Goal: Task Accomplishment & Management: Use online tool/utility

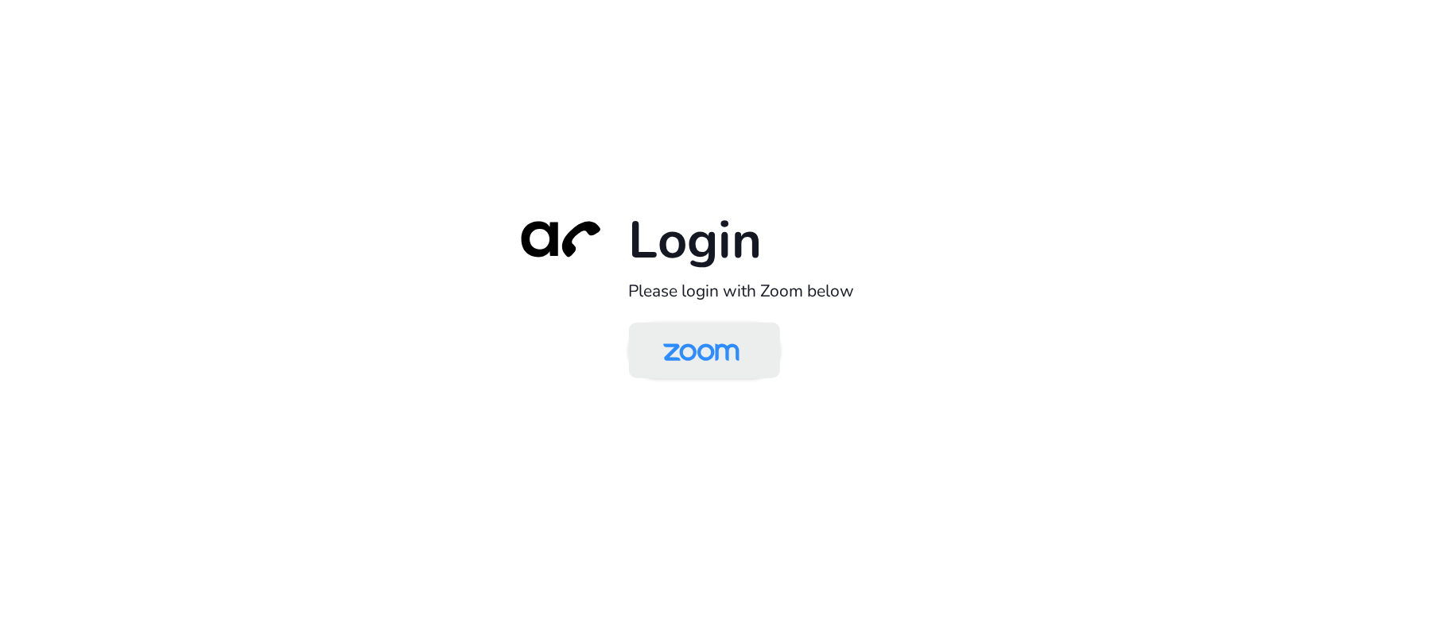
click at [719, 363] on img at bounding box center [701, 352] width 110 height 52
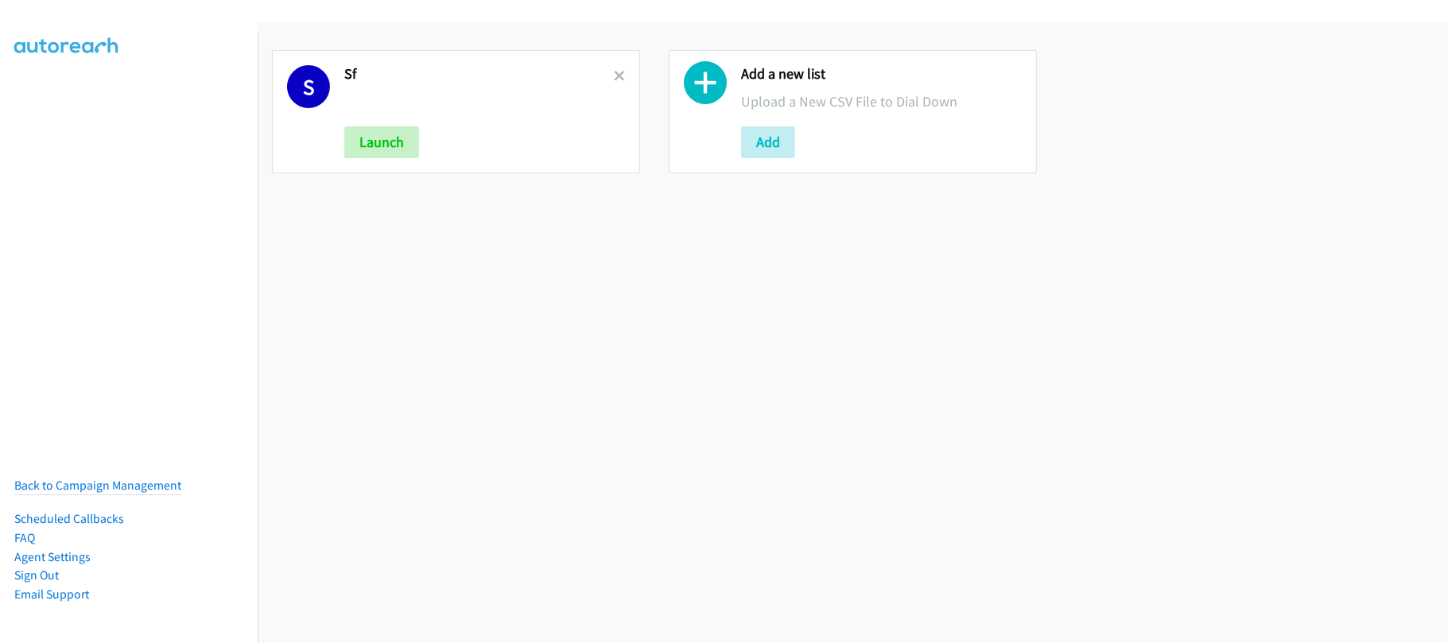
click at [620, 72] on div "S Sf Launch" at bounding box center [456, 111] width 368 height 123
click at [614, 74] on icon at bounding box center [619, 77] width 11 height 11
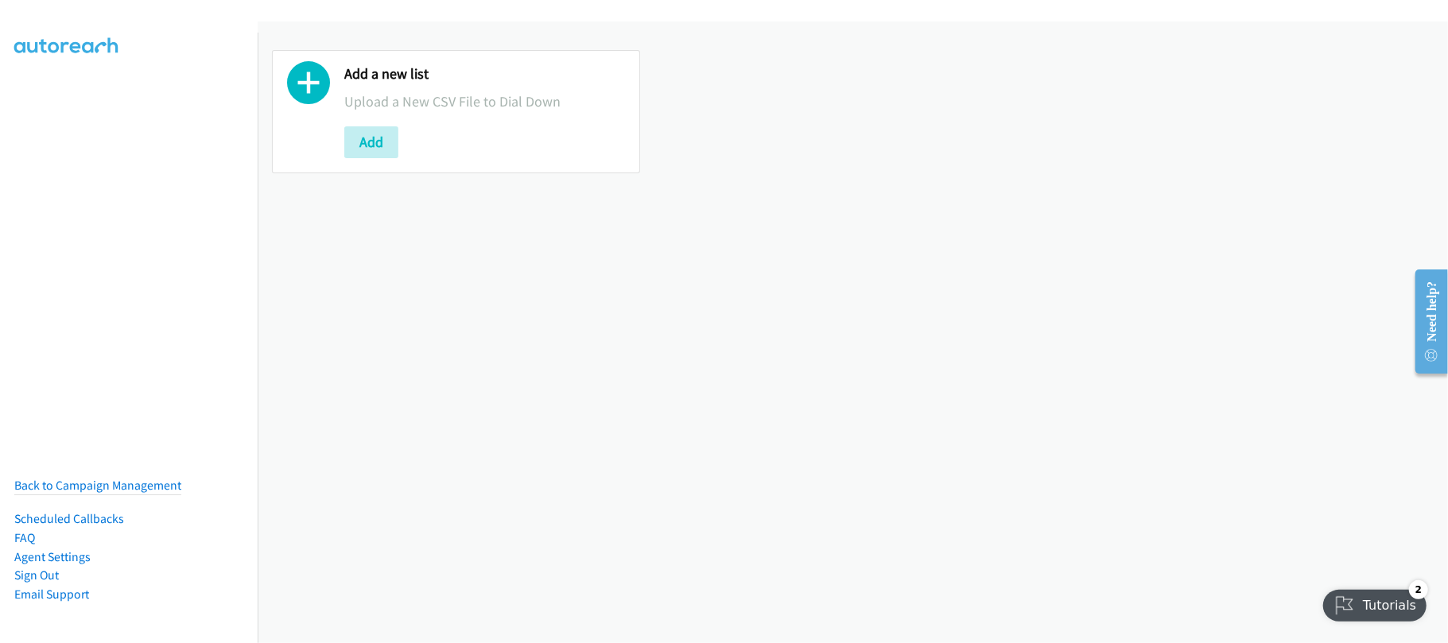
drag, startPoint x: 1006, startPoint y: 412, endPoint x: 1015, endPoint y: 359, distance: 53.2
click at [1006, 412] on div "Add a new list Upload a New CSV File to Dial Down Add" at bounding box center [853, 332] width 1190 height 622
click at [424, 331] on div "Add a new list Upload a New CSV File to Dial Down Add" at bounding box center [853, 332] width 1190 height 622
click at [897, 497] on div "Add a new list Upload a New CSV File to Dial Down Add" at bounding box center [853, 332] width 1190 height 622
click at [420, 382] on div "Add a new list Upload a New CSV File to Dial Down Add" at bounding box center [853, 332] width 1190 height 622
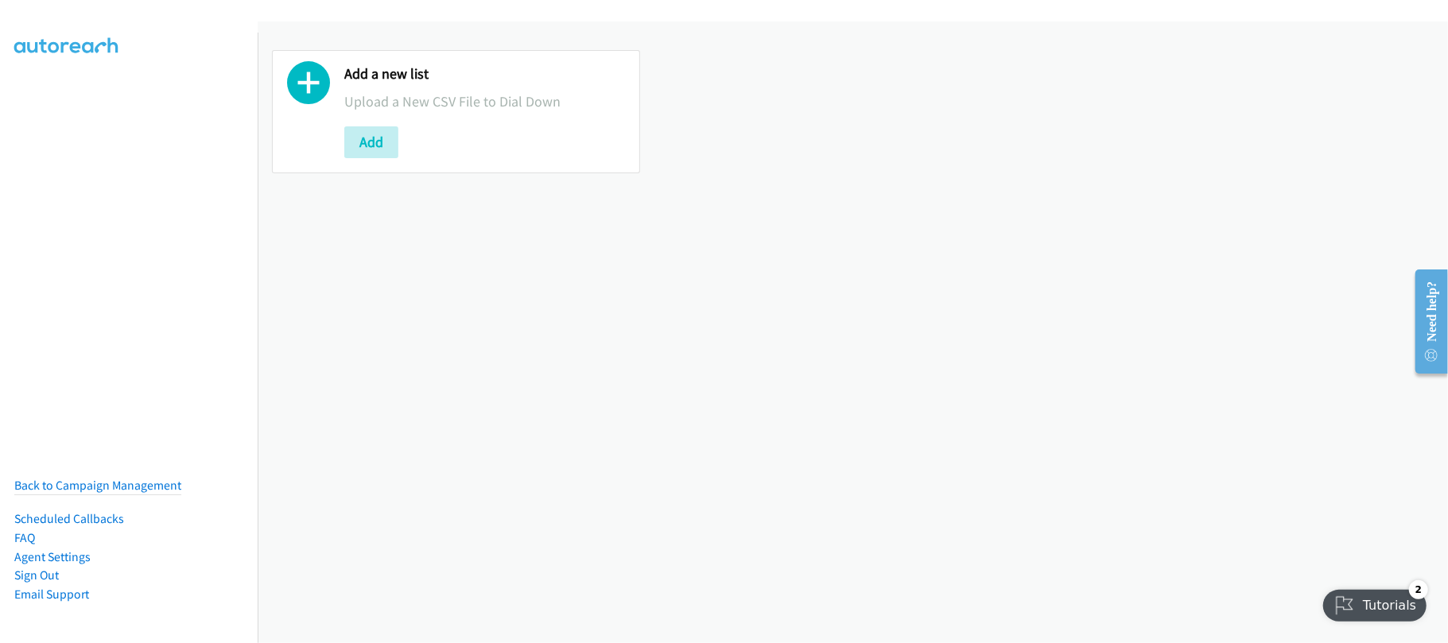
click at [362, 299] on div "Add a new list Upload a New CSV File to Dial Down Add" at bounding box center [853, 332] width 1190 height 622
click at [362, 143] on button "Add" at bounding box center [371, 142] width 54 height 32
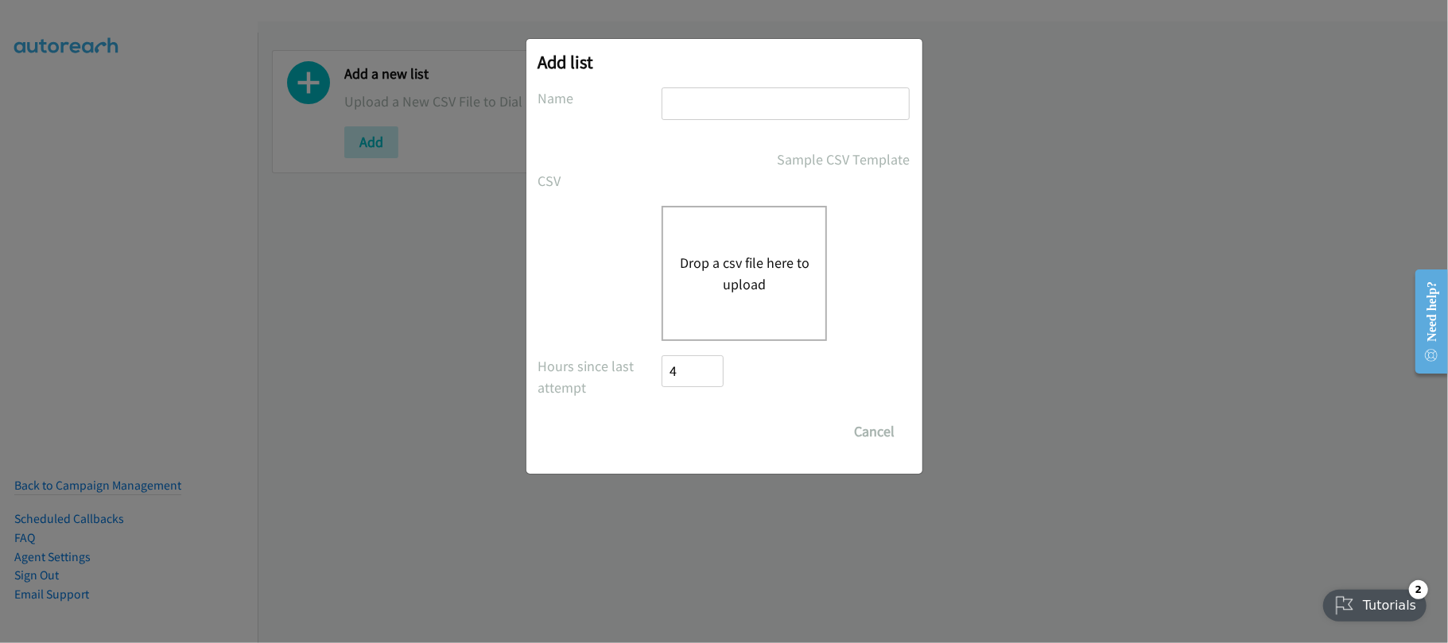
click at [804, 99] on input "text" at bounding box center [785, 103] width 248 height 33
type input "DATA"
click at [706, 274] on button "Drop a csv file here to upload" at bounding box center [744, 273] width 130 height 43
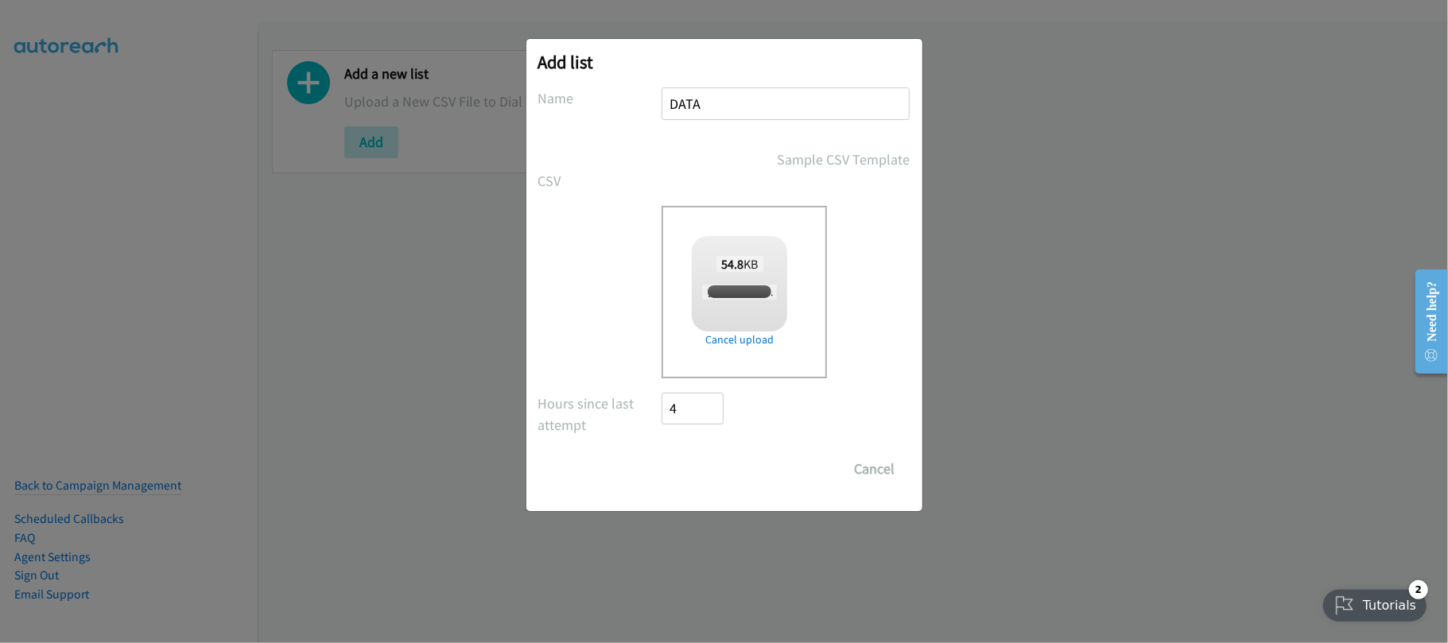
checkbox input "true"
click at [706, 484] on input "Save List" at bounding box center [703, 469] width 83 height 32
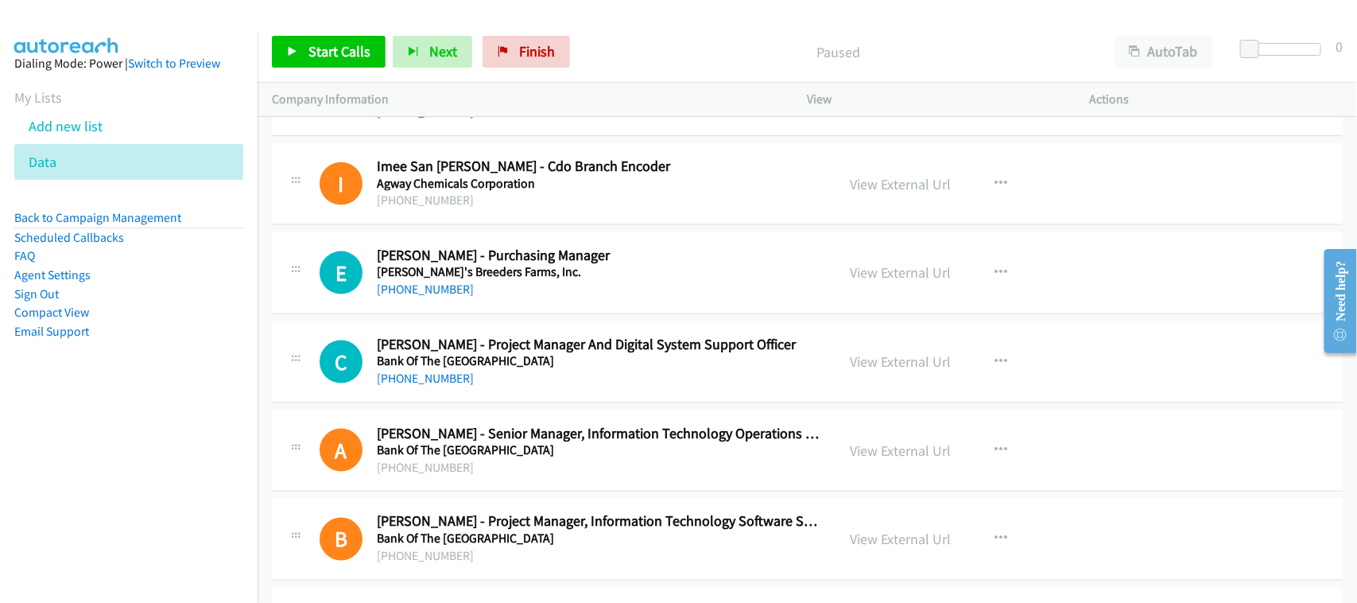
scroll to position [9127, 0]
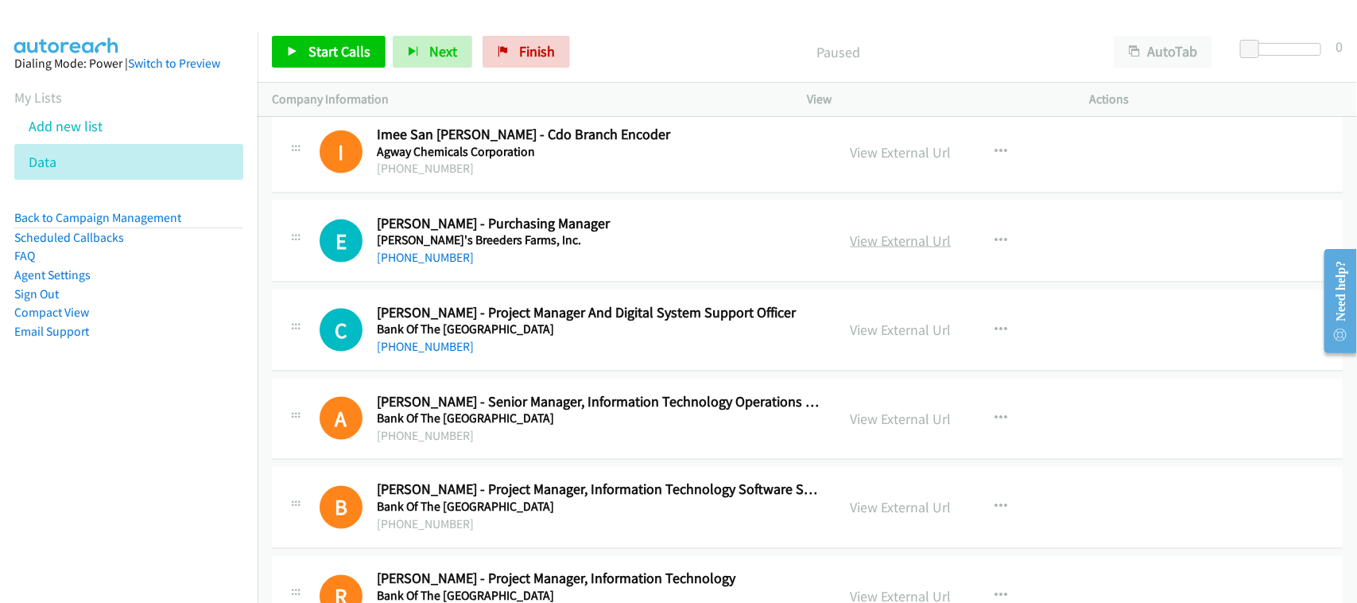
click at [914, 250] on link "View External Url" at bounding box center [901, 240] width 101 height 18
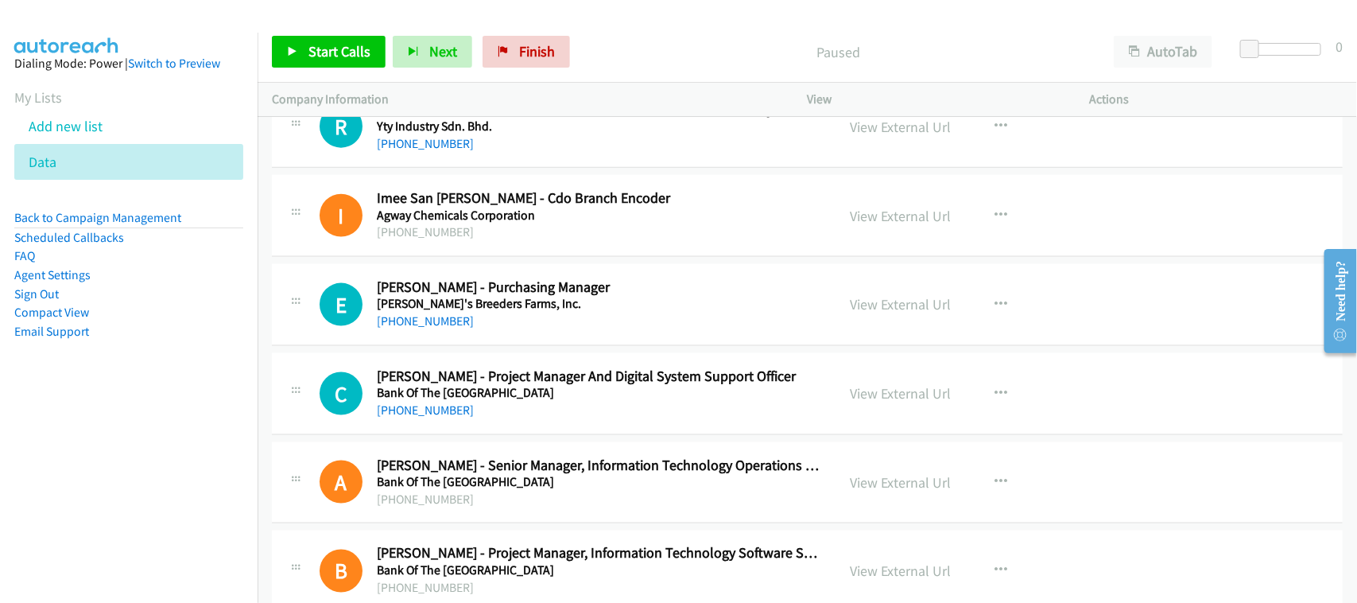
scroll to position [9027, 0]
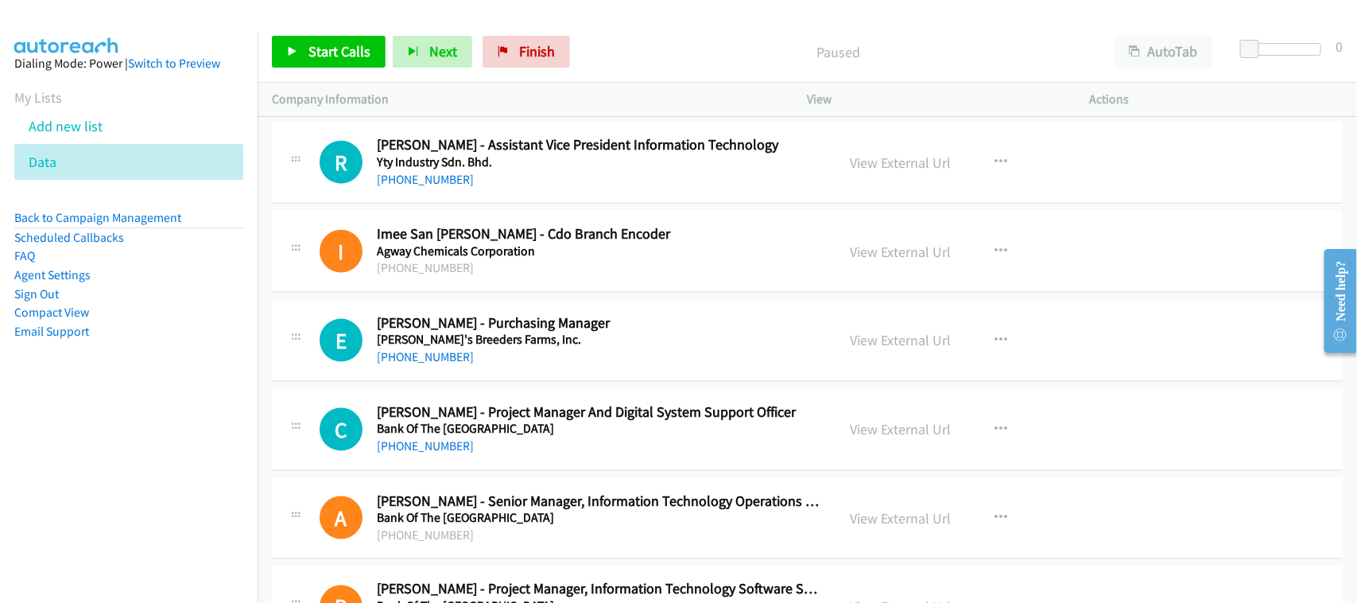
click at [702, 328] on h2 "Erwin P. Zamora - Purchasing Manager" at bounding box center [599, 323] width 445 height 18
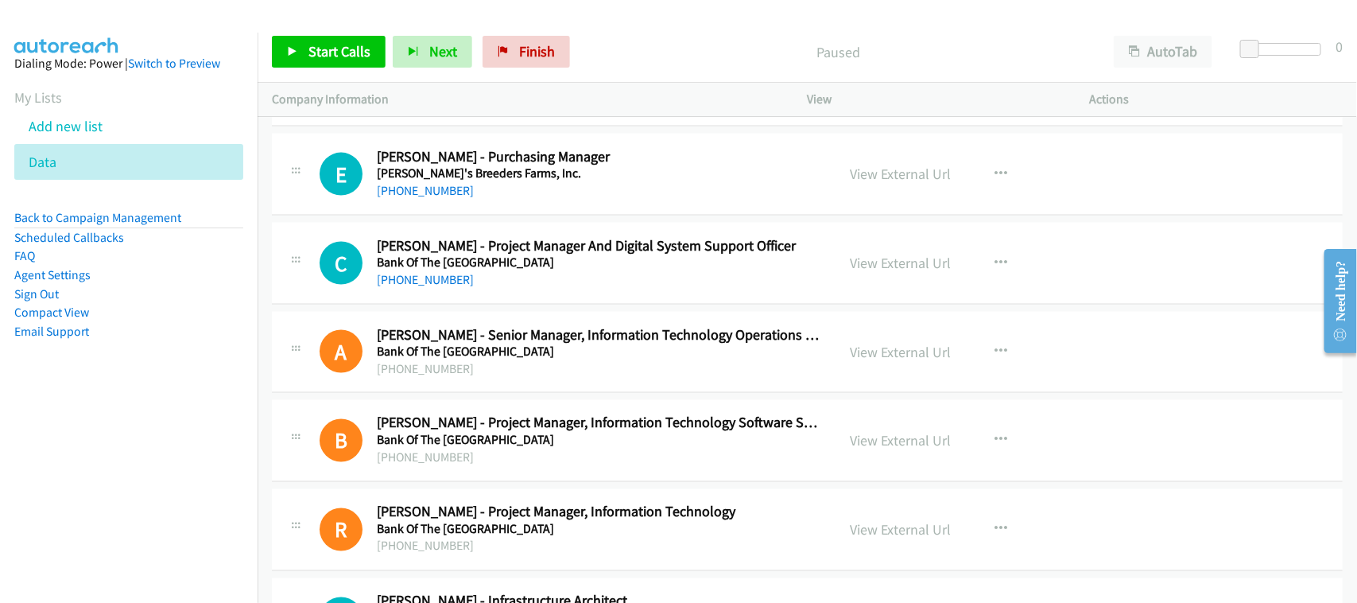
scroll to position [9226, 0]
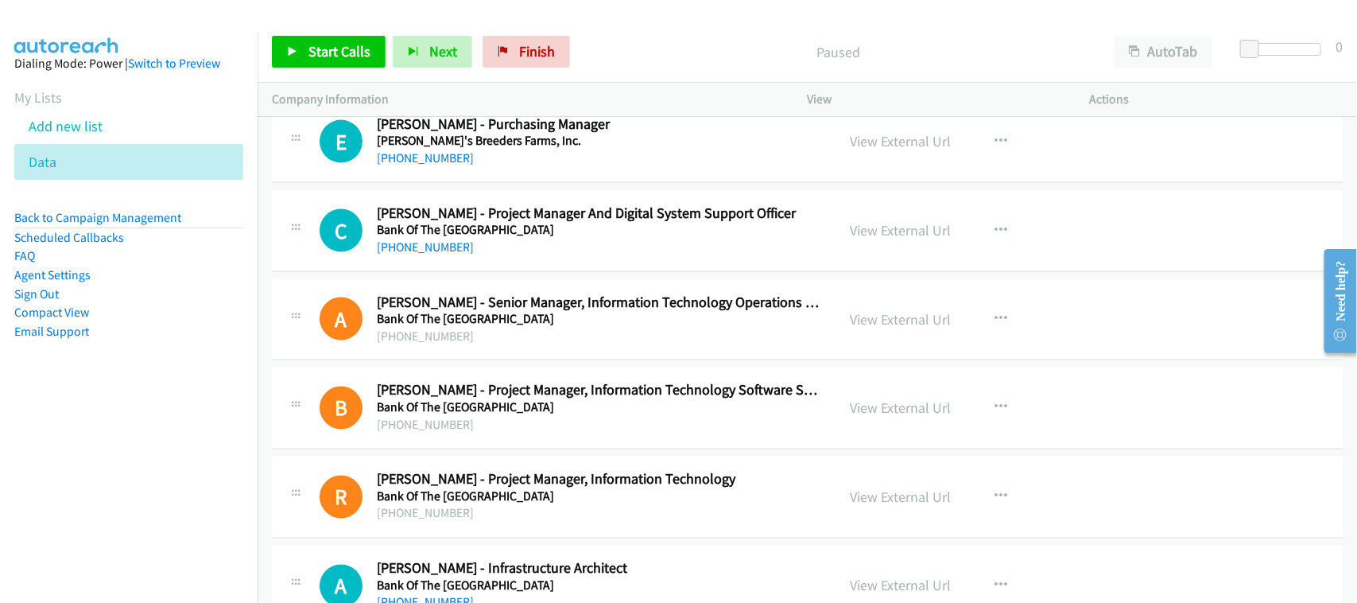
click at [132, 502] on nav "Dialing Mode: Power | Switch to Preview My Lists Add new list Data Back to Camp…" at bounding box center [129, 334] width 258 height 603
click at [241, 441] on nav "Dialing Mode: Power | Switch to Preview My Lists Add new list Data Back to Camp…" at bounding box center [129, 334] width 258 height 603
click at [425, 254] on link "+63 63 580 0428" at bounding box center [425, 246] width 97 height 15
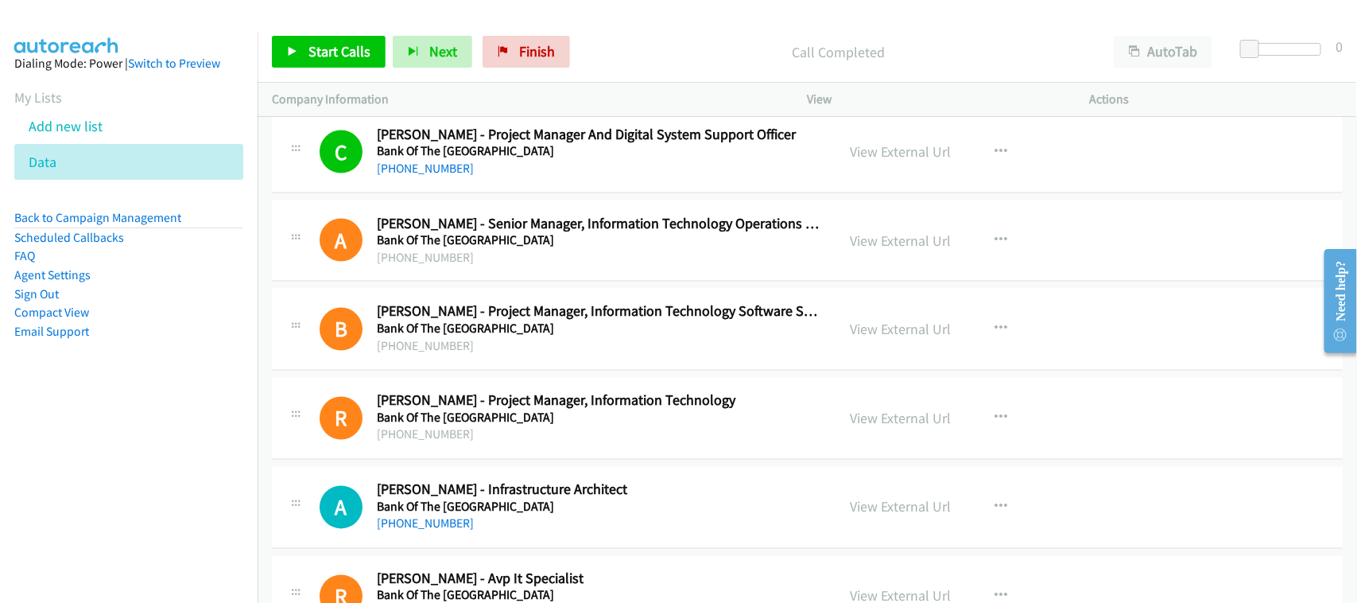
scroll to position [9524, 0]
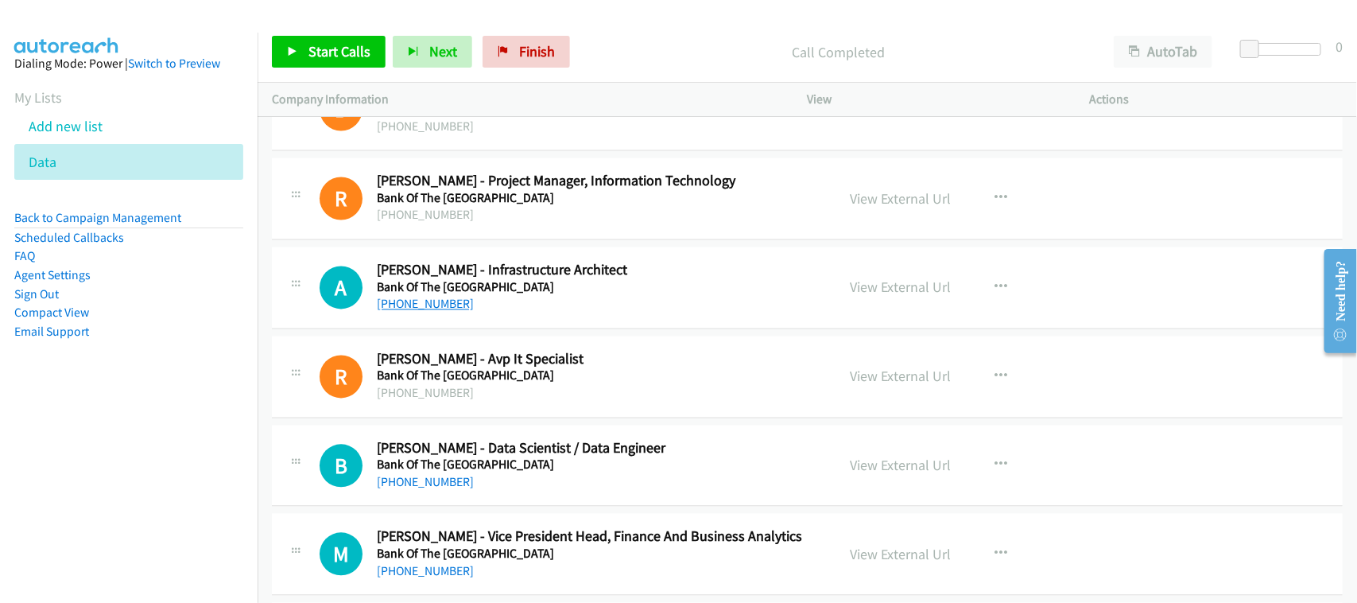
click at [439, 312] on link "+63 2 8891 0000" at bounding box center [425, 304] width 97 height 15
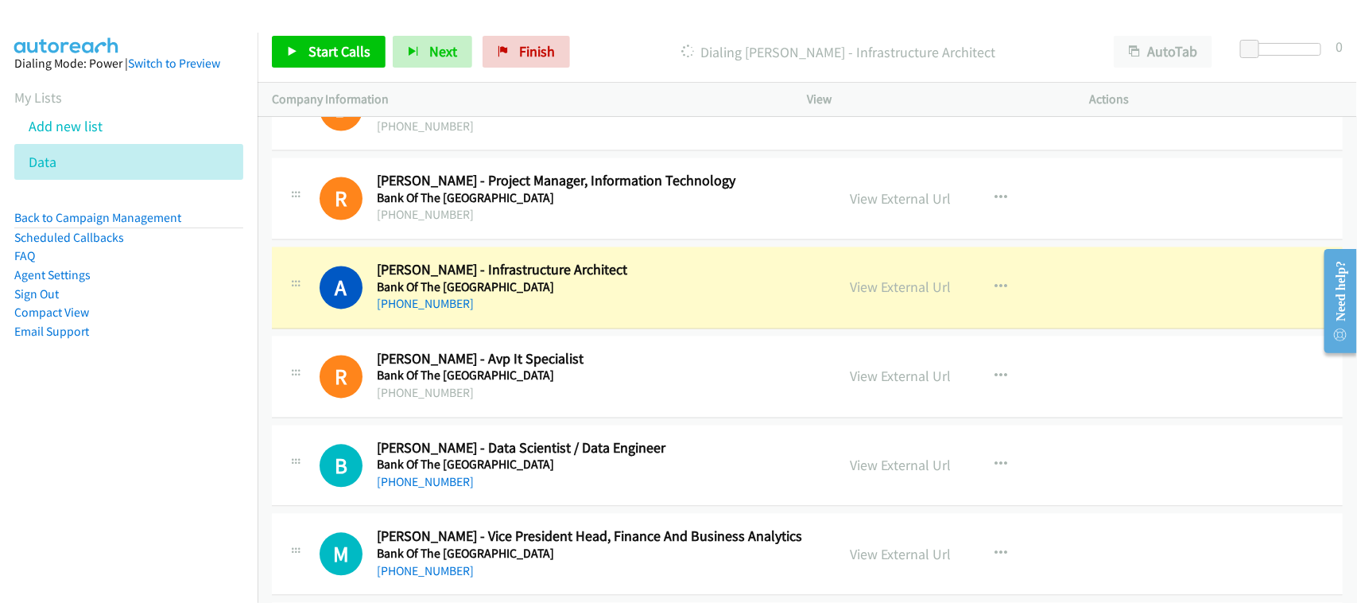
click at [457, 439] on td "B Callback Scheduled Bryanth Christopher Tolentino - Data Scientist / Data Engi…" at bounding box center [807, 465] width 1099 height 89
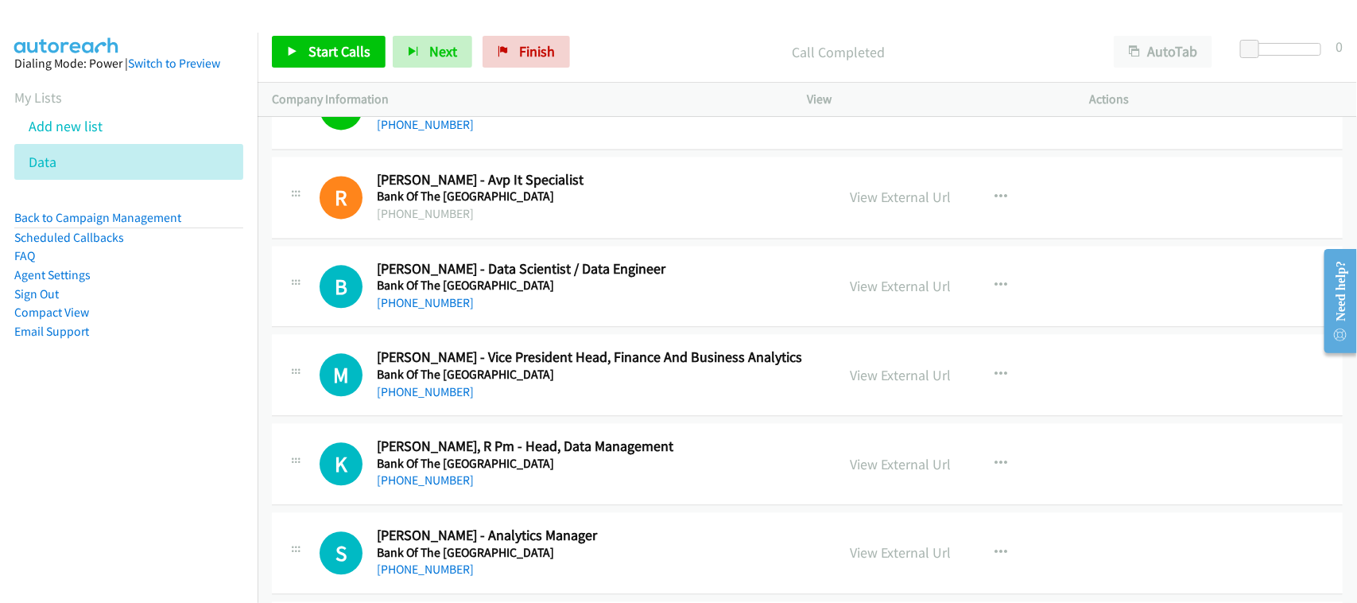
scroll to position [9723, 0]
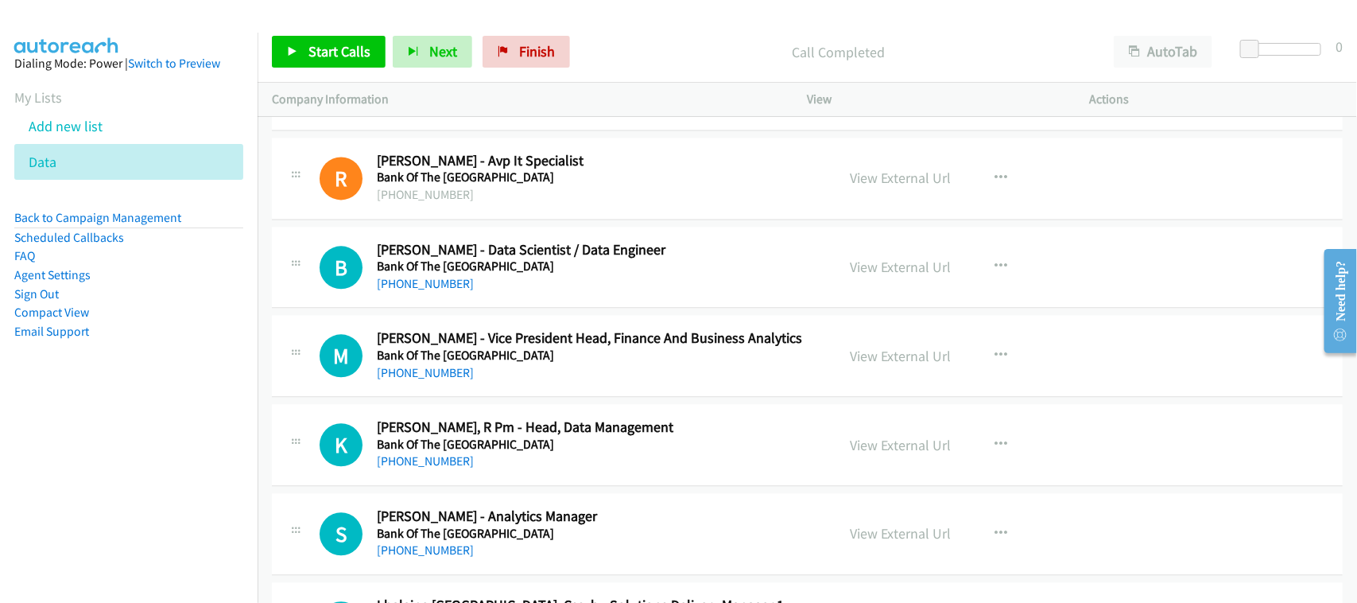
click at [447, 293] on div "+63 917 762 9128" at bounding box center [599, 283] width 445 height 19
click at [448, 291] on link "+63 917 762 9128" at bounding box center [425, 283] width 97 height 15
click at [494, 308] on div "B Callback Scheduled Bryanth Christopher Tolentino - Data Scientist / Data Engi…" at bounding box center [807, 268] width 1071 height 82
drag, startPoint x: 445, startPoint y: 386, endPoint x: 534, endPoint y: 376, distance: 89.5
click at [445, 380] on link "+63 922 874 2381" at bounding box center [425, 372] width 97 height 15
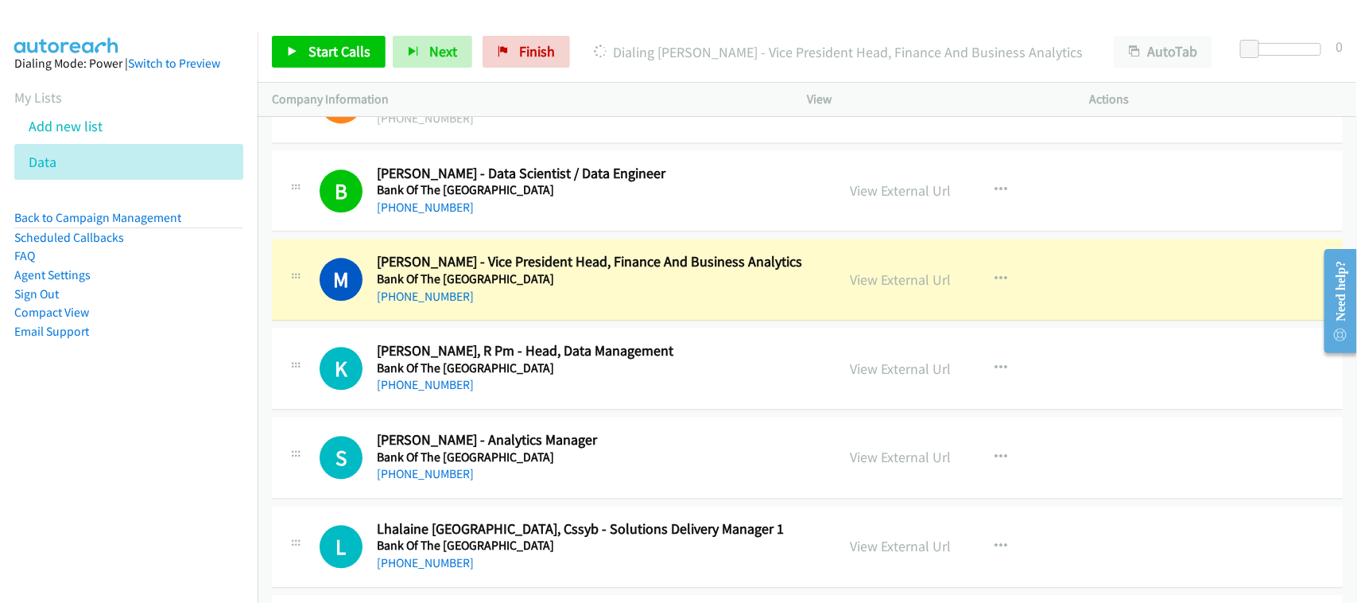
scroll to position [9822, 0]
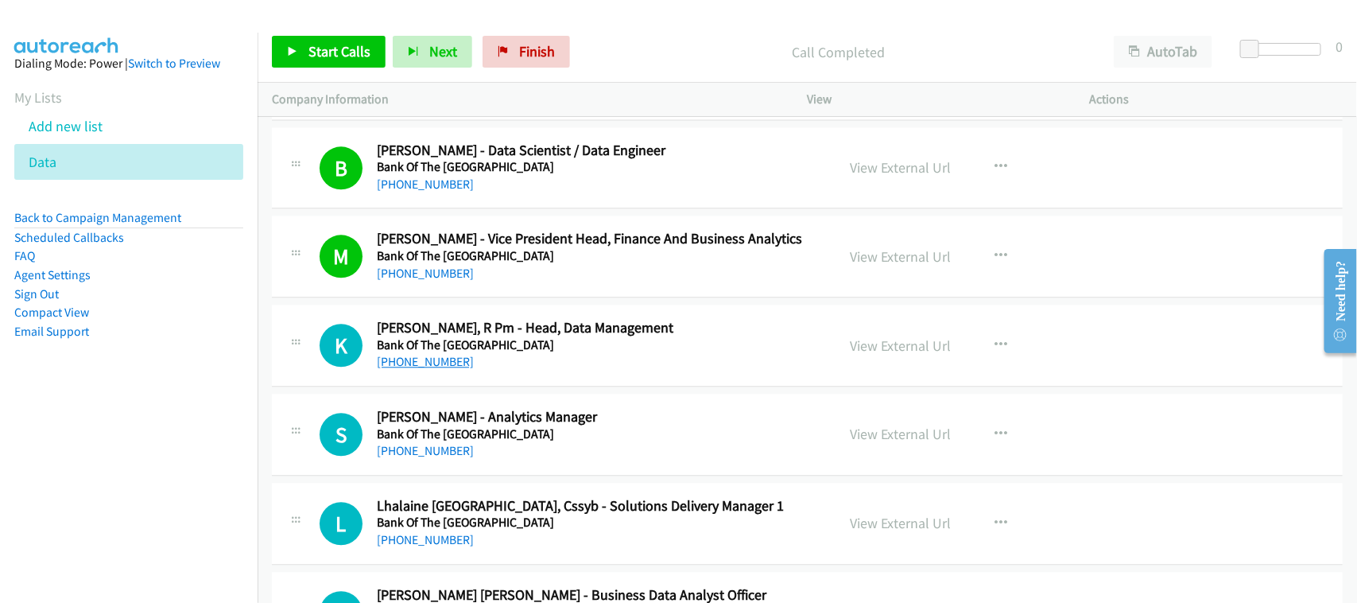
click at [435, 369] on link "+63 943 433 9839" at bounding box center [425, 361] width 97 height 15
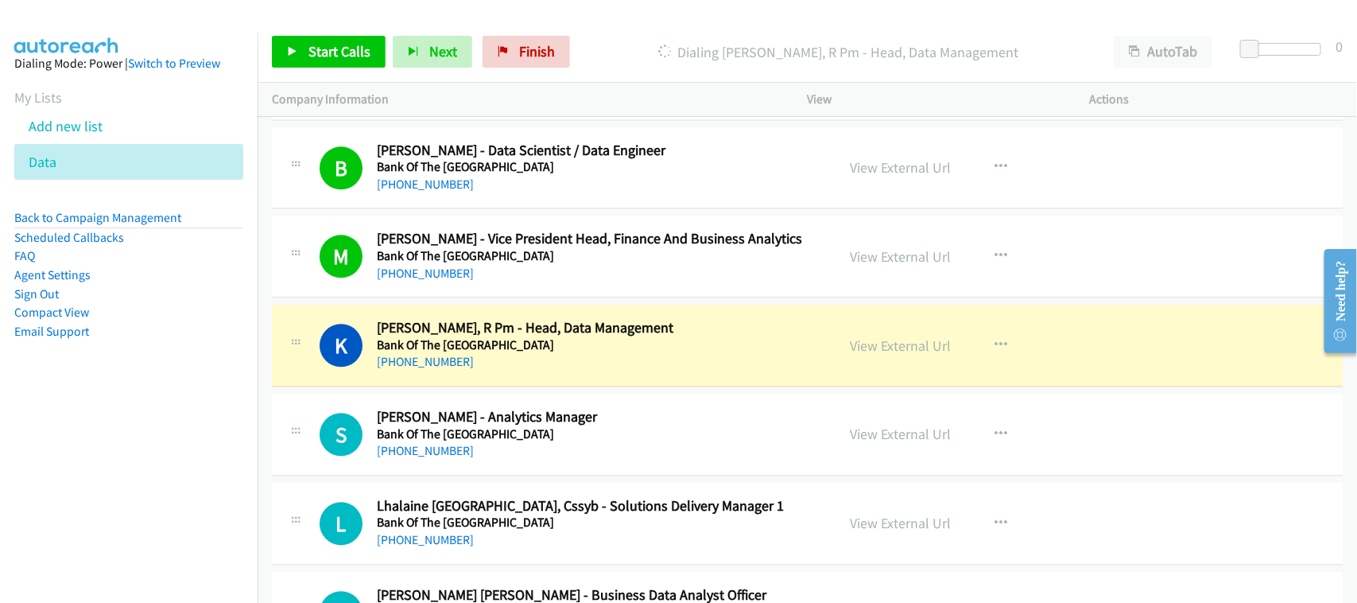
click at [517, 371] on div "+63 943 433 9839" at bounding box center [599, 361] width 445 height 19
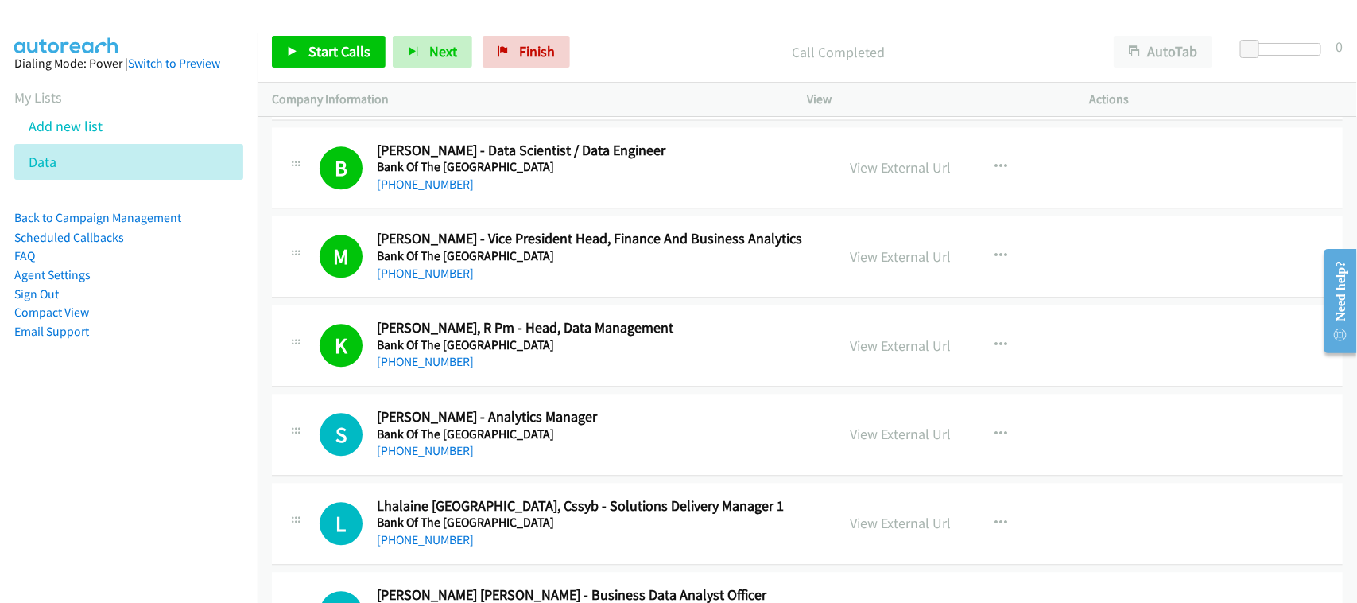
click at [513, 390] on td "K Callback Scheduled Kassandra Punzalan, R Pm - Head, Data Management Bank Of T…" at bounding box center [807, 345] width 1099 height 89
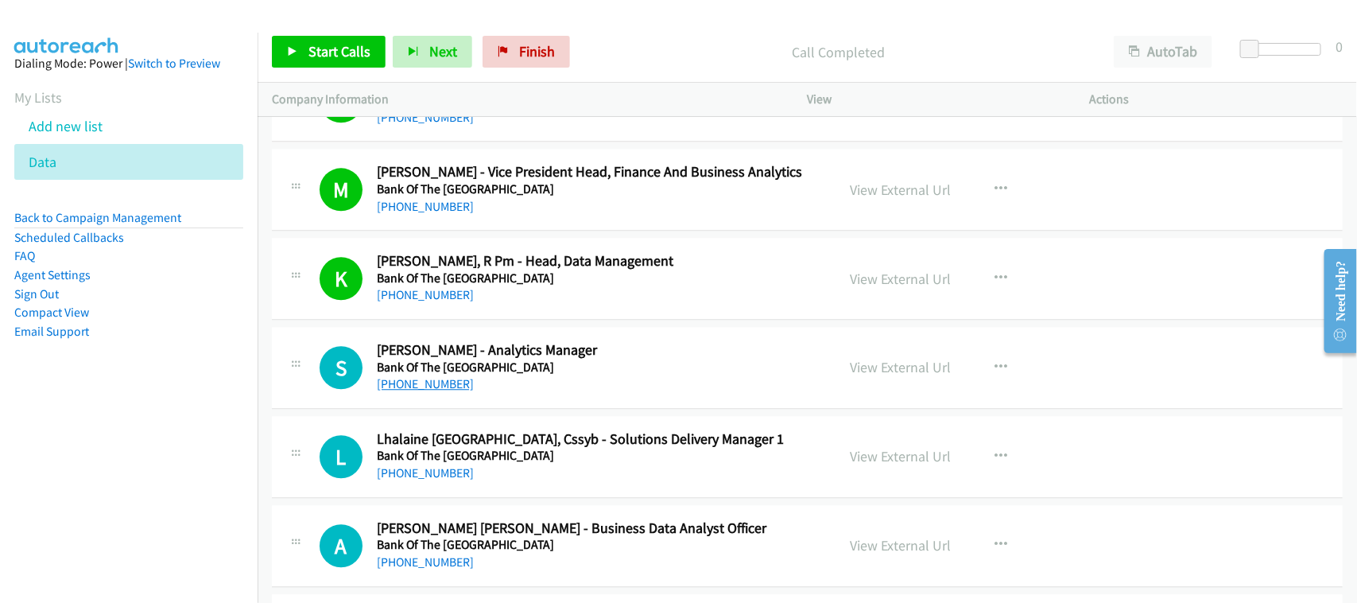
scroll to position [9921, 0]
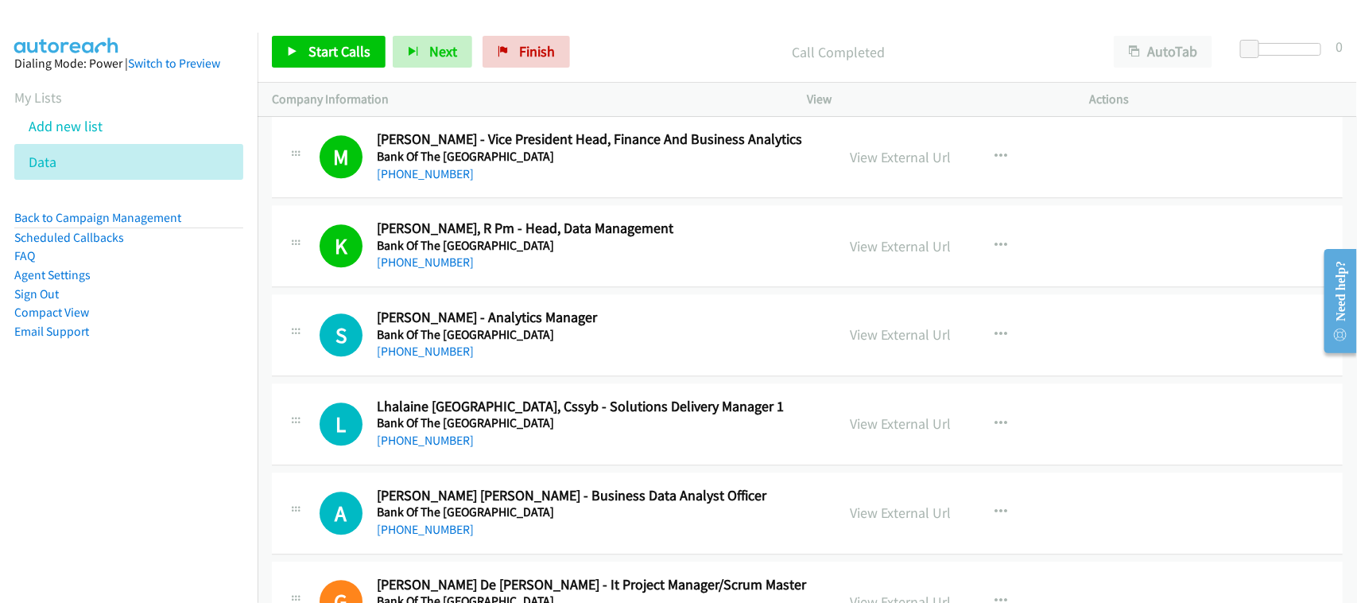
click at [486, 376] on div "S Callback Scheduled Sharla Vianys Atienza - Analytics Manager Bank Of The Phil…" at bounding box center [807, 335] width 1071 height 82
drag, startPoint x: 428, startPoint y: 367, endPoint x: 497, endPoint y: 376, distance: 69.7
click at [450, 376] on div "S Callback Scheduled Sharla Vianys Atienza - Analytics Manager Bank Of The Phil…" at bounding box center [807, 335] width 1071 height 82
click at [448, 359] on link "+63 917 837 1093" at bounding box center [425, 350] width 97 height 15
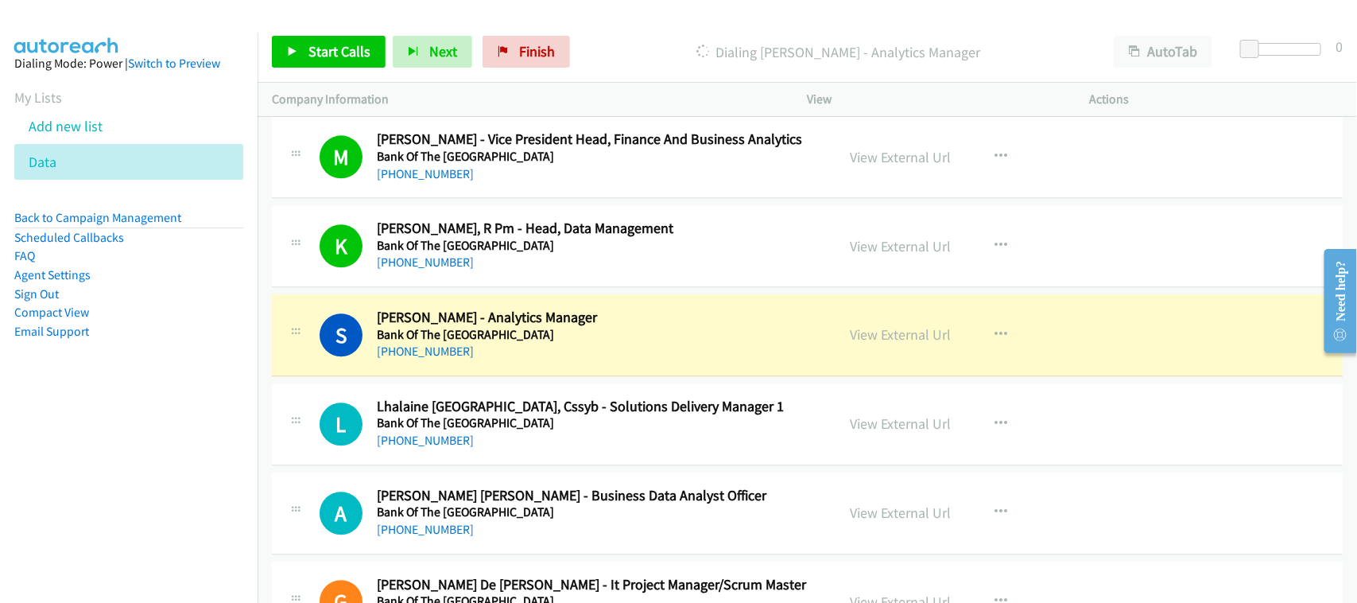
click at [527, 343] on h5 "Bank Of The Philippine Islands" at bounding box center [599, 335] width 445 height 16
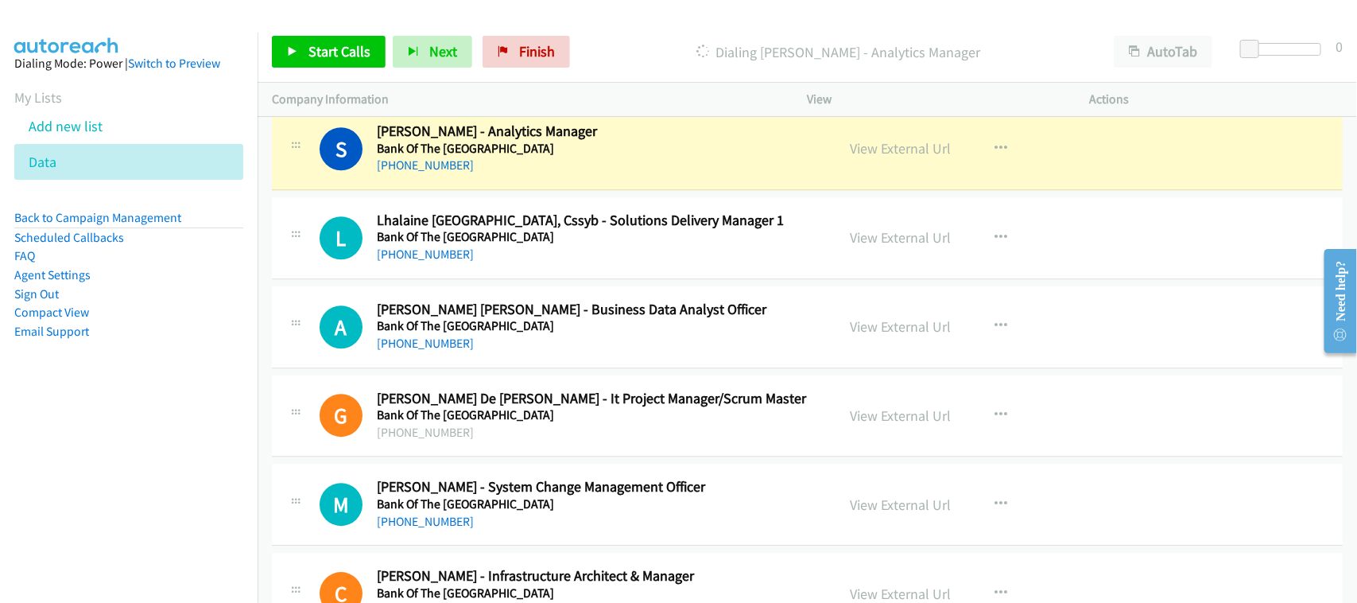
scroll to position [10120, 0]
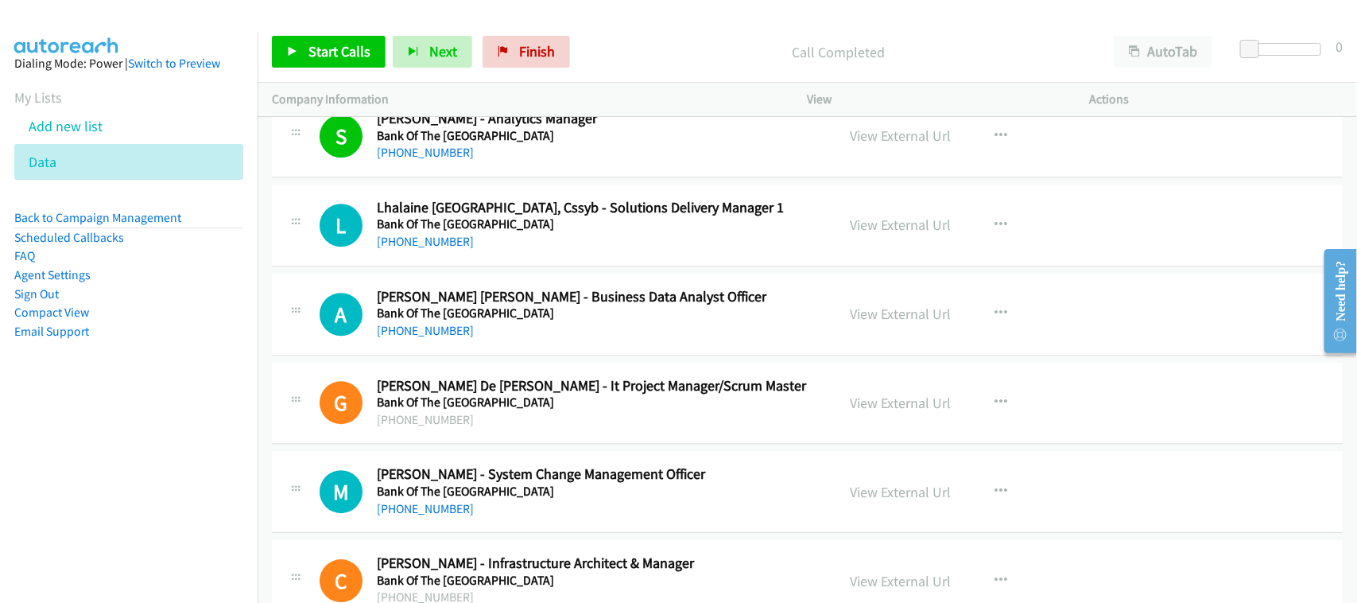
drag, startPoint x: 407, startPoint y: 253, endPoint x: 709, endPoint y: 315, distance: 308.4
click at [407, 249] on link "+63 917 524 1470" at bounding box center [425, 241] width 97 height 15
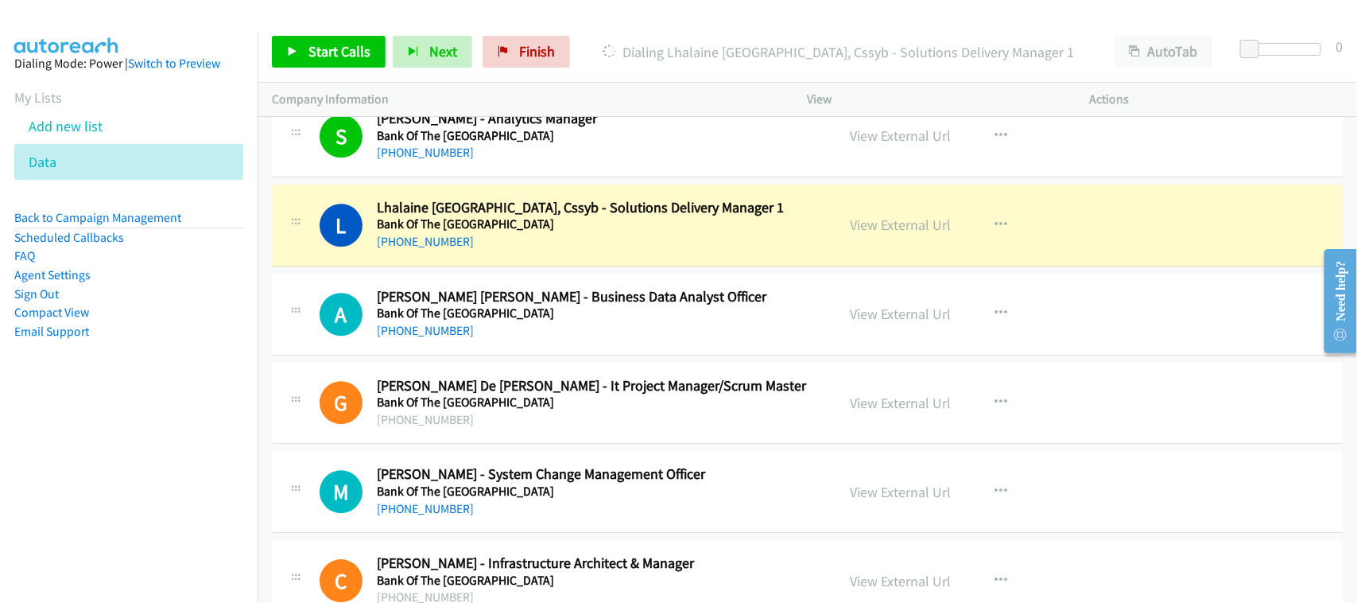
click at [537, 266] on div "L Callback Scheduled Lhalaine Galicia, Cssyb - Solutions Delivery Manager 1 Ban…" at bounding box center [807, 225] width 1071 height 82
click at [479, 355] on div "A Callback Scheduled Ann Gayle Nicole Briones - Business Data Analyst Officer B…" at bounding box center [807, 314] width 1071 height 82
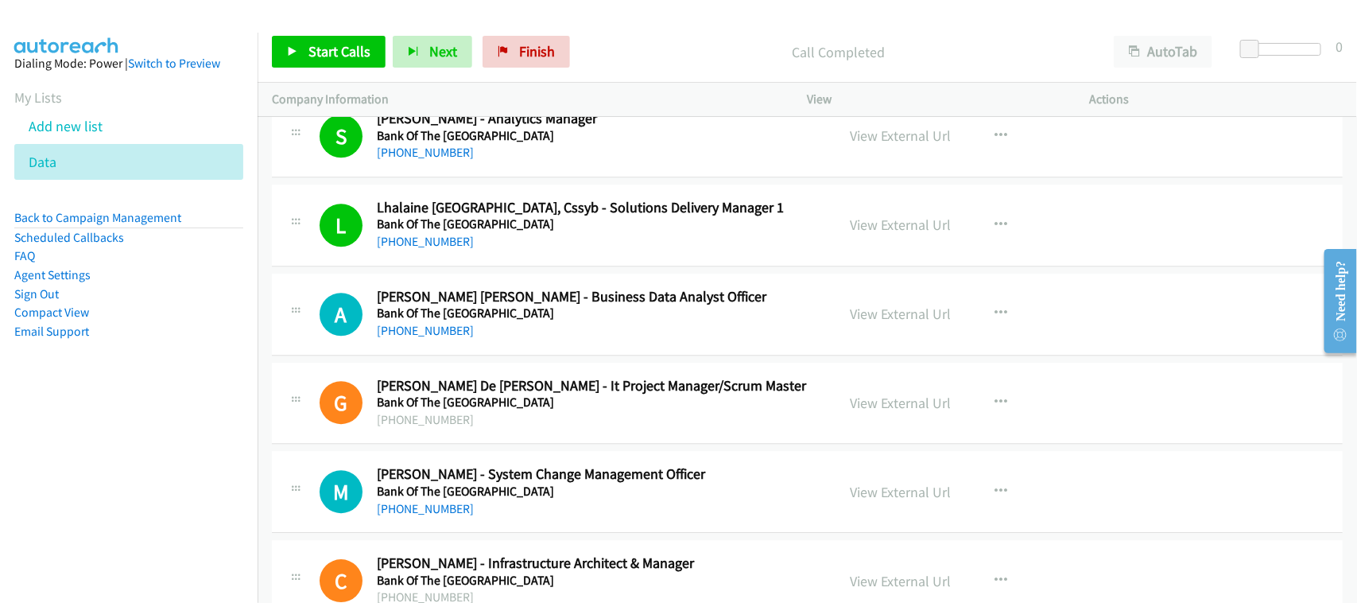
click at [525, 266] on div "L Callback Scheduled Lhalaine Galicia, Cssyb - Solutions Delivery Manager 1 Ban…" at bounding box center [807, 225] width 1071 height 82
click at [410, 338] on link "+63 917 308 0832" at bounding box center [425, 330] width 97 height 15
click at [479, 321] on h5 "Bank Of The Philippine Islands" at bounding box center [599, 313] width 445 height 16
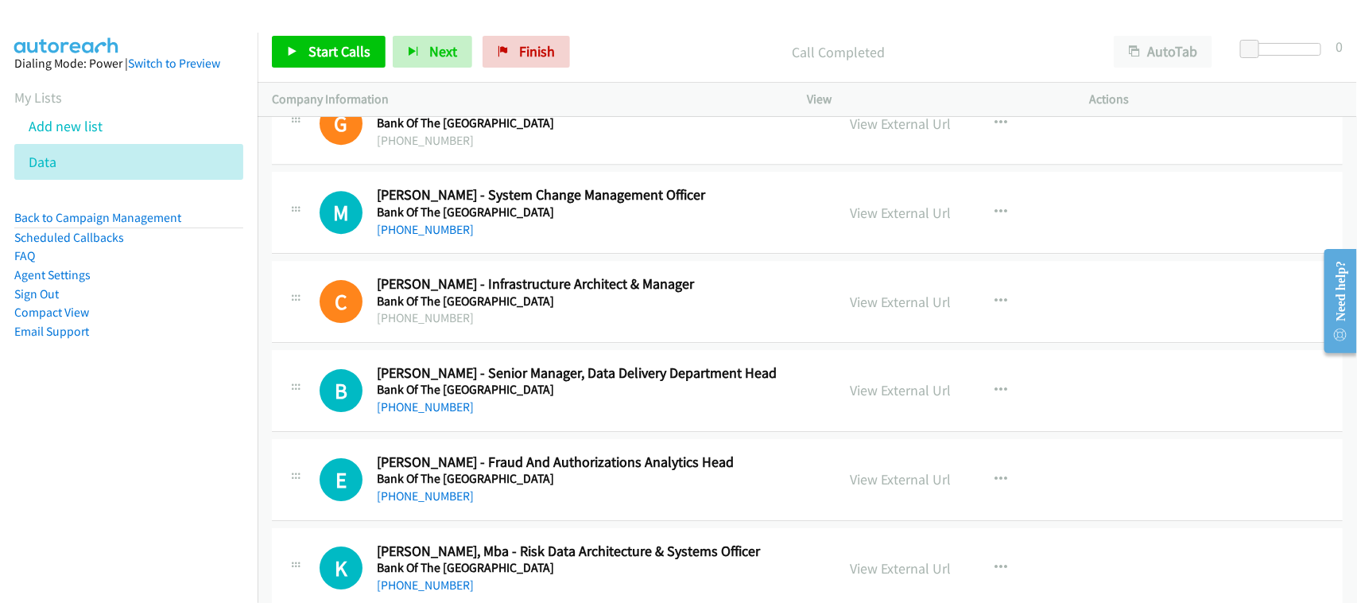
scroll to position [10418, 0]
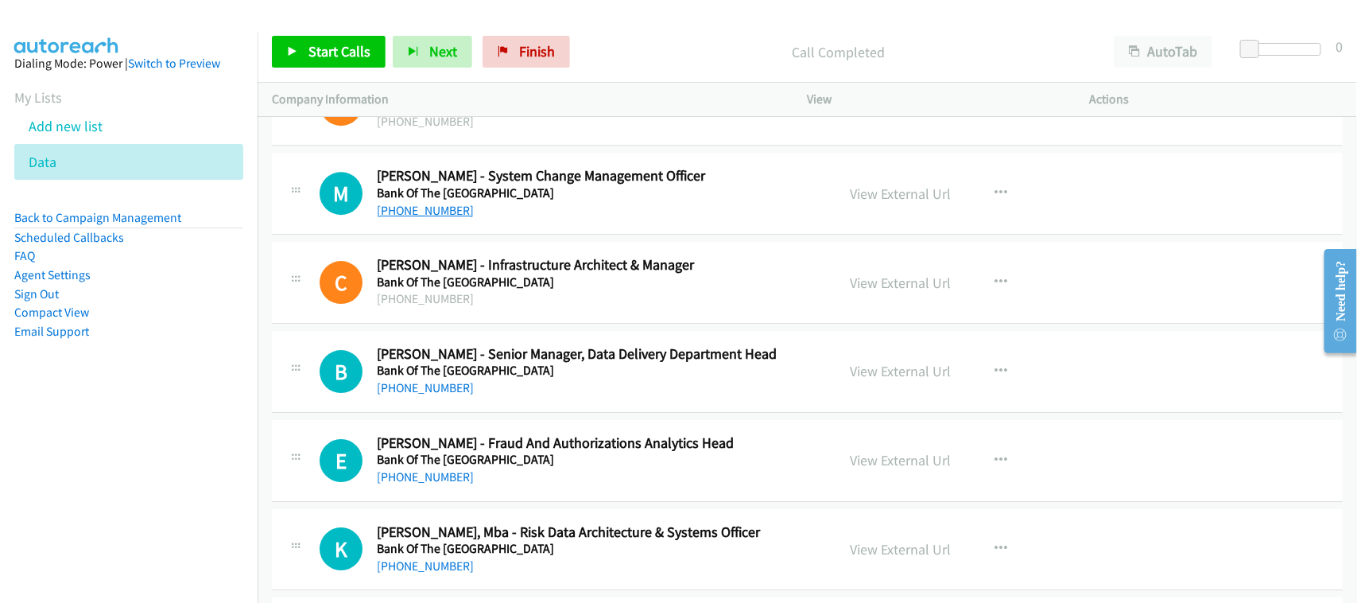
click at [426, 218] on link "+63 2 8580 3670" at bounding box center [425, 210] width 97 height 15
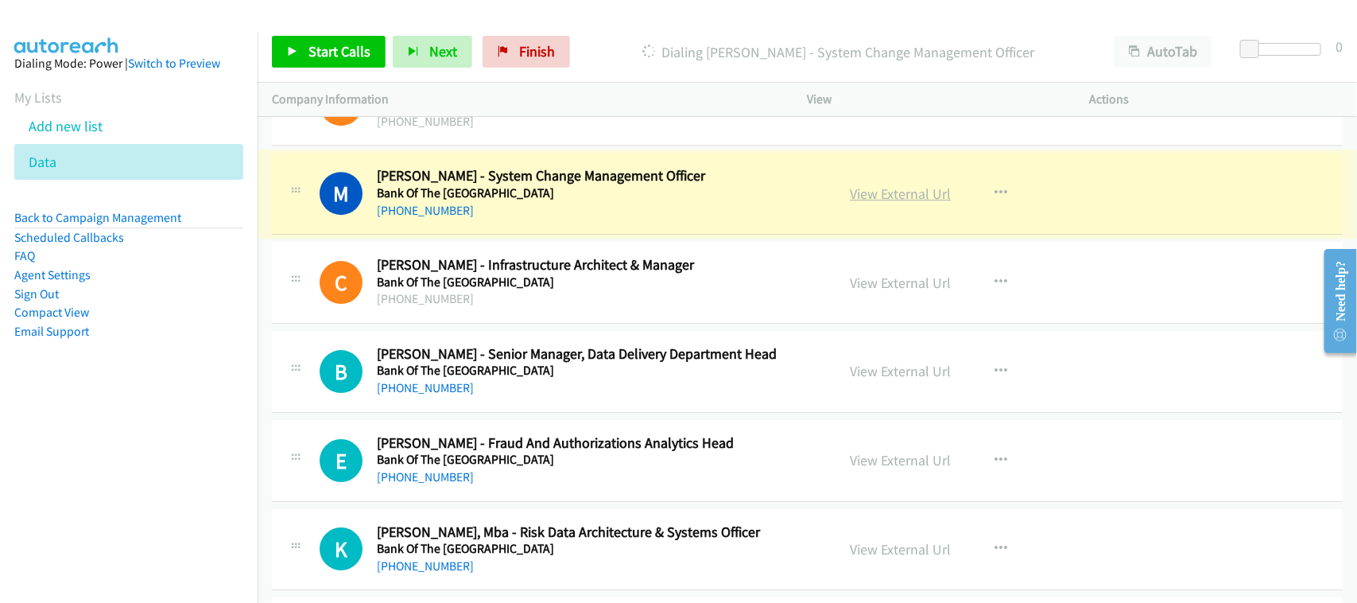
click at [860, 203] on link "View External Url" at bounding box center [901, 193] width 101 height 18
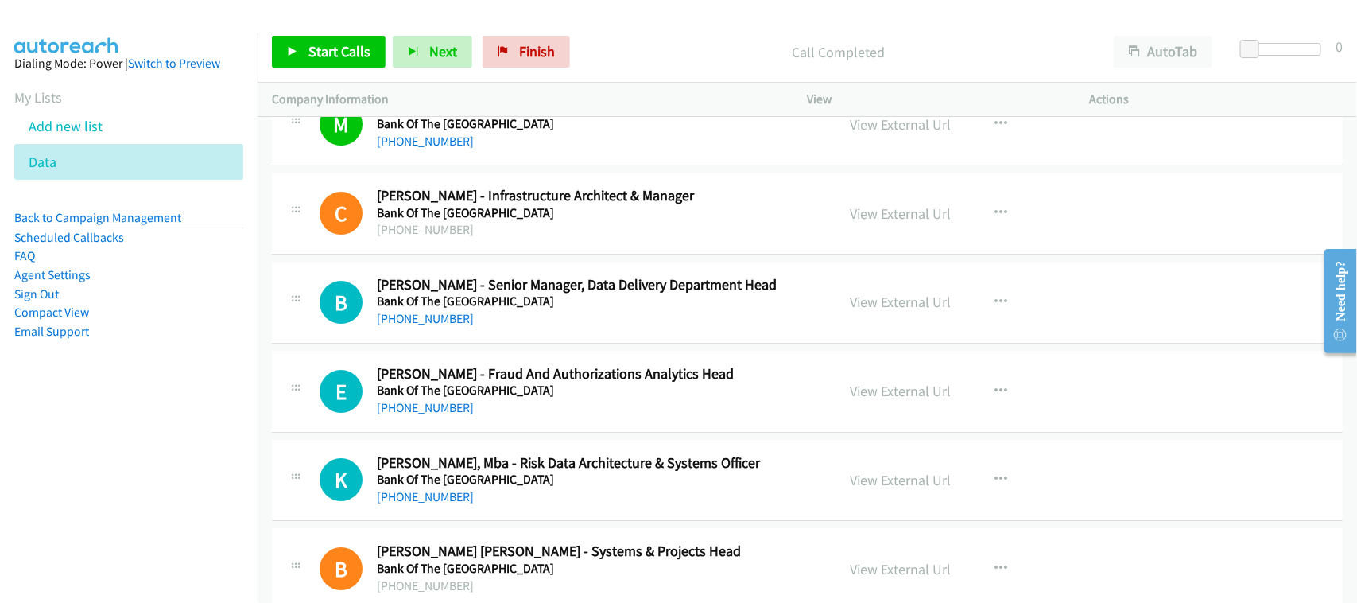
scroll to position [10518, 0]
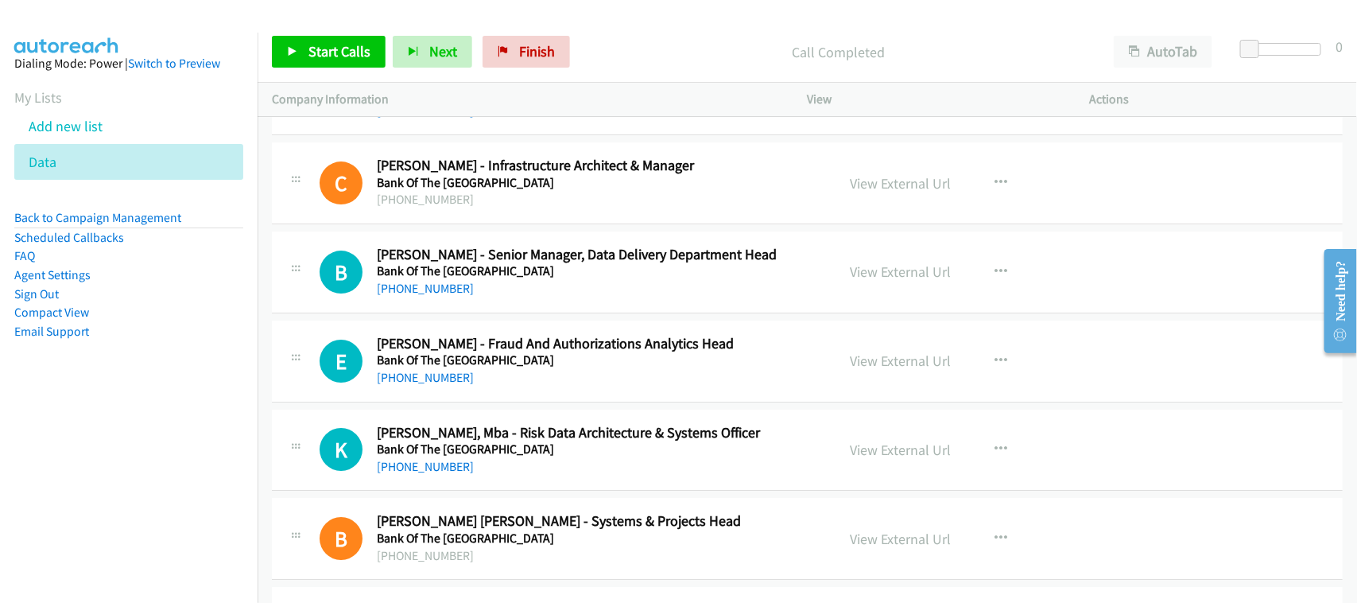
click at [415, 295] on div "+63 2 8365 6972" at bounding box center [599, 288] width 445 height 19
click at [424, 296] on link "+63 2 8365 6972" at bounding box center [425, 288] width 97 height 15
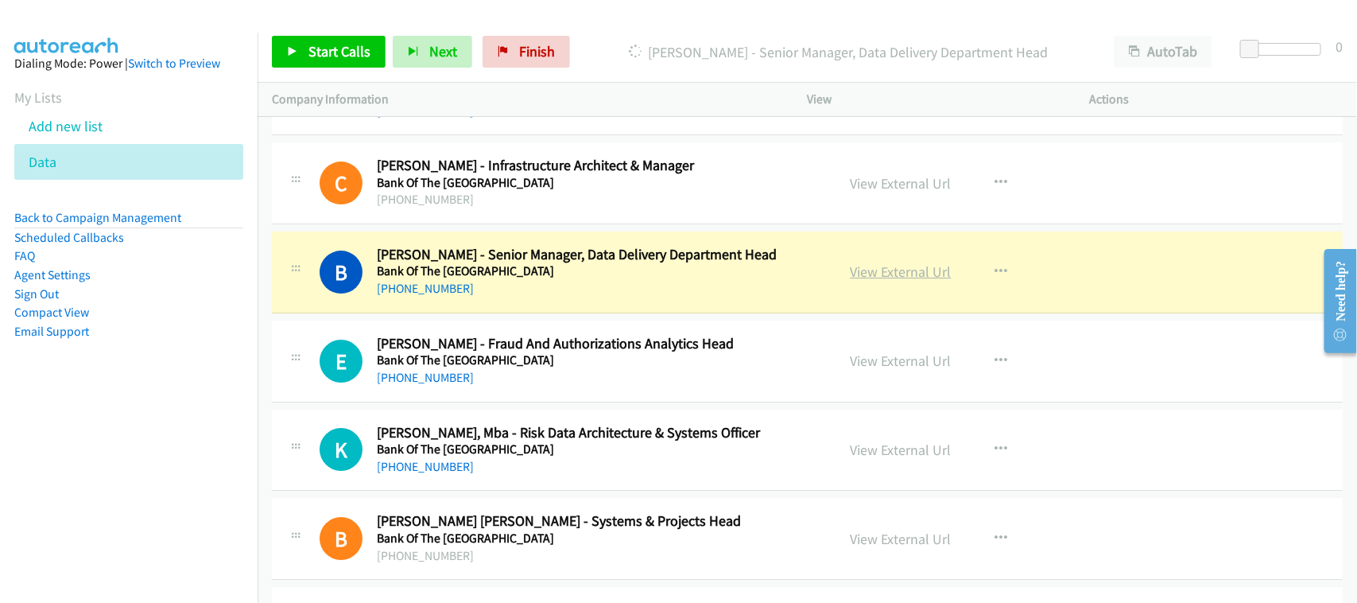
click at [899, 281] on link "View External Url" at bounding box center [901, 271] width 101 height 18
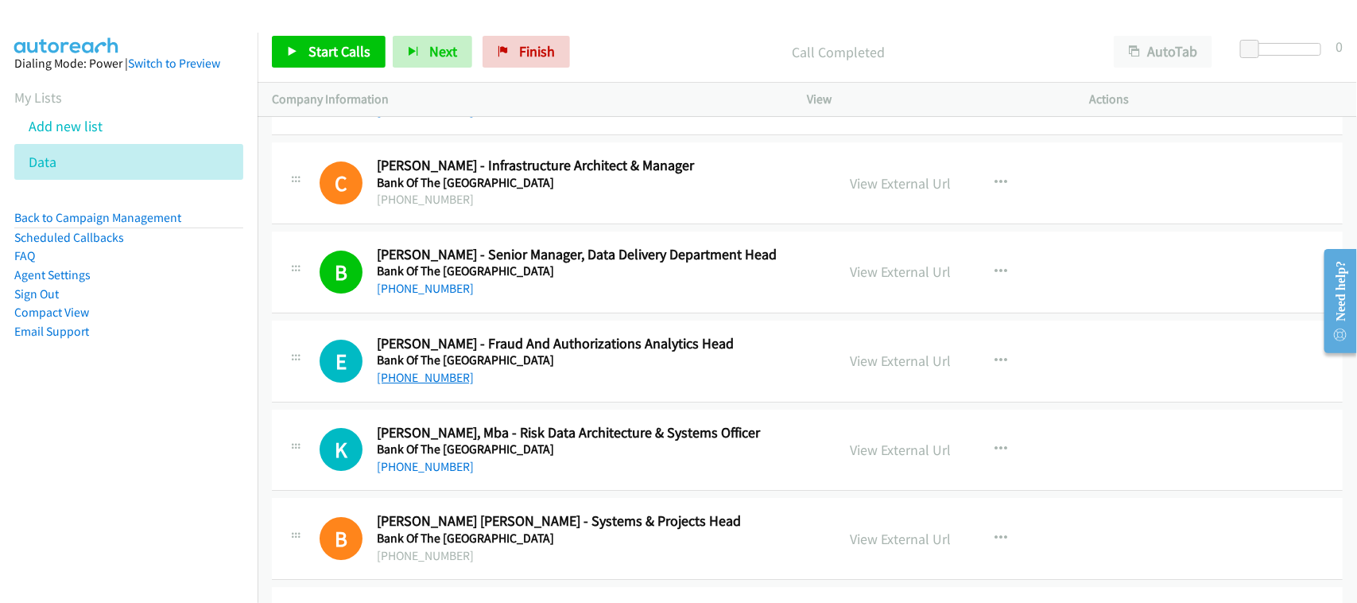
click at [428, 385] on link "+63 2 8580 3601" at bounding box center [425, 377] width 97 height 15
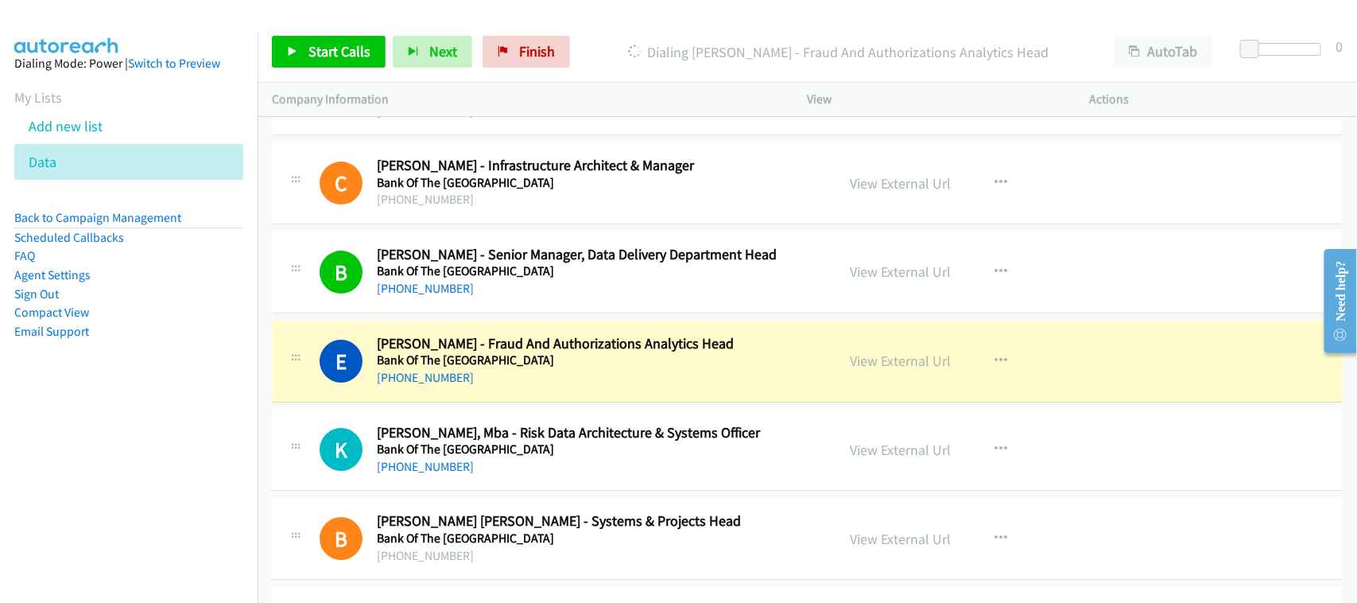
click at [533, 402] on div "E Callback Scheduled Elizer Joe Albior - Fraud And Authorizations Analytics Hea…" at bounding box center [807, 361] width 1071 height 82
click at [517, 387] on div "+63 2 8580 3601" at bounding box center [599, 377] width 445 height 19
click at [526, 402] on div "E Callback Scheduled Elizer Joe Albior - Fraud And Authorizations Analytics Hea…" at bounding box center [807, 361] width 1071 height 82
click at [498, 405] on td "E Callback Scheduled Elizer Joe Albior - Fraud And Authorizations Analytics Hea…" at bounding box center [807, 360] width 1099 height 89
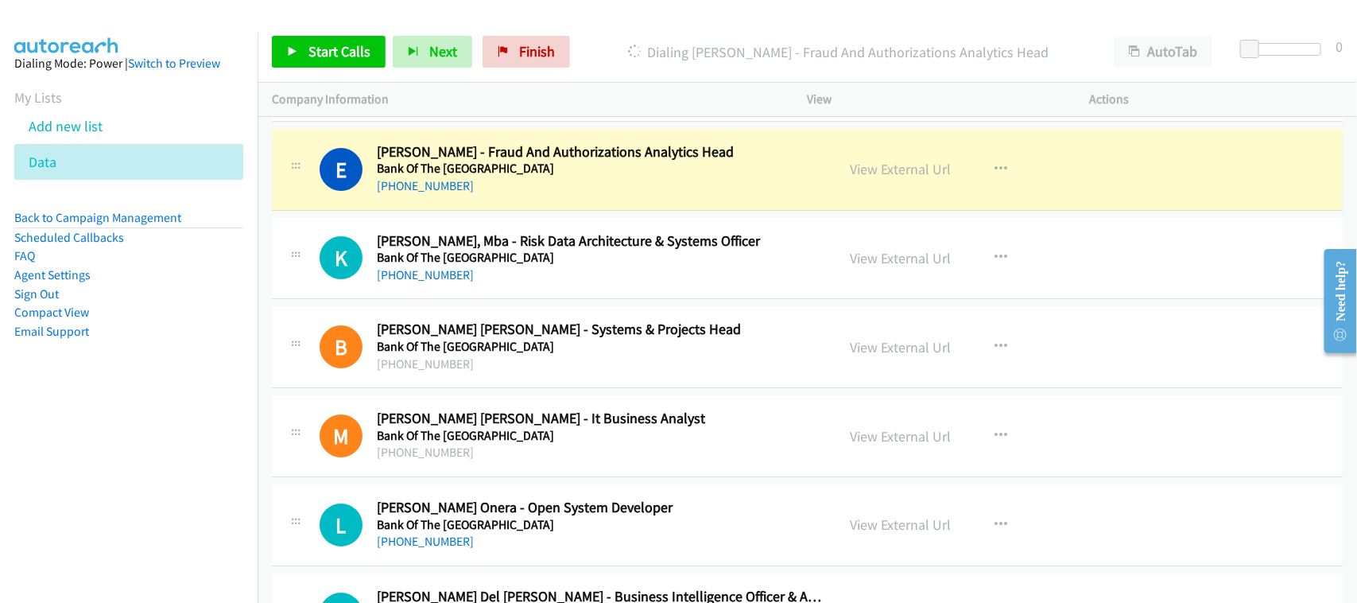
scroll to position [10716, 0]
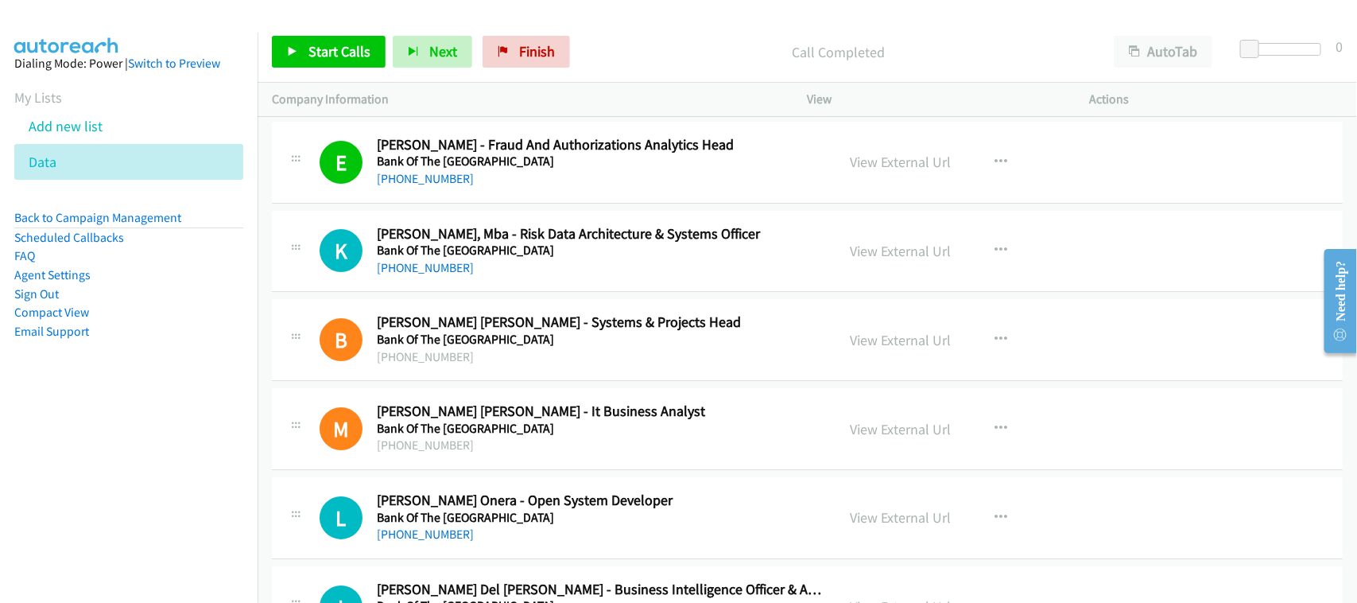
click at [498, 293] on div "K Callback Scheduled Karen Marie Medina, Mba - Risk Data Architecture & Systems…" at bounding box center [807, 252] width 1071 height 82
click at [410, 275] on link "+63 917 795 1230" at bounding box center [425, 267] width 97 height 15
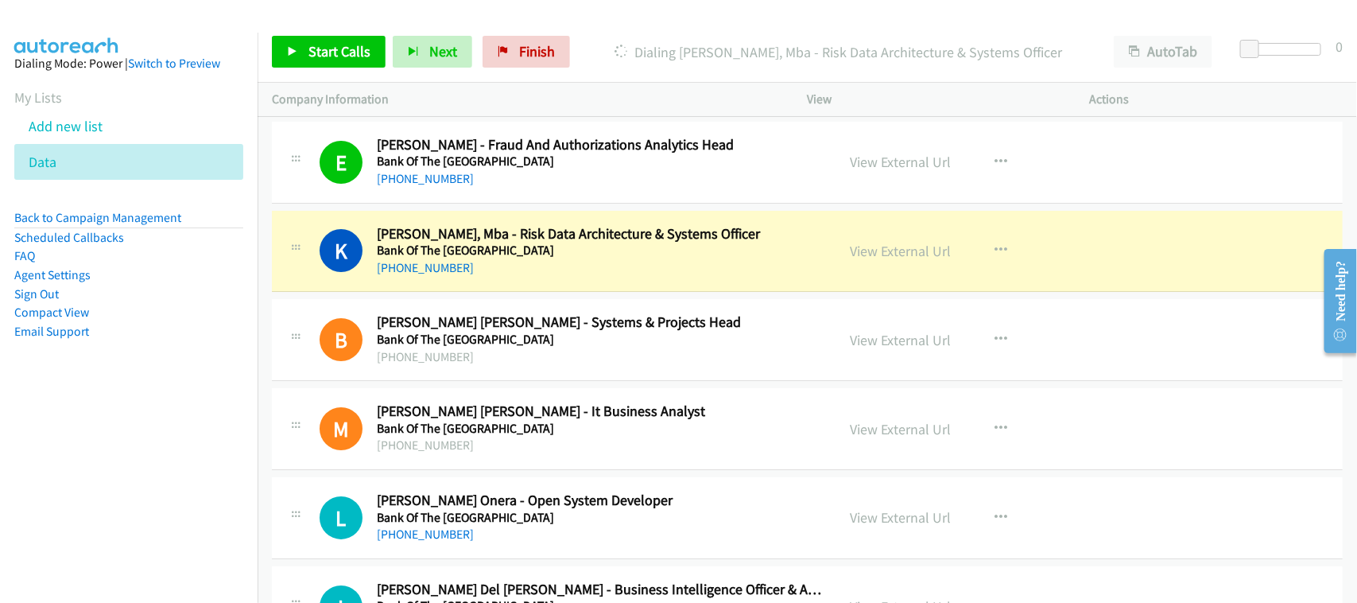
click at [491, 277] on div "+63 917 795 1230" at bounding box center [599, 267] width 445 height 19
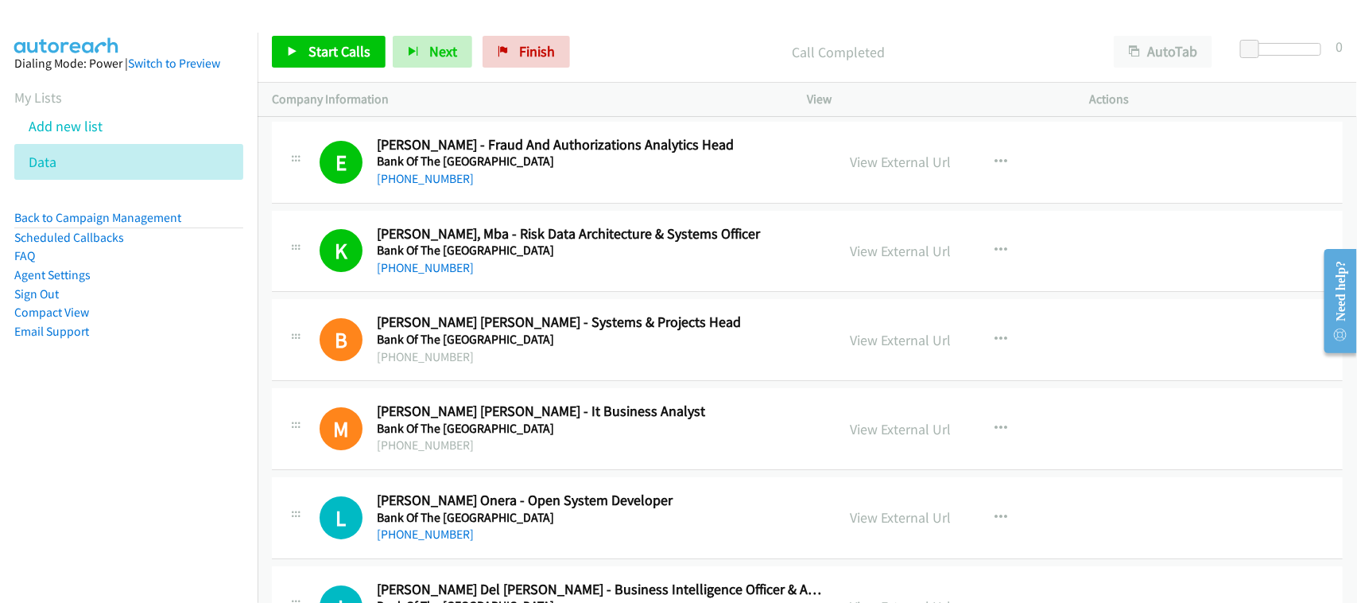
drag, startPoint x: 431, startPoint y: 280, endPoint x: 681, endPoint y: 293, distance: 250.7
click at [431, 275] on link "+63 917 795 1230" at bounding box center [425, 267] width 97 height 15
drag, startPoint x: 531, startPoint y: 320, endPoint x: 535, endPoint y: 298, distance: 22.6
click at [531, 320] on div "B Callback Scheduled Blanca Nieva Casimiro Alvisse - Systems & Projects Head Ba…" at bounding box center [807, 340] width 1071 height 82
click at [535, 293] on div "K Callback Scheduled Karen Marie Medina, Mba - Risk Data Architecture & Systems…" at bounding box center [807, 252] width 1071 height 82
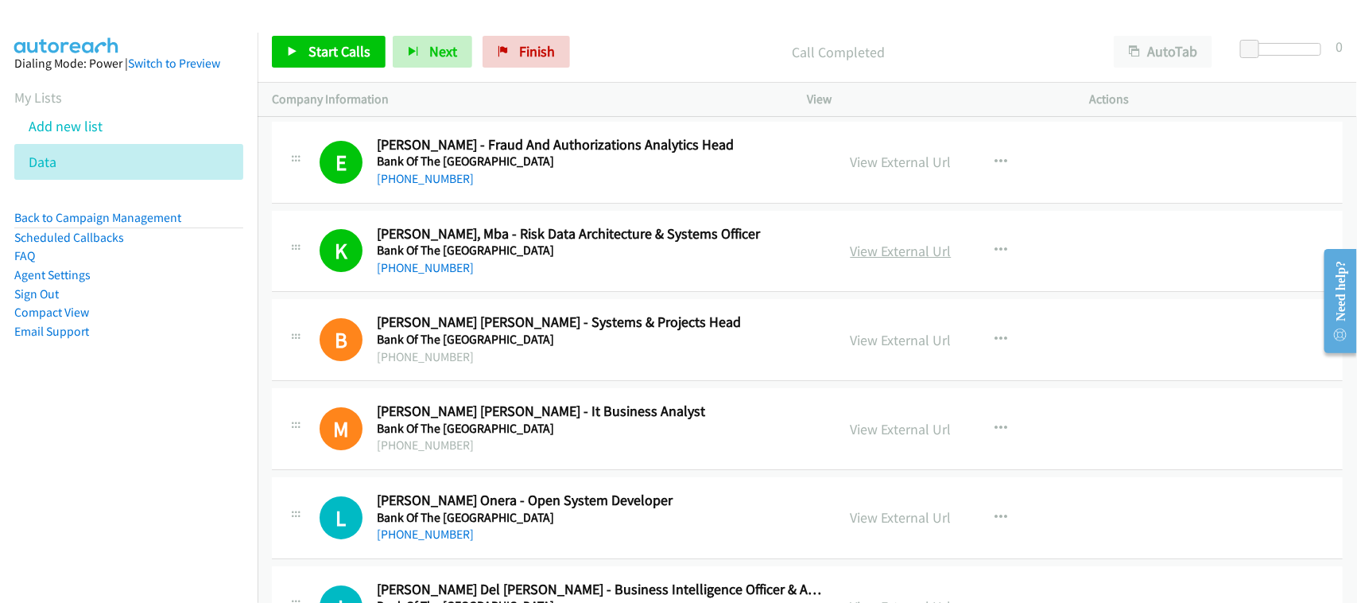
click at [922, 260] on link "View External Url" at bounding box center [901, 251] width 101 height 18
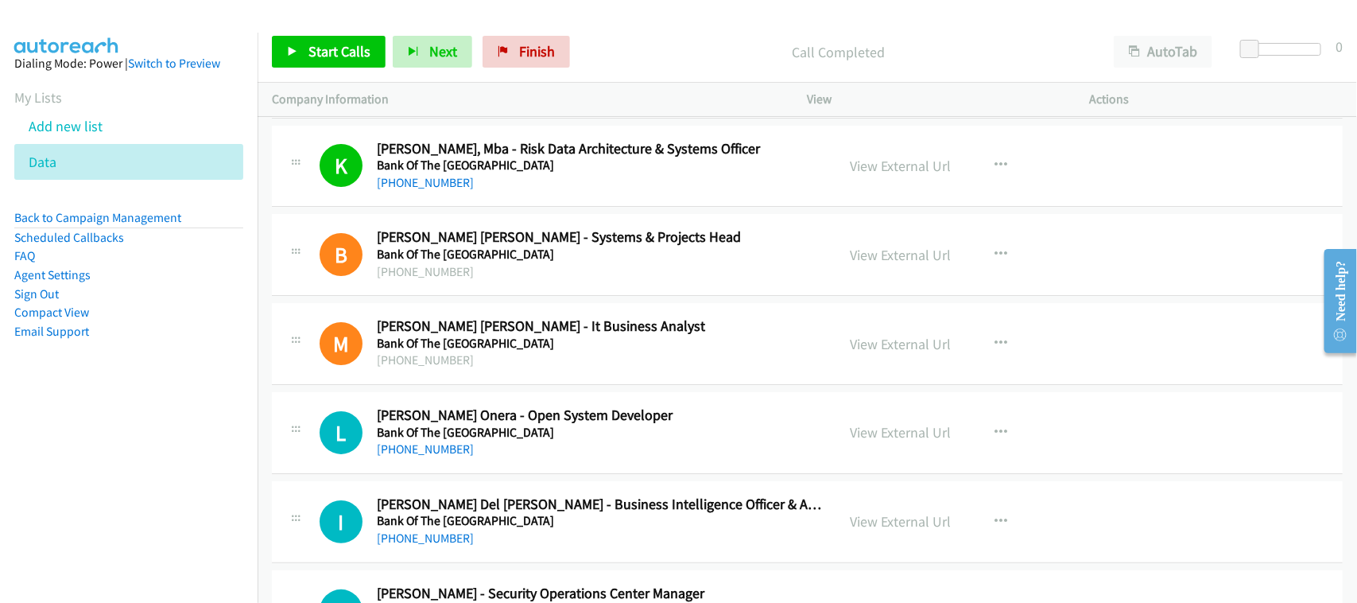
scroll to position [10915, 0]
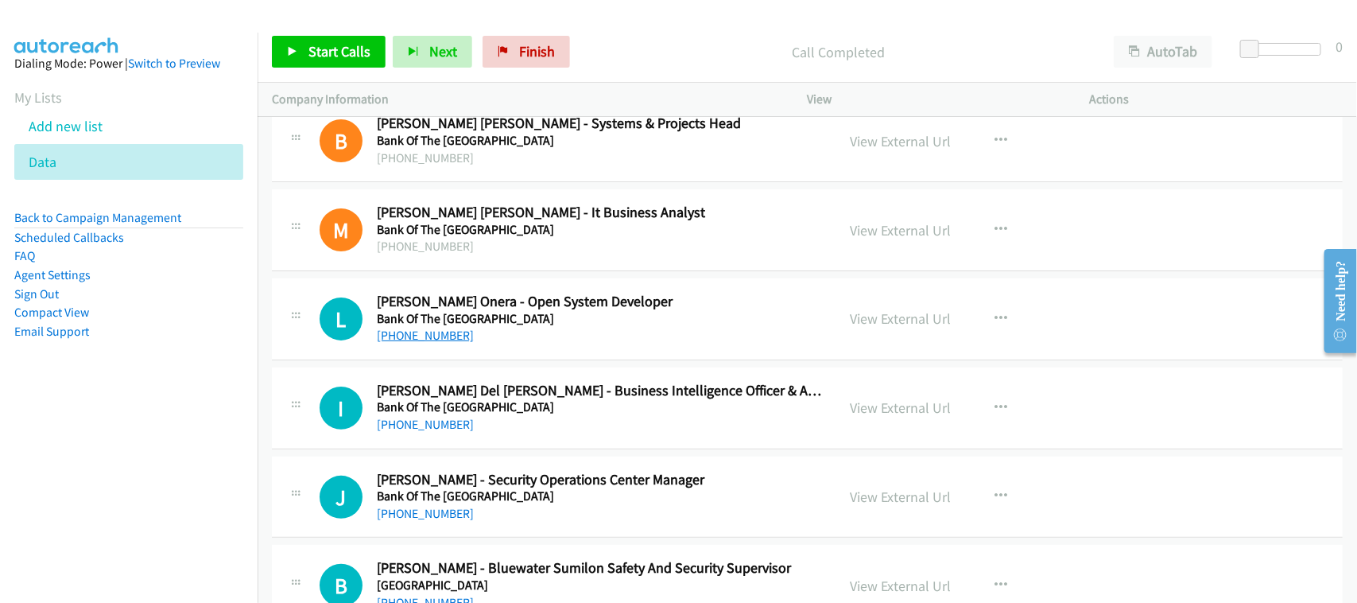
click at [459, 343] on link "+63 916 869 4916" at bounding box center [425, 335] width 97 height 15
click at [495, 382] on td "I Callback Scheduled Ivan Del Rosario - Business Intelligence Officer & Assista…" at bounding box center [807, 407] width 1099 height 89
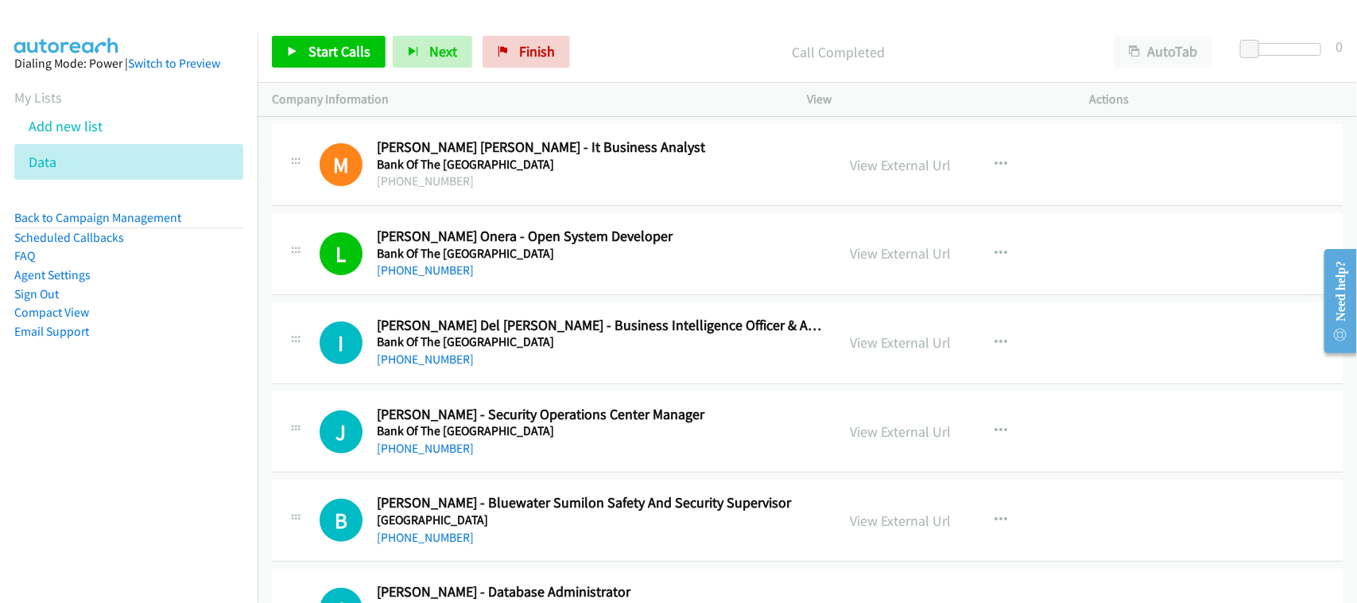
scroll to position [11014, 0]
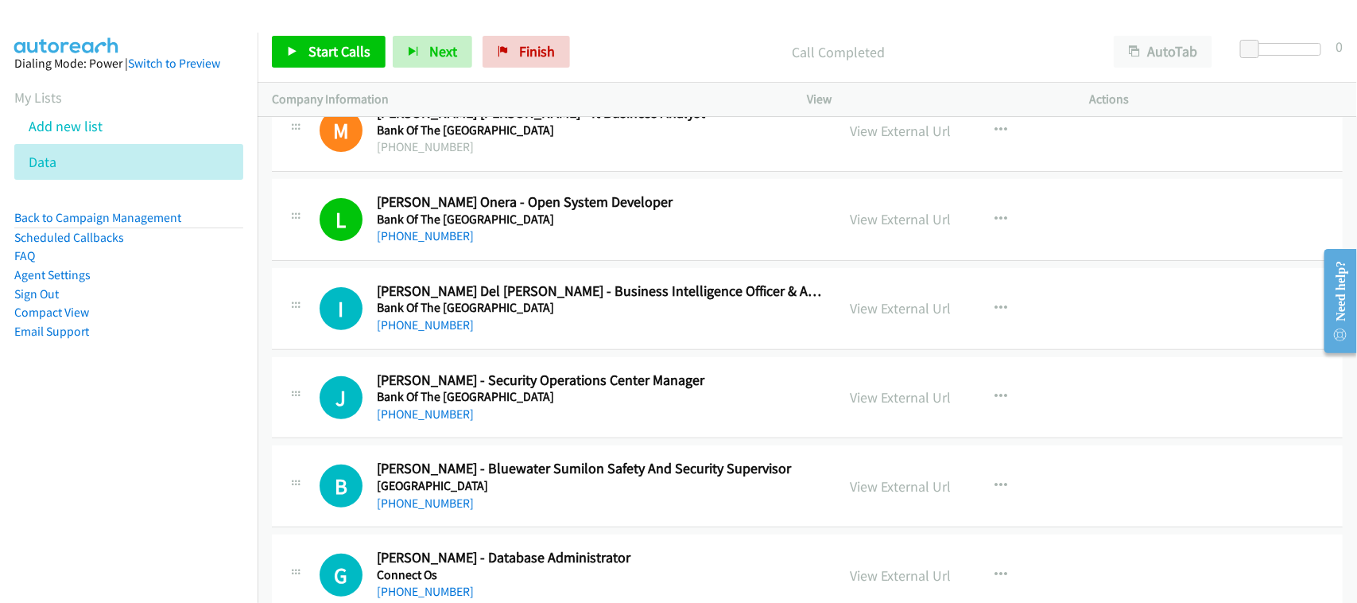
click at [424, 335] on div "+63 917 164 2514" at bounding box center [599, 325] width 445 height 19
click at [440, 332] on link "+63 917 164 2514" at bounding box center [425, 324] width 97 height 15
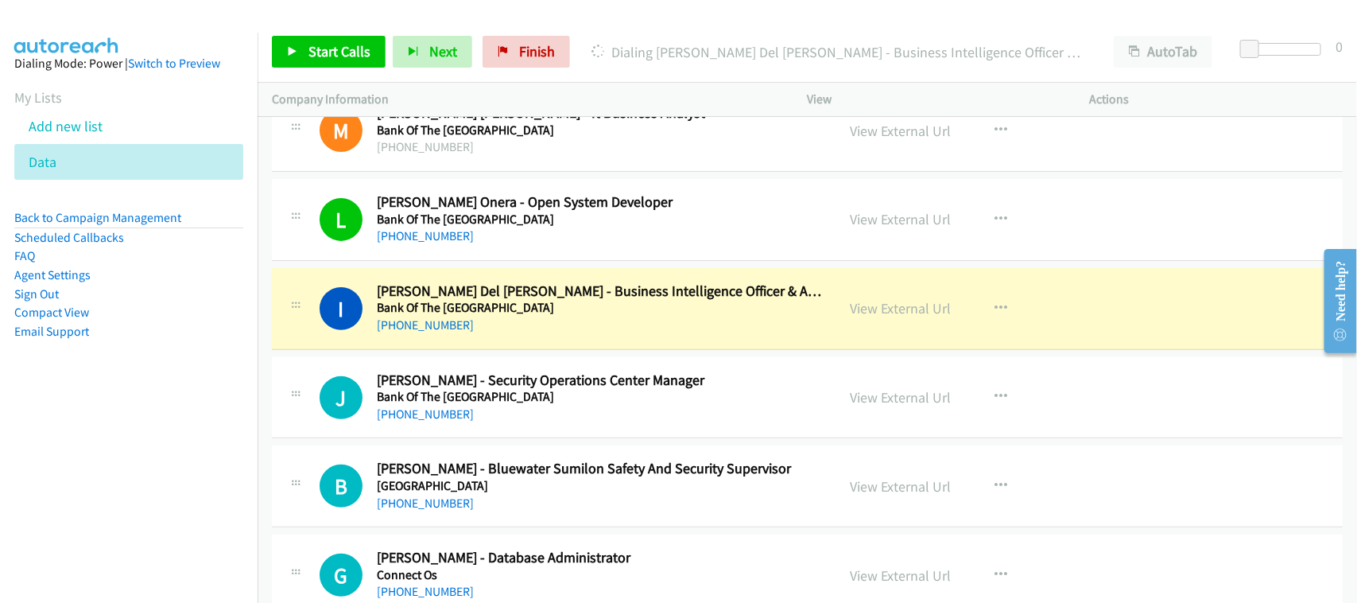
drag, startPoint x: 521, startPoint y: 347, endPoint x: 612, endPoint y: 342, distance: 90.8
click at [521, 335] on div "+63 917 164 2514" at bounding box center [599, 325] width 445 height 19
click at [899, 317] on link "View External Url" at bounding box center [901, 308] width 101 height 18
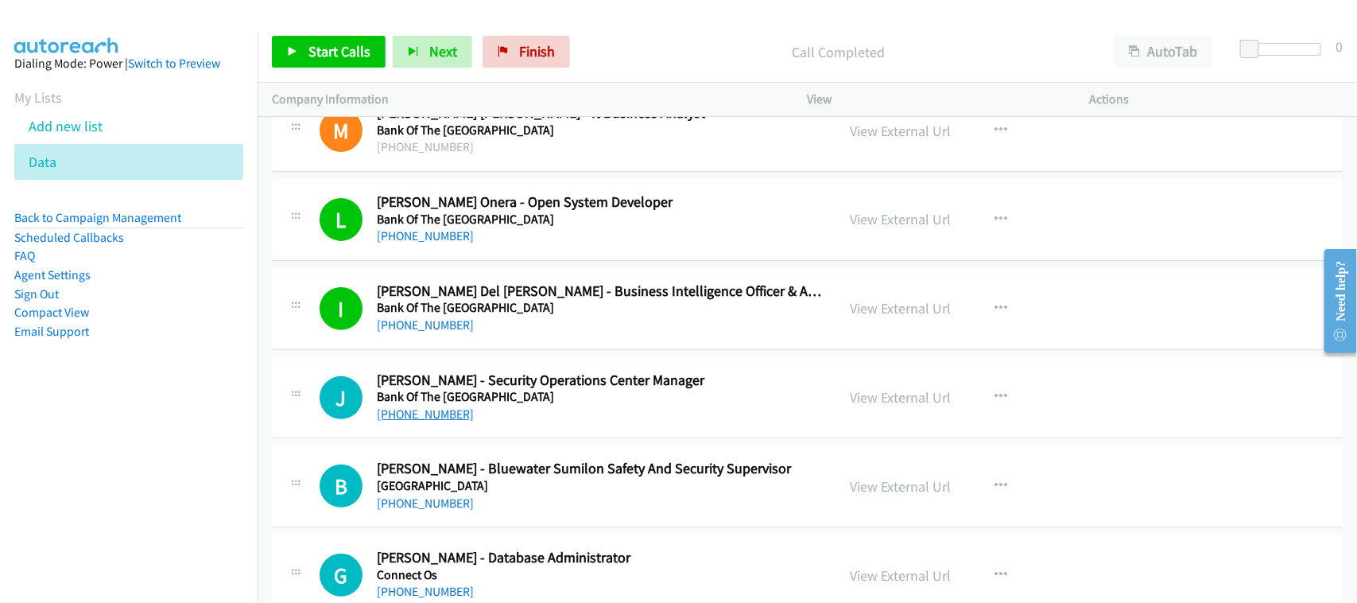
click at [417, 421] on link "+63 917 771 1124" at bounding box center [425, 413] width 97 height 15
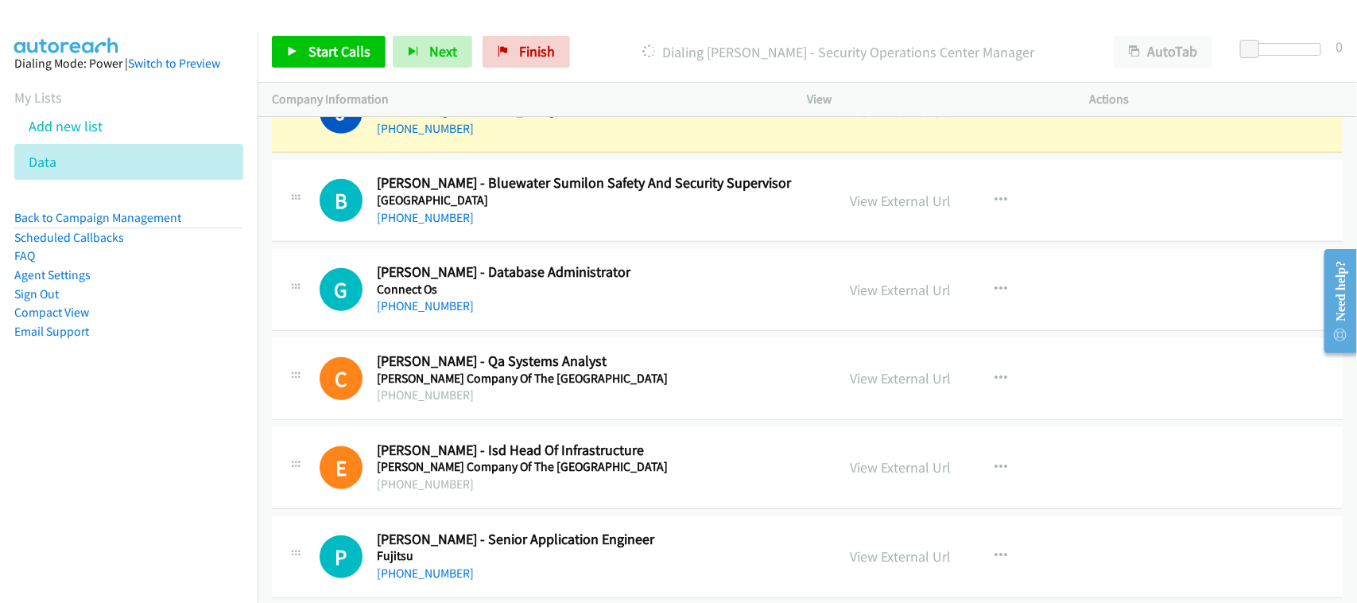
scroll to position [11313, 0]
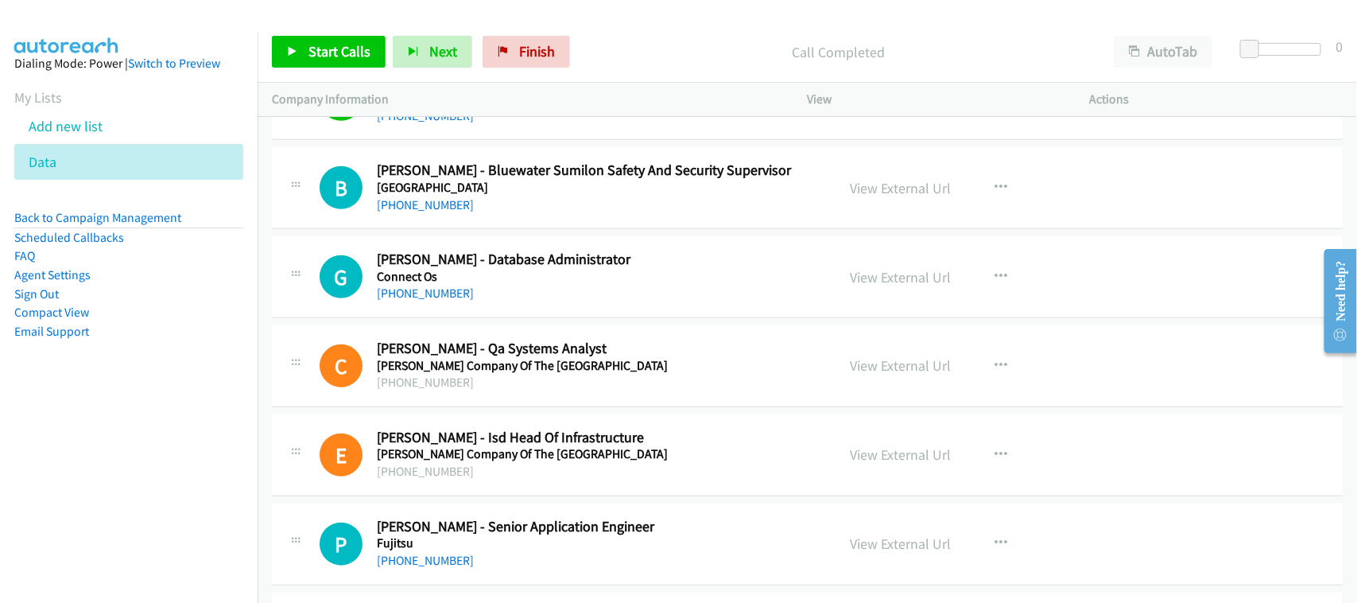
click at [483, 285] on h5 "Connect Os" at bounding box center [599, 277] width 445 height 16
click at [414, 300] on link "+63 908 602 5864" at bounding box center [425, 292] width 97 height 15
click at [463, 318] on div "G Callback Scheduled Gerbert Reyes - Database Administrator Connect Os Asia/Man…" at bounding box center [807, 277] width 1071 height 82
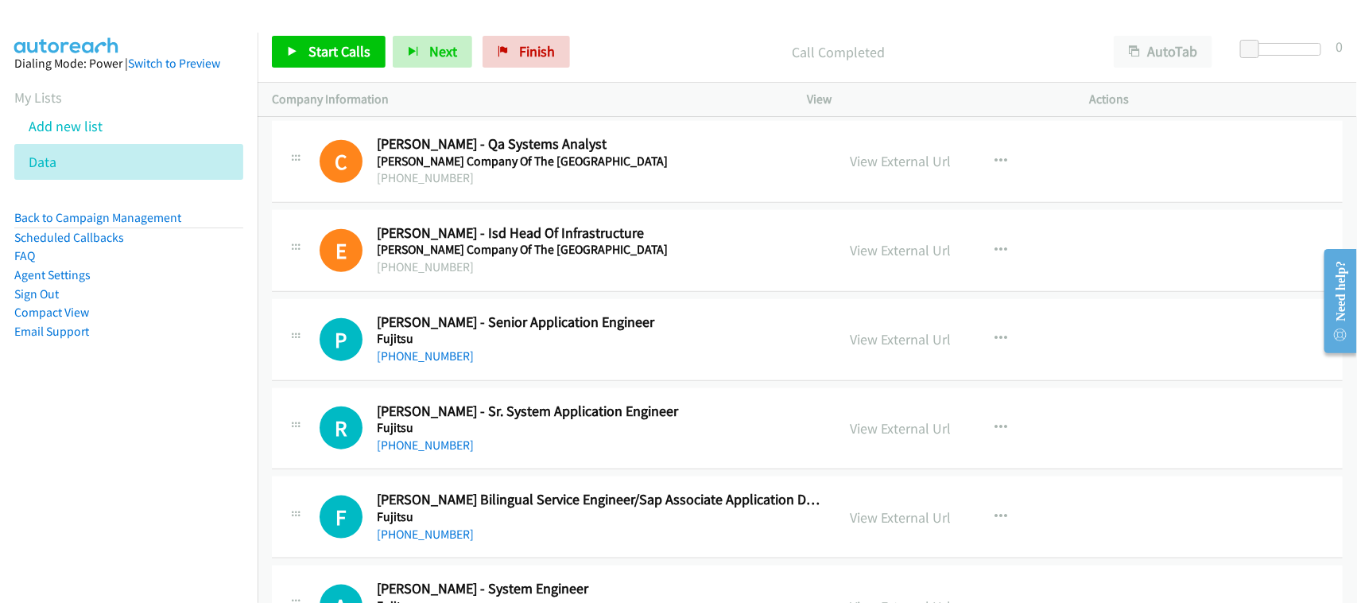
scroll to position [11611, 0]
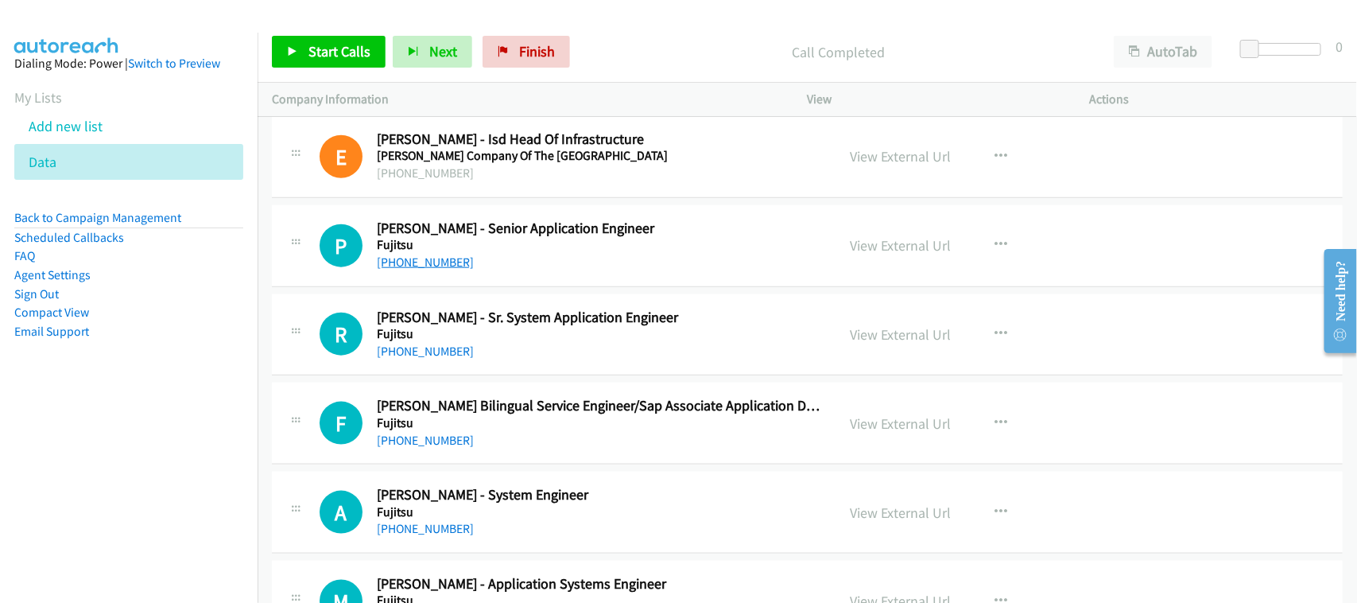
click at [421, 269] on link "+63 917 876 2053" at bounding box center [425, 261] width 97 height 15
drag, startPoint x: 495, startPoint y: 271, endPoint x: 545, endPoint y: 271, distance: 50.1
click at [495, 271] on div "+63 917 876 2053" at bounding box center [599, 262] width 445 height 19
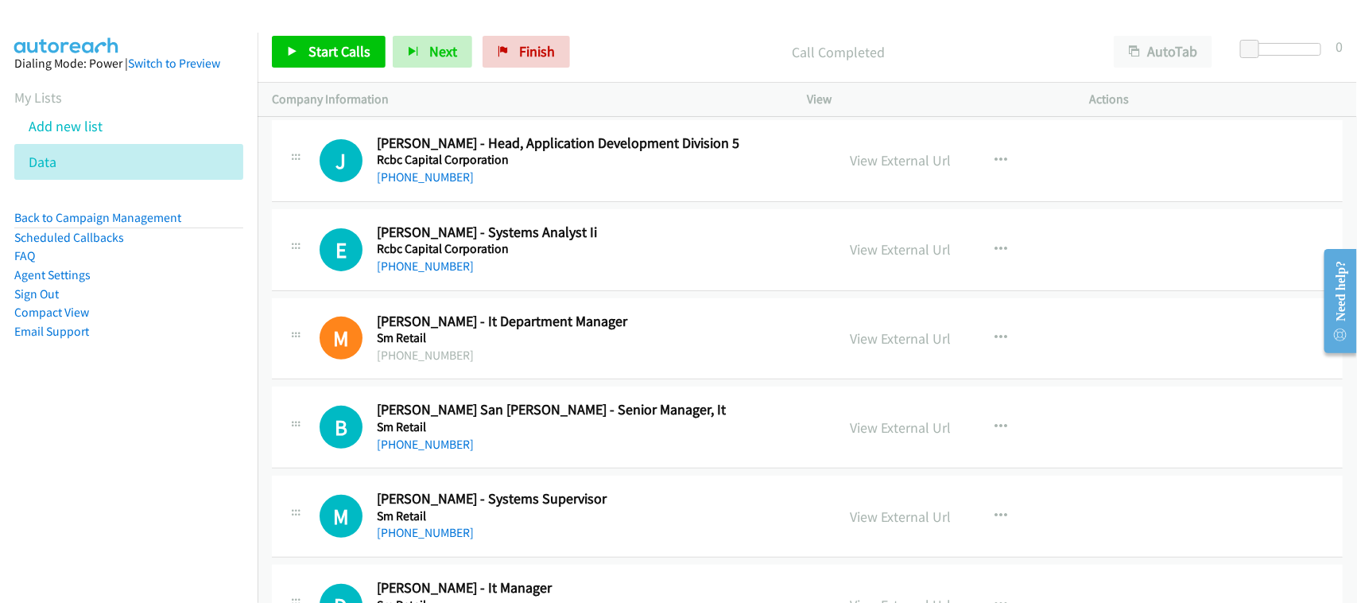
scroll to position [19162, 0]
click at [430, 184] on link "+63 918 990 3547" at bounding box center [425, 176] width 97 height 15
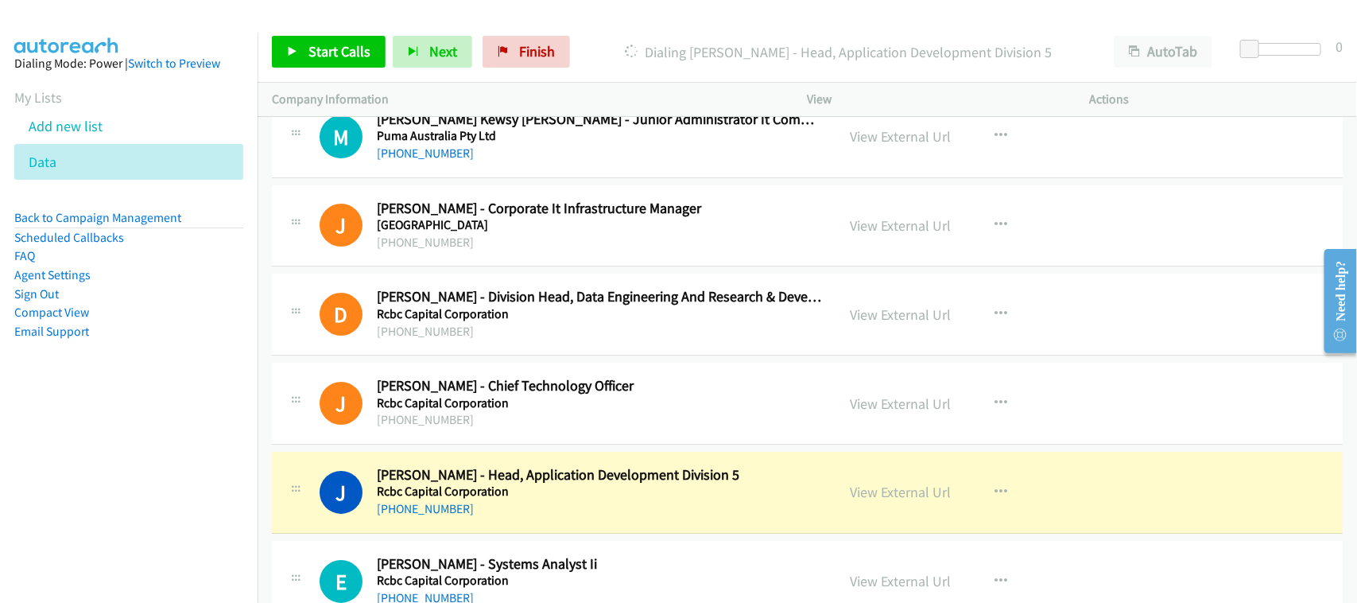
scroll to position [18765, 0]
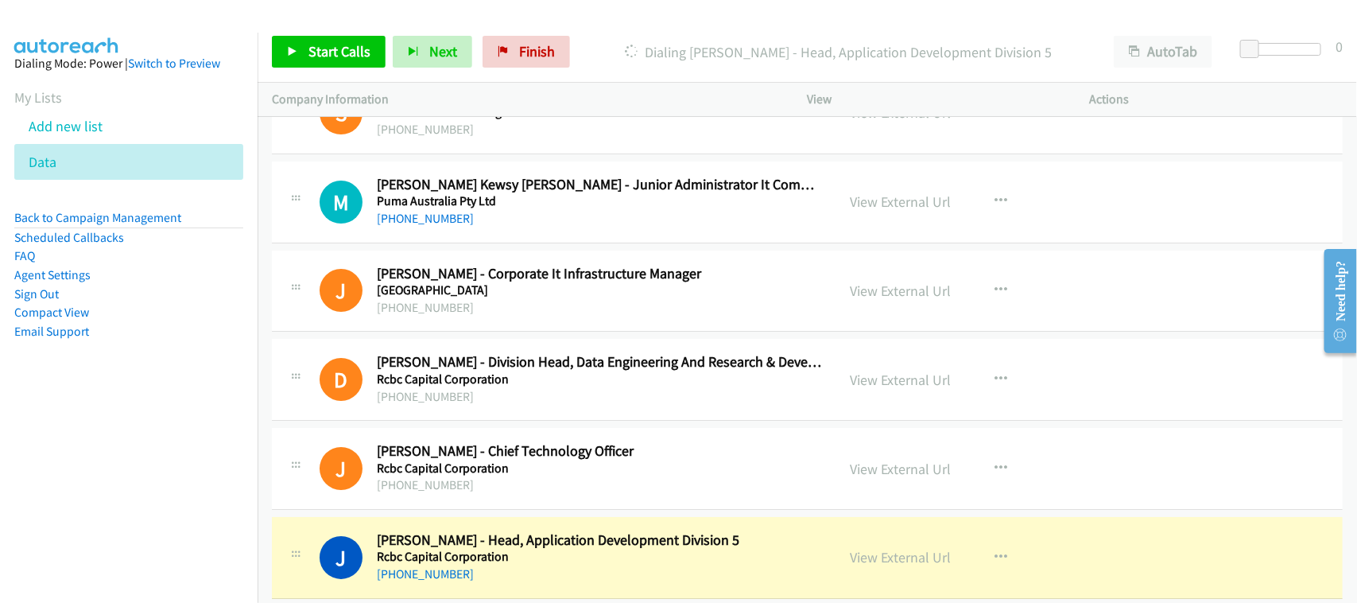
click at [486, 291] on div "J Callback Scheduled Jing Catangay - Corporate It Infrastructure Manager Quali …" at bounding box center [807, 291] width 1071 height 82
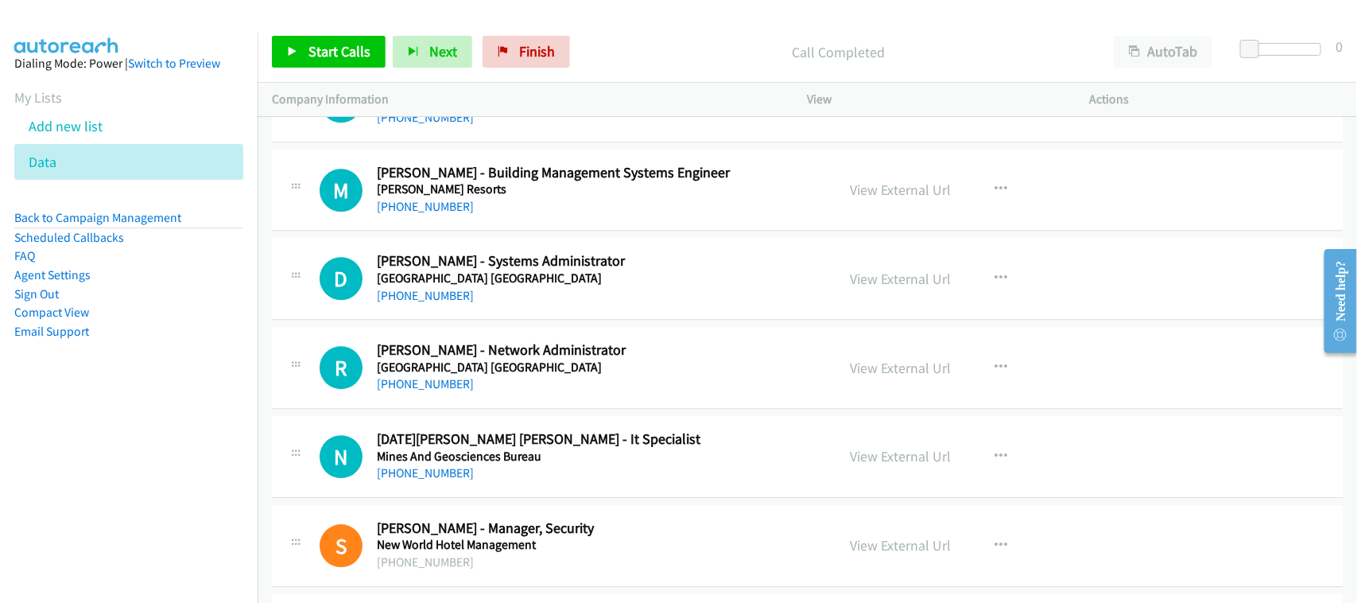
scroll to position [18368, 0]
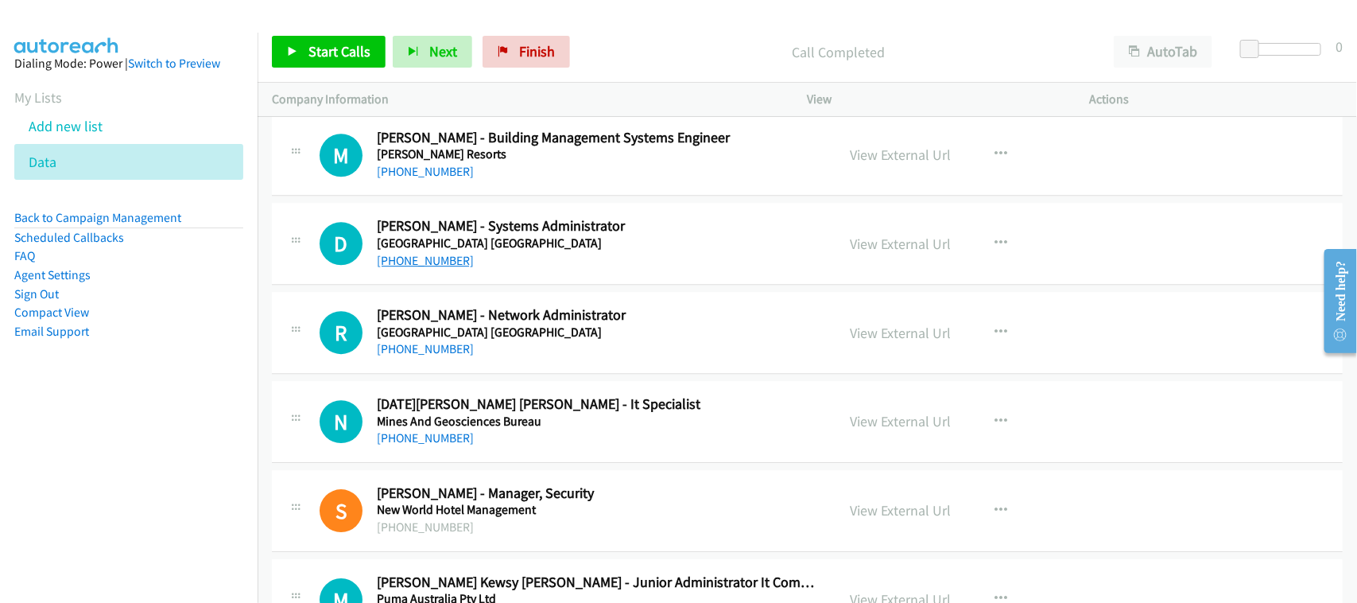
drag, startPoint x: 425, startPoint y: 292, endPoint x: 462, endPoint y: 290, distance: 36.6
click at [425, 268] on link "+63 917 327 7703" at bounding box center [425, 260] width 97 height 15
click at [486, 251] on h5 "[GEOGRAPHIC_DATA] [GEOGRAPHIC_DATA]" at bounding box center [599, 243] width 445 height 16
click at [406, 356] on link "+63 63 221 4071" at bounding box center [425, 348] width 97 height 15
click at [411, 445] on link "+63 905 464 2708" at bounding box center [425, 437] width 97 height 15
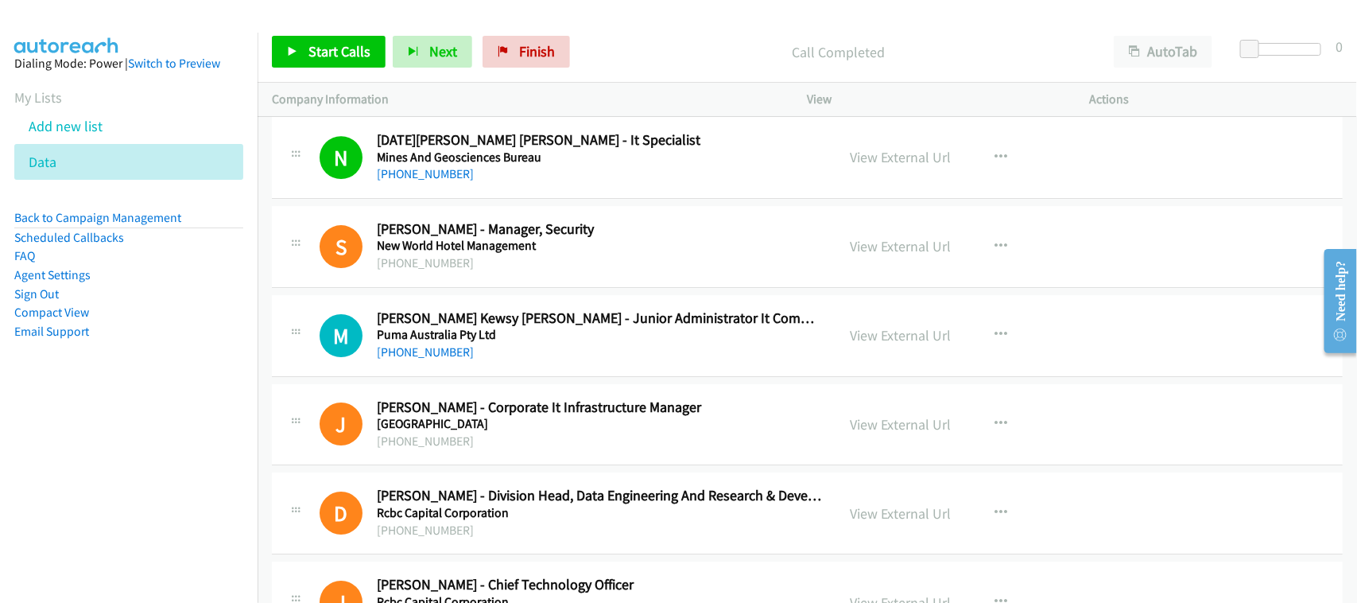
scroll to position [18666, 0]
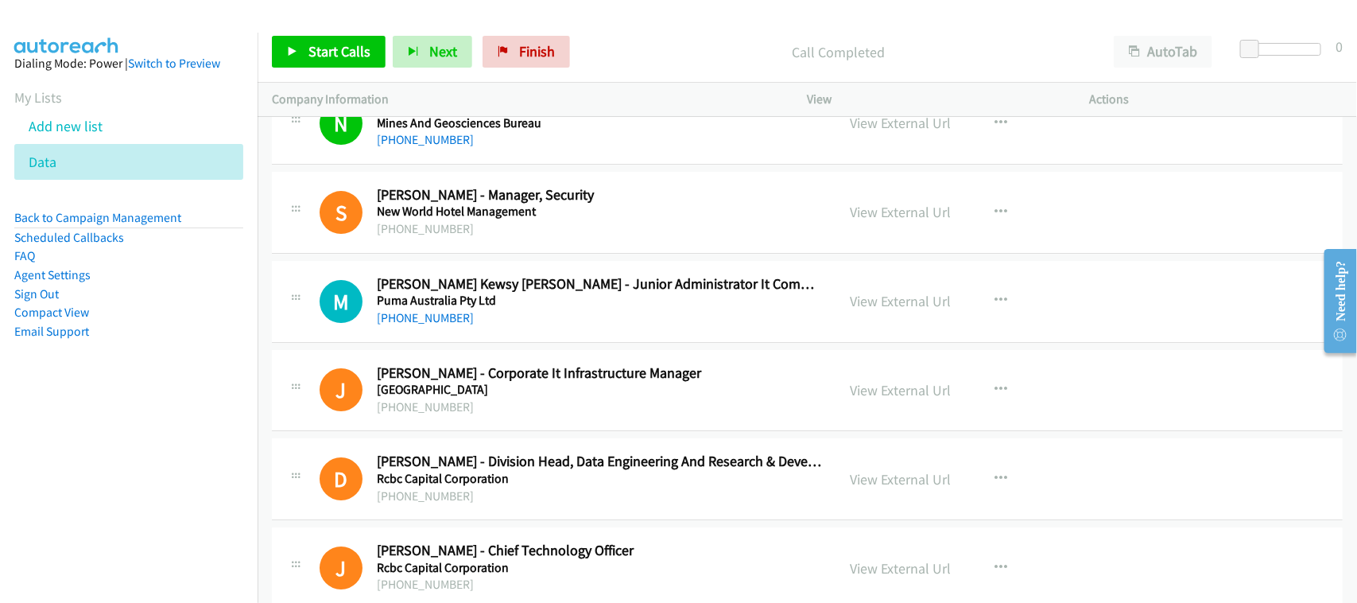
click at [467, 343] on div "M Callback Scheduled Maren Kewsy Garcia - Junior Administrator It Communication…" at bounding box center [807, 302] width 1071 height 82
click at [409, 325] on link "+63 919 072 3422" at bounding box center [425, 317] width 97 height 15
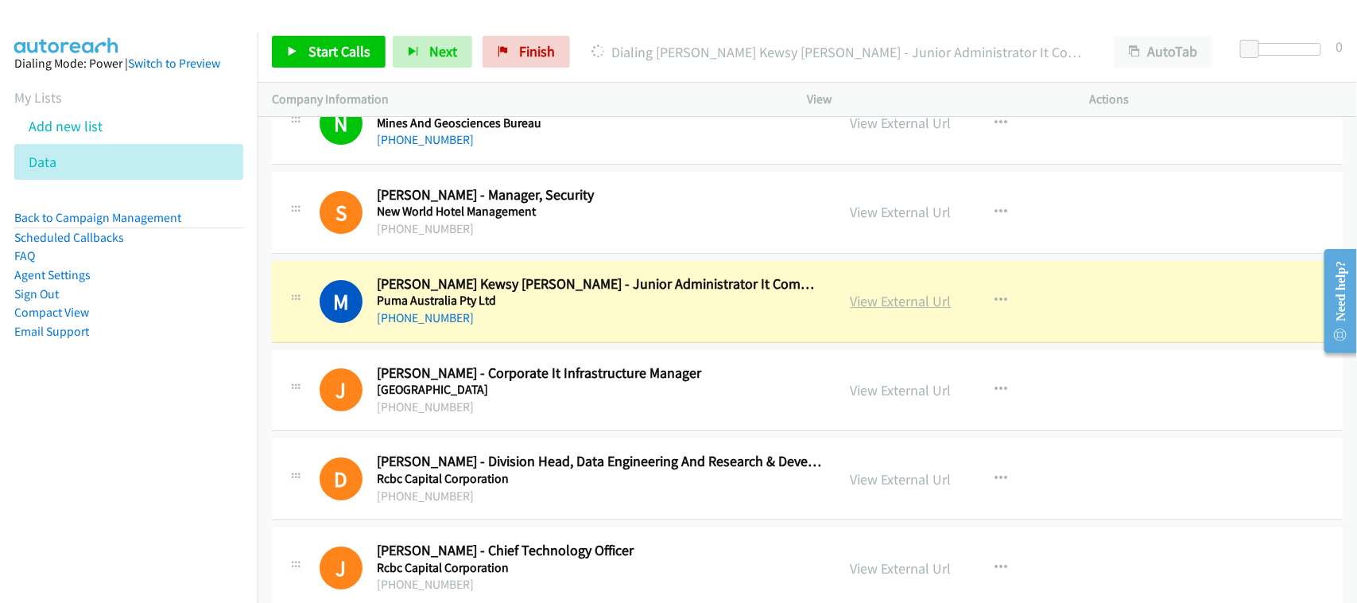
click at [865, 310] on link "View External Url" at bounding box center [901, 301] width 101 height 18
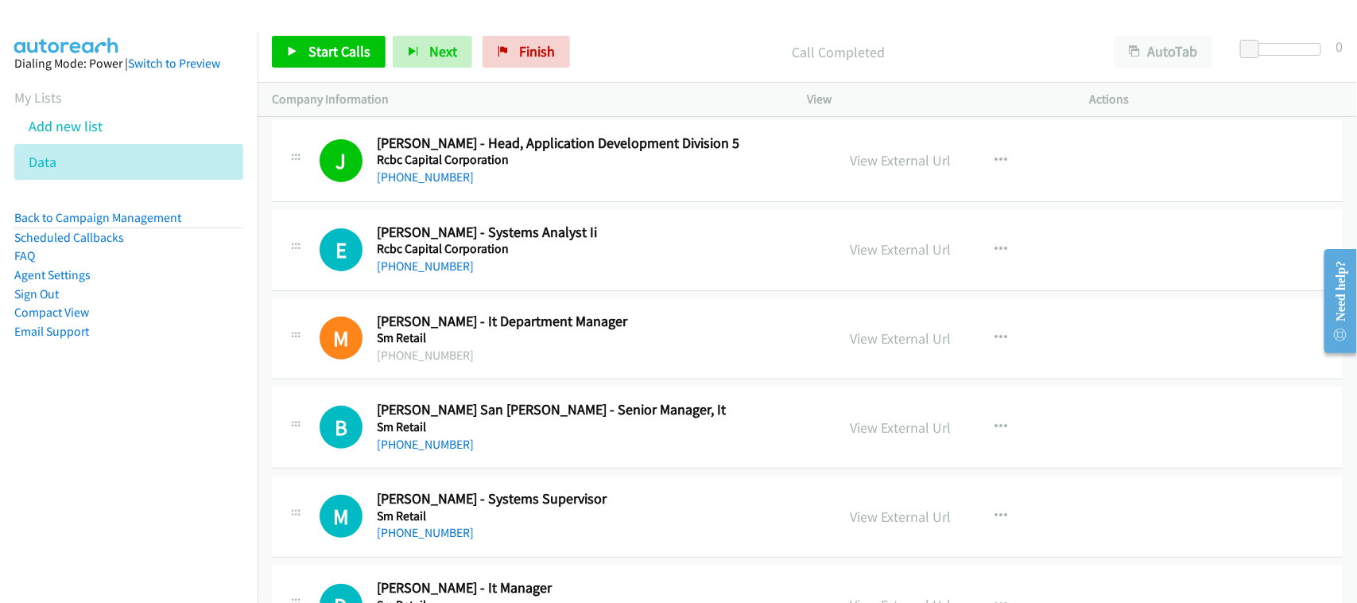
scroll to position [19162, 0]
click at [436, 275] on div "+63 2 7730 1000" at bounding box center [599, 265] width 445 height 19
click at [436, 273] on link "+63 2 7730 1000" at bounding box center [425, 265] width 97 height 15
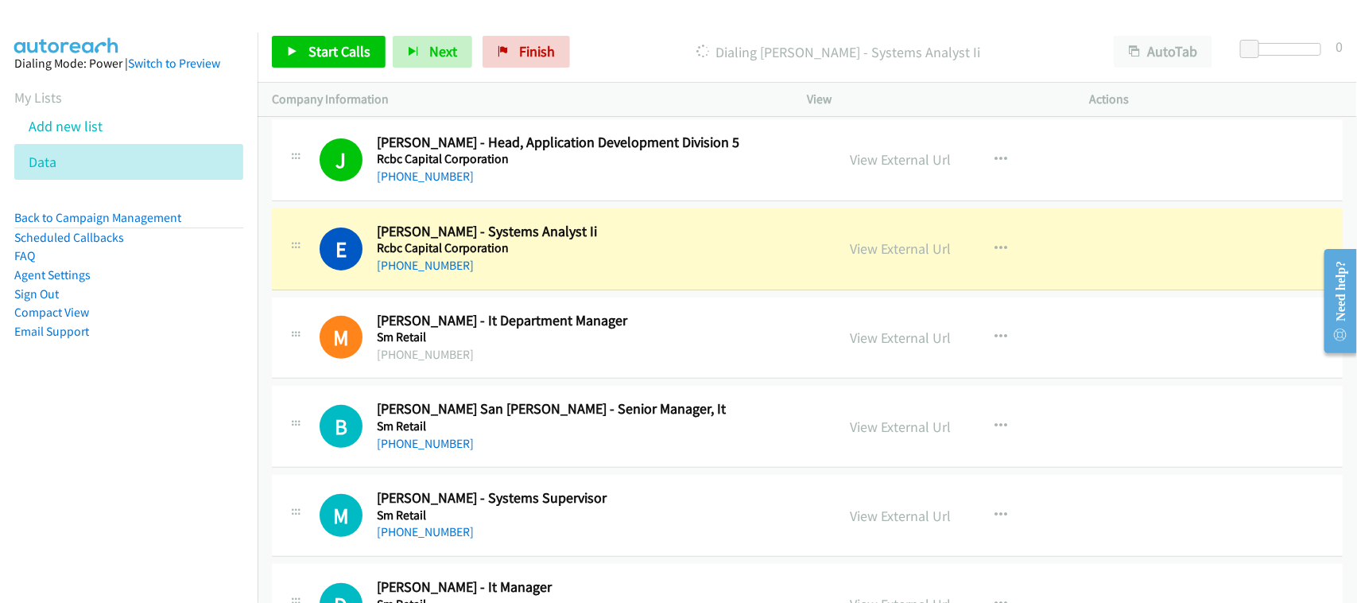
click at [501, 364] on div "+61 9178 16 78 82" at bounding box center [599, 354] width 445 height 19
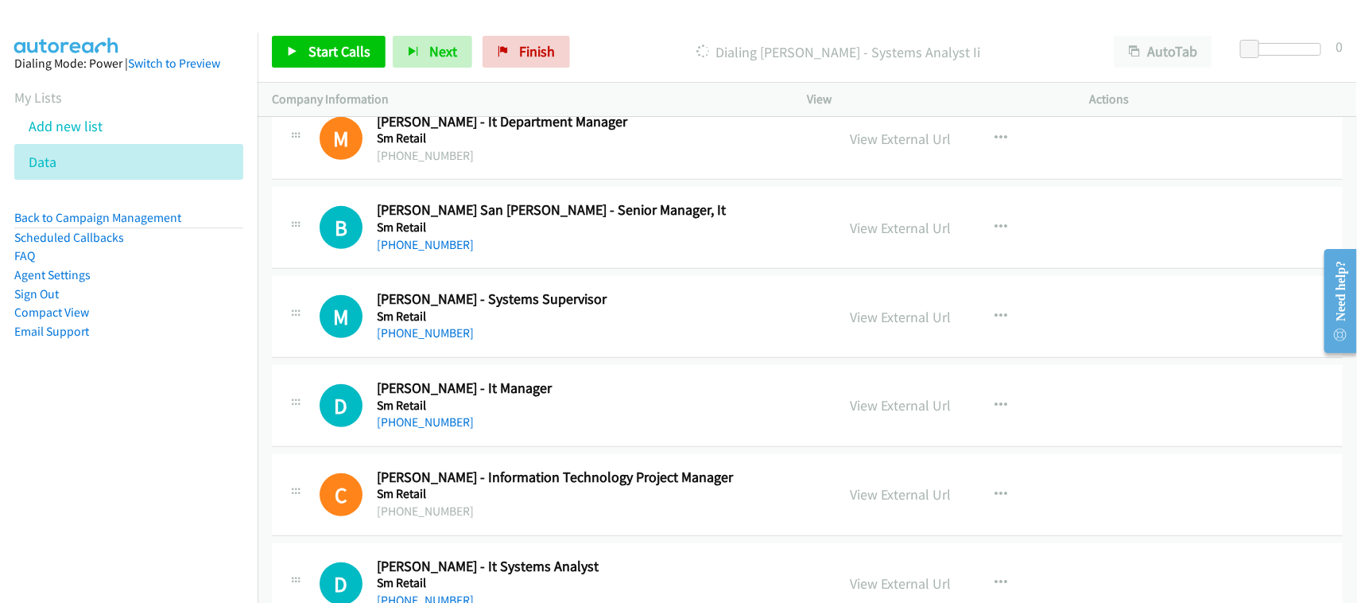
scroll to position [19262, 0]
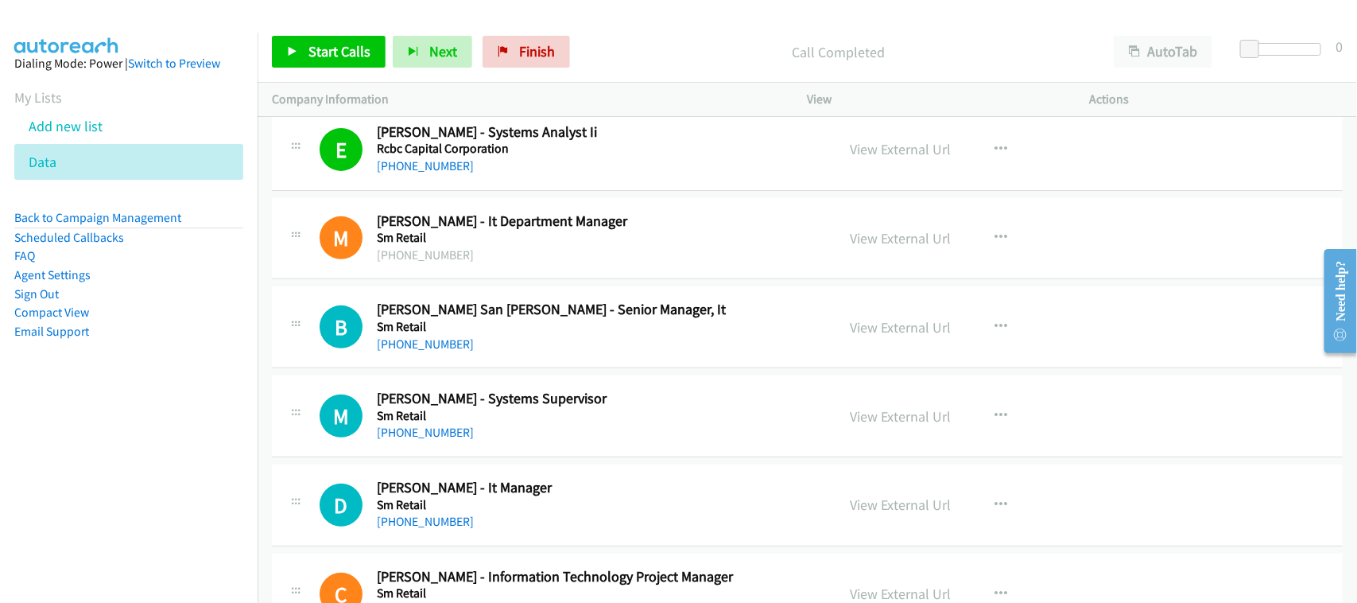
drag, startPoint x: 445, startPoint y: 465, endPoint x: 534, endPoint y: 465, distance: 89.0
click at [445, 440] on link "+63 945 243 8445" at bounding box center [425, 431] width 97 height 15
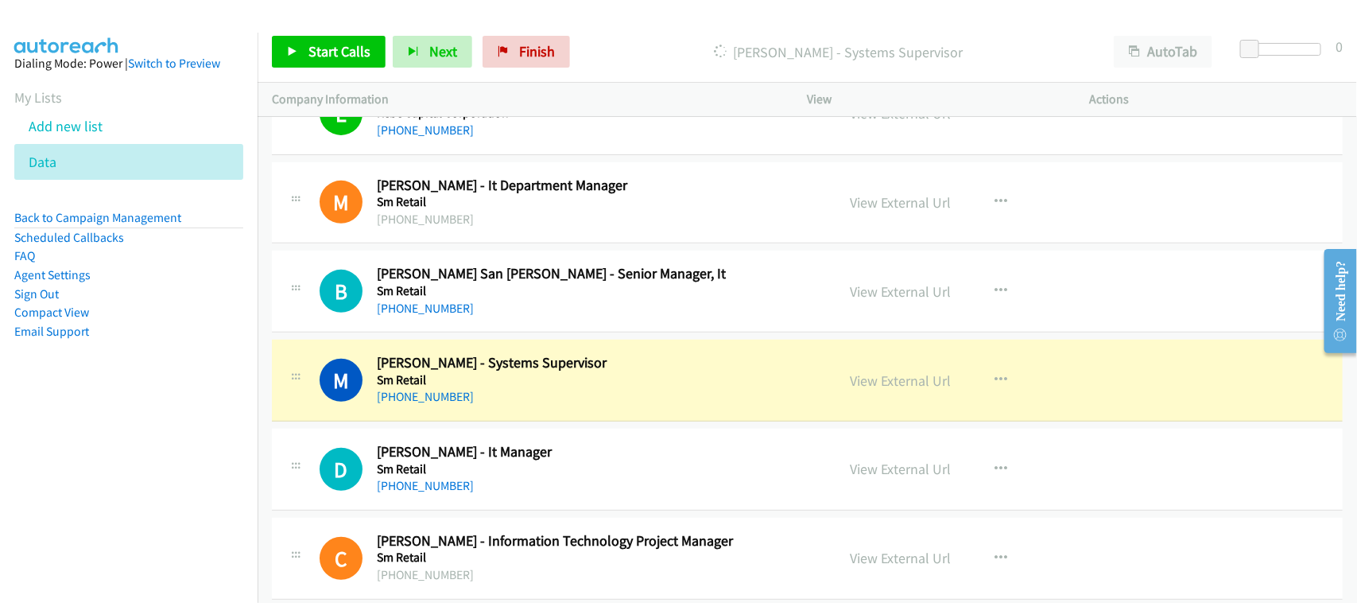
scroll to position [19361, 0]
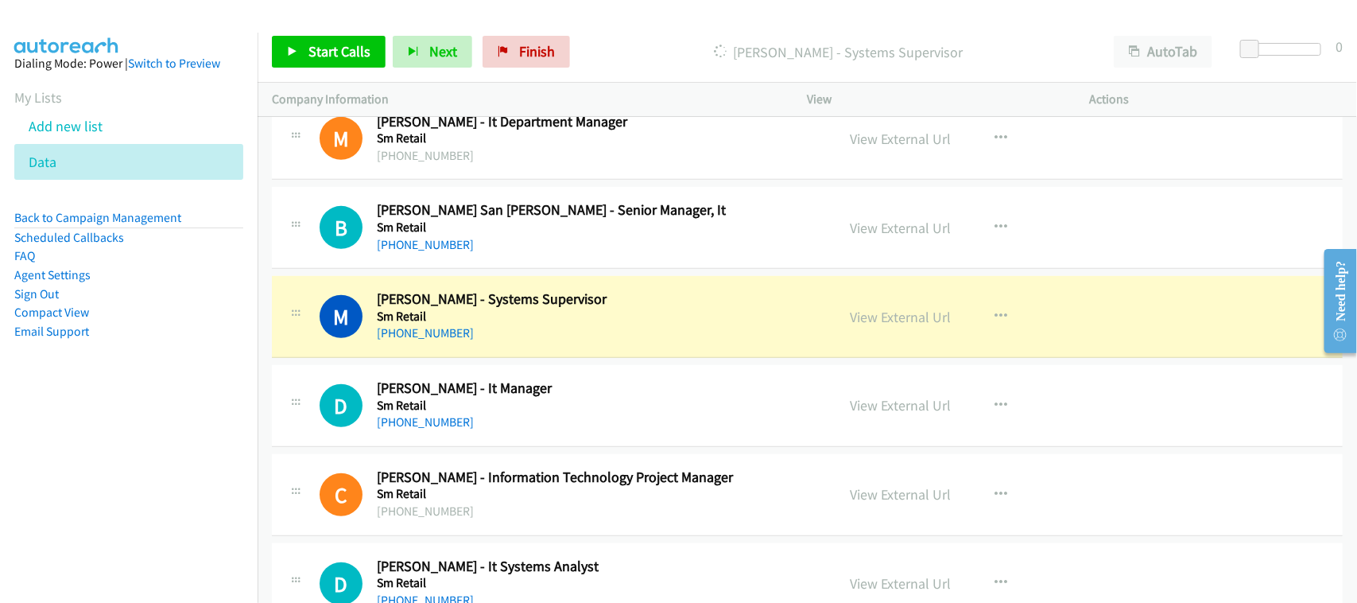
click at [493, 343] on div "+63 945 243 8445" at bounding box center [599, 333] width 445 height 19
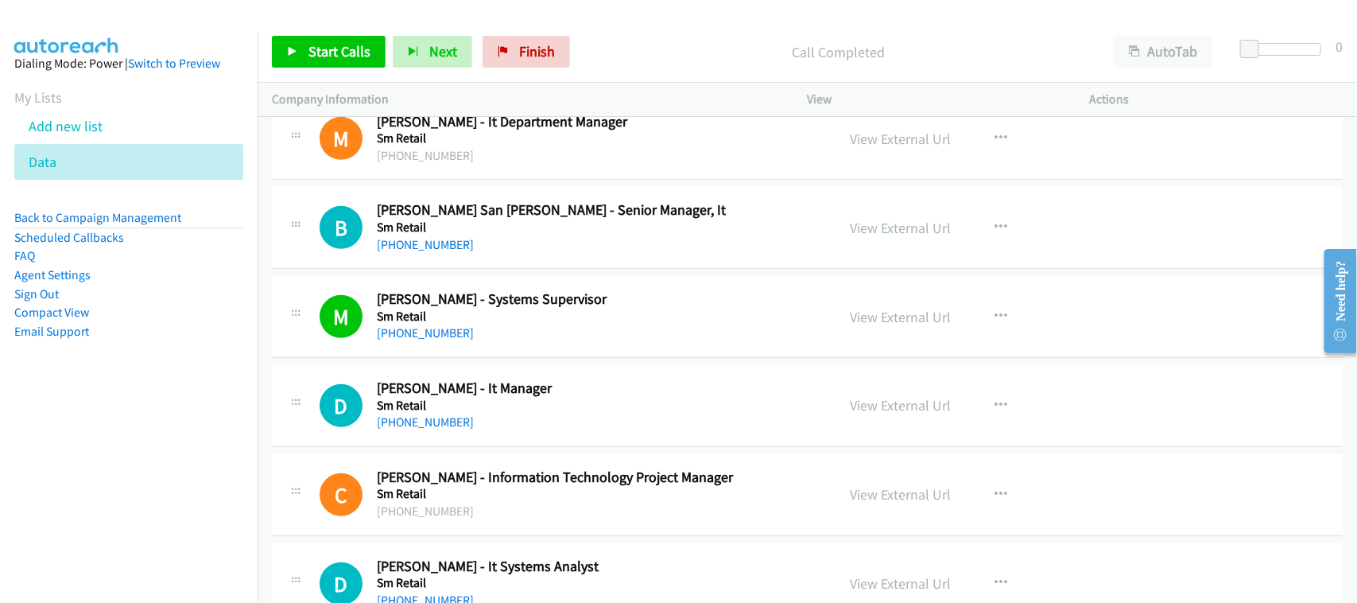
drag, startPoint x: 406, startPoint y: 457, endPoint x: 509, endPoint y: 454, distance: 102.6
click at [406, 429] on link "+63 922 894 4657" at bounding box center [425, 421] width 97 height 15
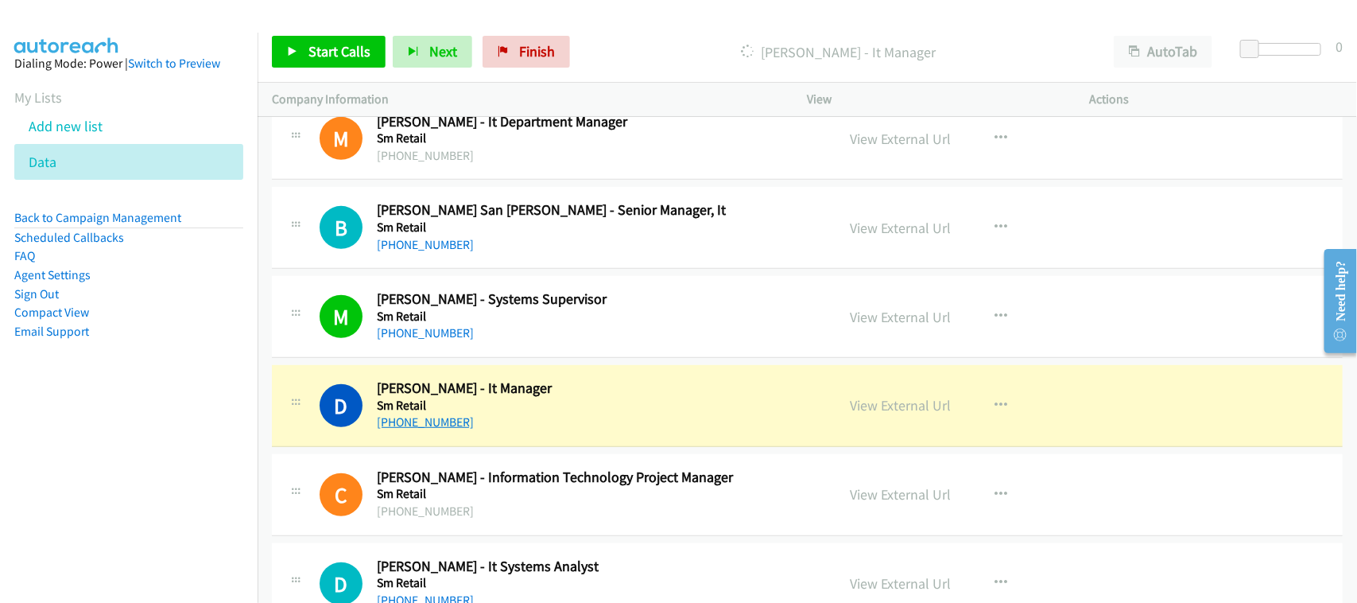
click at [445, 429] on link "+63 922 894 4657" at bounding box center [425, 421] width 97 height 15
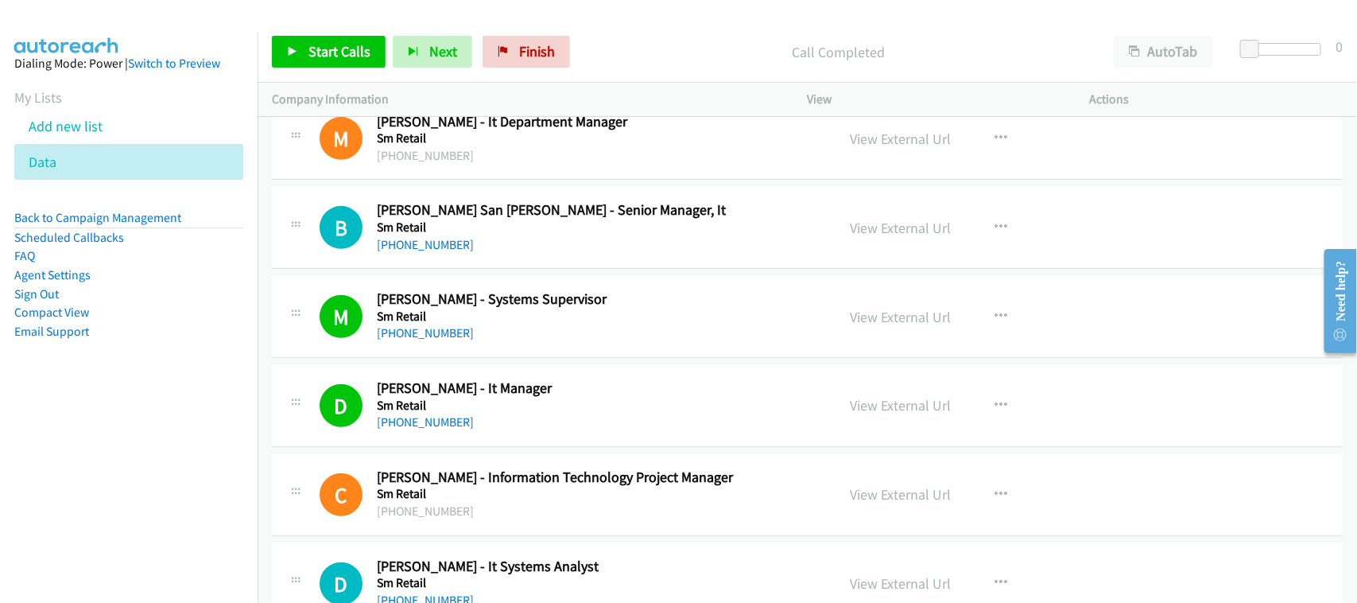
click at [531, 413] on h5 "Sm Retail" at bounding box center [599, 405] width 445 height 16
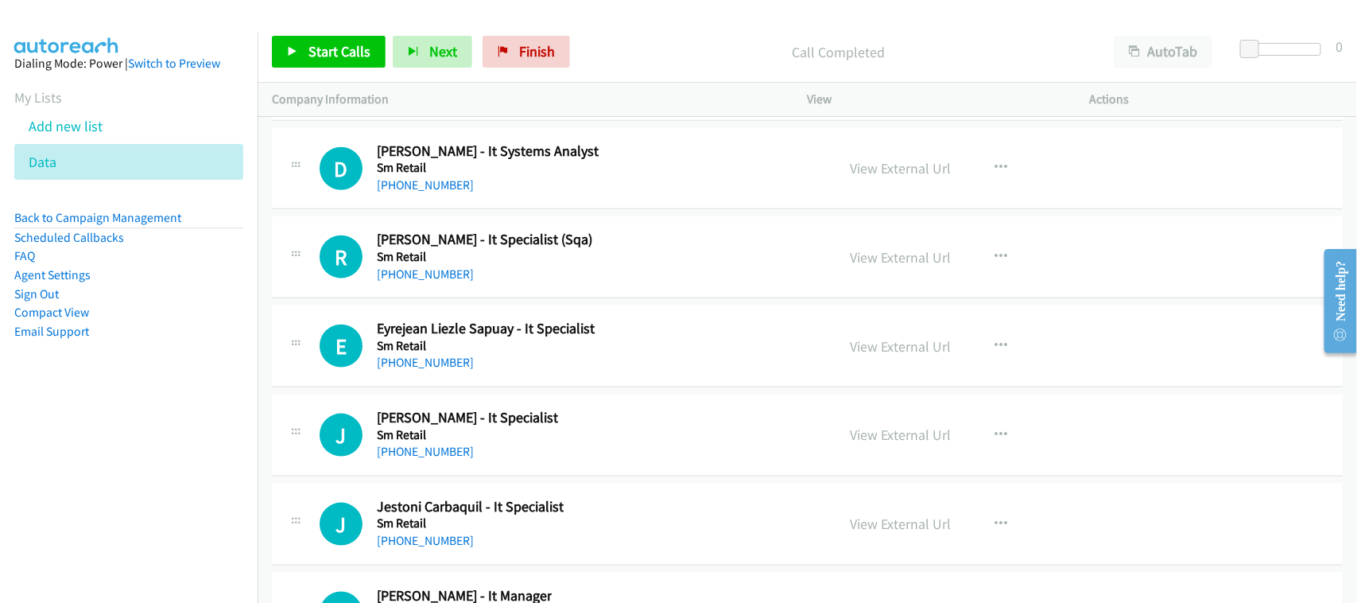
scroll to position [19759, 0]
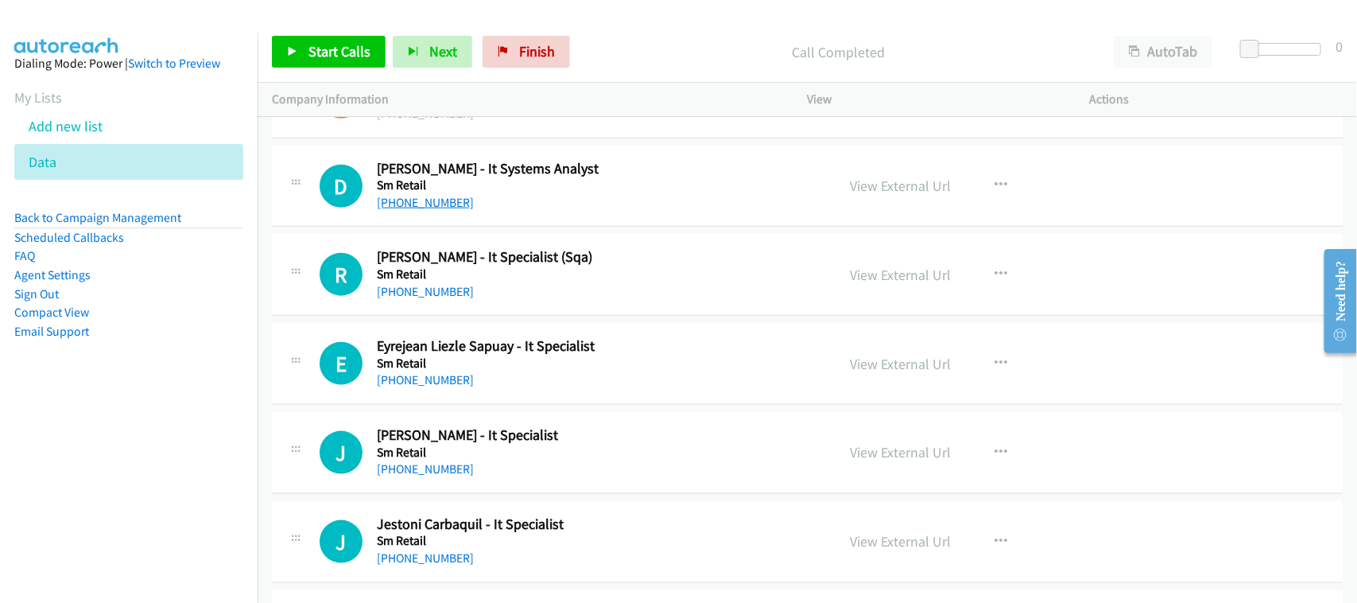
click at [449, 210] on link "+63 917 809 0219" at bounding box center [425, 202] width 97 height 15
drag, startPoint x: 429, startPoint y: 314, endPoint x: 443, endPoint y: 315, distance: 13.5
click at [418, 299] on link "+63 912 012 3409" at bounding box center [425, 291] width 97 height 15
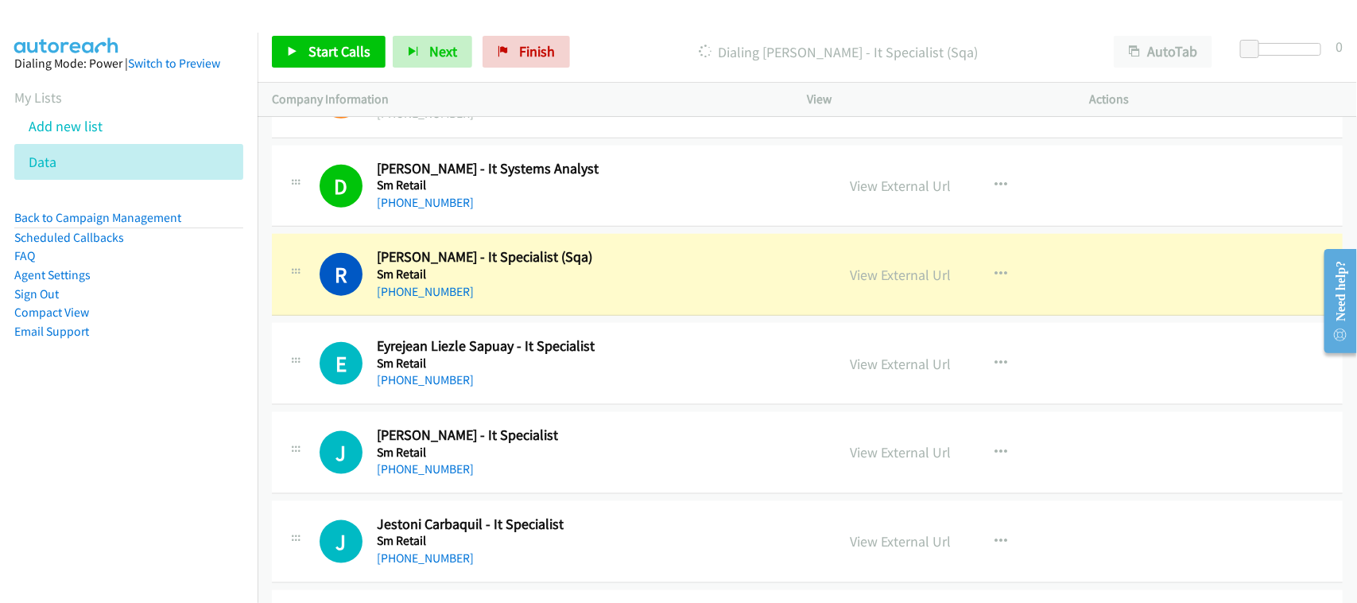
click at [533, 301] on div "+63 912 012 3409" at bounding box center [599, 291] width 445 height 19
click at [909, 284] on link "View External Url" at bounding box center [901, 275] width 101 height 18
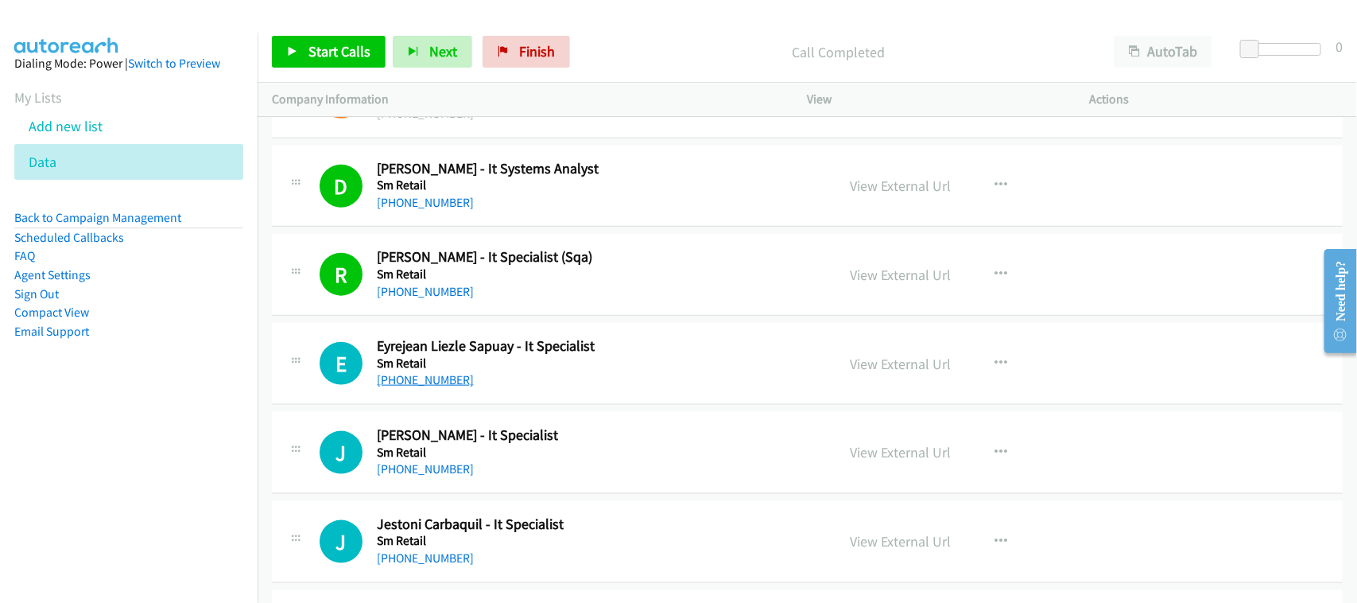
click at [406, 387] on link "+63 915 727 5619" at bounding box center [425, 379] width 97 height 15
drag, startPoint x: 538, startPoint y: 419, endPoint x: 625, endPoint y: 401, distance: 88.4
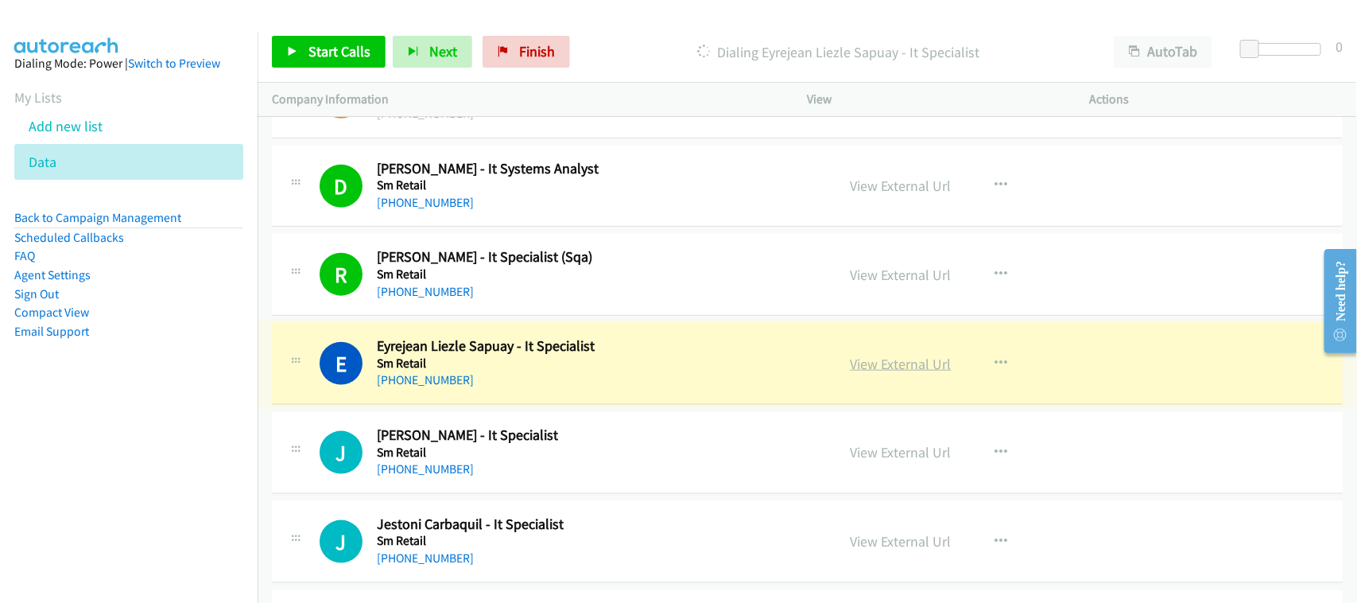
click at [860, 373] on link "View External Url" at bounding box center [901, 364] width 101 height 18
click at [521, 371] on h5 "Sm Retail" at bounding box center [599, 363] width 445 height 16
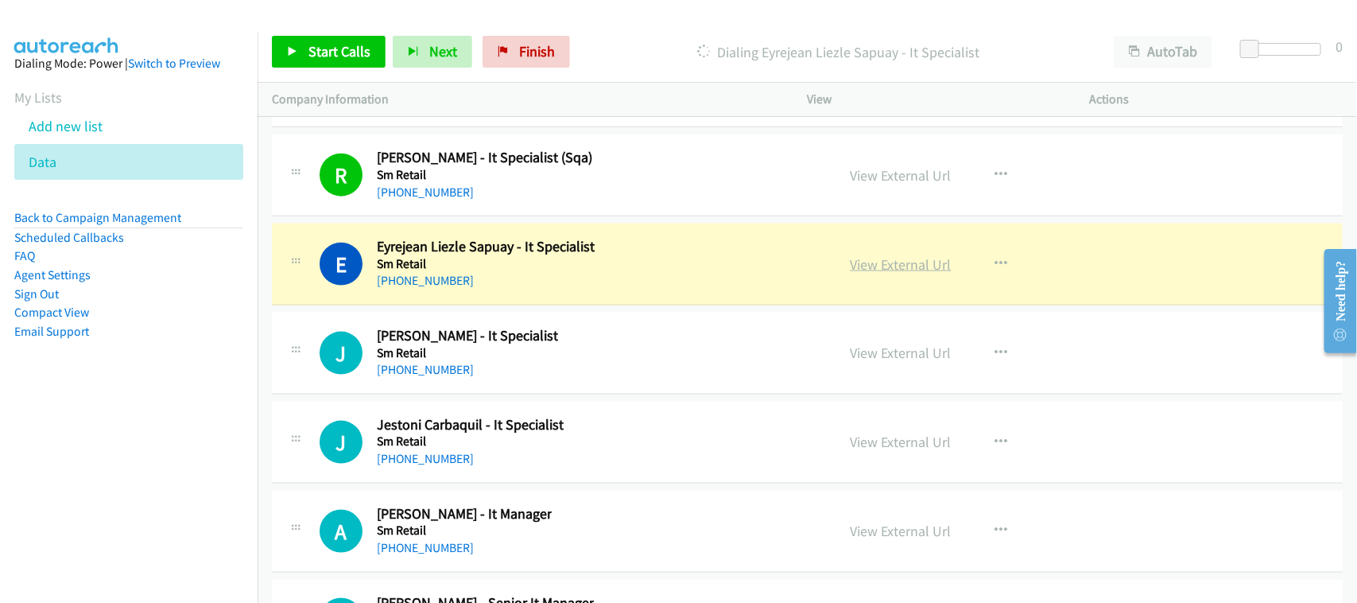
click at [900, 273] on link "View External Url" at bounding box center [901, 264] width 101 height 18
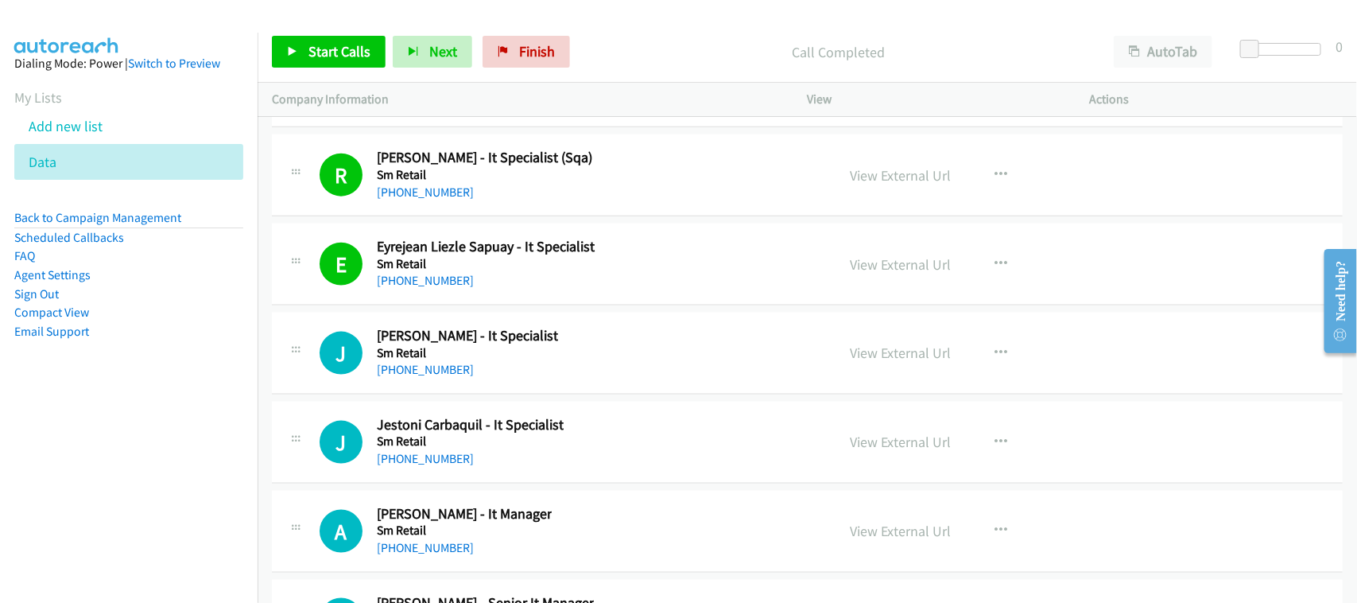
drag, startPoint x: 136, startPoint y: 517, endPoint x: 148, endPoint y: 510, distance: 13.9
click at [136, 517] on nav "Dialing Mode: Power | Switch to Preview My Lists Add new list Data Back to Camp…" at bounding box center [129, 334] width 258 height 603
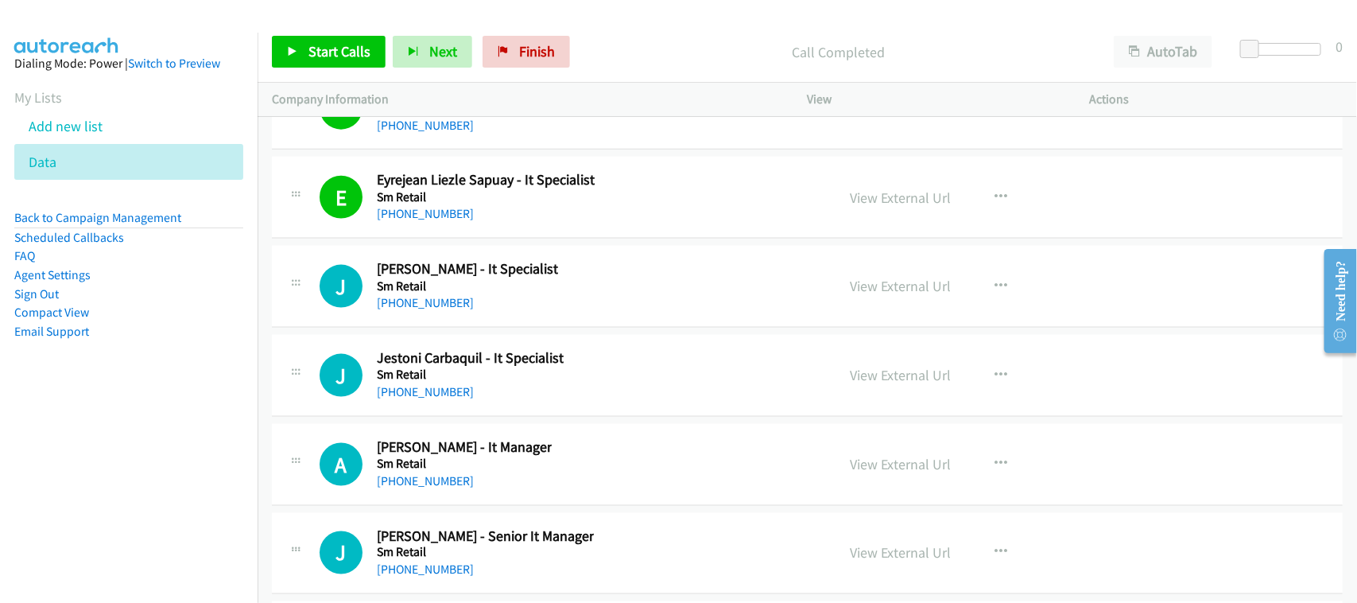
scroll to position [19957, 0]
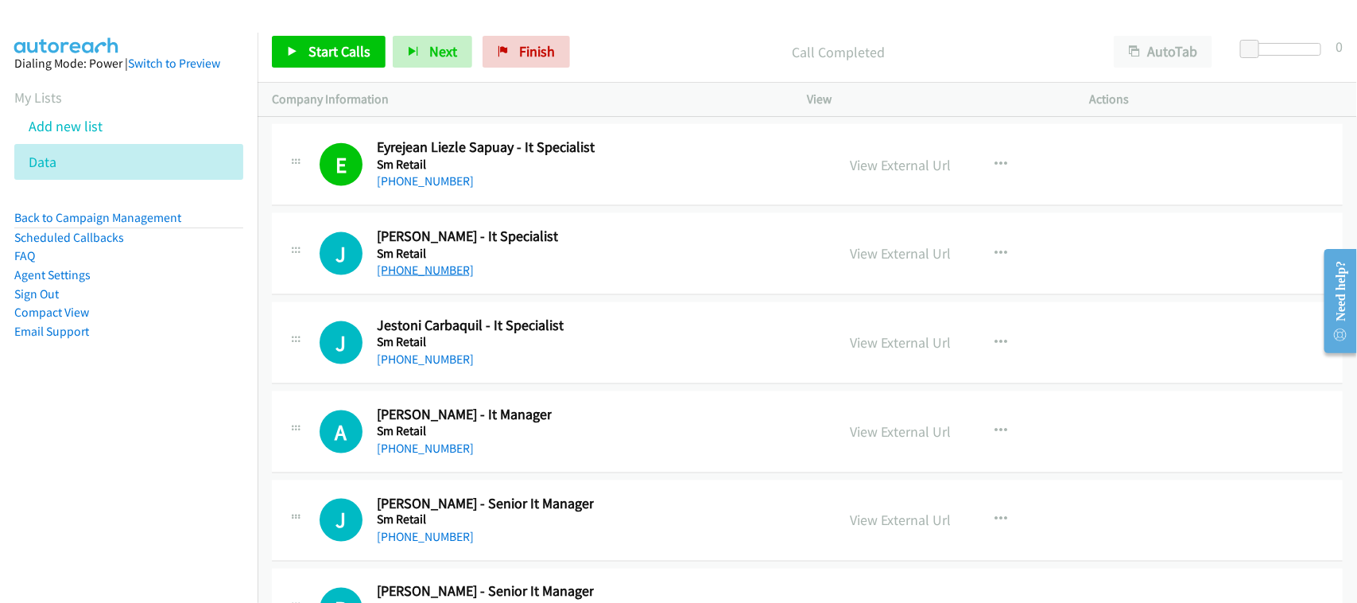
click at [423, 277] on link "+63 950 222 8914" at bounding box center [425, 269] width 97 height 15
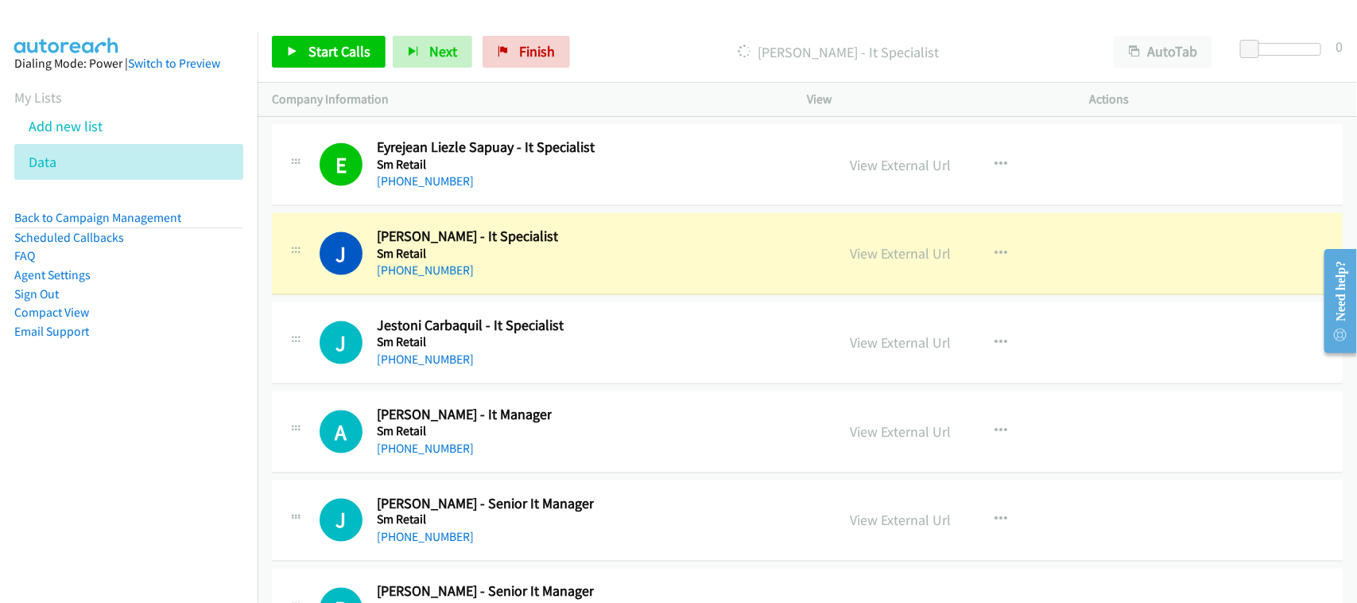
click at [527, 280] on div "+63 950 222 8914" at bounding box center [467, 270] width 181 height 19
click at [895, 262] on link "View External Url" at bounding box center [901, 253] width 101 height 18
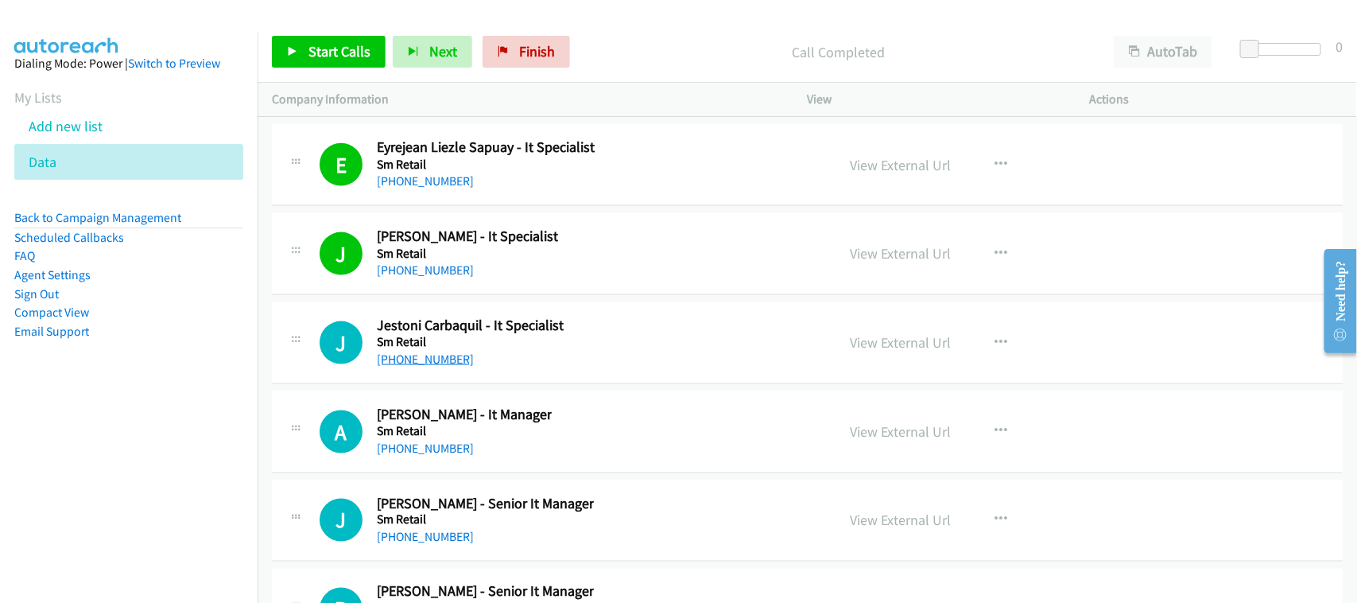
click at [420, 366] on link "+63 956 839 4139" at bounding box center [425, 358] width 97 height 15
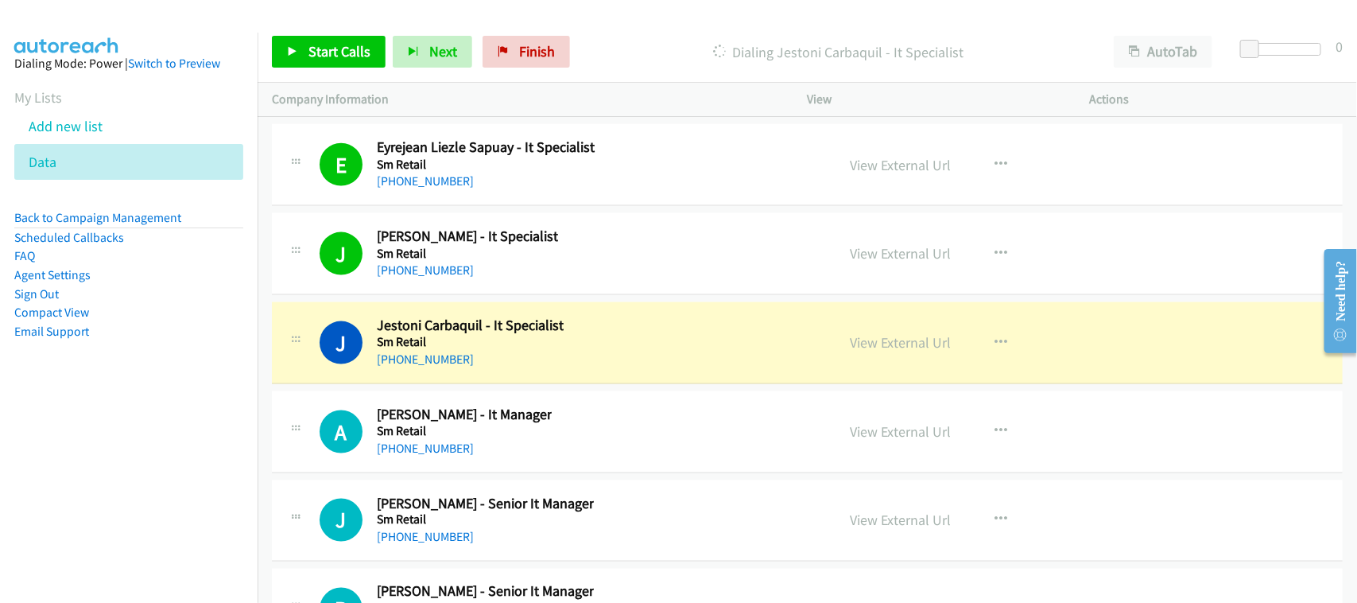
click at [133, 467] on nav "Dialing Mode: Power | Switch to Preview My Lists Add new list Data Back to Camp…" at bounding box center [129, 334] width 258 height 603
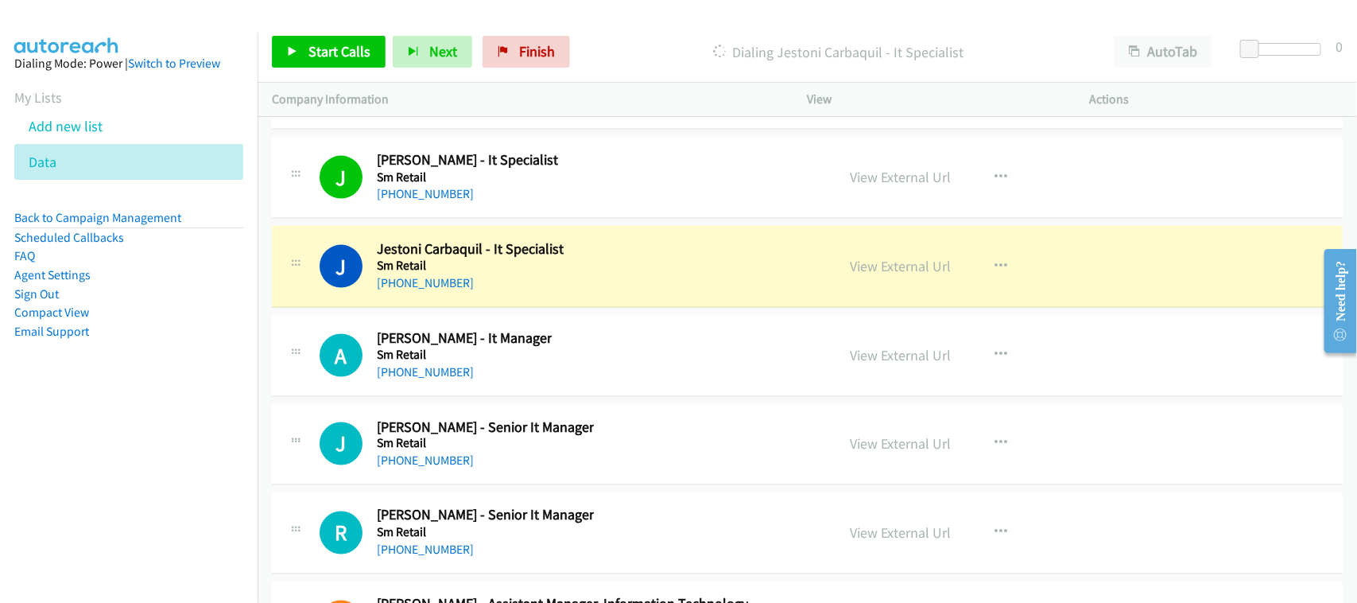
scroll to position [20057, 0]
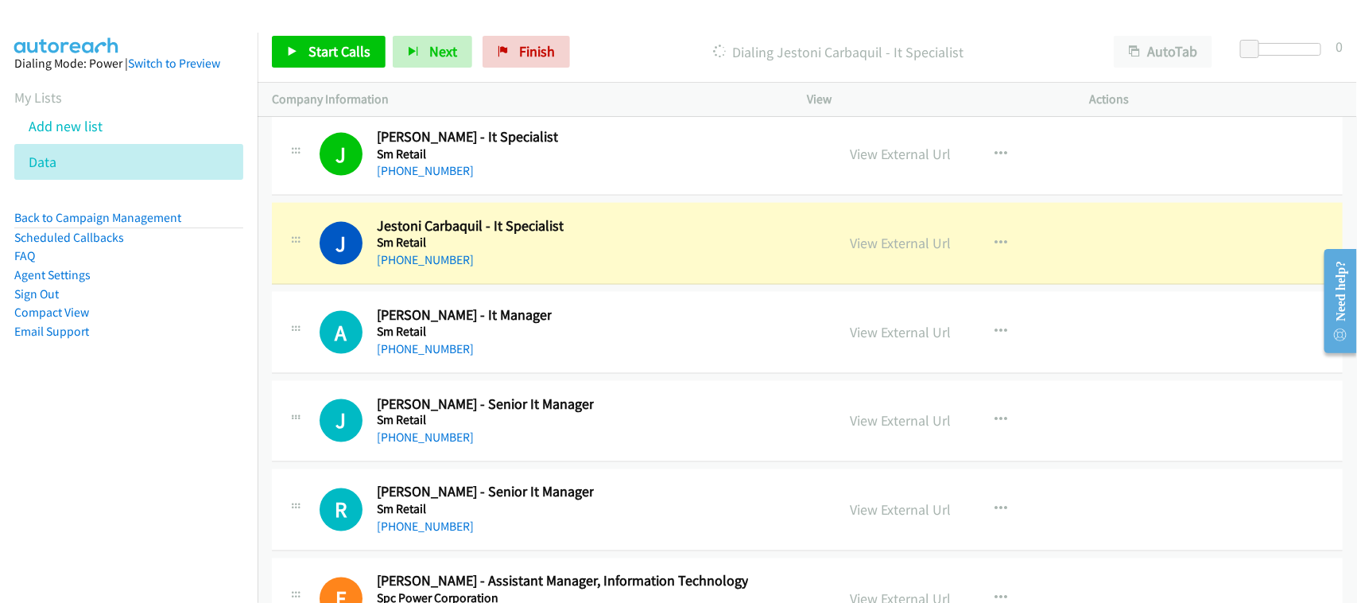
click at [547, 269] on div "+63 956 839 4139" at bounding box center [470, 259] width 187 height 19
click at [921, 252] on link "View External Url" at bounding box center [901, 243] width 101 height 18
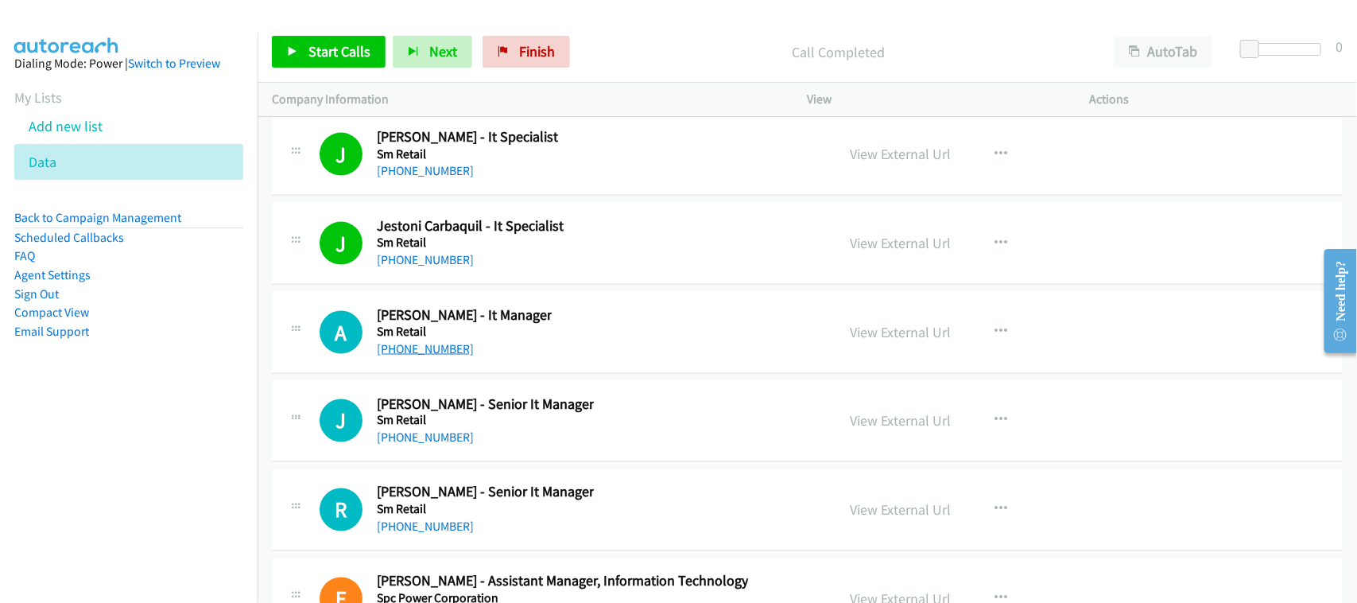
click at [412, 356] on link "+63 917 879 3077" at bounding box center [425, 348] width 97 height 15
drag, startPoint x: 444, startPoint y: 469, endPoint x: 517, endPoint y: 466, distance: 73.2
click at [444, 445] on link "+63 905 416 8788" at bounding box center [425, 437] width 97 height 15
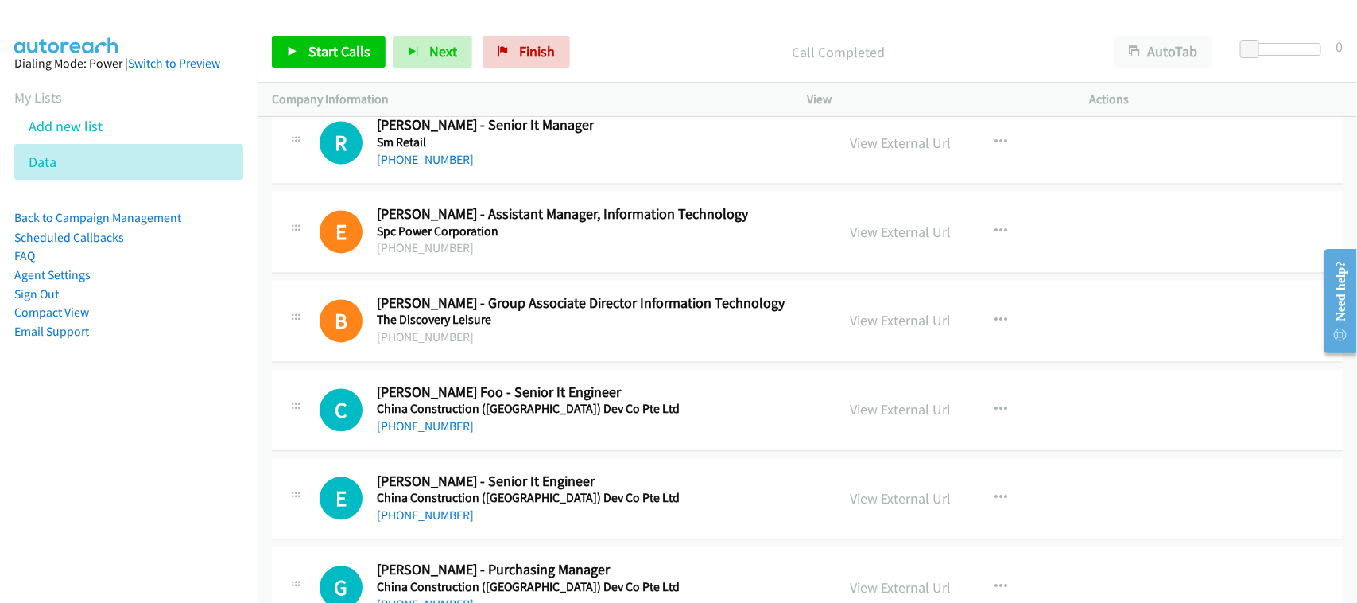
scroll to position [20454, 0]
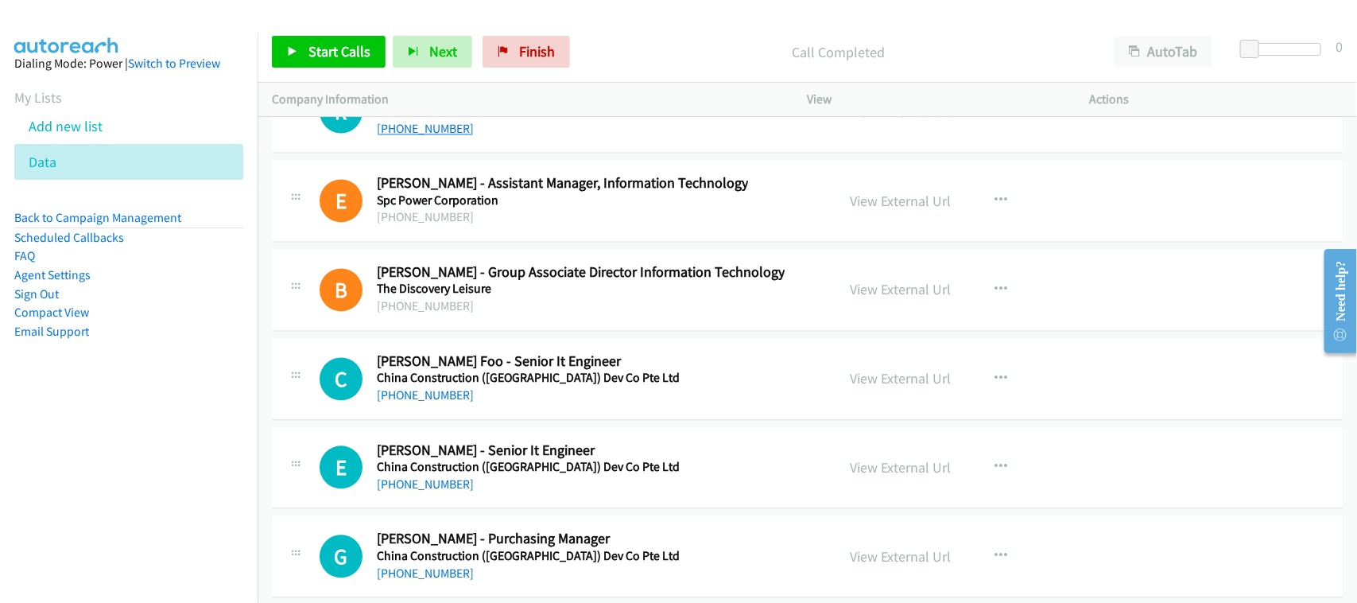
click at [437, 137] on link "+63 917 868 6105" at bounding box center [425, 129] width 97 height 15
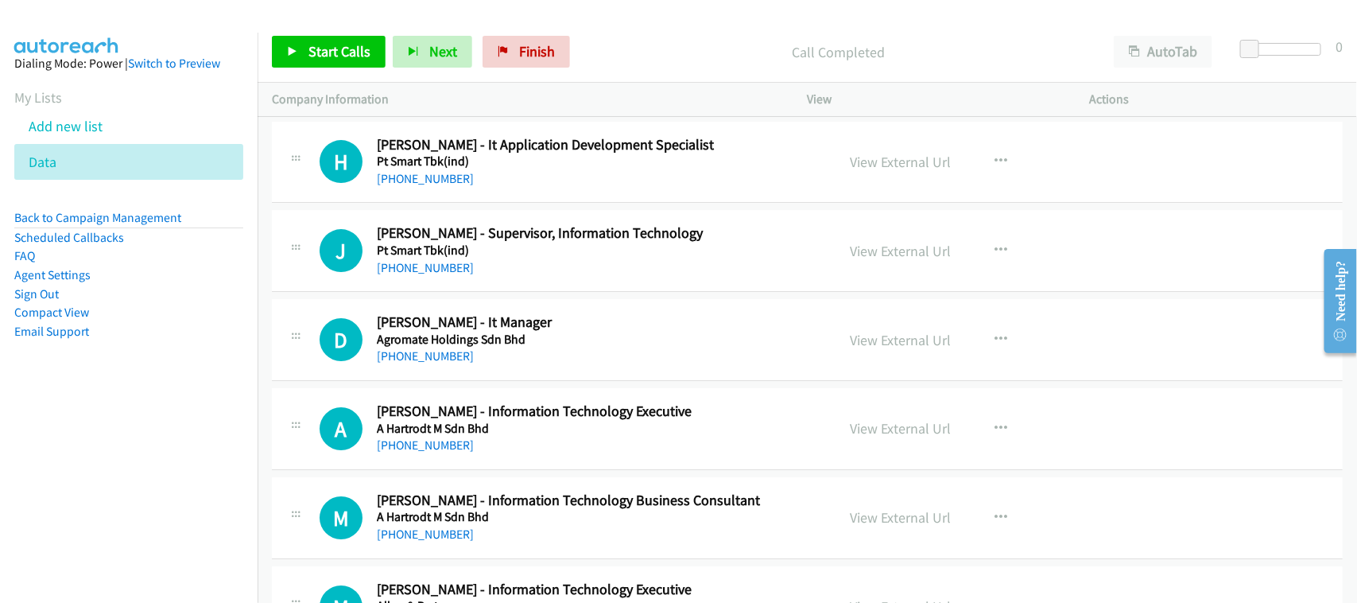
scroll to position [5164, 0]
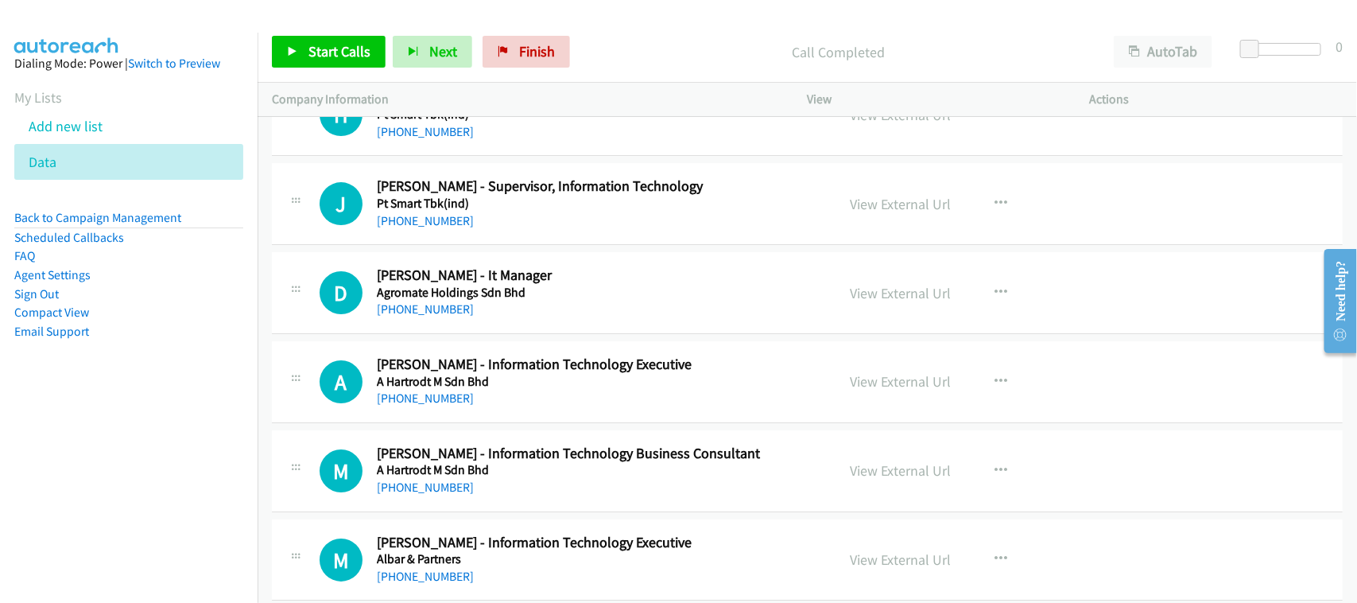
click at [509, 334] on div "D Callback Scheduled Daniel Chan - It Manager Agromate Holdings Sdn Bhd Asia/Ku…" at bounding box center [807, 293] width 1071 height 82
click at [427, 224] on link "+62 813-5301-7046" at bounding box center [425, 220] width 97 height 15
click at [422, 316] on link "+60 16-395 2483" at bounding box center [425, 308] width 97 height 15
drag, startPoint x: 419, startPoint y: 407, endPoint x: 535, endPoint y: 413, distance: 116.2
click at [419, 405] on link "+60 13-407 4330" at bounding box center [425, 397] width 97 height 15
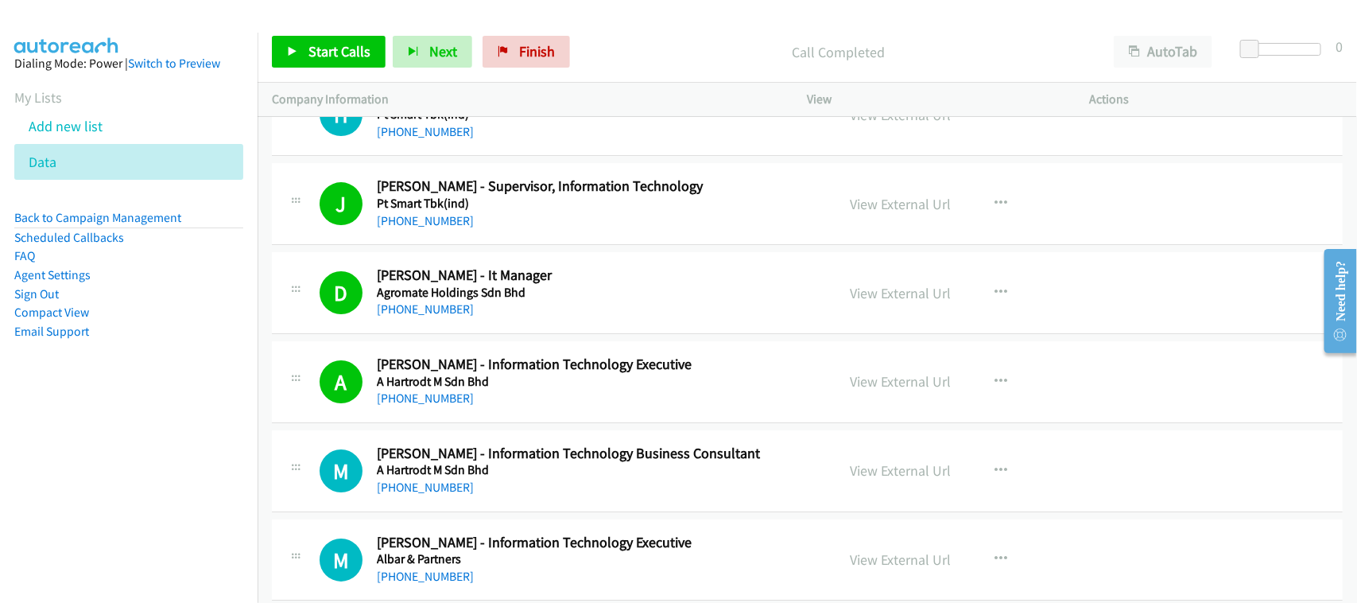
click at [443, 423] on div "A Callback Scheduled Atiqah Feisal - Information Technology Executive A Hartrod…" at bounding box center [807, 382] width 1071 height 82
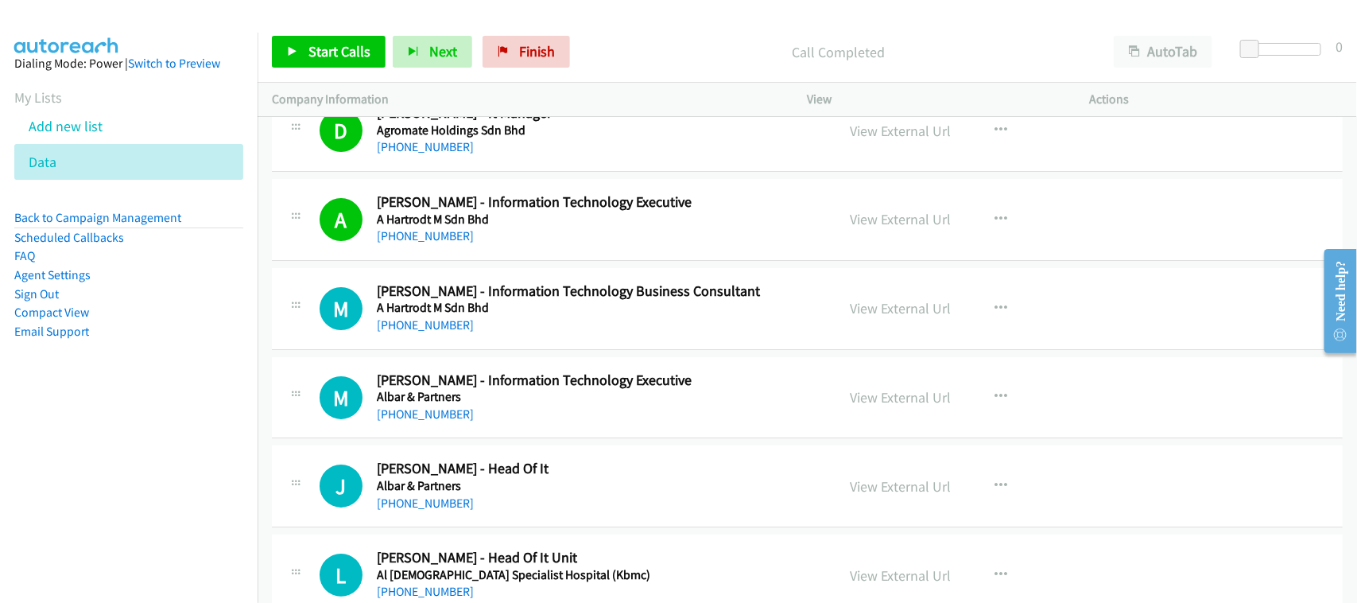
scroll to position [5363, 0]
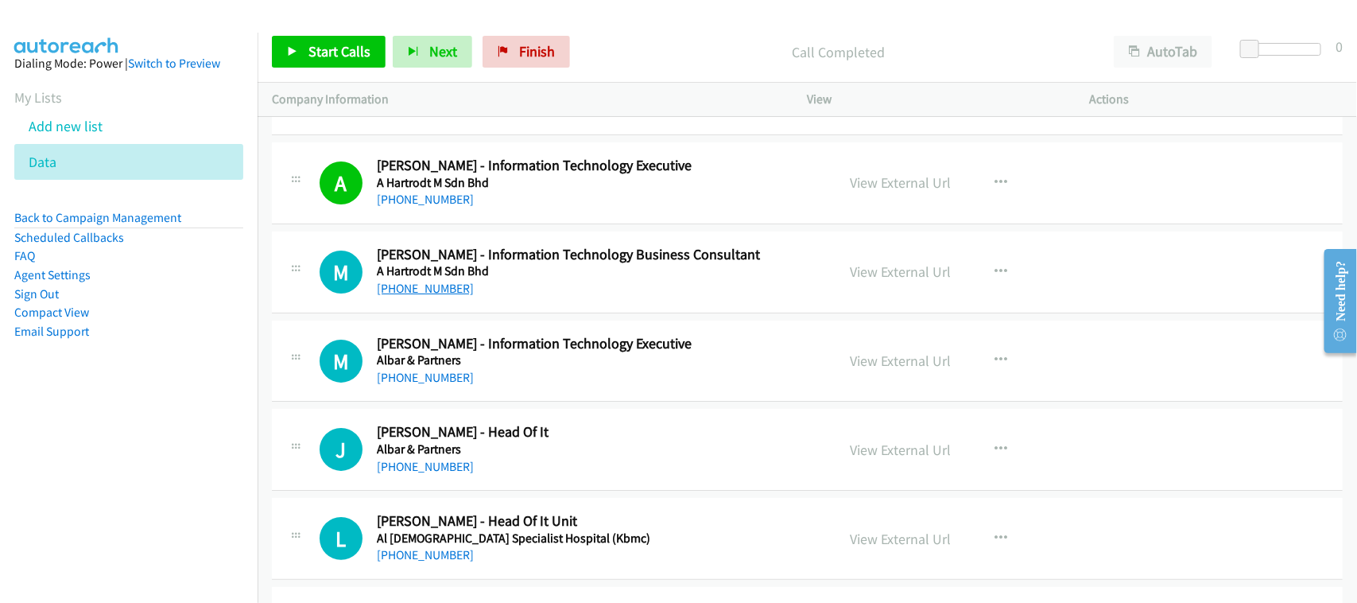
click at [457, 296] on link "+60 17-331 0267" at bounding box center [425, 288] width 97 height 15
click at [413, 378] on link "+60 14-324 9546" at bounding box center [425, 377] width 97 height 15
click at [438, 474] on link "+60 16-981 8681" at bounding box center [425, 466] width 97 height 15
drag, startPoint x: 483, startPoint y: 379, endPoint x: 533, endPoint y: 355, distance: 55.5
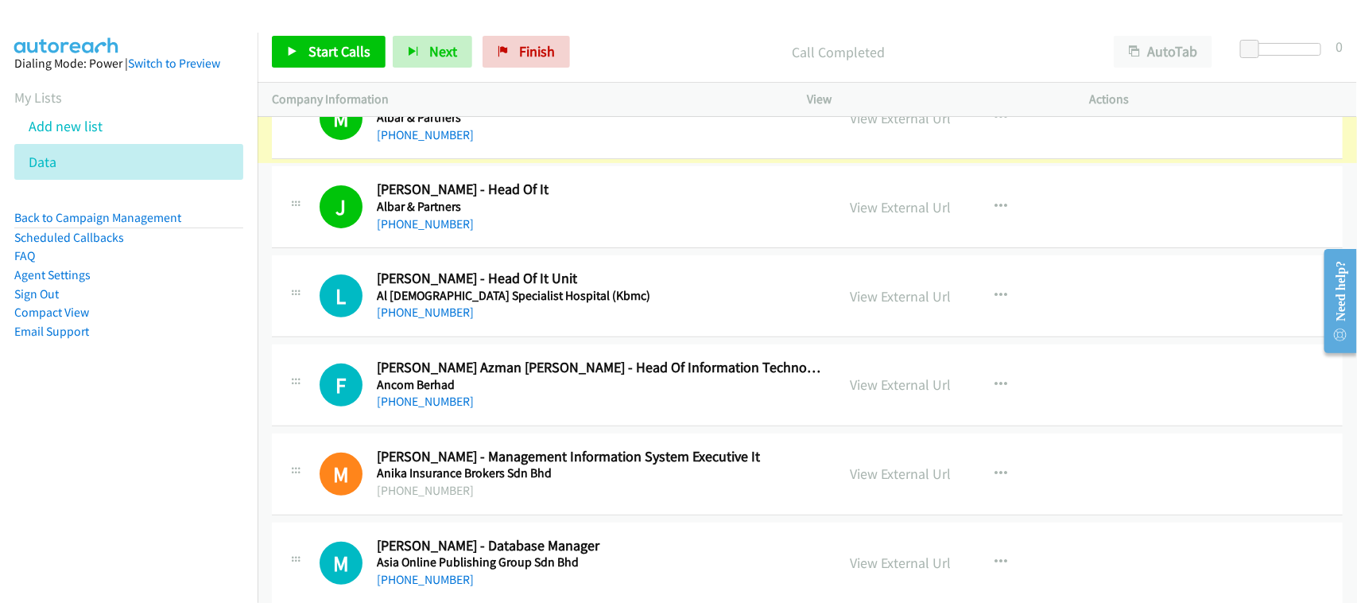
scroll to position [5661, 0]
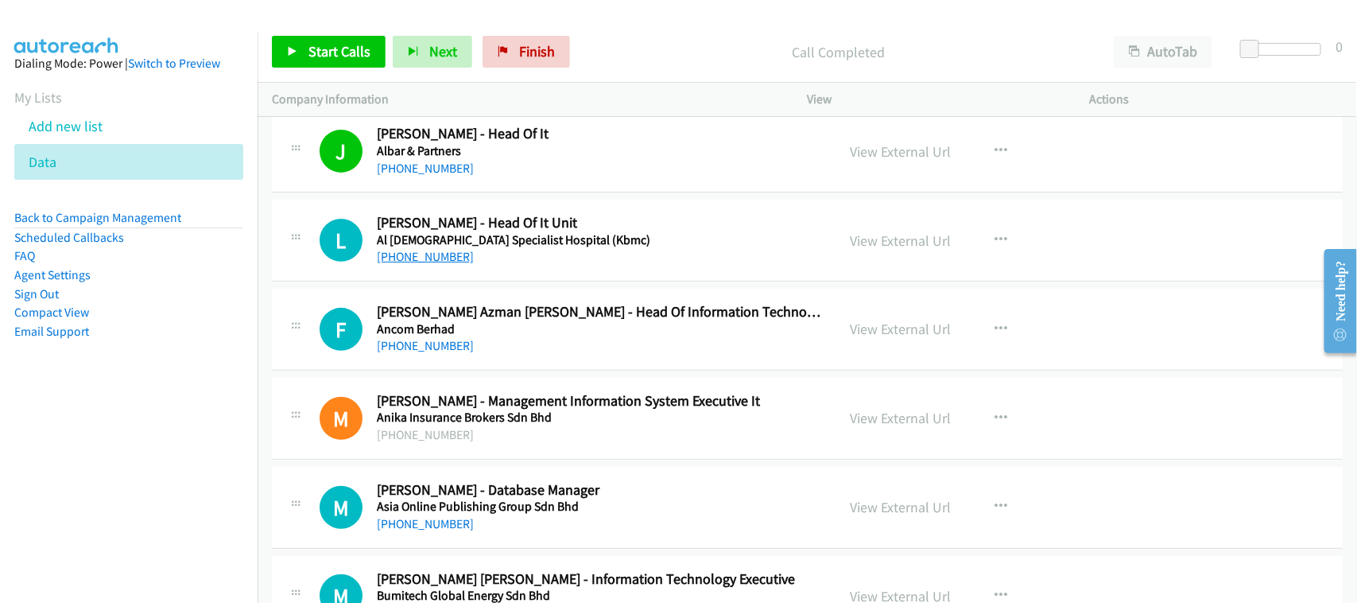
click at [421, 264] on link "+60 12-519 0282" at bounding box center [425, 256] width 97 height 15
click at [459, 459] on div "M Callback Scheduled Muhamad Suffiuddin Yusri - Management Information System E…" at bounding box center [807, 419] width 1071 height 82
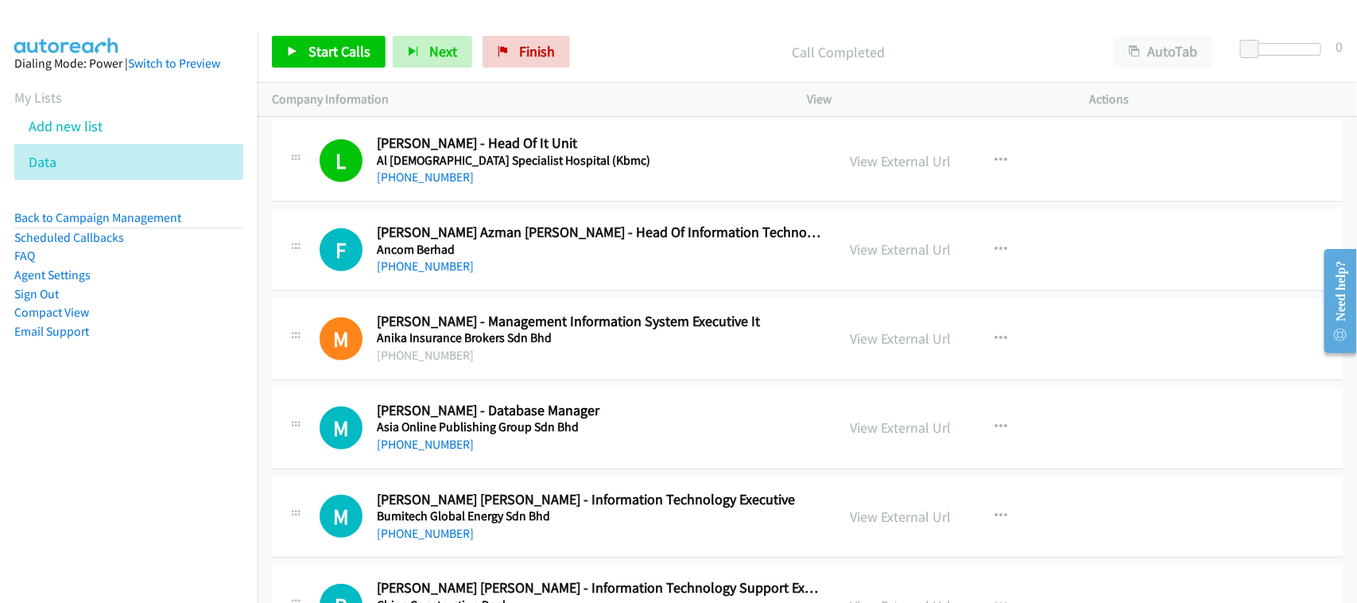
scroll to position [5760, 0]
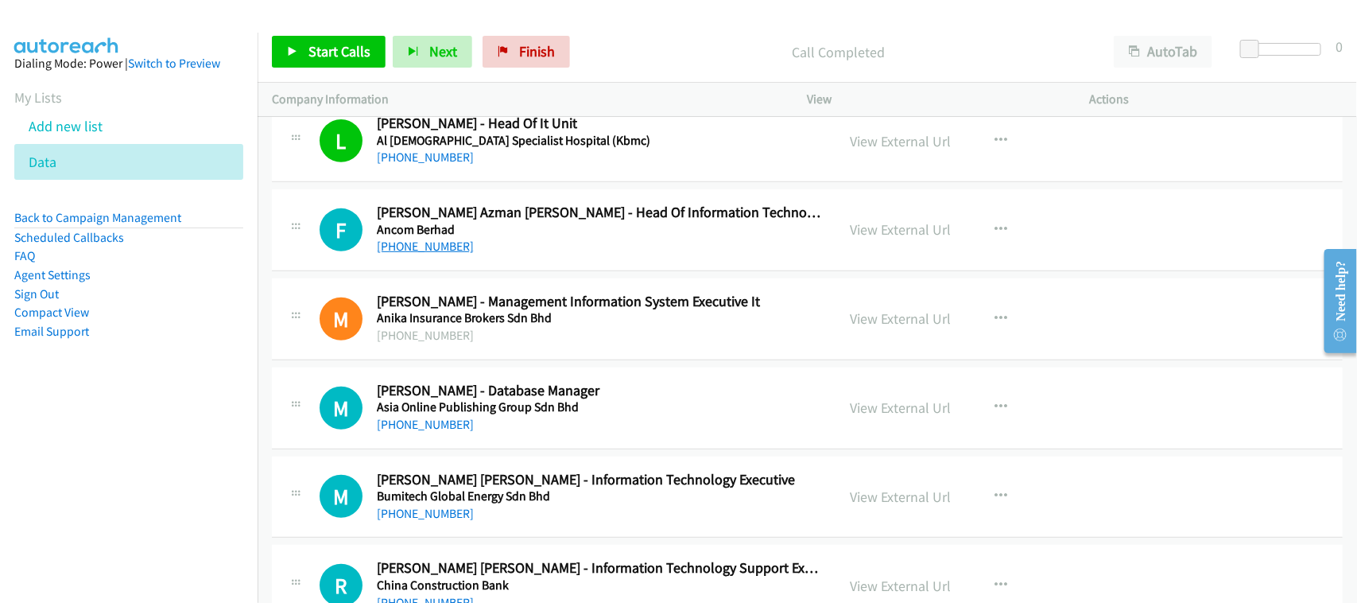
click at [435, 254] on link "+60 13-368 3036" at bounding box center [425, 245] width 97 height 15
click at [502, 443] on div "M Callback Scheduled Muhammad Khoirul Amier - Database Manager Asia Online Publ…" at bounding box center [807, 408] width 1071 height 82
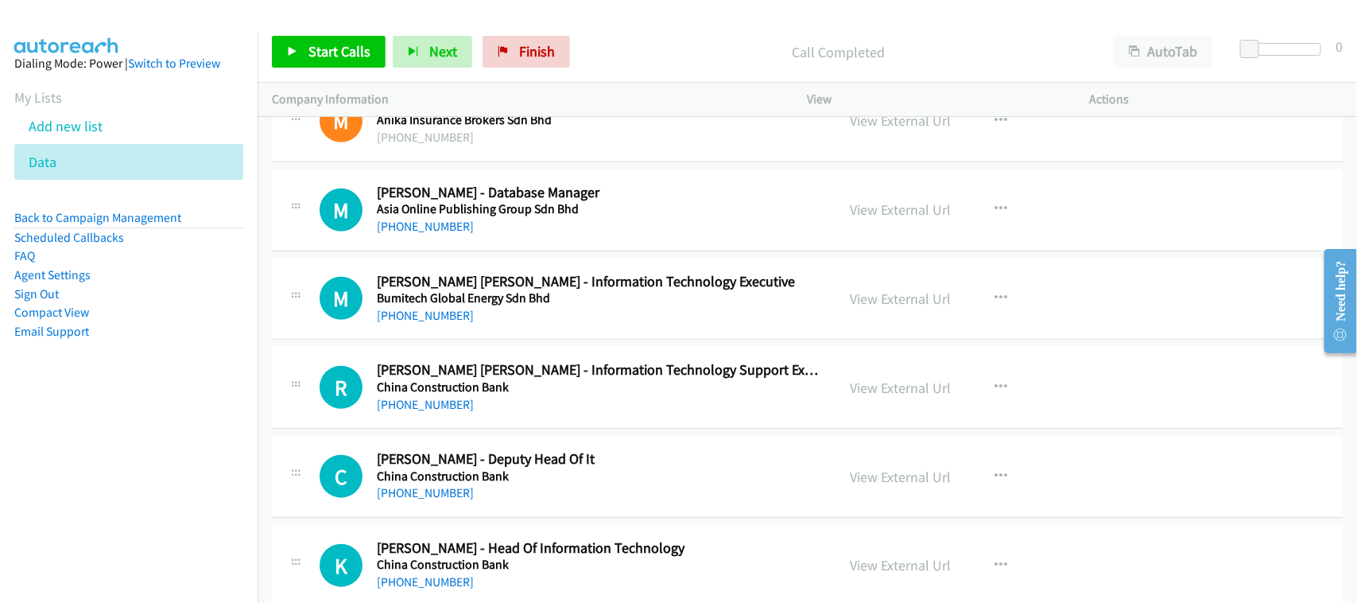
scroll to position [5959, 0]
click at [430, 231] on link "+60 18-385 0744" at bounding box center [425, 225] width 97 height 15
drag, startPoint x: 427, startPoint y: 335, endPoint x: 428, endPoint y: 328, distance: 8.0
click at [427, 335] on div "M Callback Scheduled Mohamad Mahathir Rosli - Information Technology Executive …" at bounding box center [807, 299] width 1071 height 82
click at [430, 322] on link "+60 12-870 5959" at bounding box center [425, 314] width 97 height 15
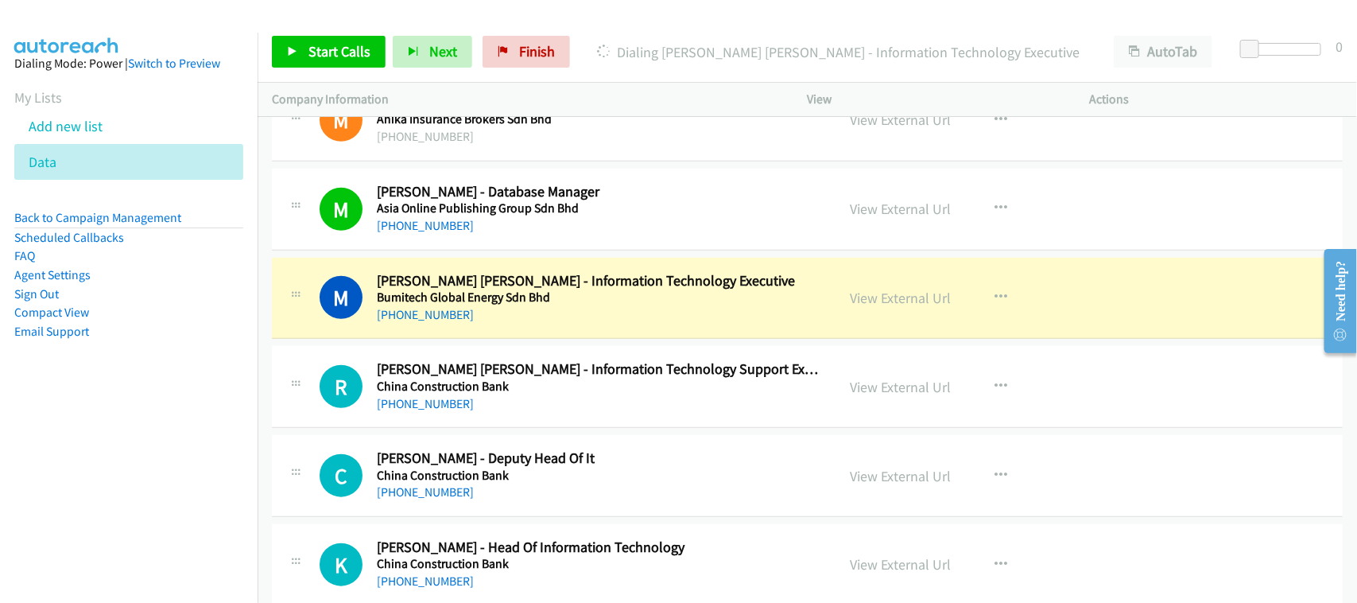
click at [537, 375] on h2 "Rachel Phei Ling Goh - Information Technology Support Executive" at bounding box center [599, 369] width 445 height 18
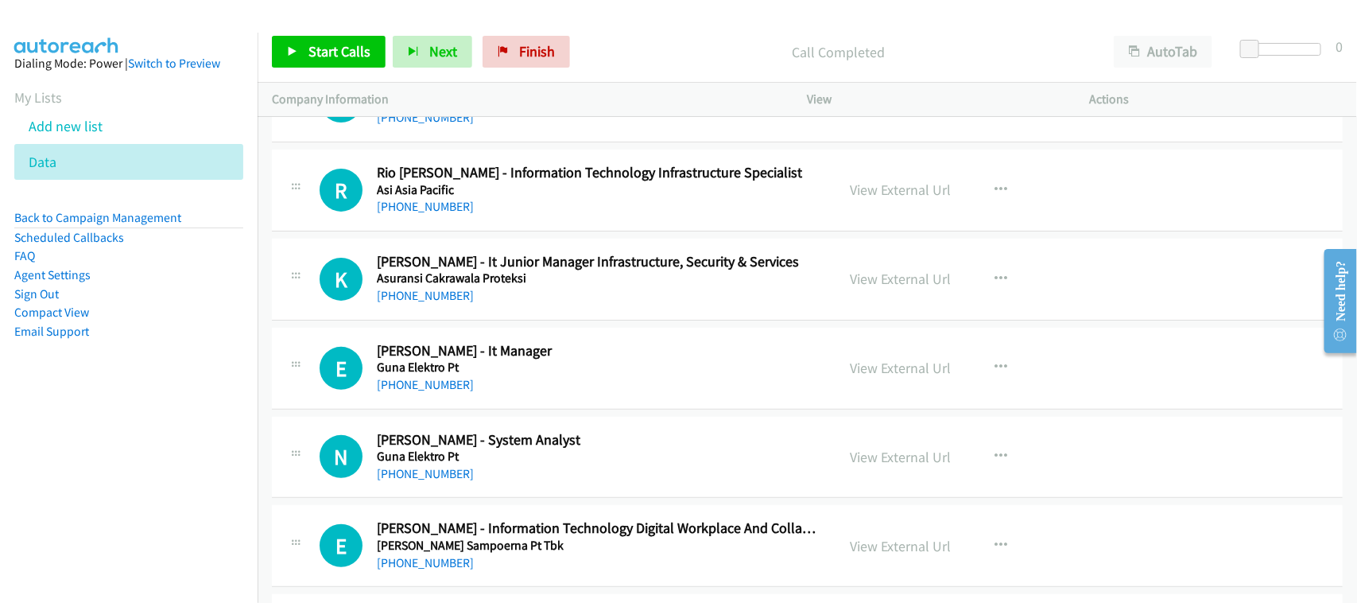
scroll to position [0, 0]
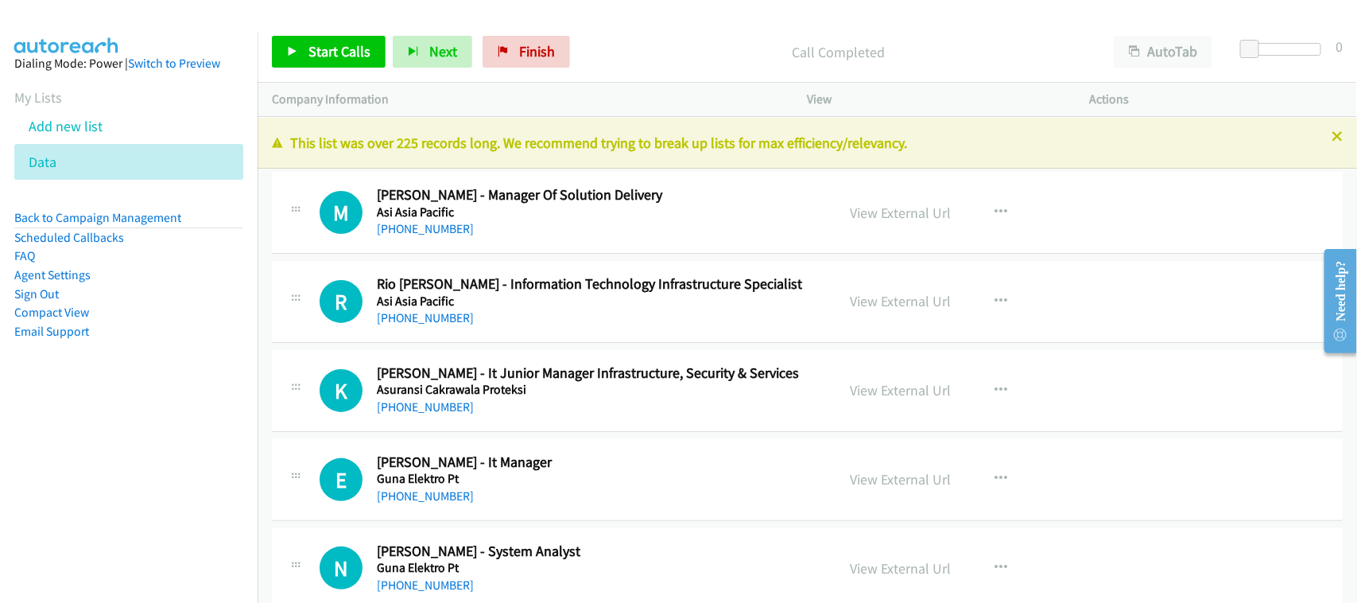
click at [511, 244] on div "M Callback Scheduled Meisty Andini - Manager Of Solution Delivery Asi Asia Paci…" at bounding box center [807, 213] width 1071 height 82
click at [908, 213] on link "View External Url" at bounding box center [901, 213] width 101 height 18
click at [442, 223] on link "+62 881-2341-885" at bounding box center [425, 228] width 97 height 15
click at [439, 228] on link "+62 881-2341-885" at bounding box center [425, 228] width 97 height 15
drag, startPoint x: 448, startPoint y: 323, endPoint x: 471, endPoint y: 323, distance: 23.1
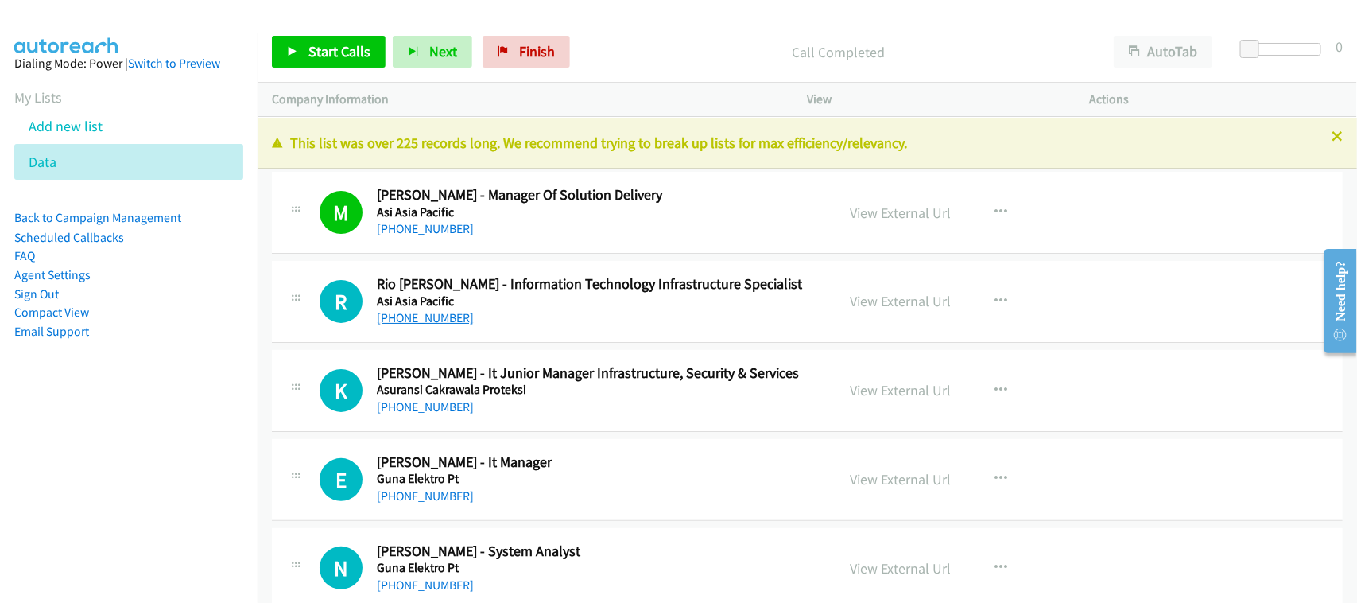
click at [471, 315] on link "+62 856-2412-6292" at bounding box center [425, 317] width 97 height 15
click at [415, 409] on link "+62 812-9796-545" at bounding box center [425, 406] width 97 height 15
click at [423, 498] on link "+62 626 3858438" at bounding box center [425, 495] width 97 height 15
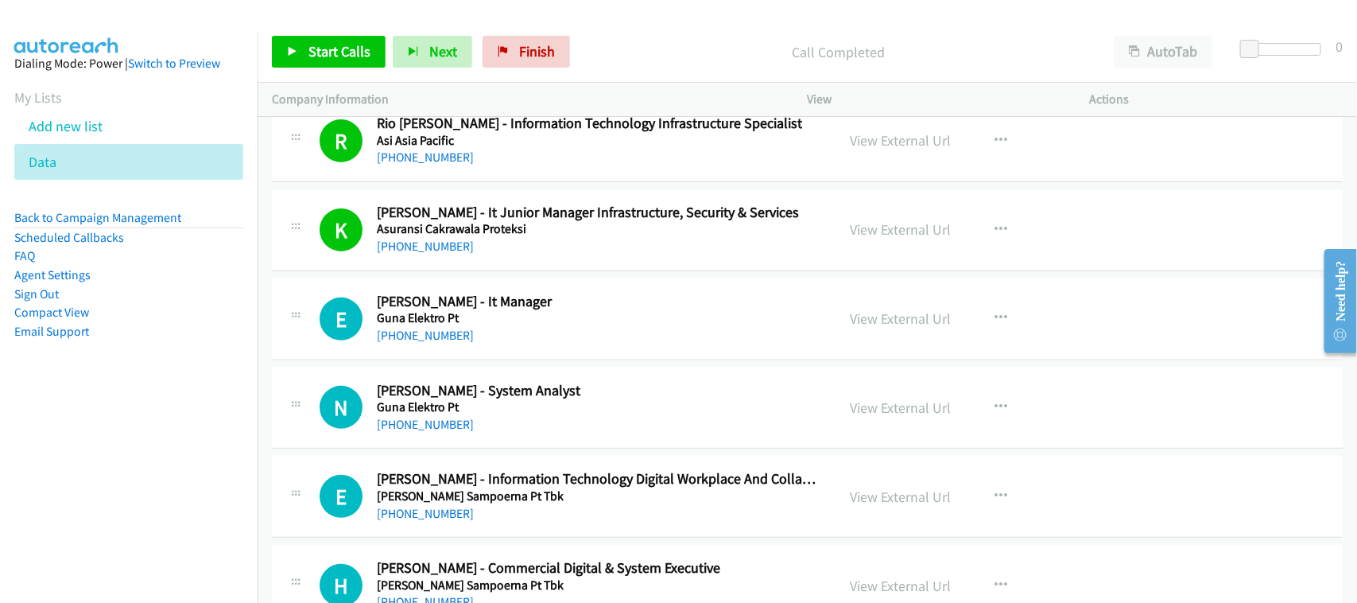
scroll to position [199, 0]
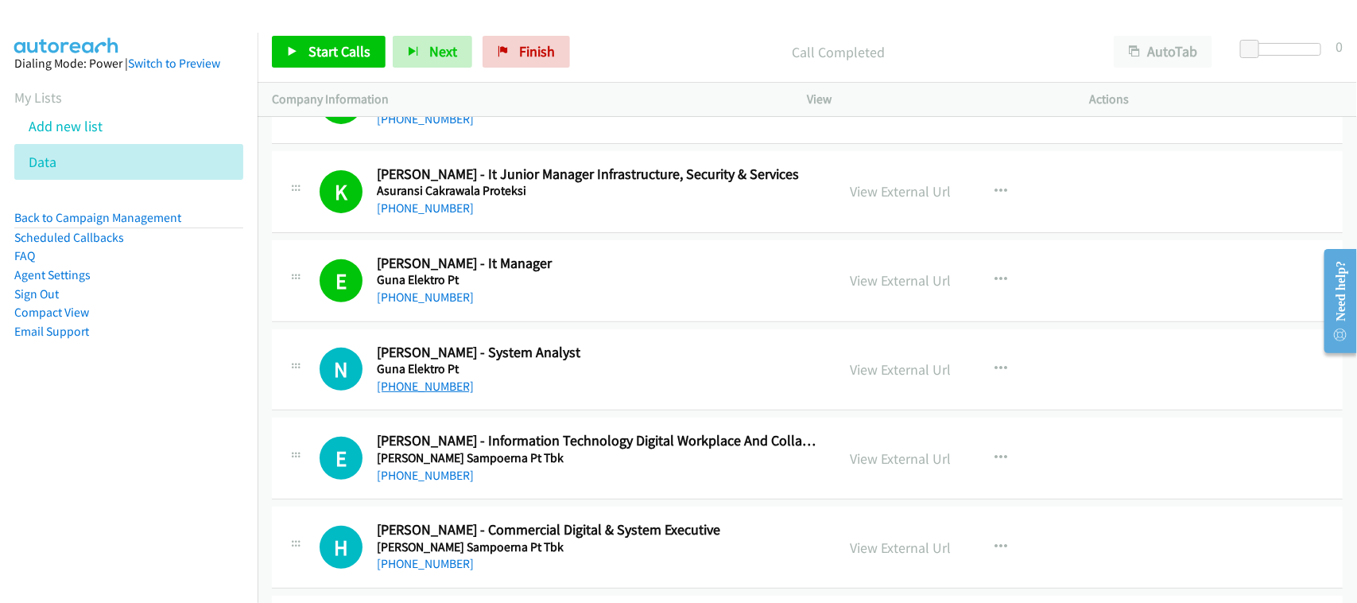
drag, startPoint x: 408, startPoint y: 390, endPoint x: 418, endPoint y: 387, distance: 10.6
click at [408, 390] on link "+62 813-9249-8007" at bounding box center [425, 385] width 97 height 15
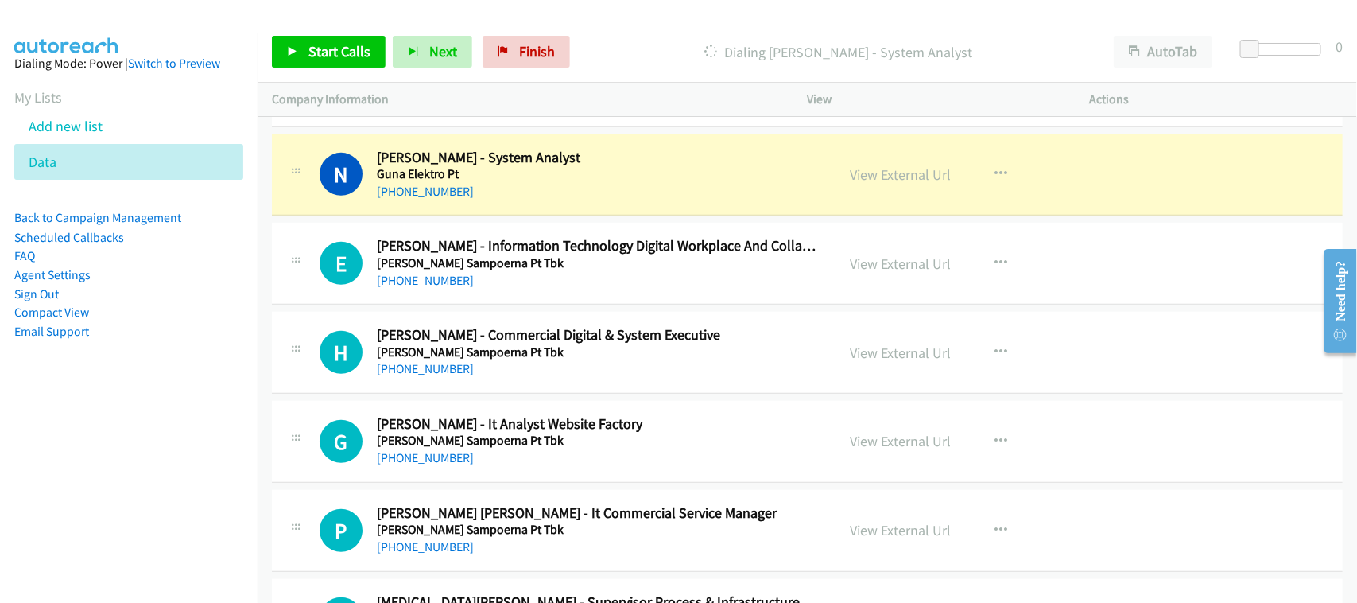
scroll to position [397, 0]
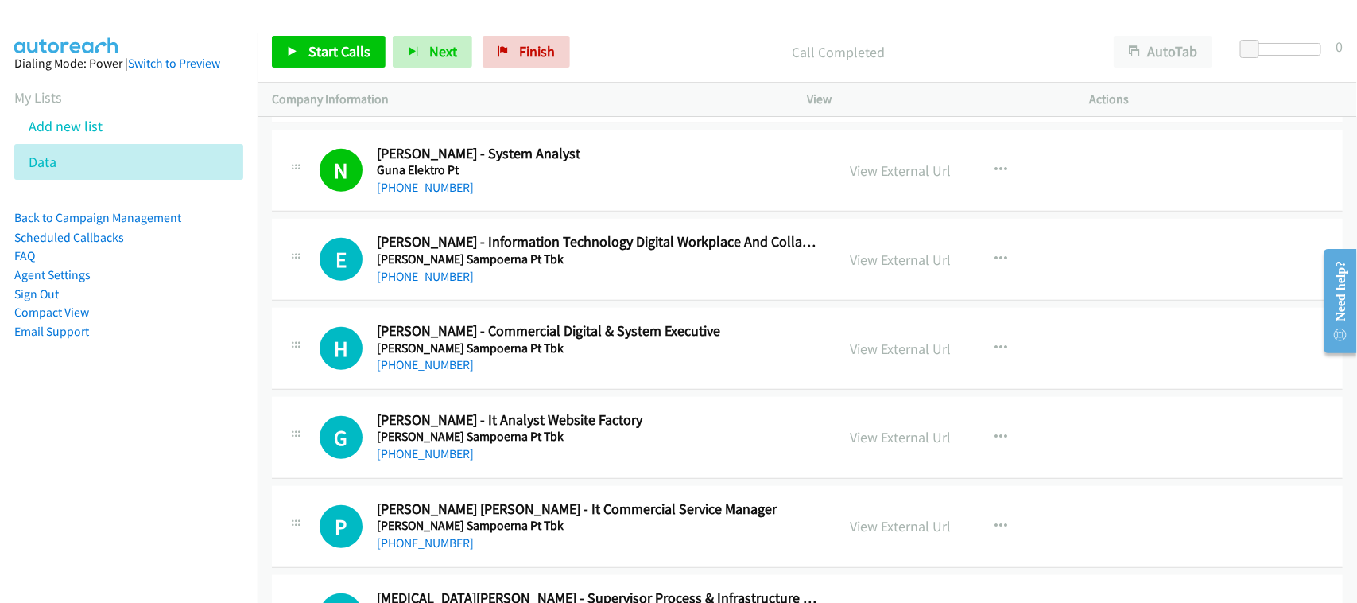
click at [523, 293] on div "E Callback Scheduled Edy Gonawan - Information Technology Digital Workplace And…" at bounding box center [807, 260] width 1071 height 82
click at [433, 272] on link "+62 812-3453-407" at bounding box center [425, 276] width 97 height 15
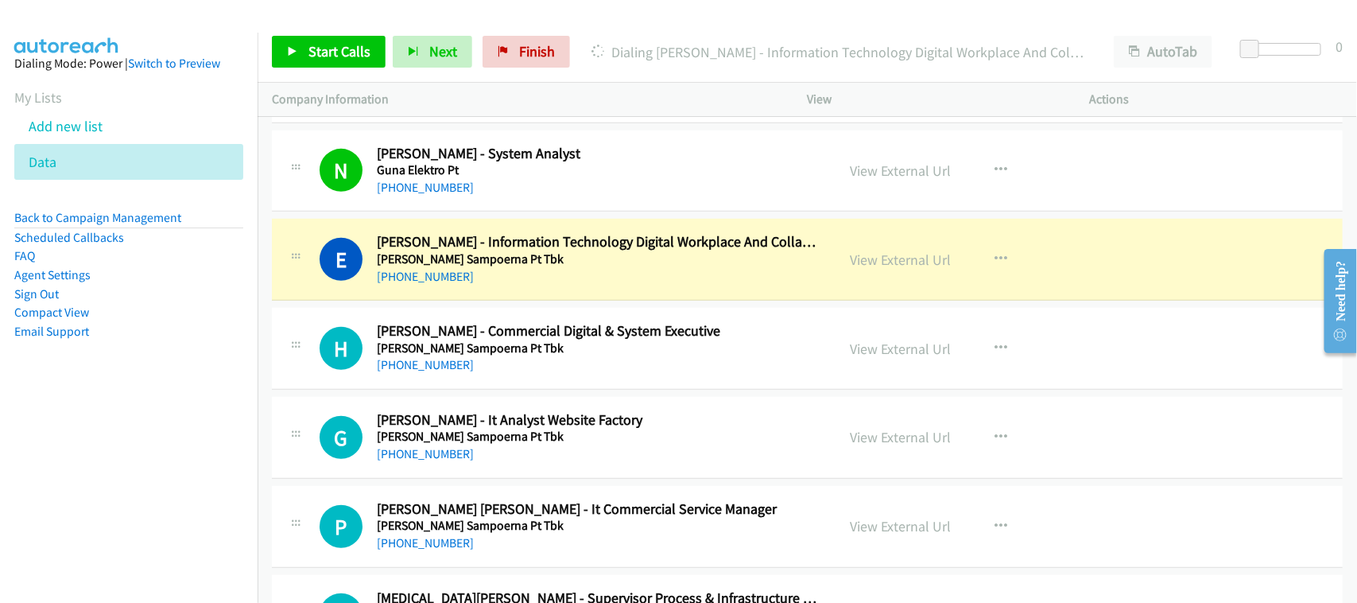
click at [514, 289] on div "E Callback Scheduled Edy Gonawan - Information Technology Digital Workplace And…" at bounding box center [807, 260] width 1071 height 82
click at [923, 264] on link "View External Url" at bounding box center [901, 259] width 101 height 18
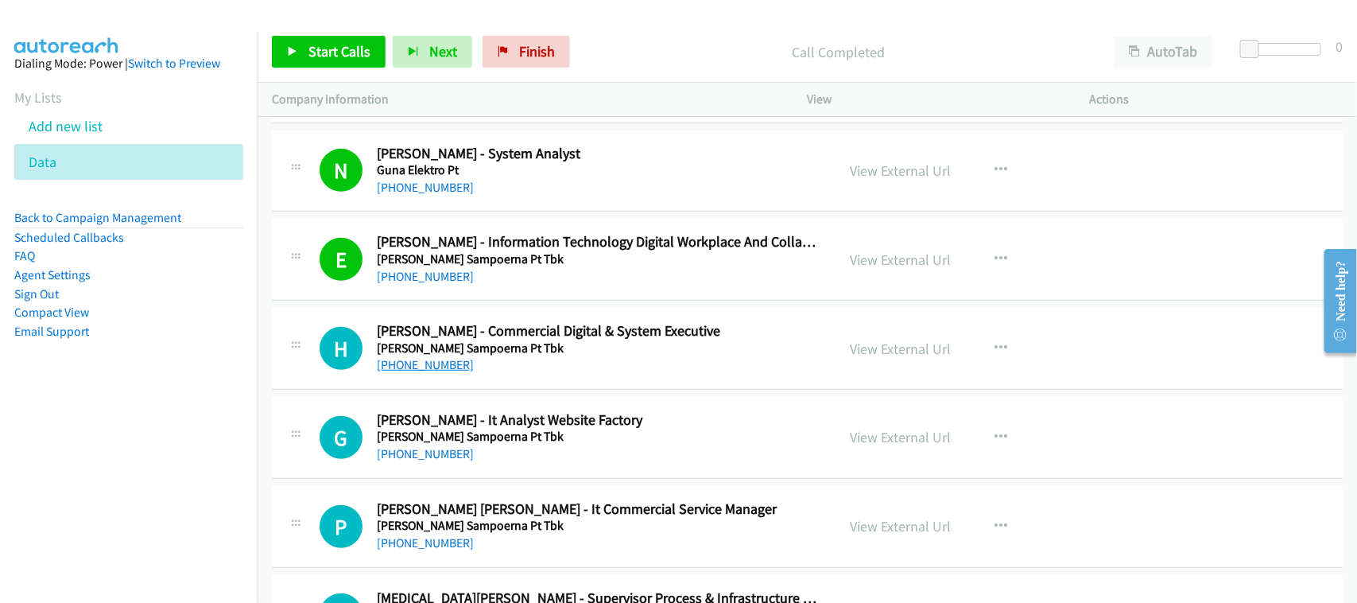
click at [421, 370] on link "+62 811-3013-316" at bounding box center [425, 364] width 97 height 15
click at [527, 362] on div "+62 811-3013-316" at bounding box center [599, 364] width 445 height 19
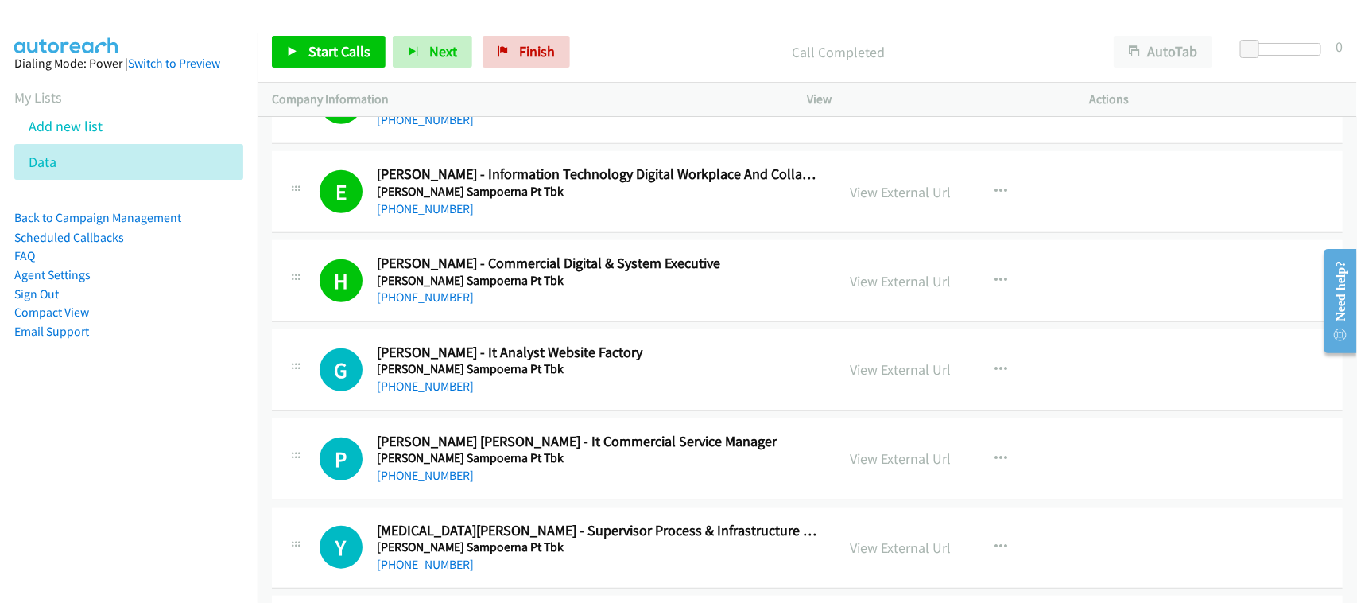
scroll to position [497, 0]
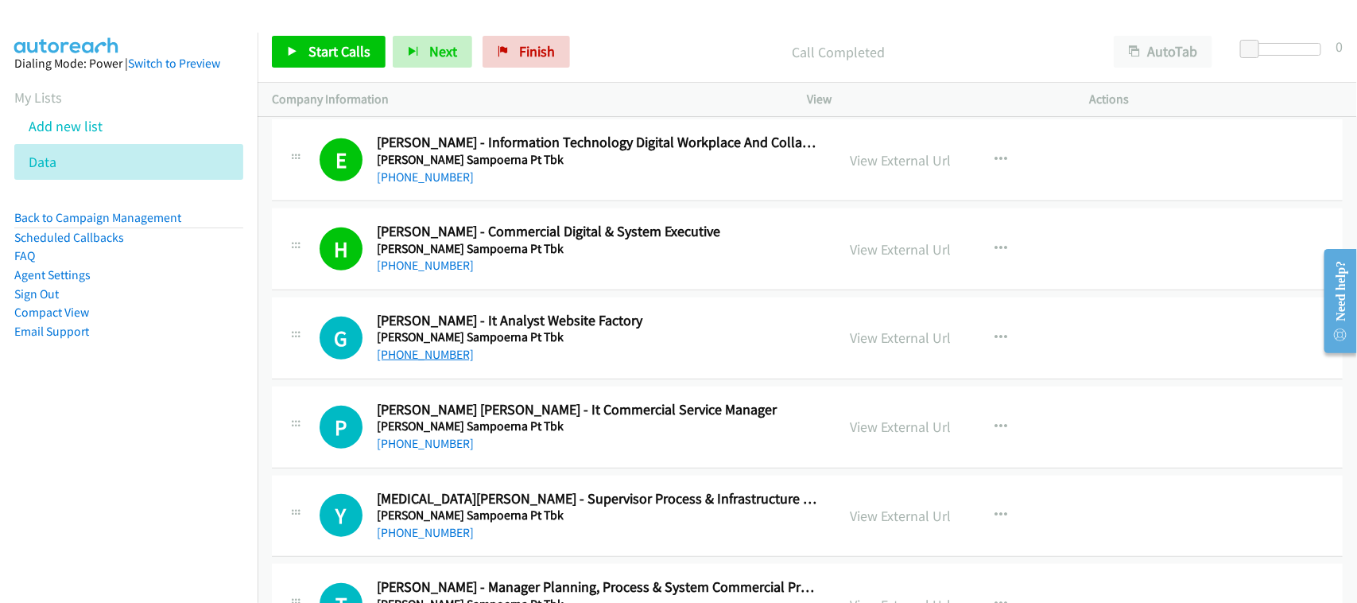
click at [446, 355] on link "+62 821-1401-2200" at bounding box center [425, 354] width 97 height 15
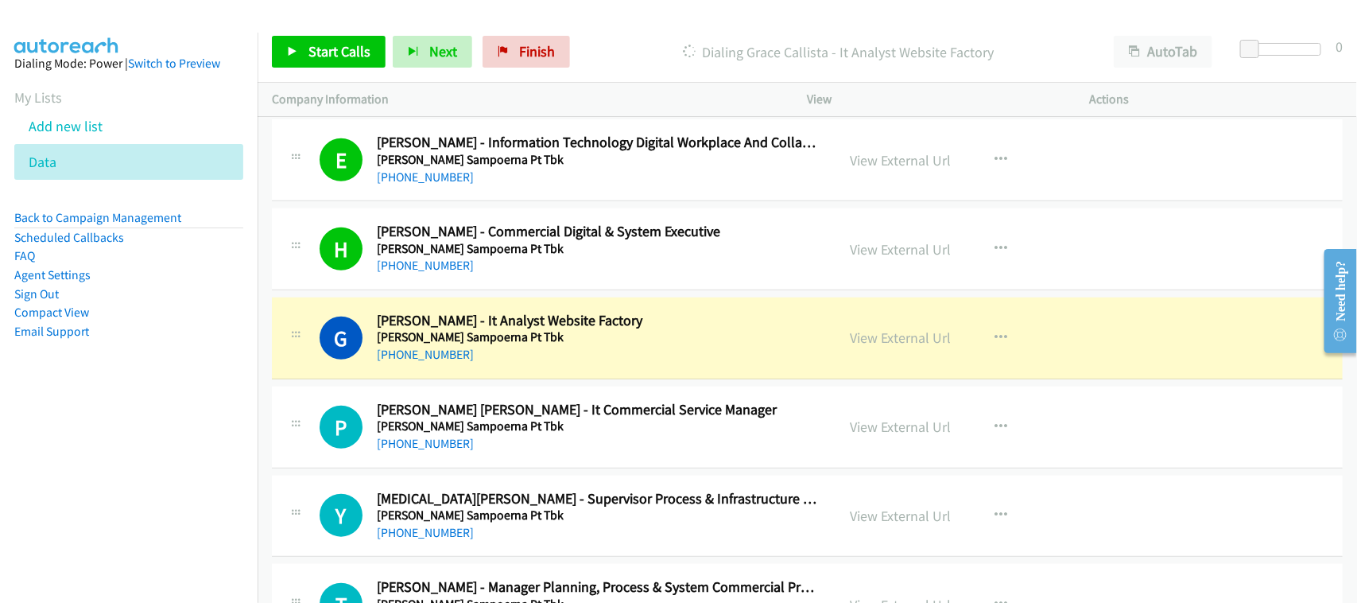
click at [525, 374] on div "G Callback Scheduled Grace Callista - It Analyst Website Factory Hanjaya Mandal…" at bounding box center [807, 338] width 1071 height 82
click at [879, 339] on link "View External Url" at bounding box center [901, 337] width 101 height 18
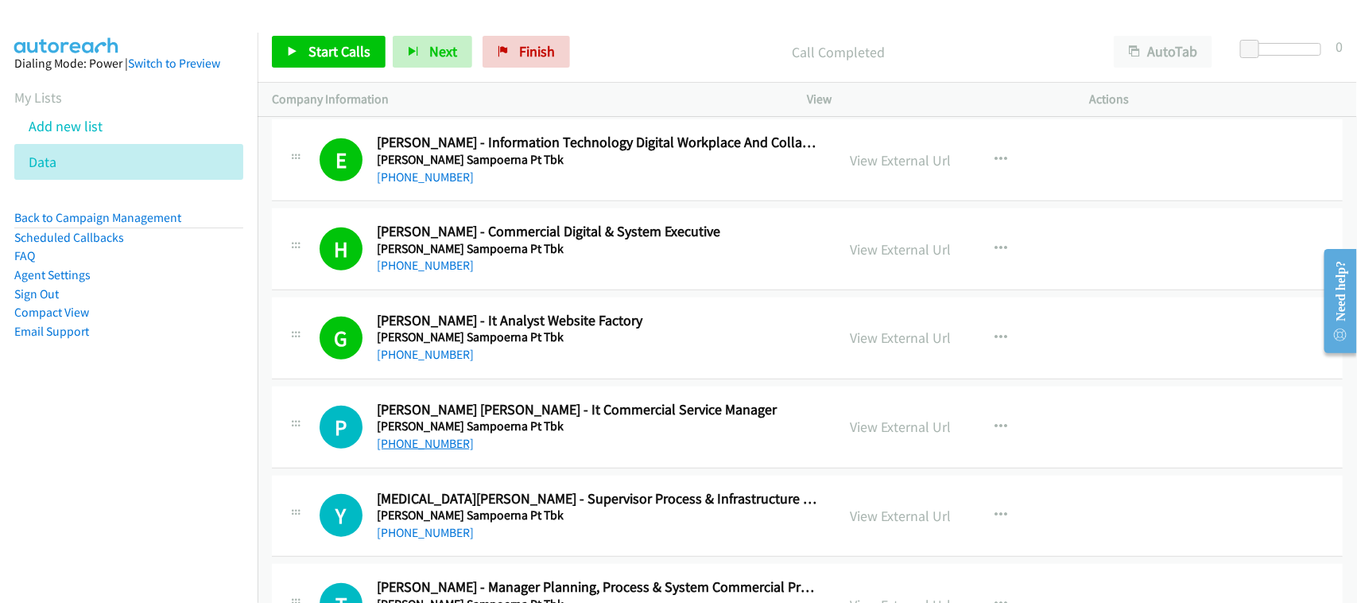
click at [443, 441] on link "+62 811-8289-140" at bounding box center [425, 443] width 97 height 15
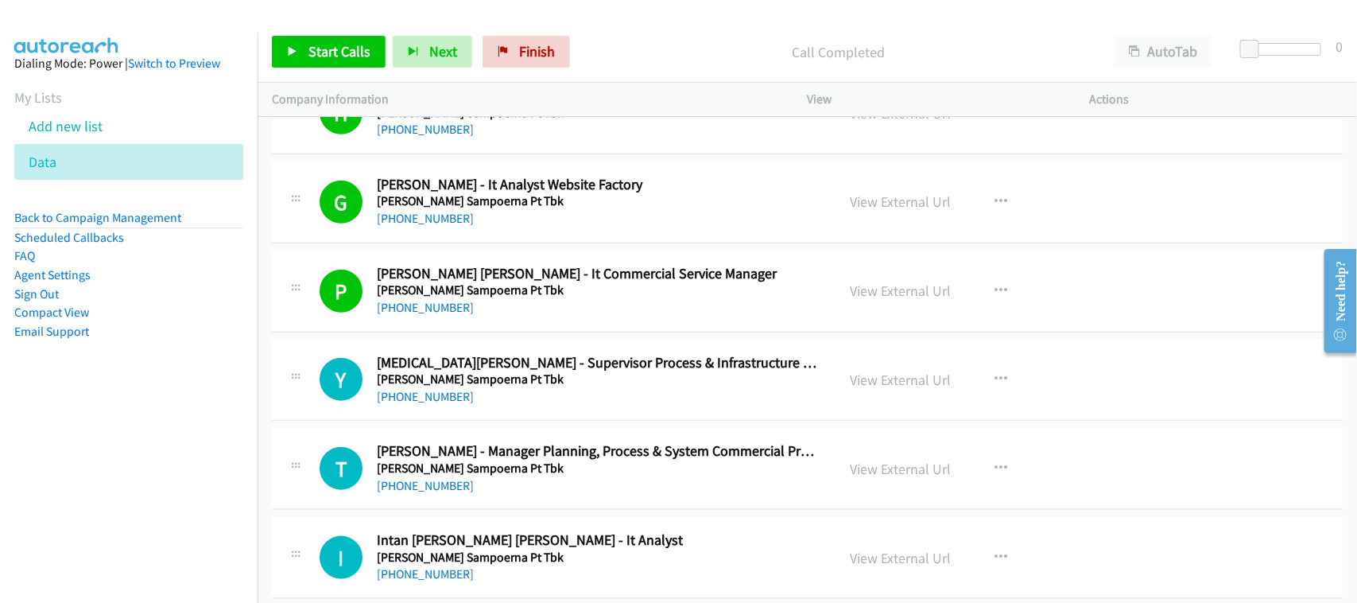
scroll to position [696, 0]
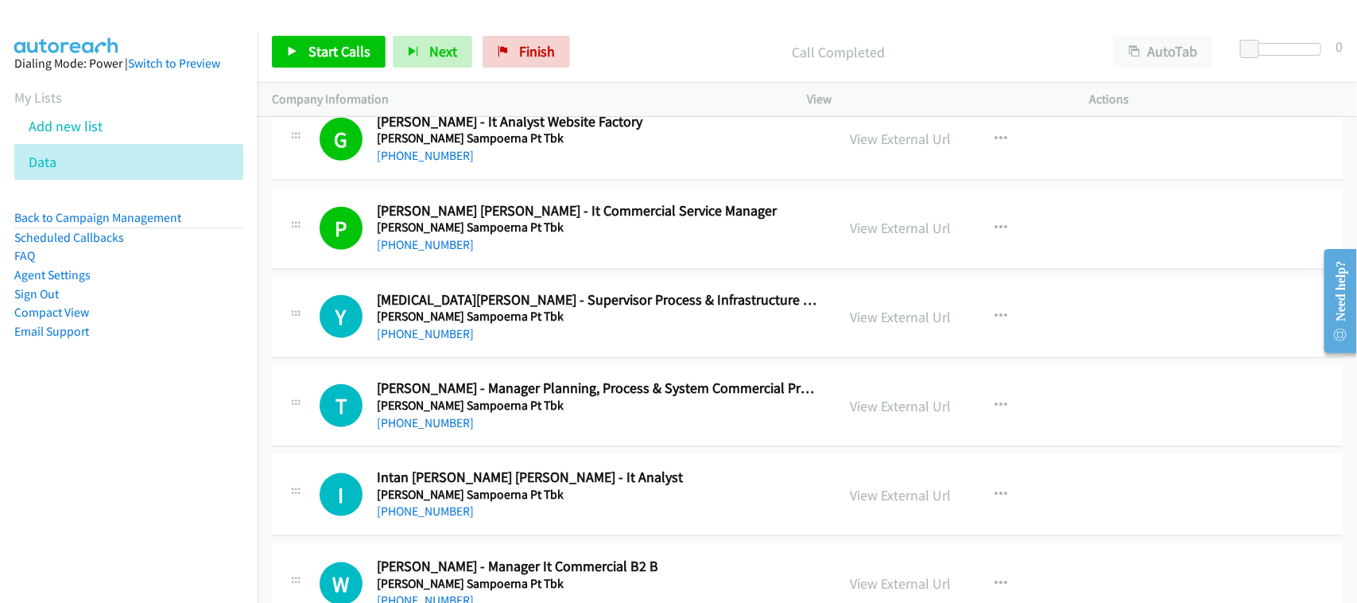
drag, startPoint x: 429, startPoint y: 331, endPoint x: 525, endPoint y: 331, distance: 96.2
click at [429, 331] on link "+62 811-4228-140" at bounding box center [425, 333] width 97 height 15
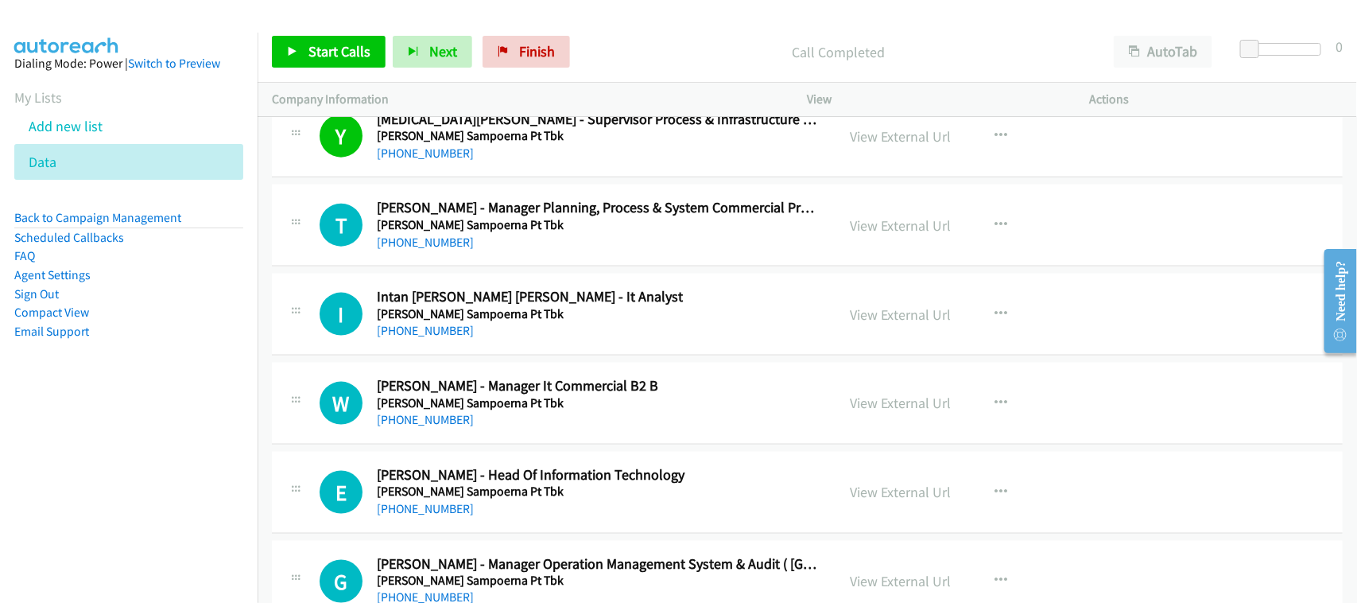
scroll to position [894, 0]
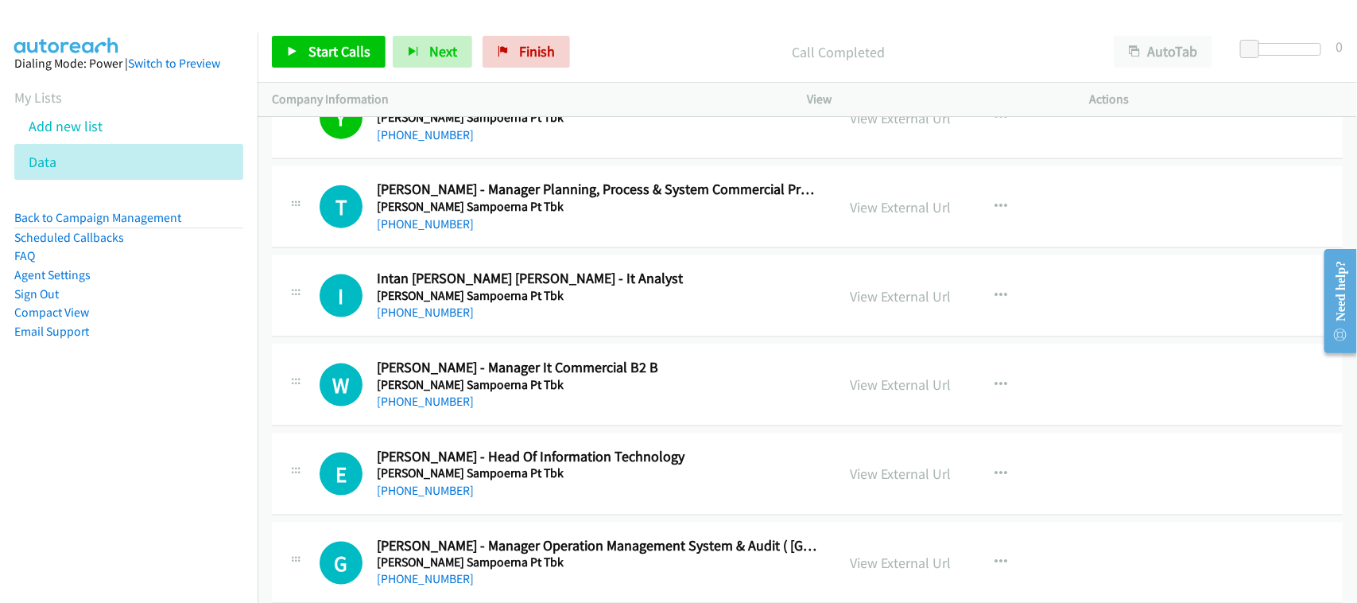
click at [501, 250] on td "T Callback Scheduled Tanti Mulyani - Manager Planning, Process & System Commerc…" at bounding box center [807, 207] width 1099 height 89
click at [438, 219] on link "+62 812-1080-003" at bounding box center [425, 223] width 97 height 15
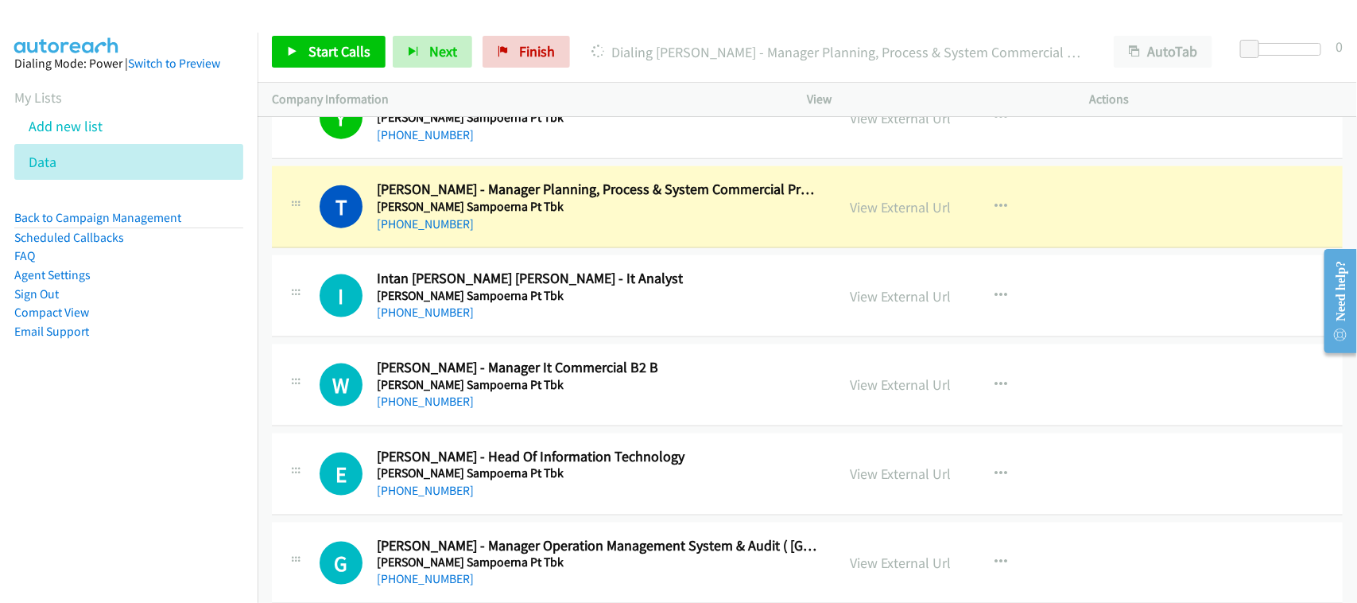
click at [185, 503] on nav "Dialing Mode: Power | Switch to Preview My Lists Add new list Data Back to Camp…" at bounding box center [129, 334] width 258 height 603
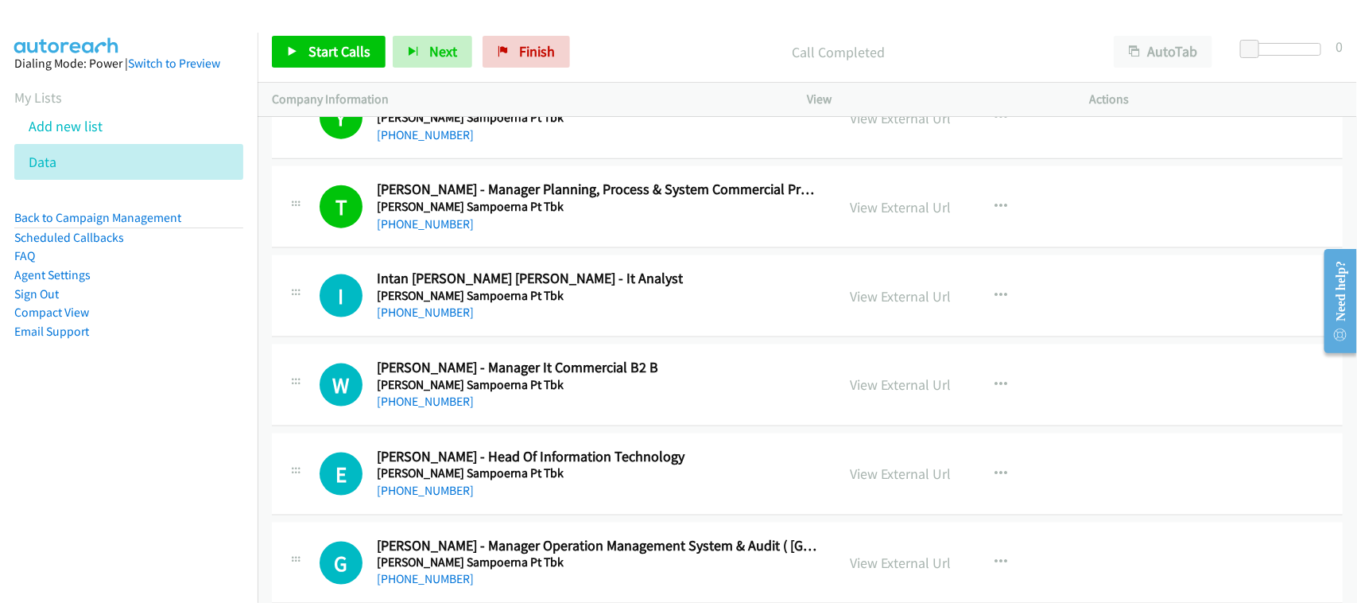
click at [426, 213] on h5 "Hanjaya Mandala Sampoerna Pt Tbk" at bounding box center [599, 207] width 445 height 16
click at [426, 227] on link "+62 812-1080-003" at bounding box center [425, 223] width 97 height 15
drag, startPoint x: 503, startPoint y: 233, endPoint x: 799, endPoint y: 233, distance: 295.7
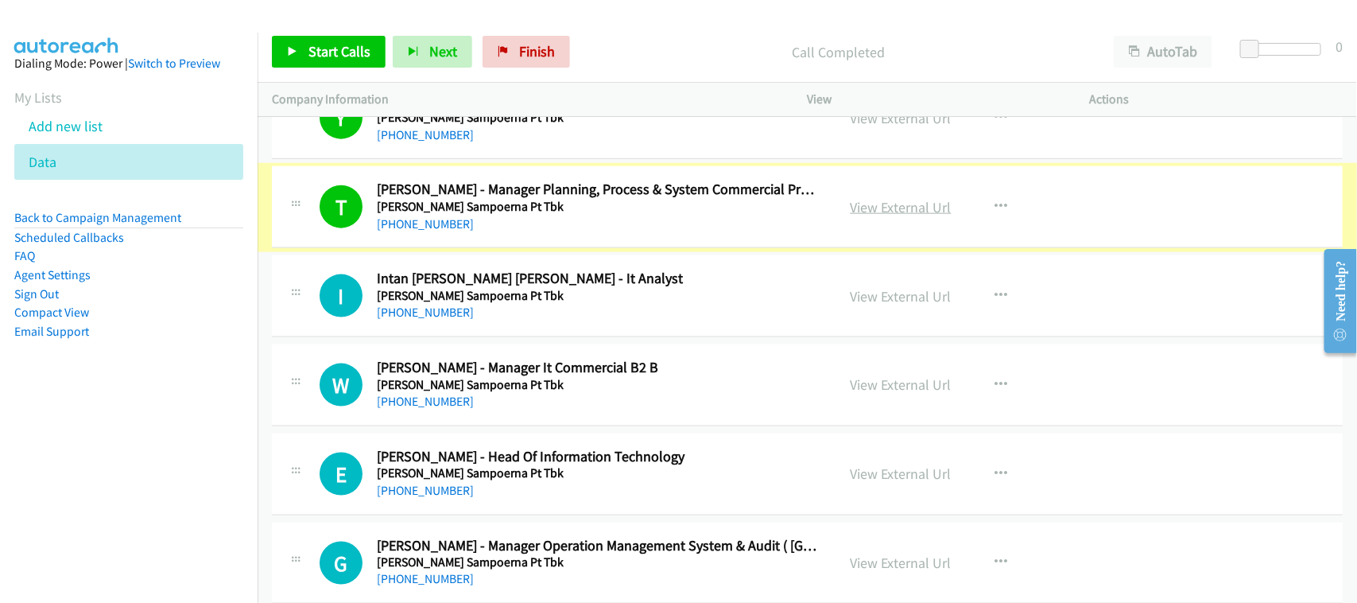
click at [917, 212] on link "View External Url" at bounding box center [901, 207] width 101 height 18
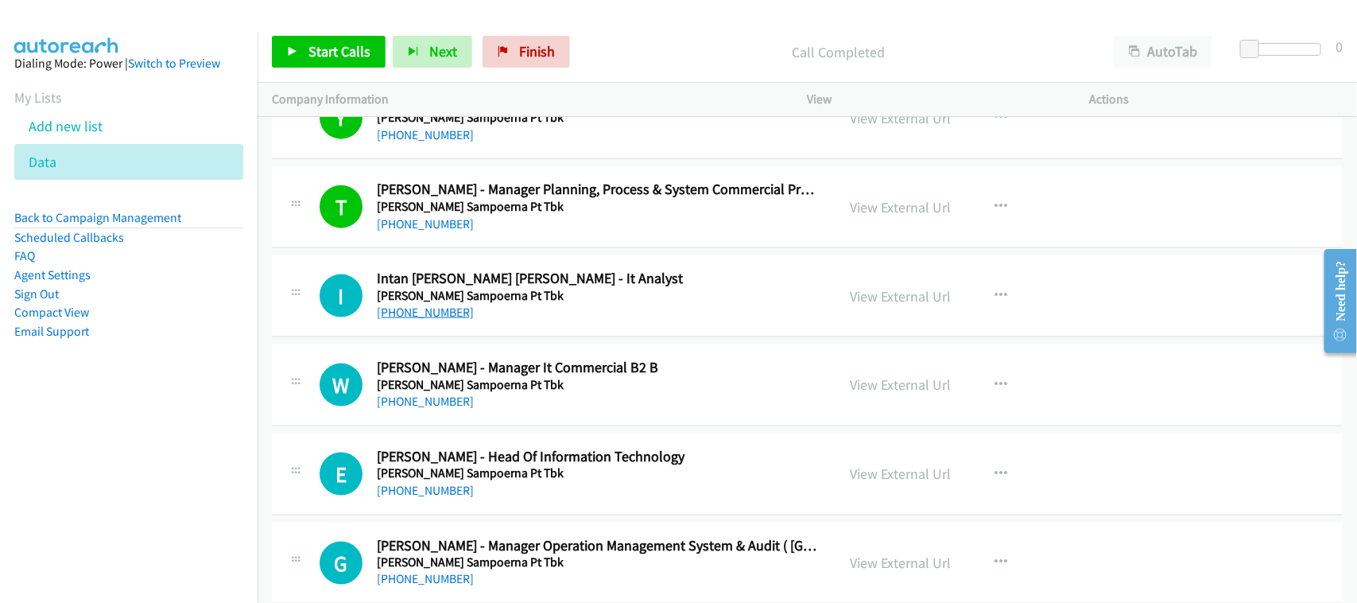
click at [437, 319] on link "+62 852-7128-2277" at bounding box center [425, 311] width 97 height 15
click at [486, 405] on div "+62 813-3187-3798" at bounding box center [599, 401] width 445 height 19
click at [401, 408] on link "+62 813-3187-3798" at bounding box center [425, 400] width 97 height 15
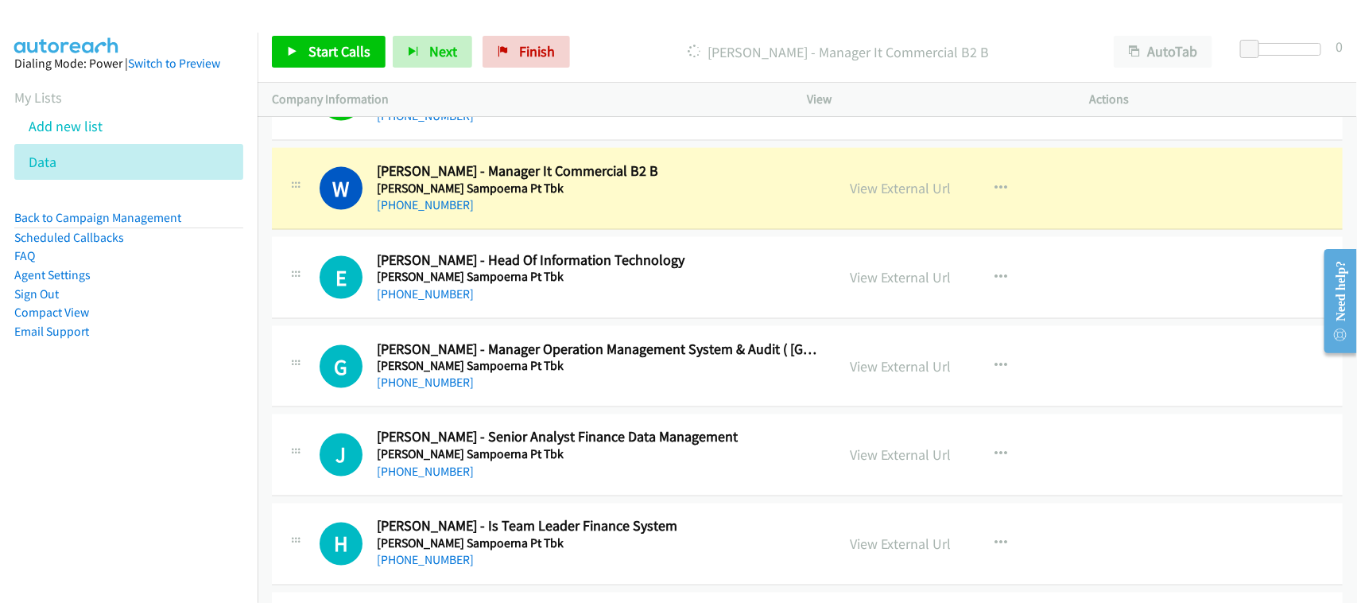
scroll to position [1093, 0]
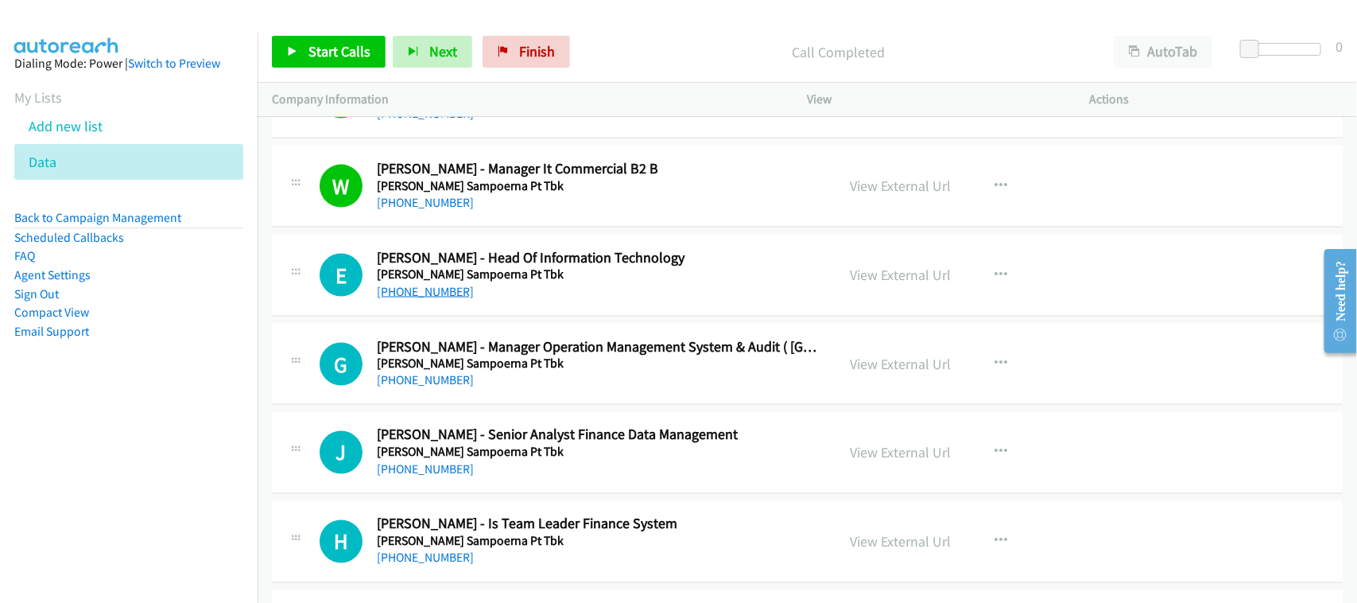
click at [416, 296] on link "+62 812-3024-047" at bounding box center [425, 291] width 97 height 15
click at [440, 390] on div "+62 816-5415-847" at bounding box center [599, 380] width 445 height 19
click at [455, 382] on link "+62 816-5415-847" at bounding box center [425, 380] width 97 height 15
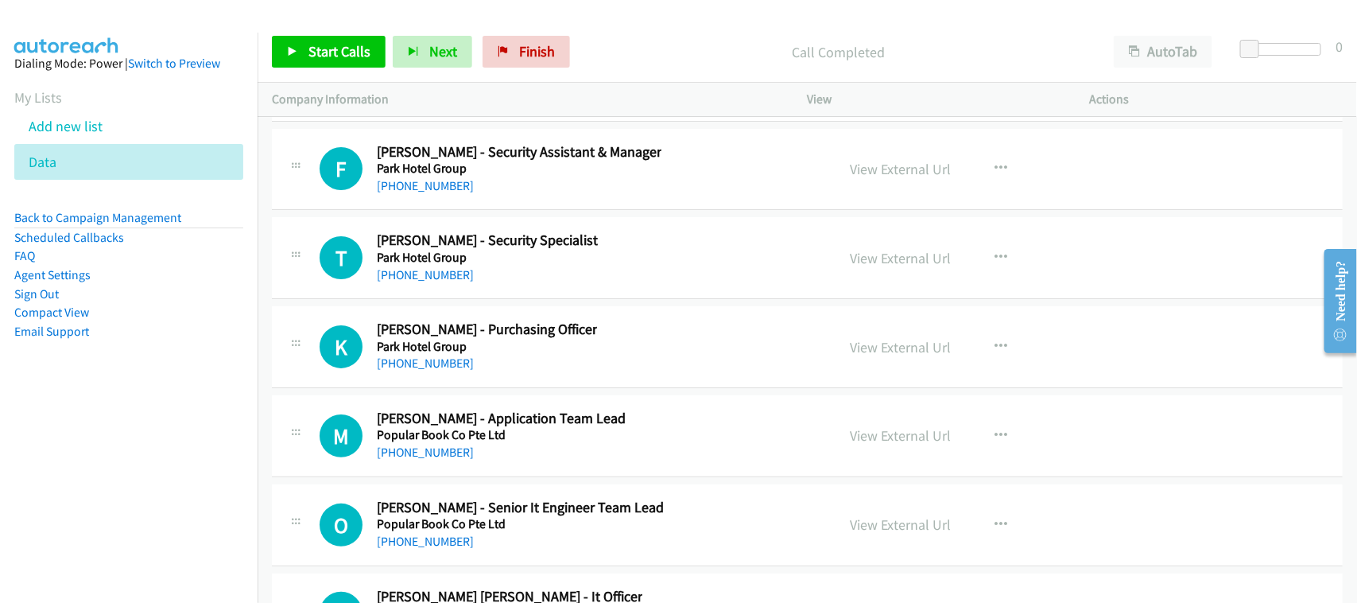
scroll to position [23447, 0]
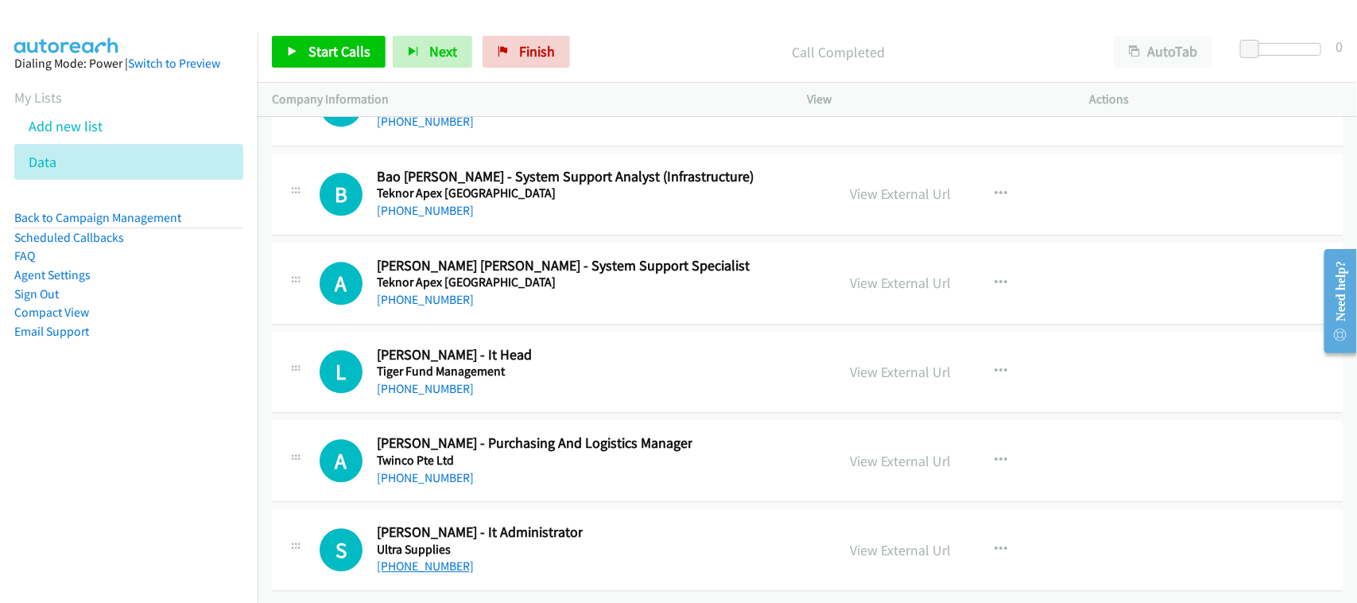
click at [421, 558] on link "+65 8876 4052" at bounding box center [425, 565] width 97 height 15
click at [419, 470] on link "+65 6542 9618" at bounding box center [425, 477] width 97 height 15
click at [417, 381] on link "+65 6950 8271" at bounding box center [425, 388] width 97 height 15
click at [435, 292] on link "+65 9674 2107" at bounding box center [425, 299] width 97 height 15
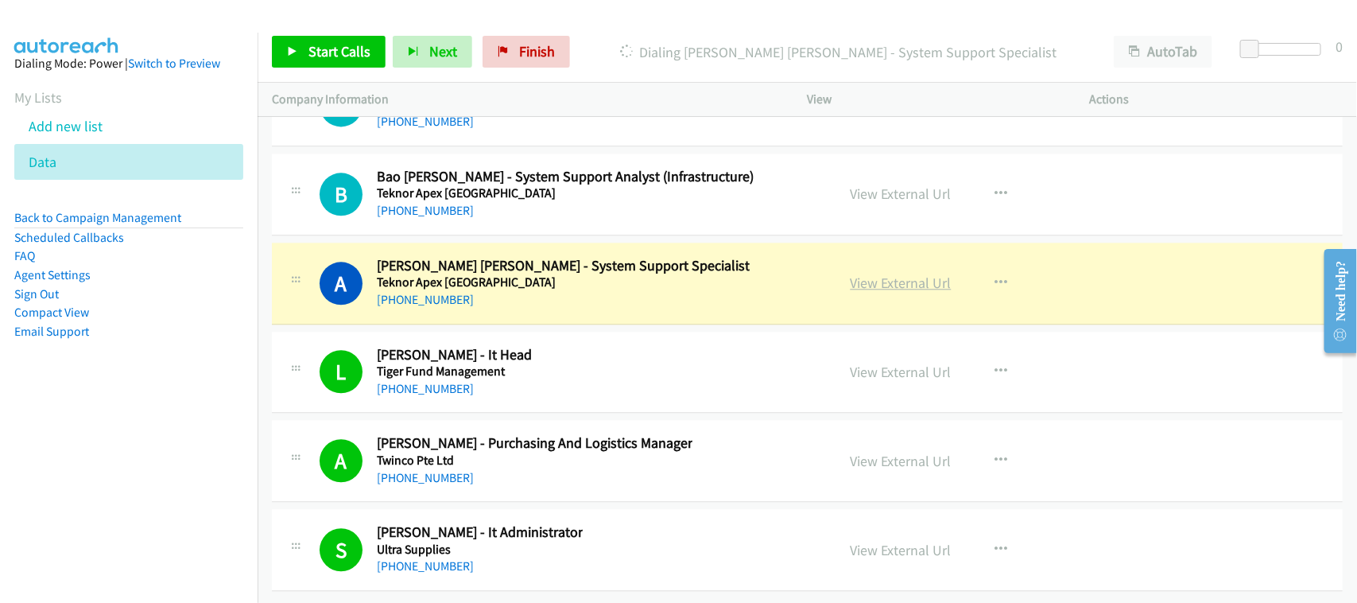
click at [907, 273] on link "View External Url" at bounding box center [901, 282] width 101 height 18
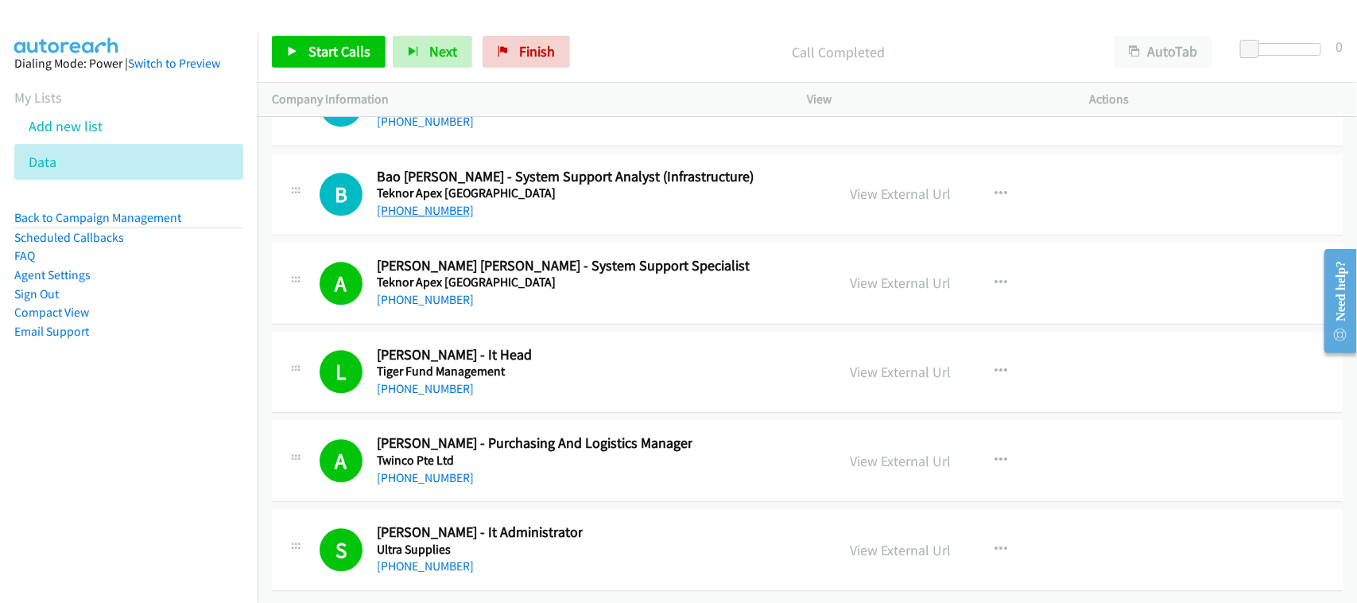
click at [422, 203] on link "+65 9144 7438" at bounding box center [425, 210] width 97 height 15
click at [515, 201] on div "+65 9144 7438" at bounding box center [565, 210] width 377 height 19
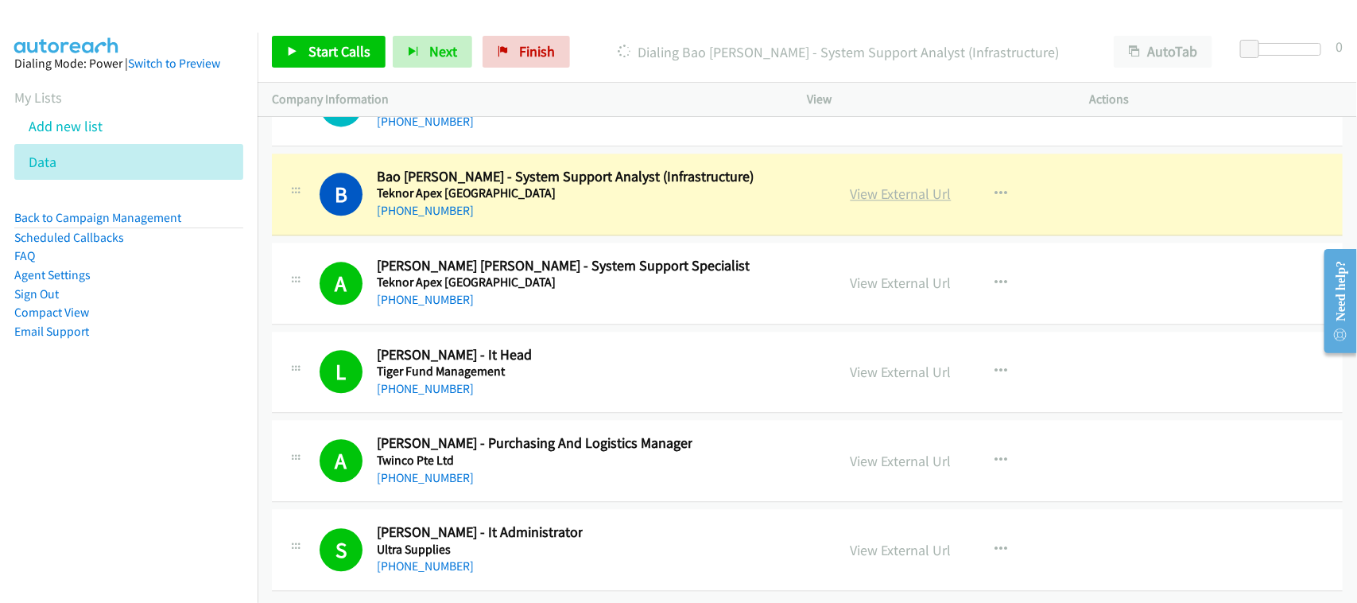
click at [855, 184] on link "View External Url" at bounding box center [901, 193] width 101 height 18
click at [541, 207] on div "B Callback Scheduled Bao Wei Lim - System Support Analyst (Infrastructure) Tekn…" at bounding box center [807, 194] width 1071 height 82
click at [906, 184] on link "View External Url" at bounding box center [901, 193] width 101 height 18
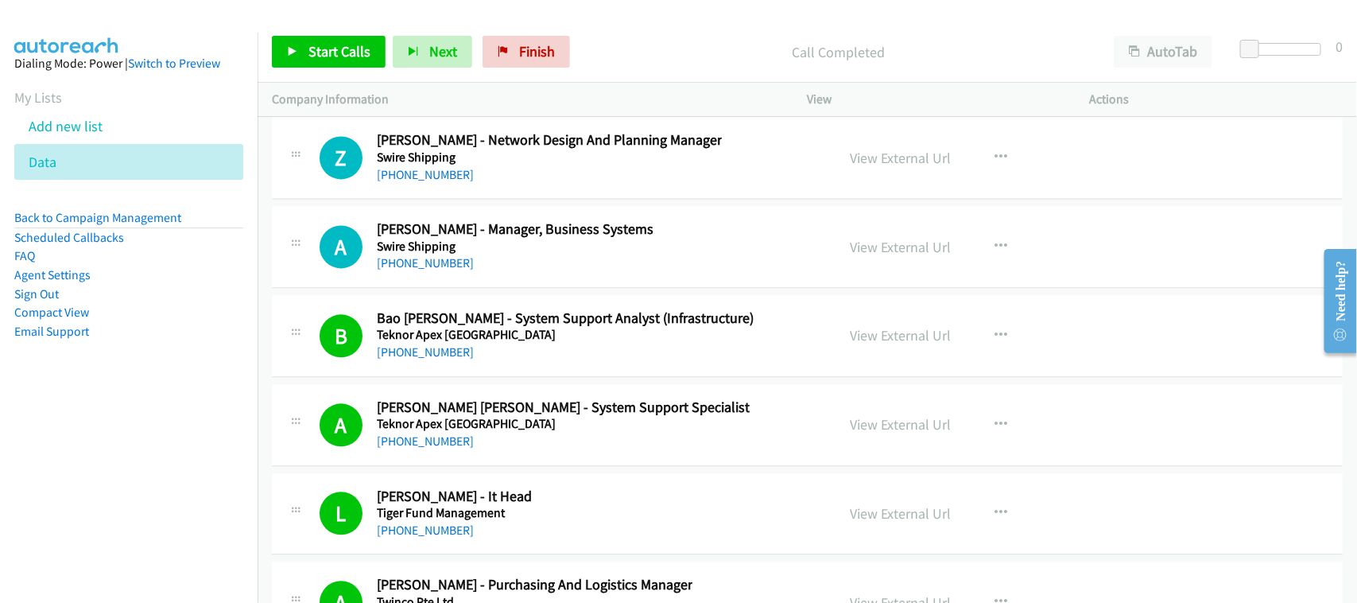
scroll to position [23248, 0]
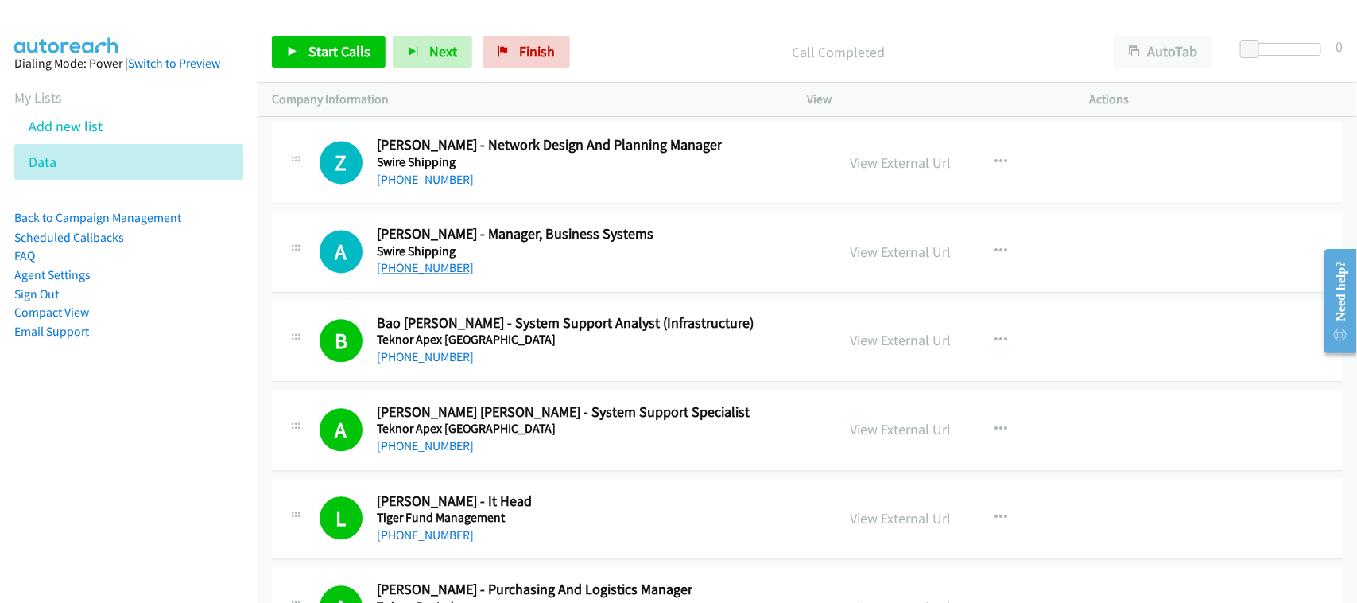
click at [421, 275] on link "+65 9780 0047" at bounding box center [425, 267] width 97 height 15
click at [506, 189] on div "+65 9826 4283" at bounding box center [549, 179] width 345 height 19
click at [428, 187] on link "+65 9826 4283" at bounding box center [425, 179] width 97 height 15
click at [502, 204] on div "Z Callback Scheduled Zhanwen Loh - Network Design And Planning Manager Swire Sh…" at bounding box center [807, 163] width 1071 height 82
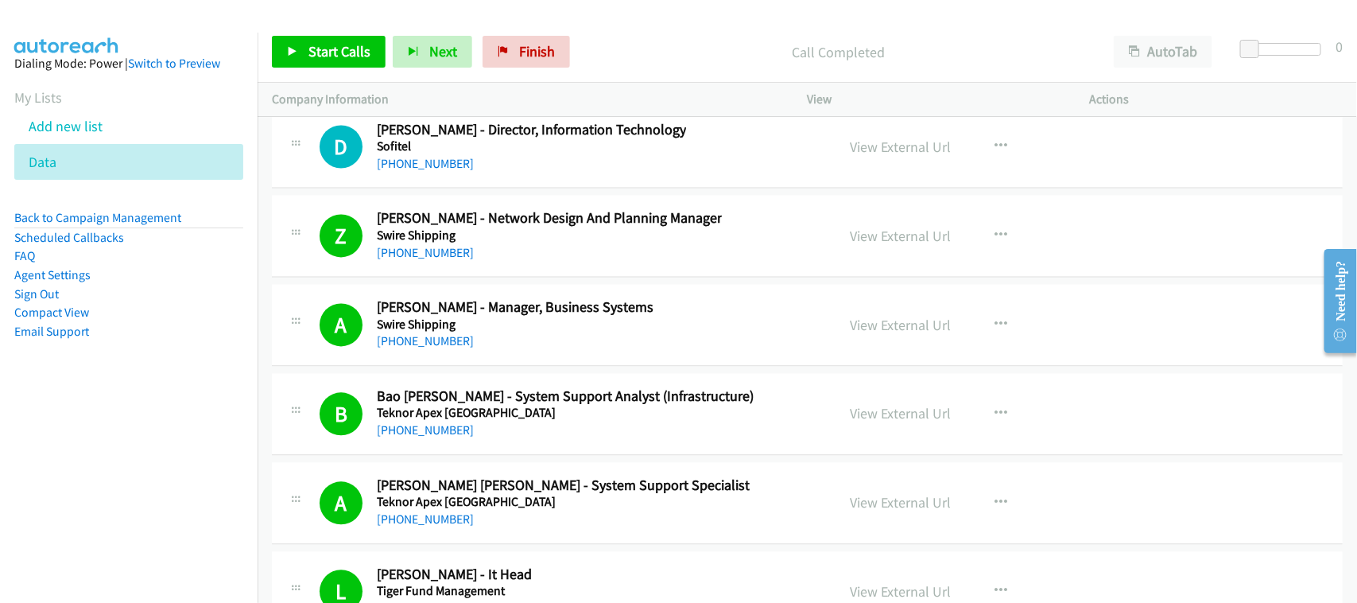
scroll to position [23050, 0]
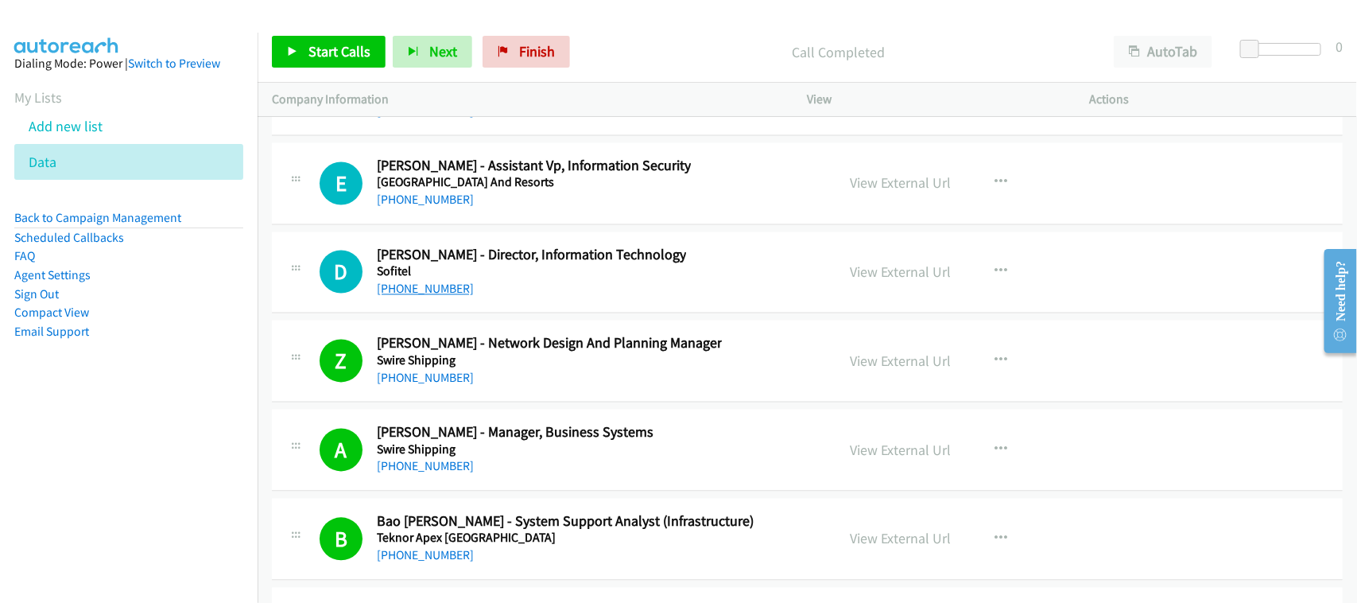
click at [428, 297] on link "+65 6275 0331" at bounding box center [425, 288] width 97 height 15
click at [511, 265] on h2 "Danny Lim - Director, Information Technology" at bounding box center [531, 255] width 309 height 18
click at [432, 207] on link "+65 9818 6944" at bounding box center [425, 199] width 97 height 15
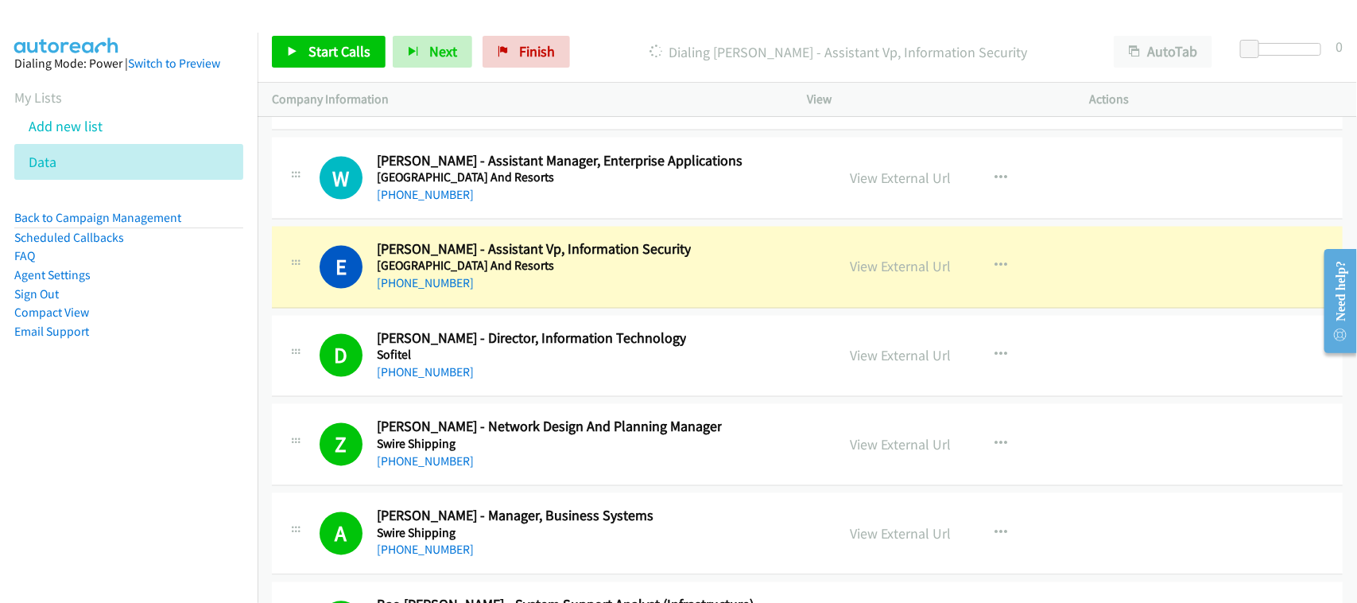
scroll to position [22851, 0]
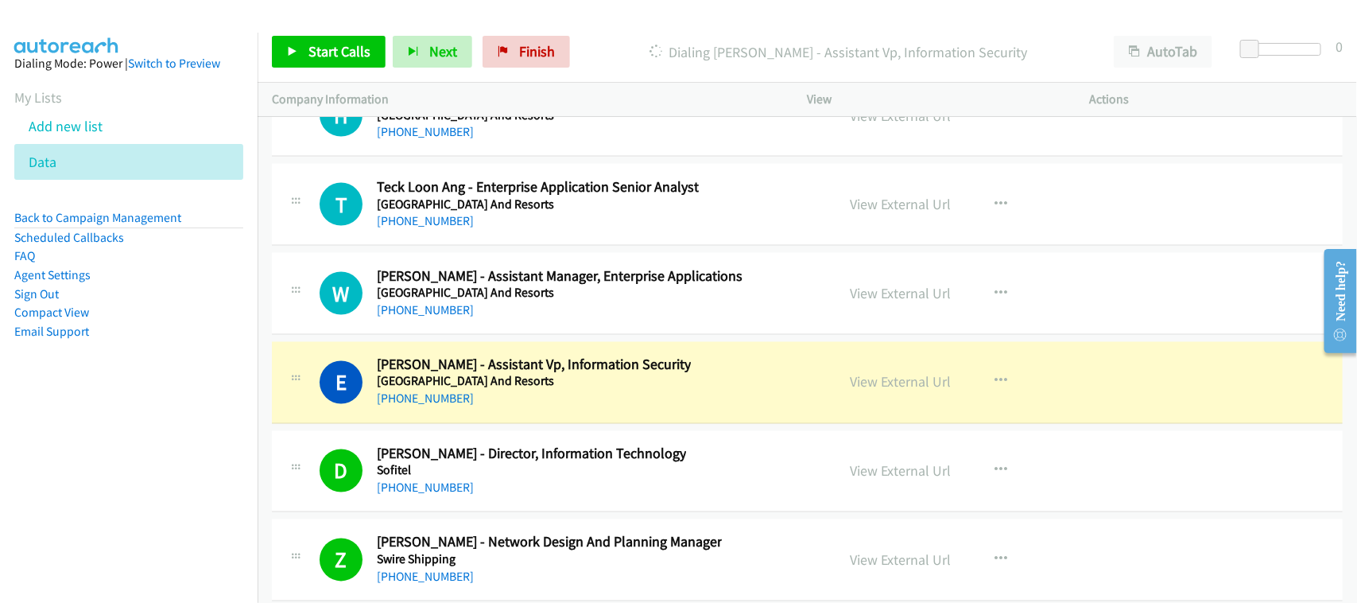
click at [534, 424] on div "E Callback Scheduled Eric Tey - Assistant Vp, Information Security Shangri La H…" at bounding box center [807, 383] width 1071 height 82
click at [869, 391] on link "View External Url" at bounding box center [901, 382] width 101 height 18
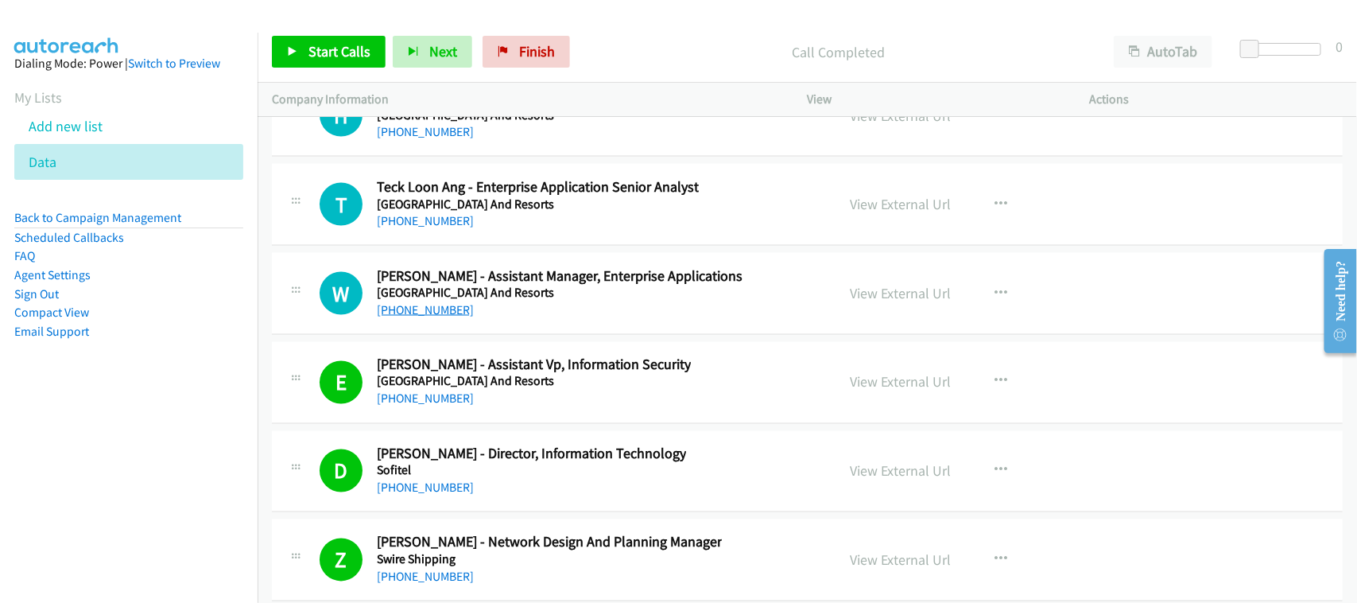
click at [439, 317] on link "+65 6918 5711" at bounding box center [425, 309] width 97 height 15
click at [505, 246] on div "T Callback Scheduled Teck Loon Ang - Enterprise Application Senior Analyst Shan…" at bounding box center [807, 205] width 1071 height 82
click at [437, 228] on link "+65 6918 5710" at bounding box center [425, 220] width 97 height 15
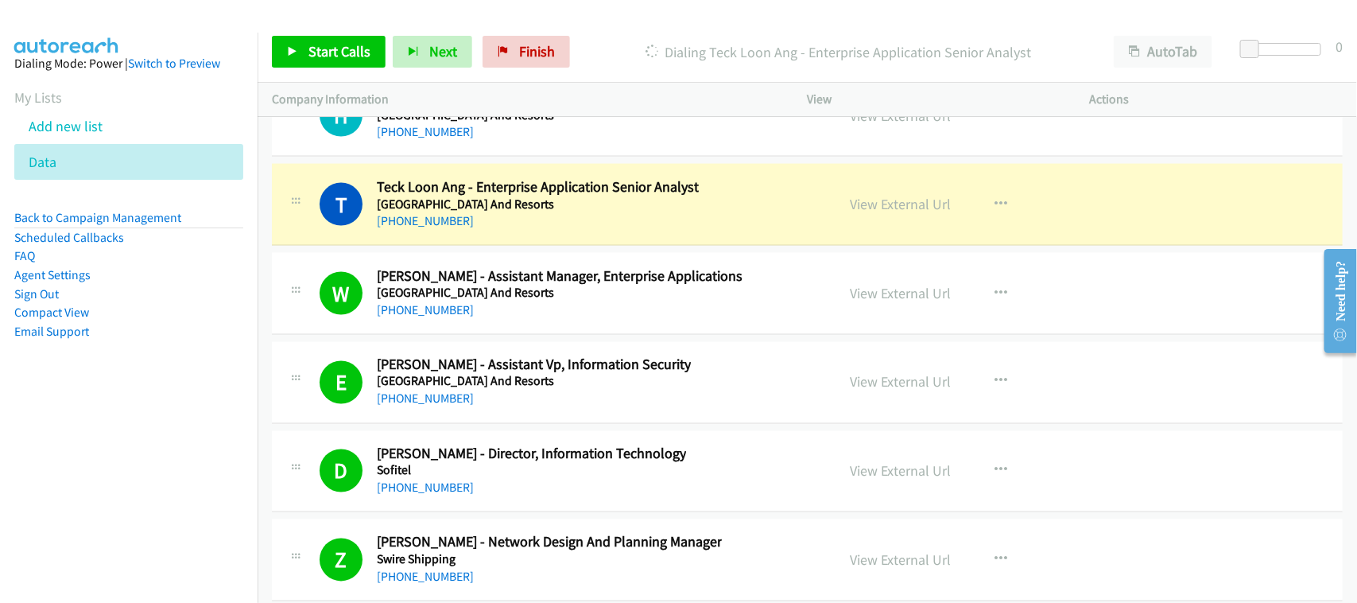
scroll to position [22752, 0]
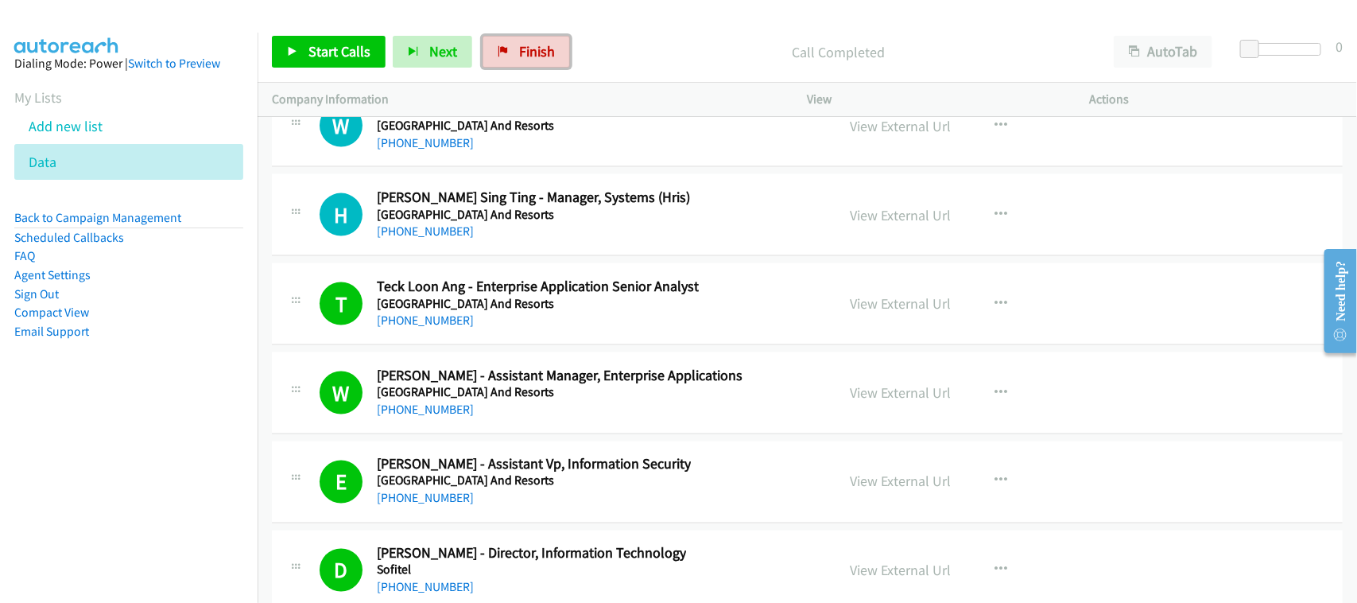
click at [513, 61] on link "Finish" at bounding box center [526, 52] width 87 height 32
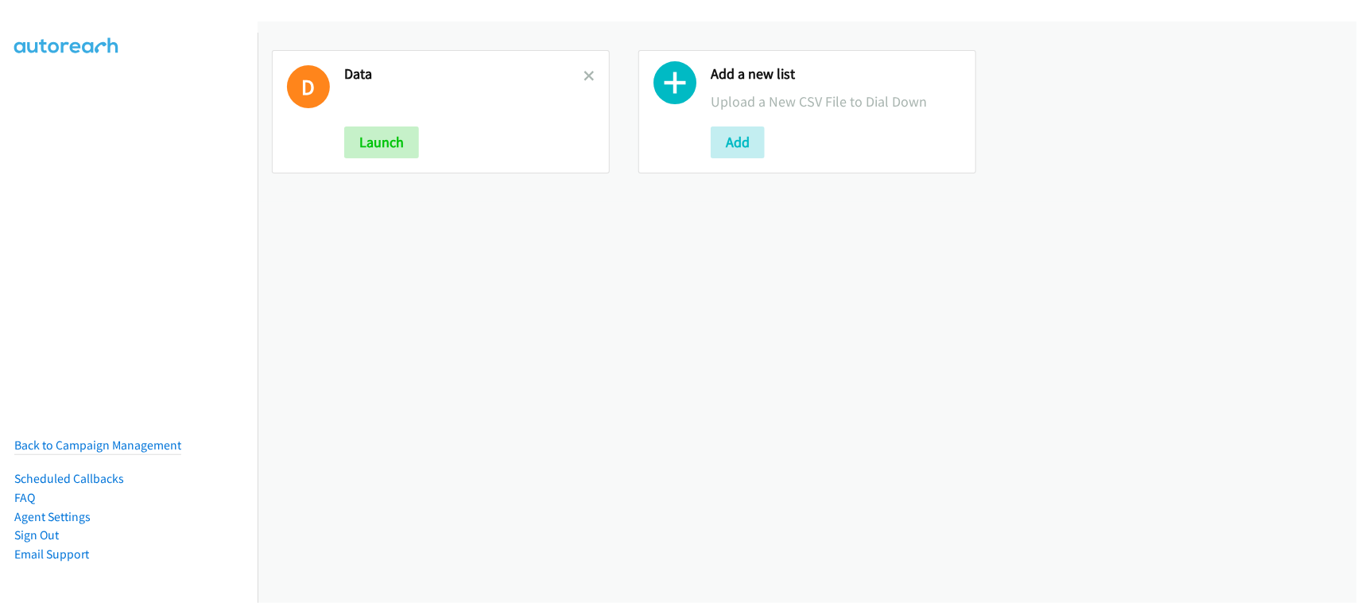
click at [467, 362] on div "D Data Launch Add a new list Upload a New CSV File to Dial Down Add" at bounding box center [807, 311] width 1099 height 581
click at [583, 72] on icon at bounding box center [588, 77] width 11 height 11
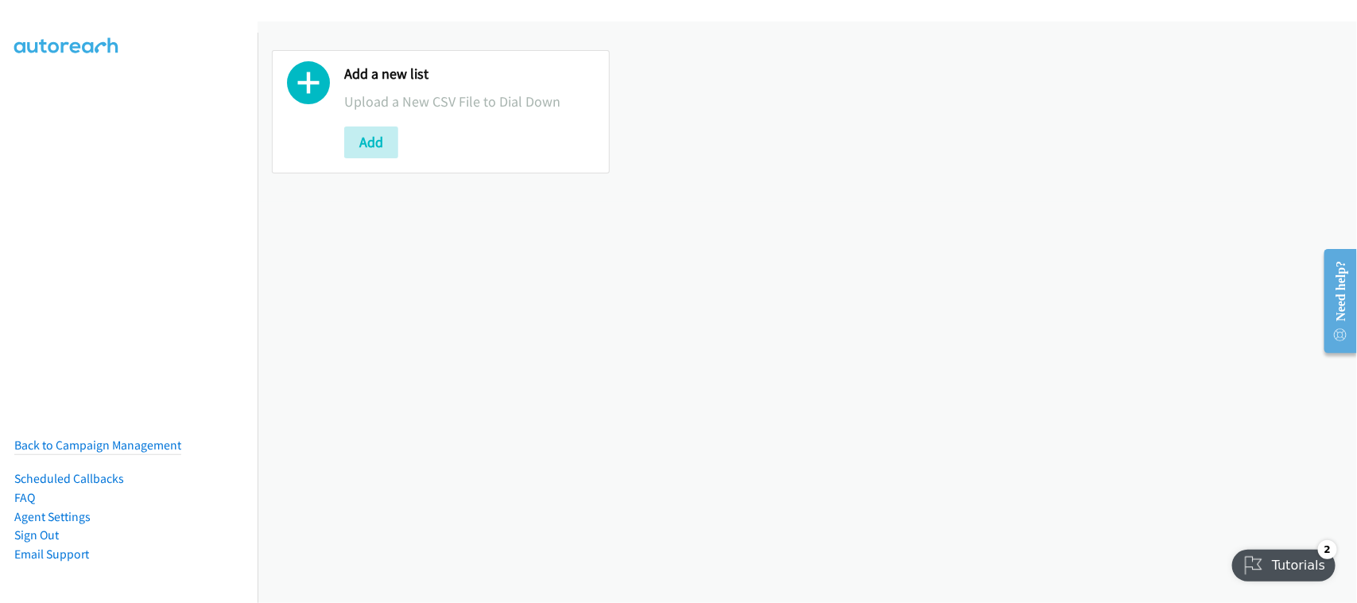
drag, startPoint x: 467, startPoint y: 334, endPoint x: 467, endPoint y: 320, distance: 13.5
click at [467, 334] on div "Add a new list Upload a New CSV File to Dial Down Add" at bounding box center [807, 311] width 1099 height 581
click at [370, 157] on button "Add" at bounding box center [371, 142] width 54 height 32
click at [370, 153] on button "Add" at bounding box center [371, 142] width 54 height 32
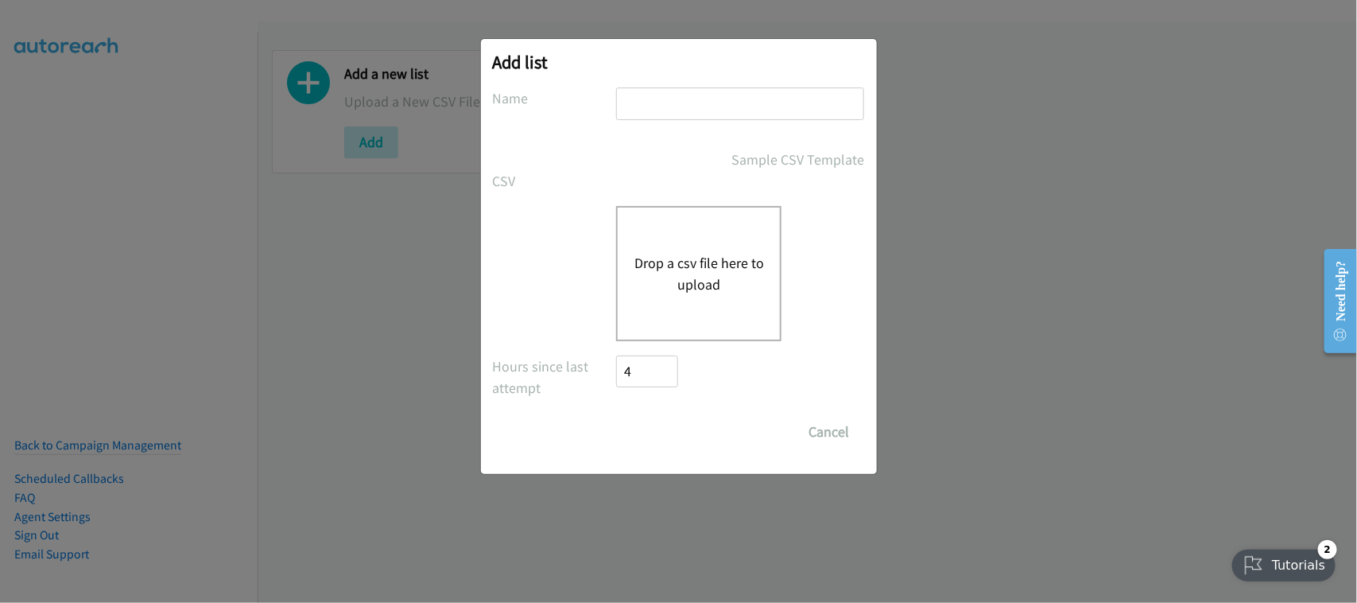
click at [706, 106] on input "text" at bounding box center [740, 103] width 248 height 33
type input "SF"
click at [690, 282] on button "Drop a csv file here to upload" at bounding box center [699, 273] width 130 height 43
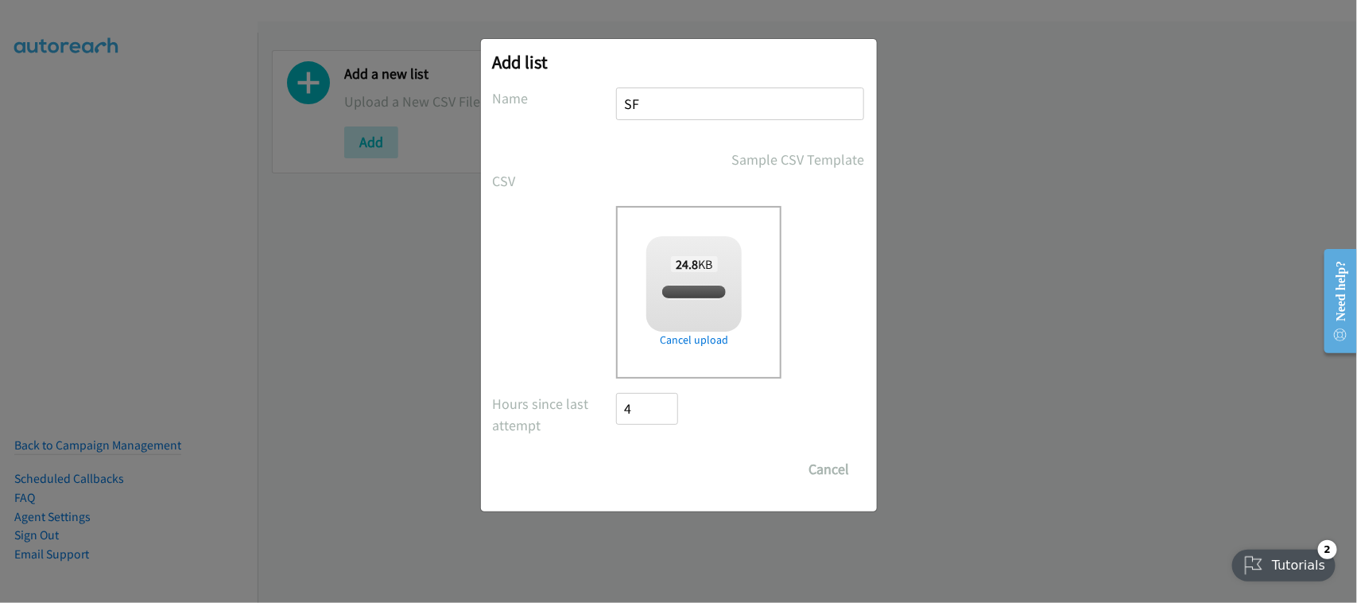
checkbox input "true"
click at [670, 469] on input "Save List" at bounding box center [658, 469] width 83 height 32
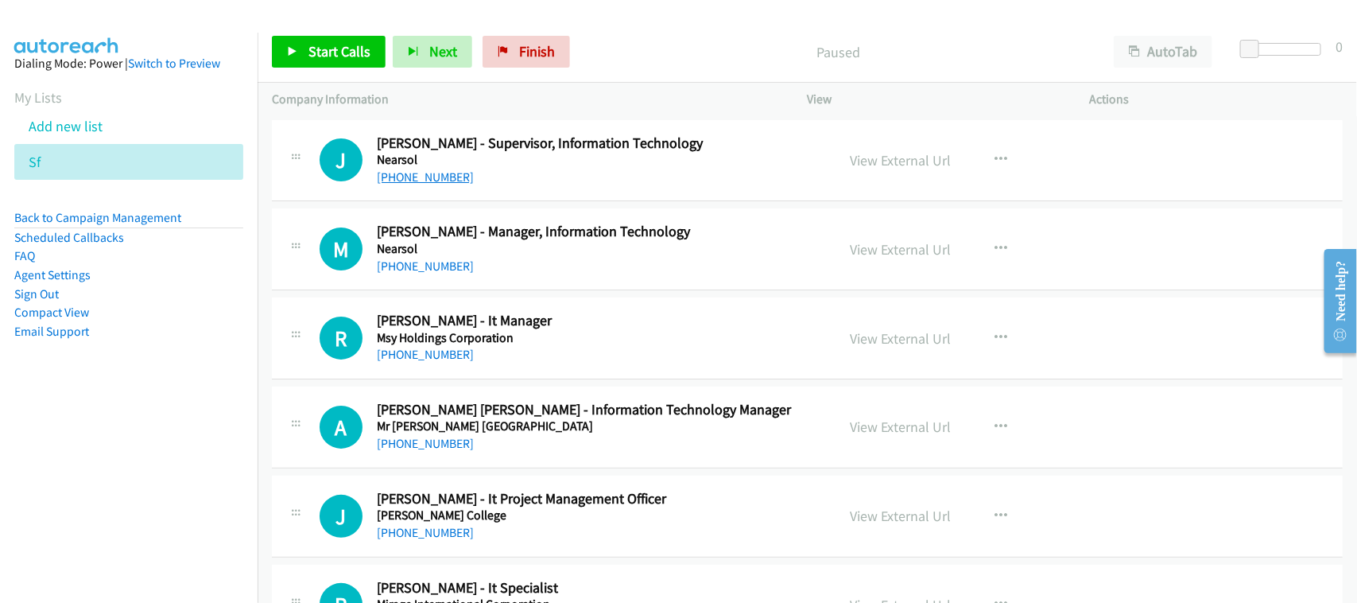
click at [418, 169] on link "[PHONE_NUMBER]" at bounding box center [425, 176] width 97 height 15
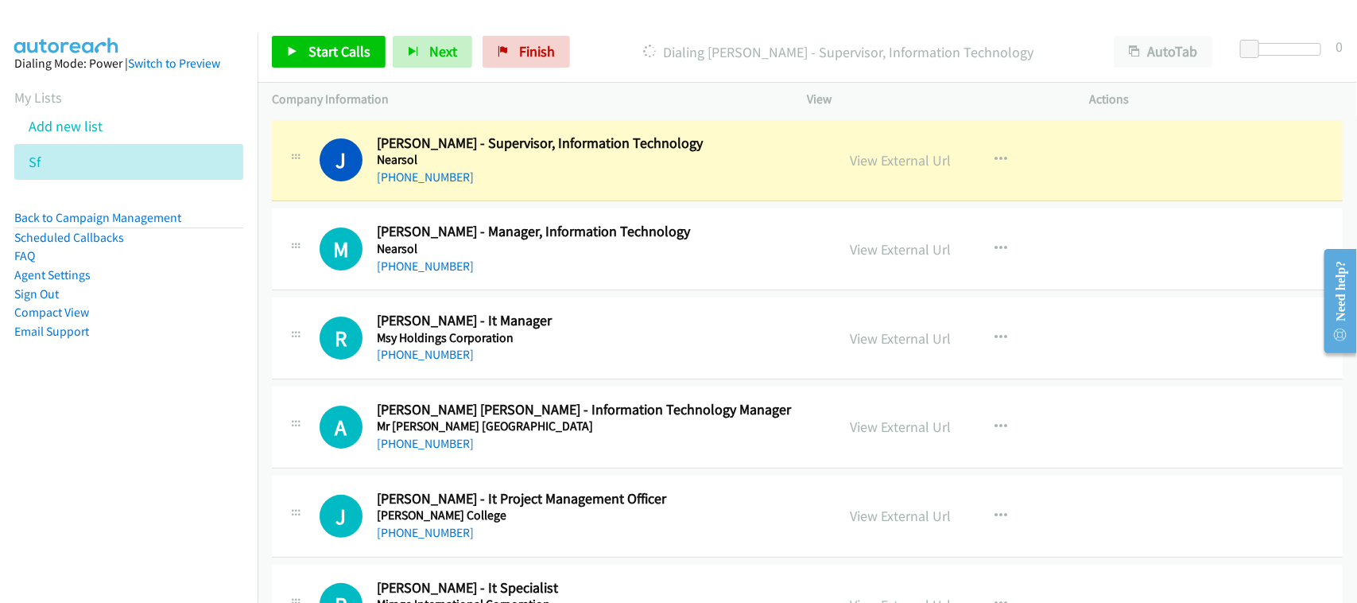
drag, startPoint x: 517, startPoint y: 187, endPoint x: 529, endPoint y: 191, distance: 13.3
click at [517, 187] on div "J Callback Scheduled [PERSON_NAME] - Supervisor, Information Technology Nearsol…" at bounding box center [807, 161] width 1071 height 82
click at [887, 153] on link "View External Url" at bounding box center [901, 160] width 101 height 18
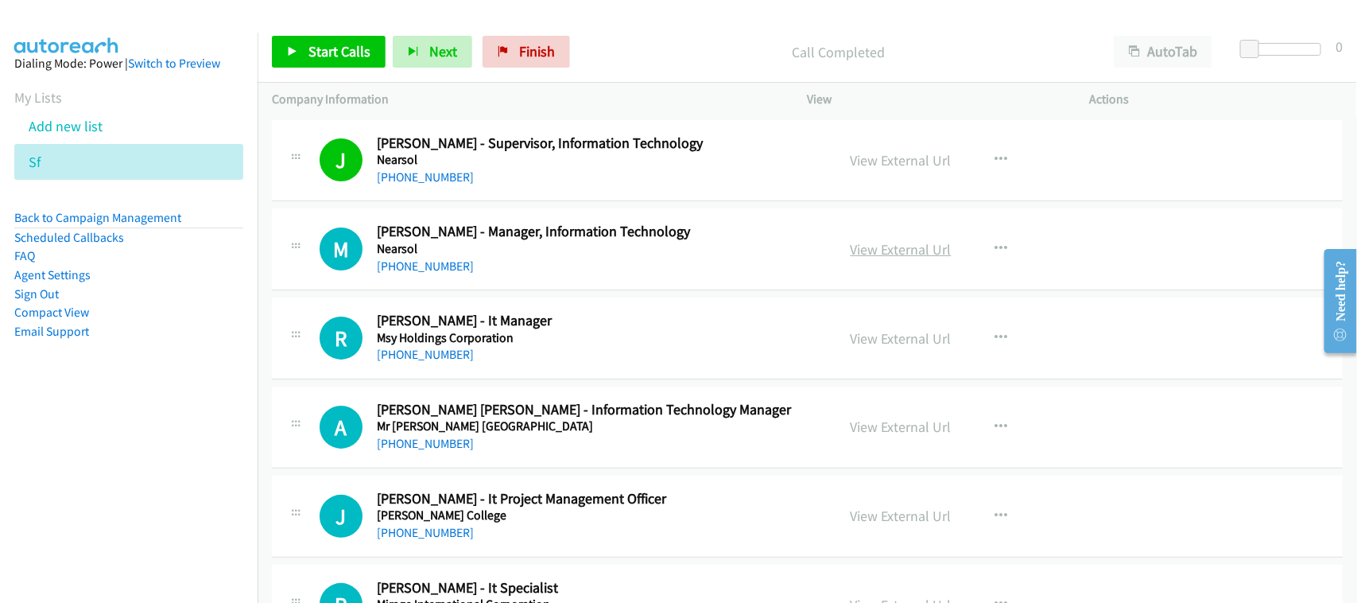
click at [910, 247] on link "View External Url" at bounding box center [901, 249] width 101 height 18
click at [851, 339] on link "View External Url" at bounding box center [901, 338] width 101 height 18
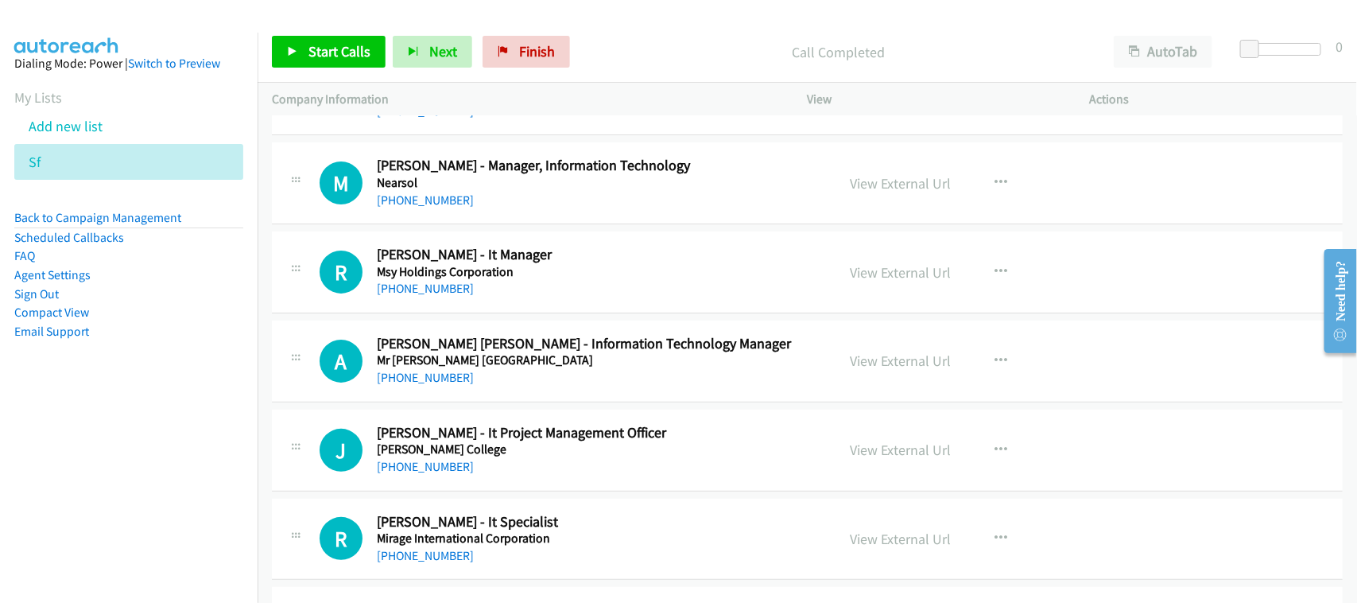
scroll to position [99, 0]
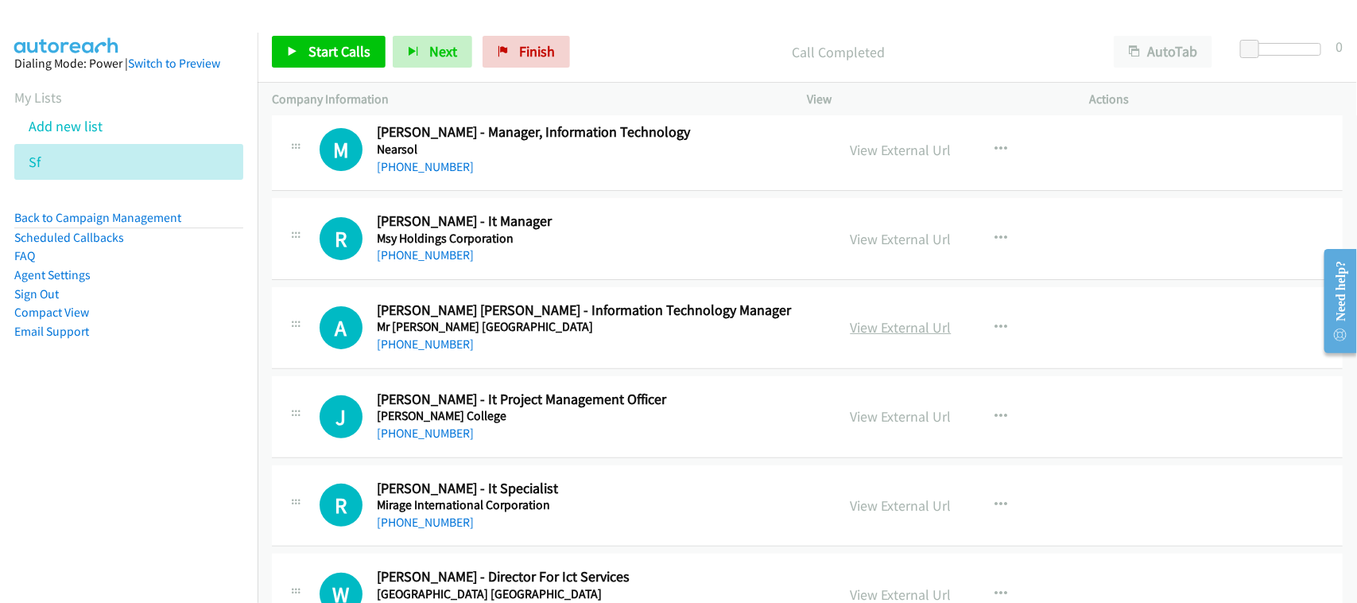
click at [907, 328] on link "View External Url" at bounding box center [901, 327] width 101 height 18
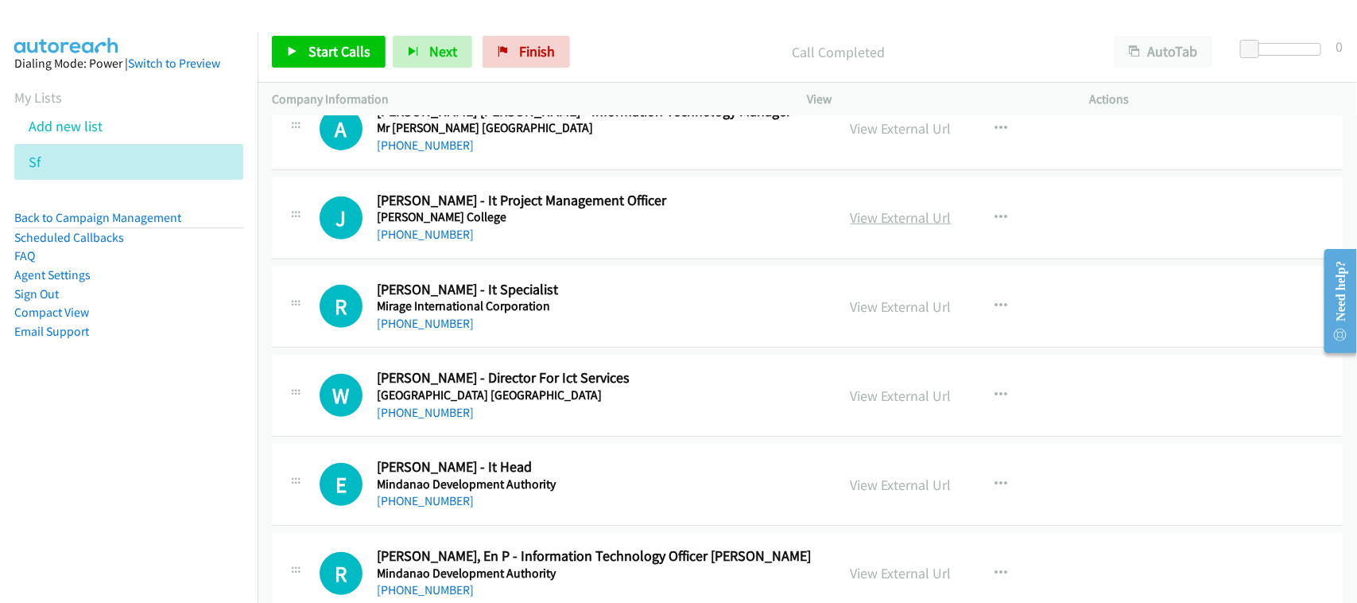
click at [875, 215] on link "View External Url" at bounding box center [901, 217] width 101 height 18
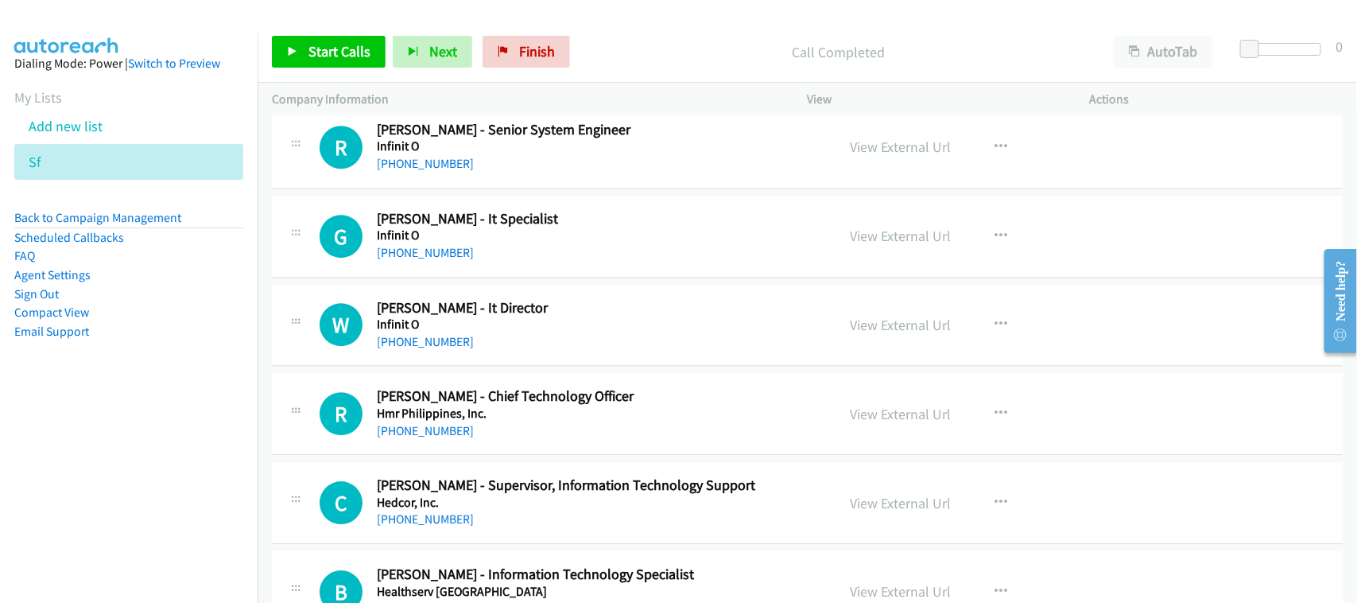
scroll to position [11019, 0]
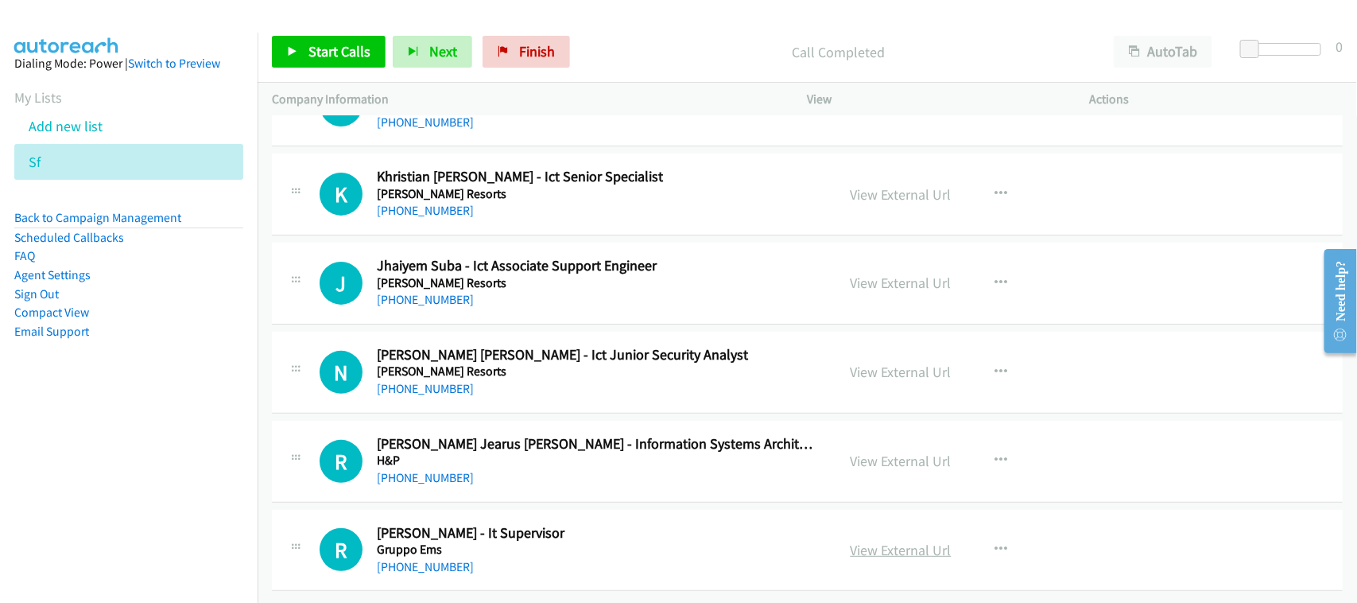
click at [900, 541] on link "View External Url" at bounding box center [901, 550] width 101 height 18
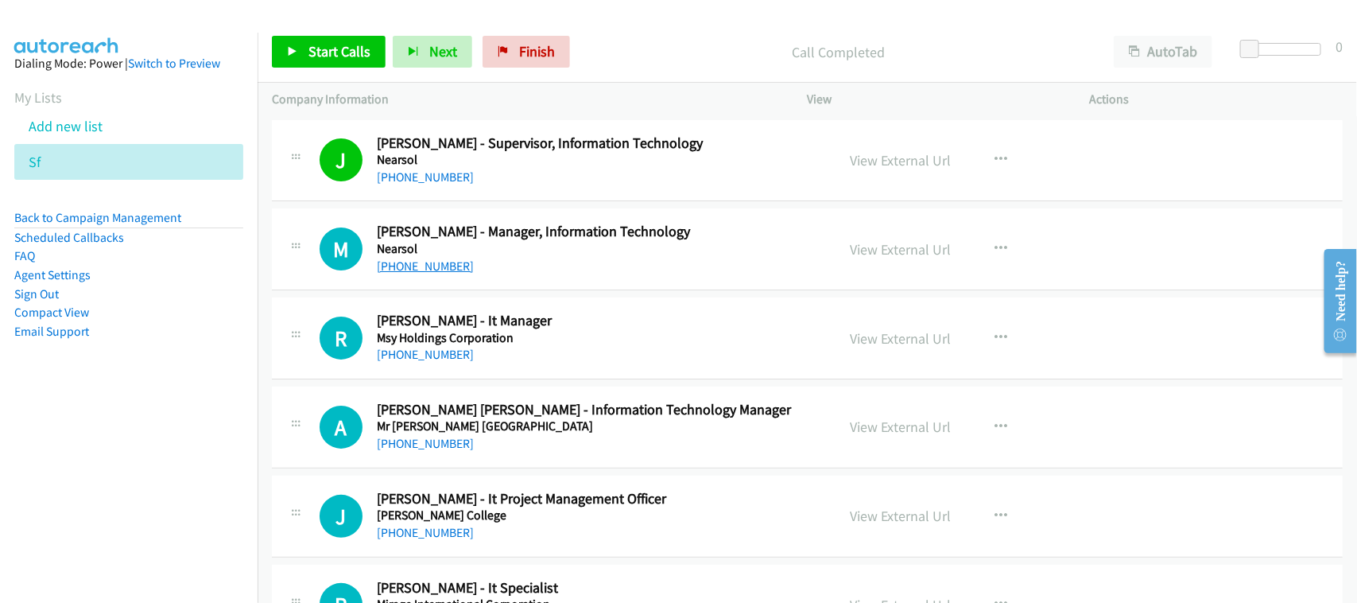
click at [437, 263] on link "[PHONE_NUMBER]" at bounding box center [425, 265] width 97 height 15
click at [435, 359] on link "[PHONE_NUMBER]" at bounding box center [425, 354] width 97 height 15
click at [473, 396] on div "A Callback Scheduled [PERSON_NAME] [PERSON_NAME] - Information Technology Manag…" at bounding box center [807, 427] width 1071 height 82
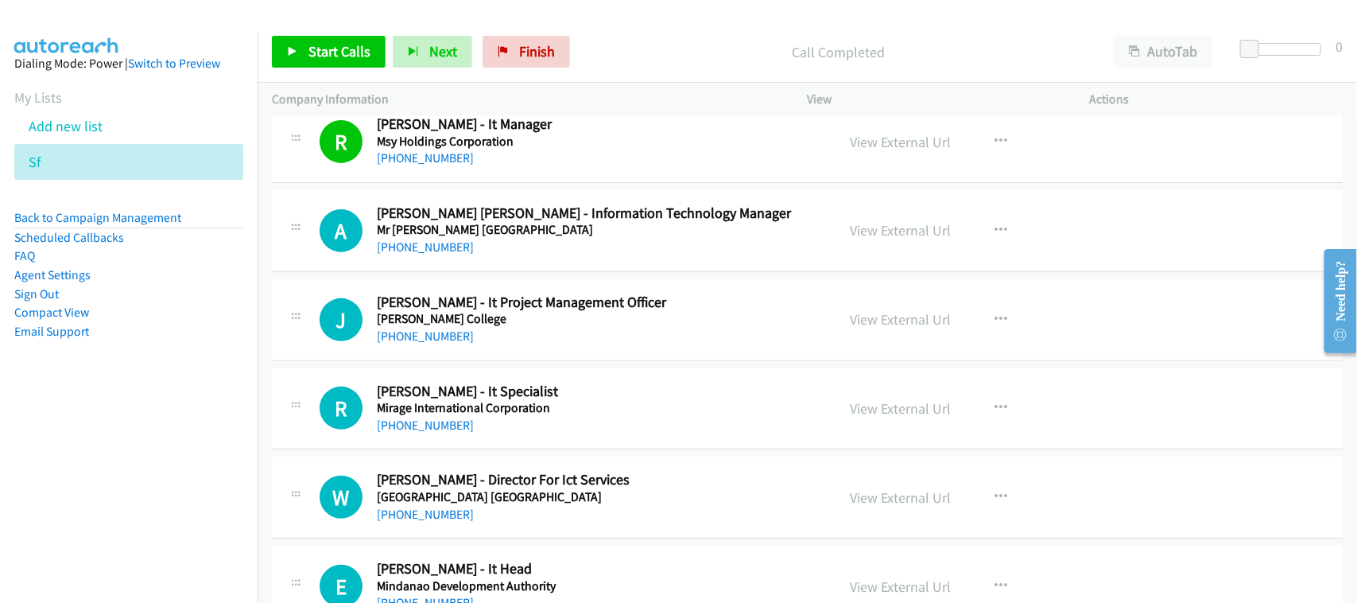
scroll to position [199, 0]
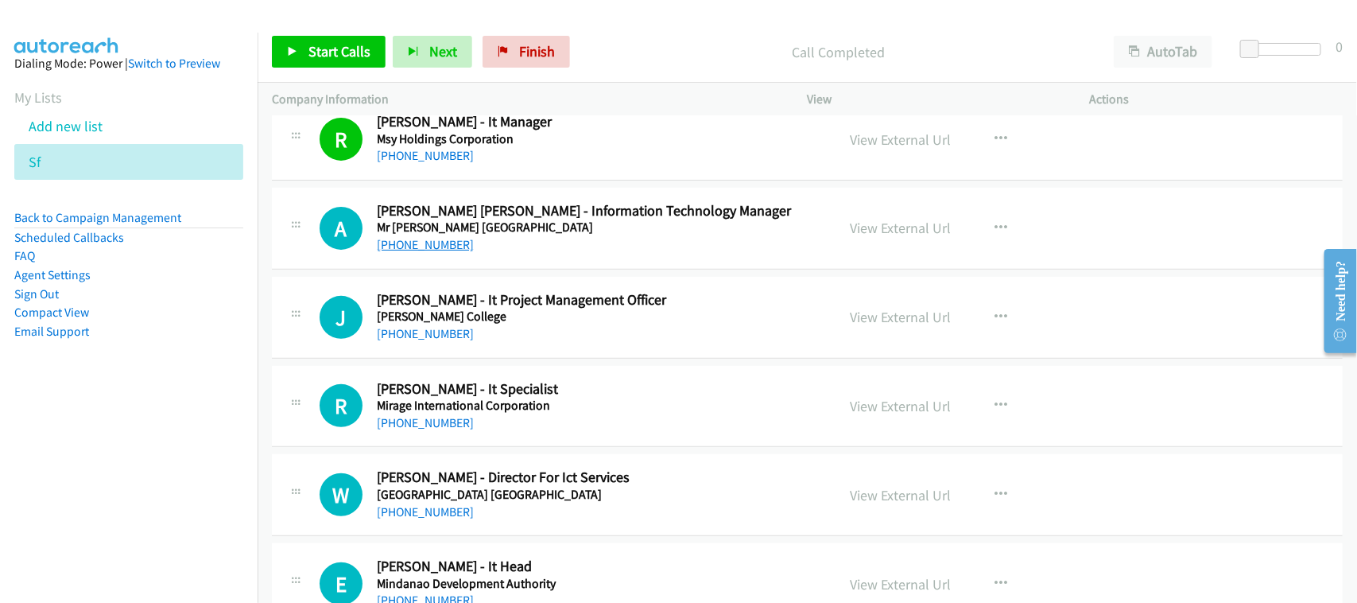
click at [427, 241] on link "[PHONE_NUMBER]" at bounding box center [425, 244] width 97 height 15
drag, startPoint x: 408, startPoint y: 339, endPoint x: 416, endPoint y: 336, distance: 8.6
click at [408, 339] on link "[PHONE_NUMBER]" at bounding box center [425, 333] width 97 height 15
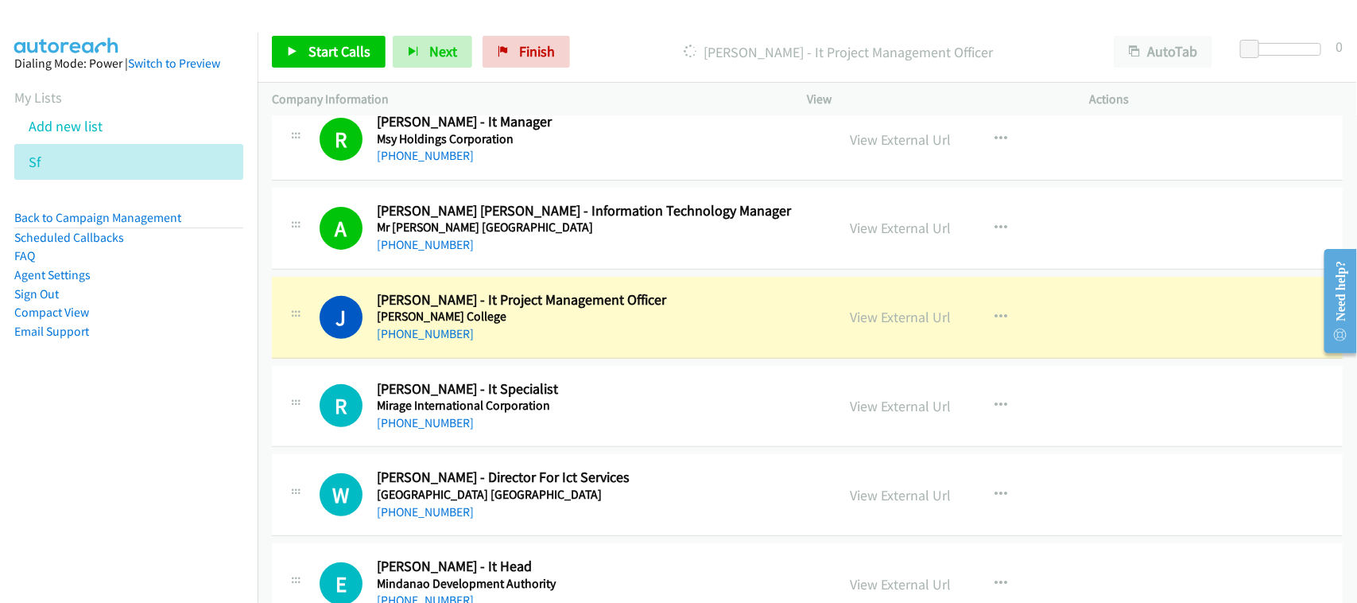
click at [533, 348] on div "J Callback Scheduled [PERSON_NAME] - It Project Management Officer [PERSON_NAME…" at bounding box center [807, 318] width 1071 height 82
click at [877, 316] on link "View External Url" at bounding box center [901, 317] width 101 height 18
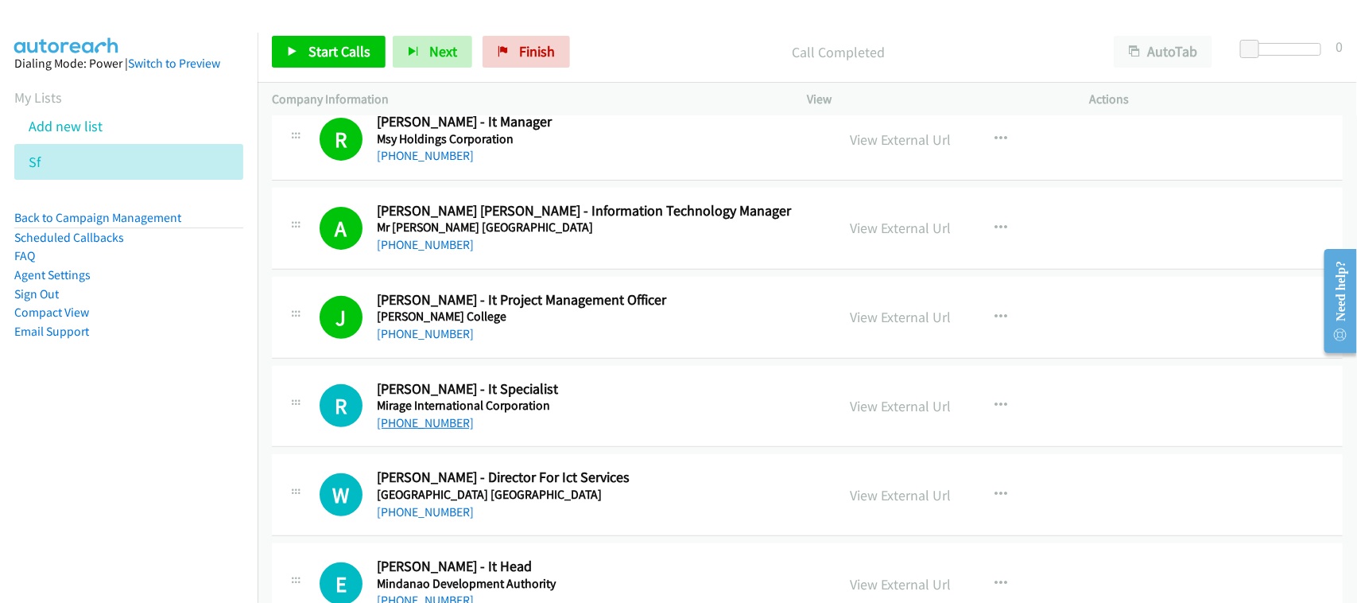
click at [427, 416] on link "[PHONE_NUMBER]" at bounding box center [425, 422] width 97 height 15
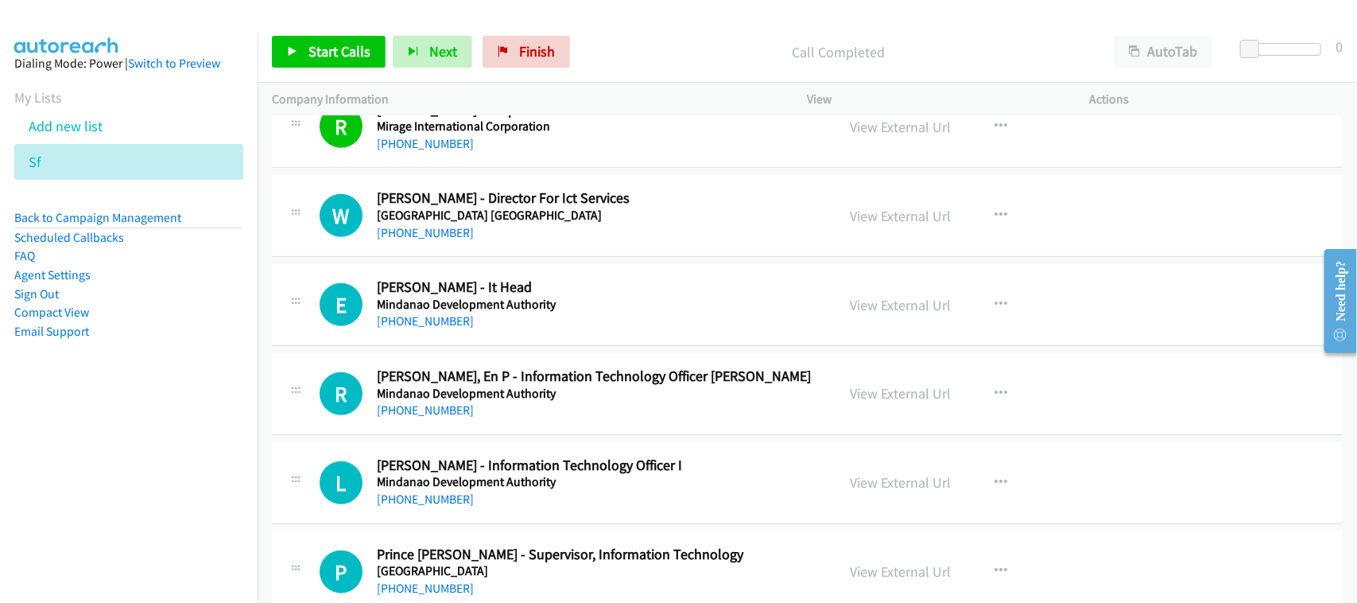
scroll to position [497, 0]
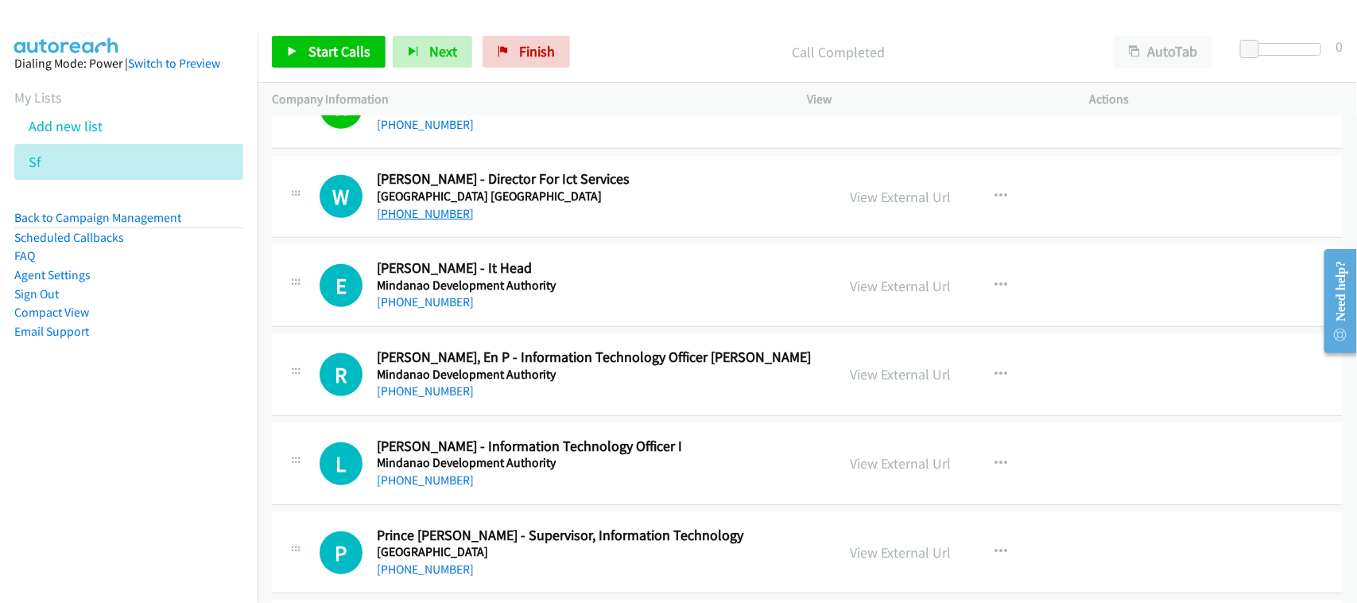
click at [445, 211] on link "[PHONE_NUMBER]" at bounding box center [425, 213] width 97 height 15
click at [458, 300] on link "[PHONE_NUMBER]" at bounding box center [425, 301] width 97 height 15
click at [445, 391] on link "[PHONE_NUMBER]" at bounding box center [425, 390] width 97 height 15
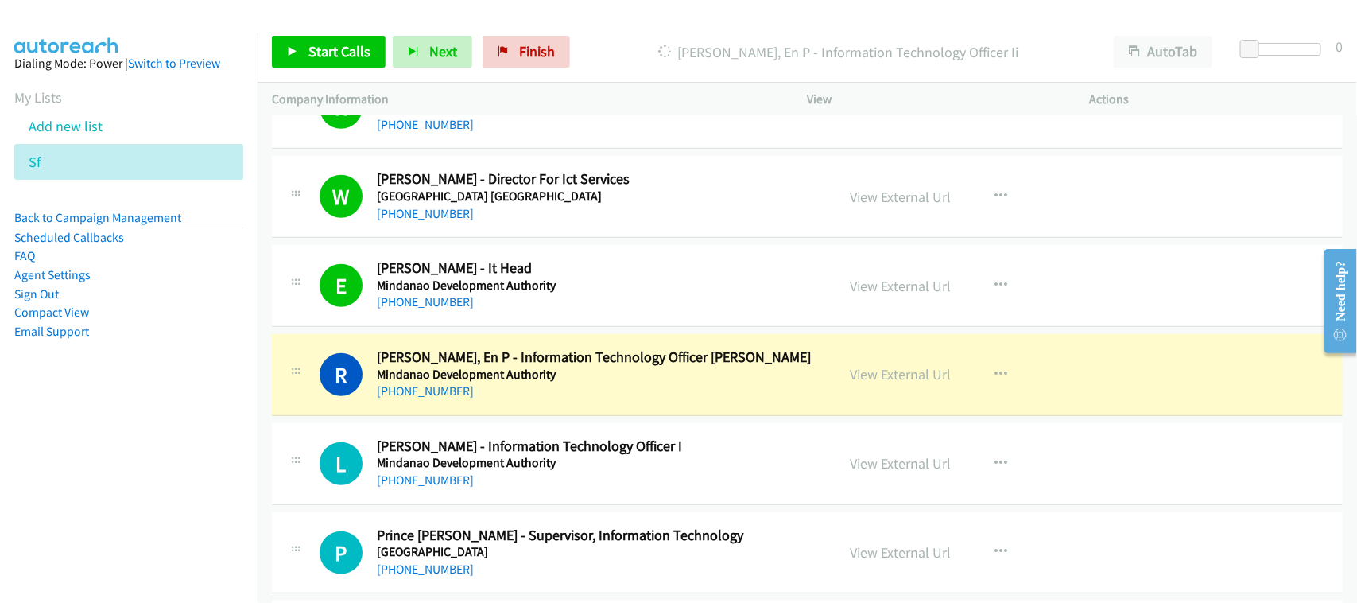
click at [530, 405] on div "R Callback Scheduled [PERSON_NAME], En P - Information Technology Officer Ii Mi…" at bounding box center [807, 375] width 1071 height 82
click at [857, 374] on link "View External Url" at bounding box center [901, 374] width 101 height 18
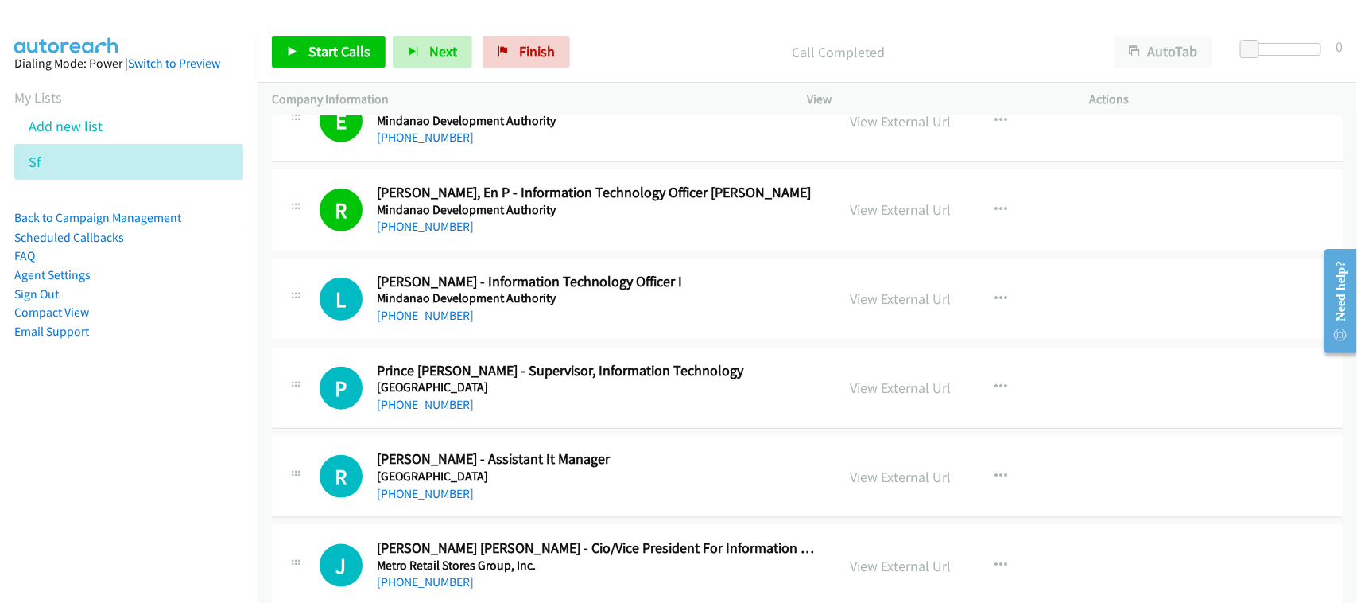
scroll to position [696, 0]
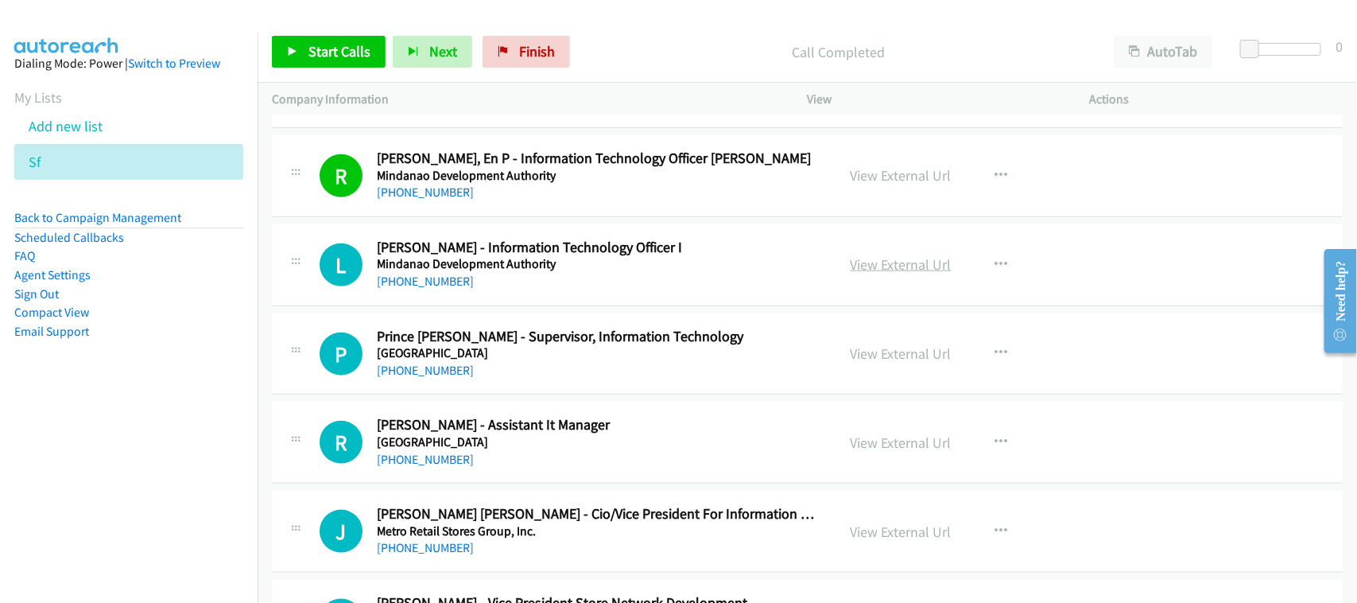
click at [895, 268] on link "View External Url" at bounding box center [901, 264] width 101 height 18
click at [455, 282] on link "[PHONE_NUMBER]" at bounding box center [425, 280] width 97 height 15
click at [493, 355] on h5 "[GEOGRAPHIC_DATA]" at bounding box center [596, 353] width 438 height 16
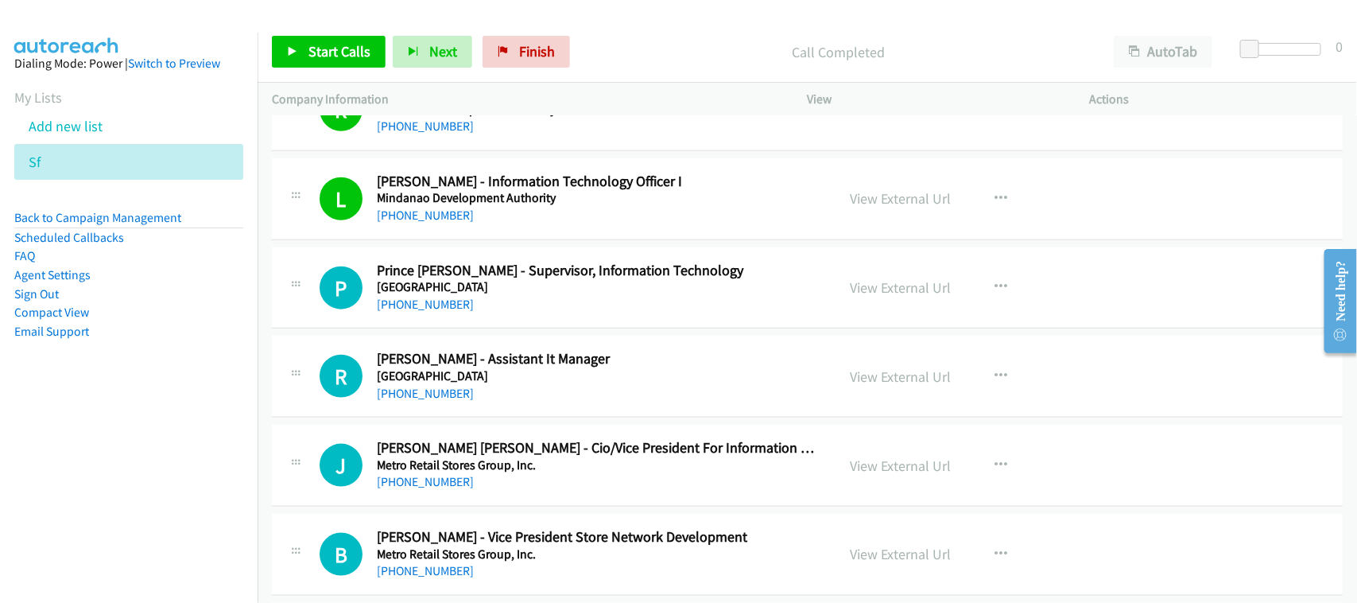
scroll to position [795, 0]
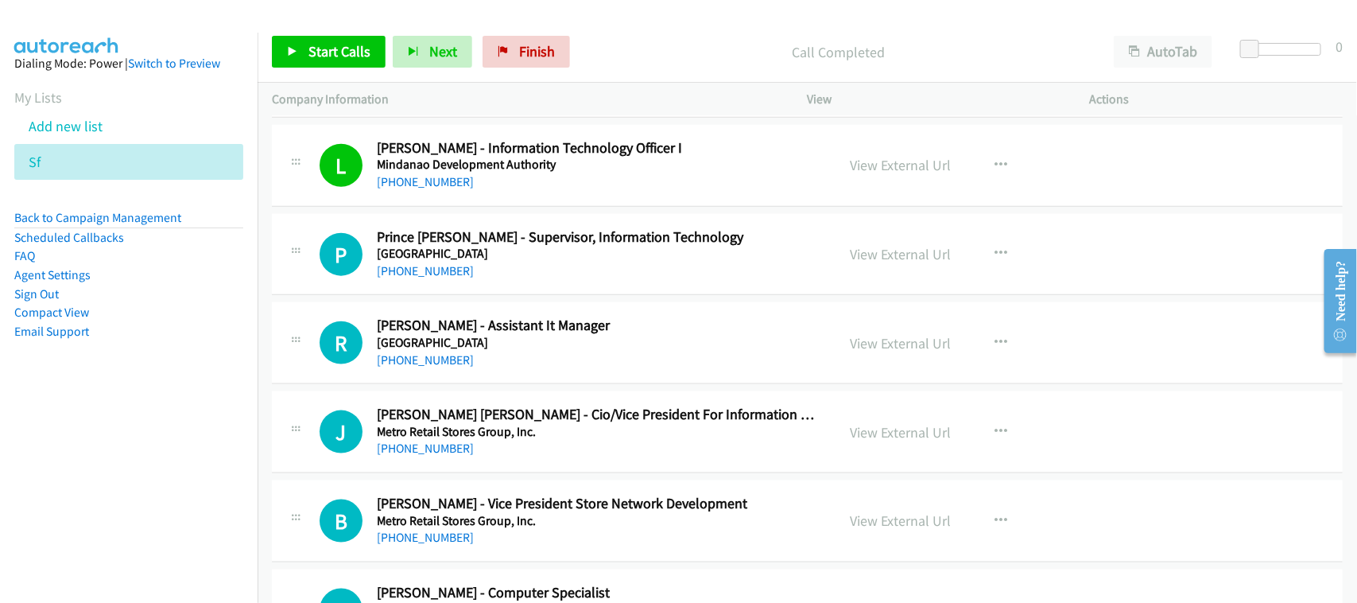
click at [406, 280] on div "[PHONE_NUMBER]" at bounding box center [596, 271] width 438 height 19
click at [411, 275] on link "[PHONE_NUMBER]" at bounding box center [425, 270] width 97 height 15
click at [511, 362] on div "[PHONE_NUMBER]" at bounding box center [596, 360] width 438 height 19
click at [428, 355] on link "[PHONE_NUMBER]" at bounding box center [425, 359] width 97 height 15
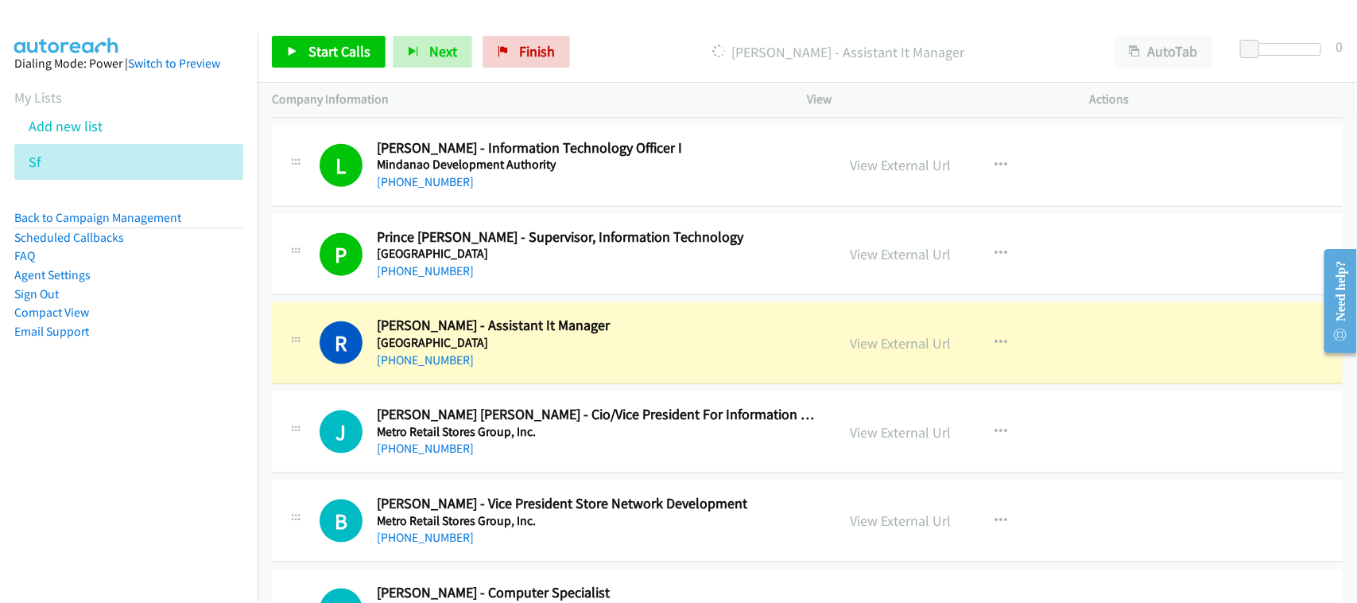
scroll to position [894, 0]
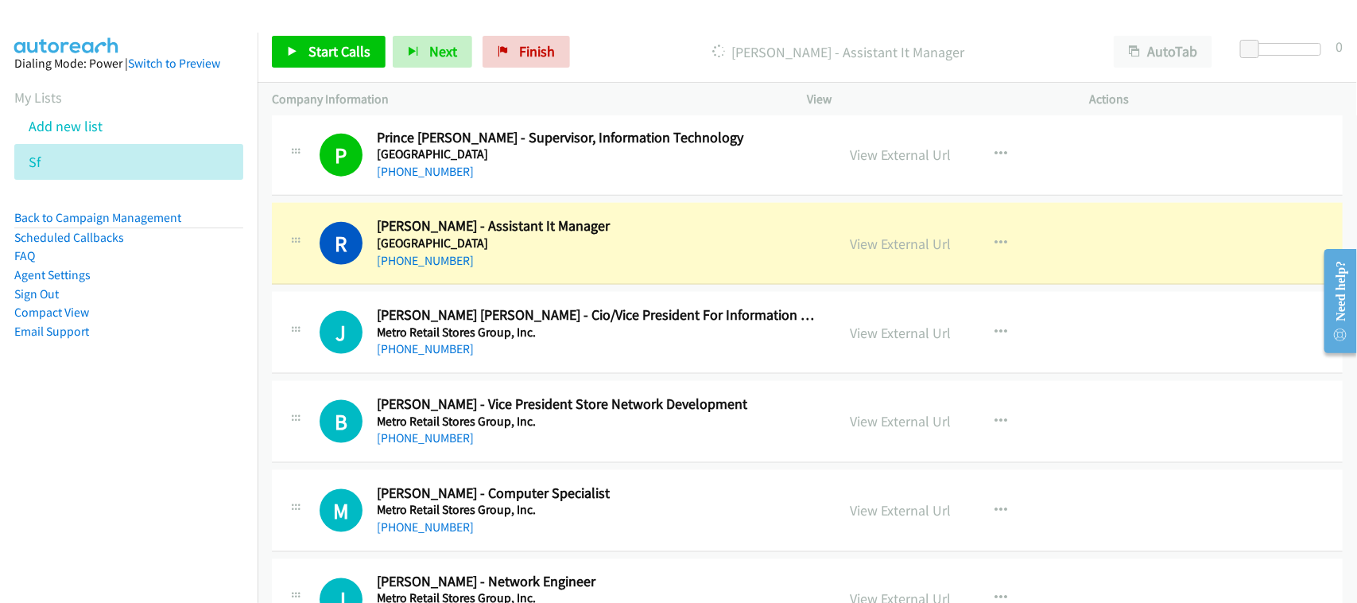
click at [535, 271] on div "R Callback Scheduled [PERSON_NAME] - Assistant It Manager [GEOGRAPHIC_DATA] [GE…" at bounding box center [807, 244] width 1071 height 82
click at [894, 244] on link "View External Url" at bounding box center [901, 244] width 101 height 18
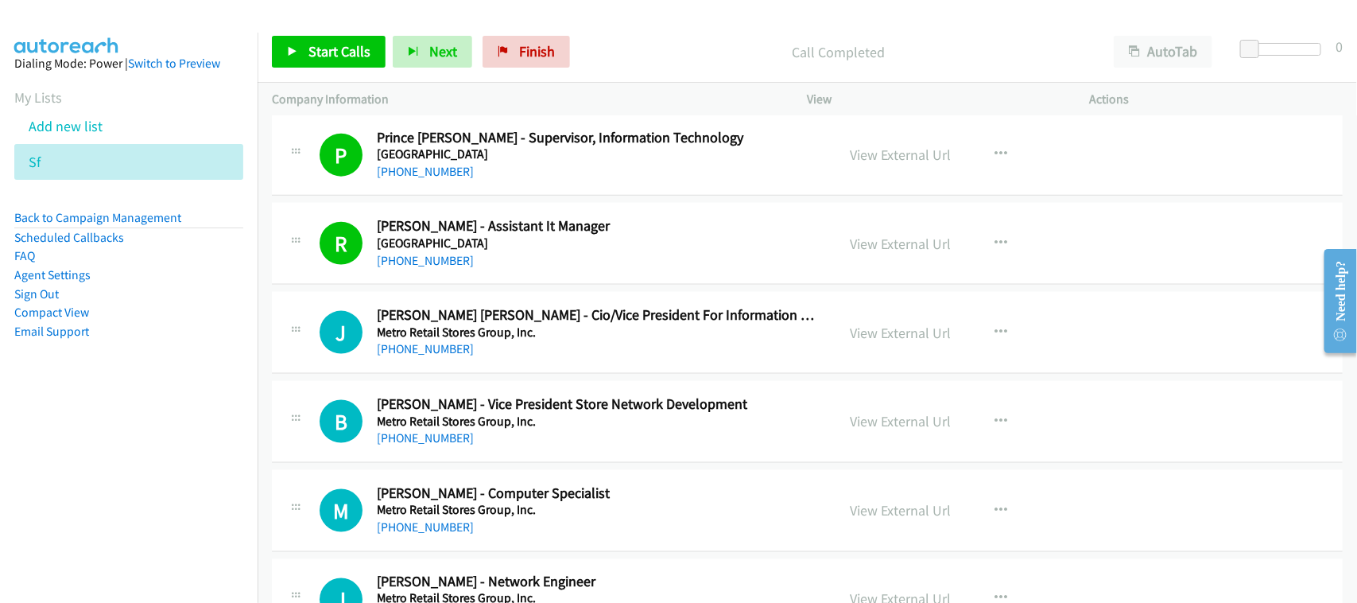
click at [506, 374] on div "J Callback Scheduled [PERSON_NAME] [PERSON_NAME] - Cio/Vice President For Infor…" at bounding box center [807, 333] width 1071 height 82
click at [419, 352] on link "[PHONE_NUMBER]" at bounding box center [425, 348] width 97 height 15
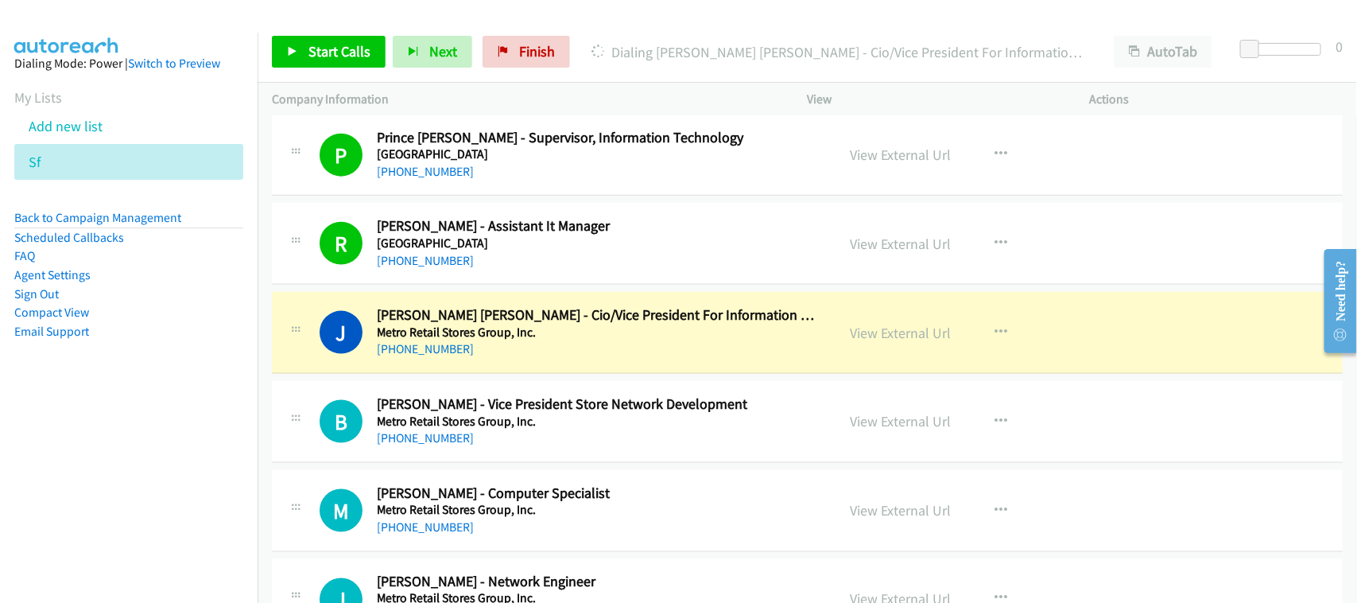
click at [497, 352] on div "[PHONE_NUMBER]" at bounding box center [596, 348] width 438 height 19
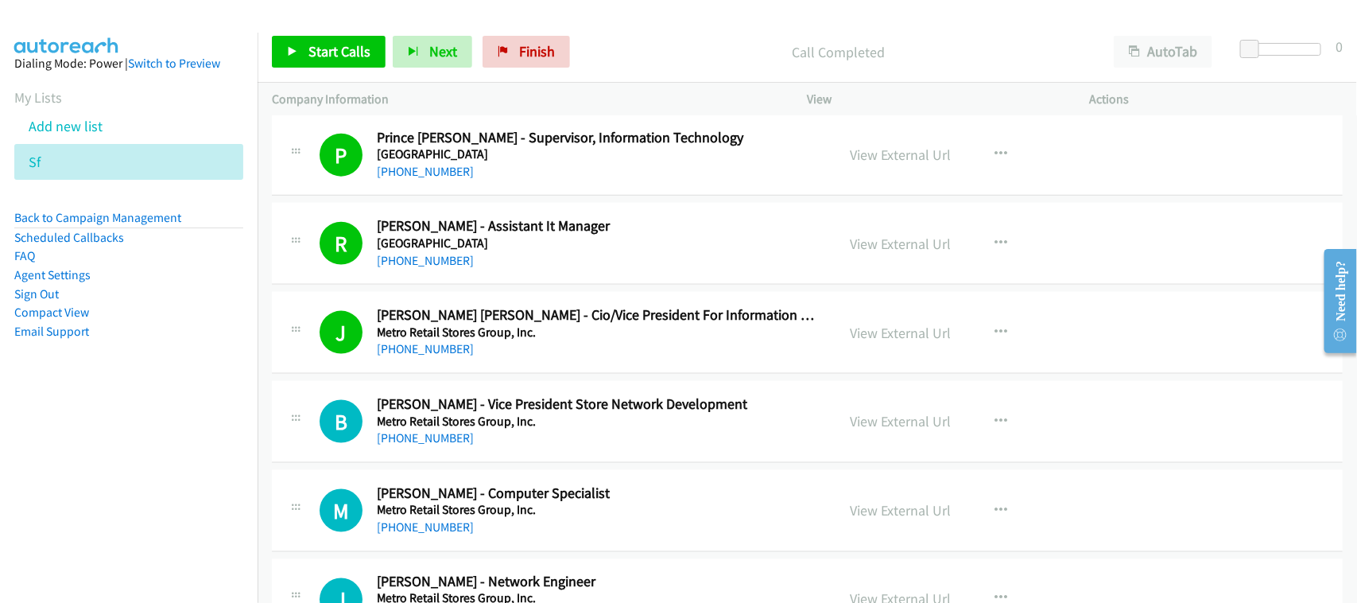
click at [498, 376] on td "J Callback Scheduled [PERSON_NAME] [PERSON_NAME] - Cio/Vice President For Infor…" at bounding box center [807, 333] width 1099 height 89
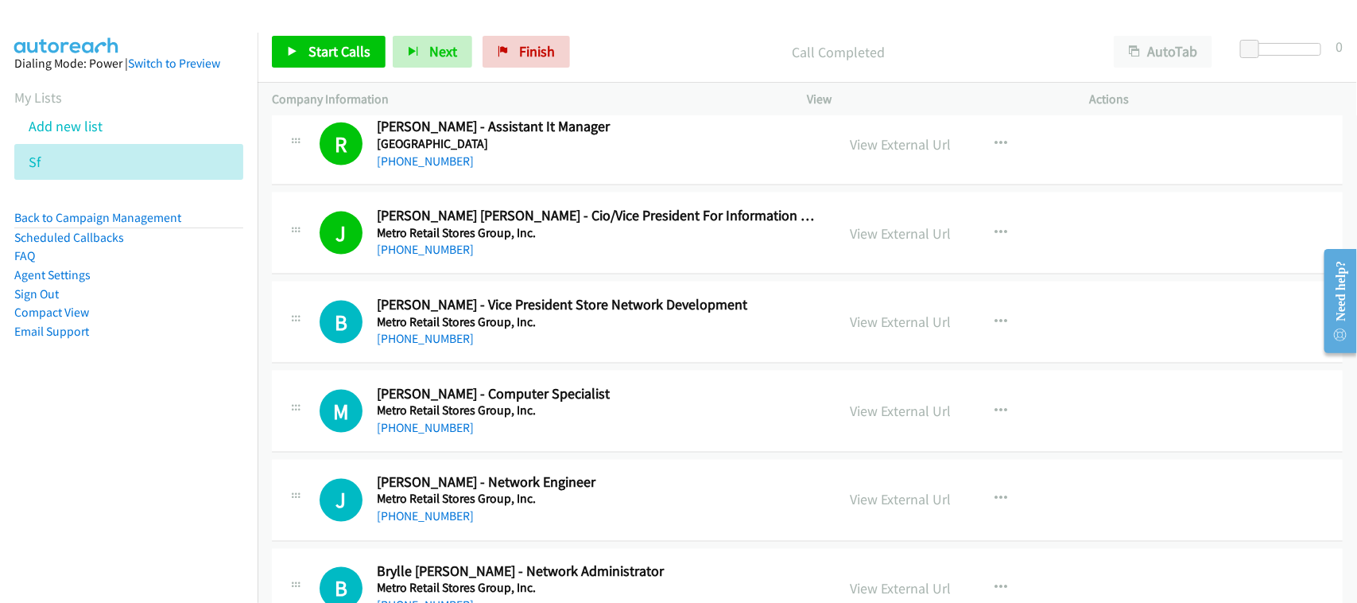
scroll to position [1093, 0]
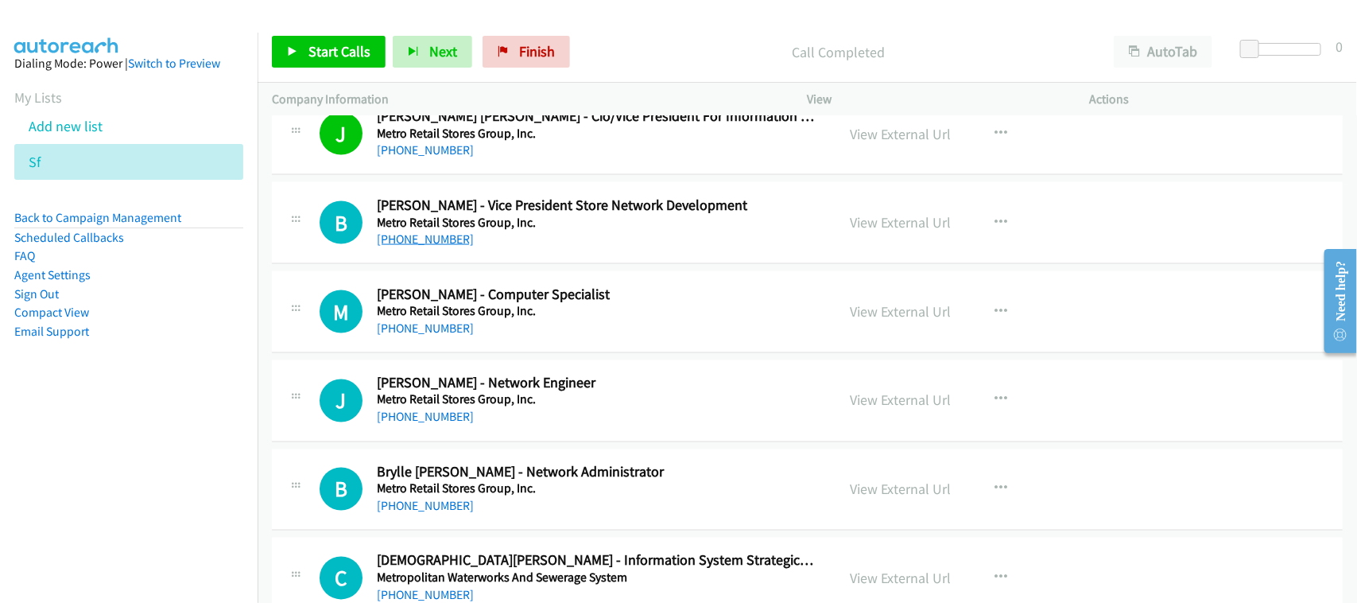
click at [442, 246] on link "[PHONE_NUMBER]" at bounding box center [425, 238] width 97 height 15
click at [538, 347] on div "M Callback Scheduled [PERSON_NAME] - Computer Specialist Metro Retail Stores Gr…" at bounding box center [807, 312] width 1071 height 82
click at [415, 331] on link "[PHONE_NUMBER]" at bounding box center [425, 327] width 97 height 15
click at [515, 362] on div "J Callback Scheduled [PERSON_NAME] - Network Engineer Metro Retail Stores Group…" at bounding box center [807, 401] width 1071 height 82
click at [439, 419] on link "[PHONE_NUMBER]" at bounding box center [425, 416] width 97 height 15
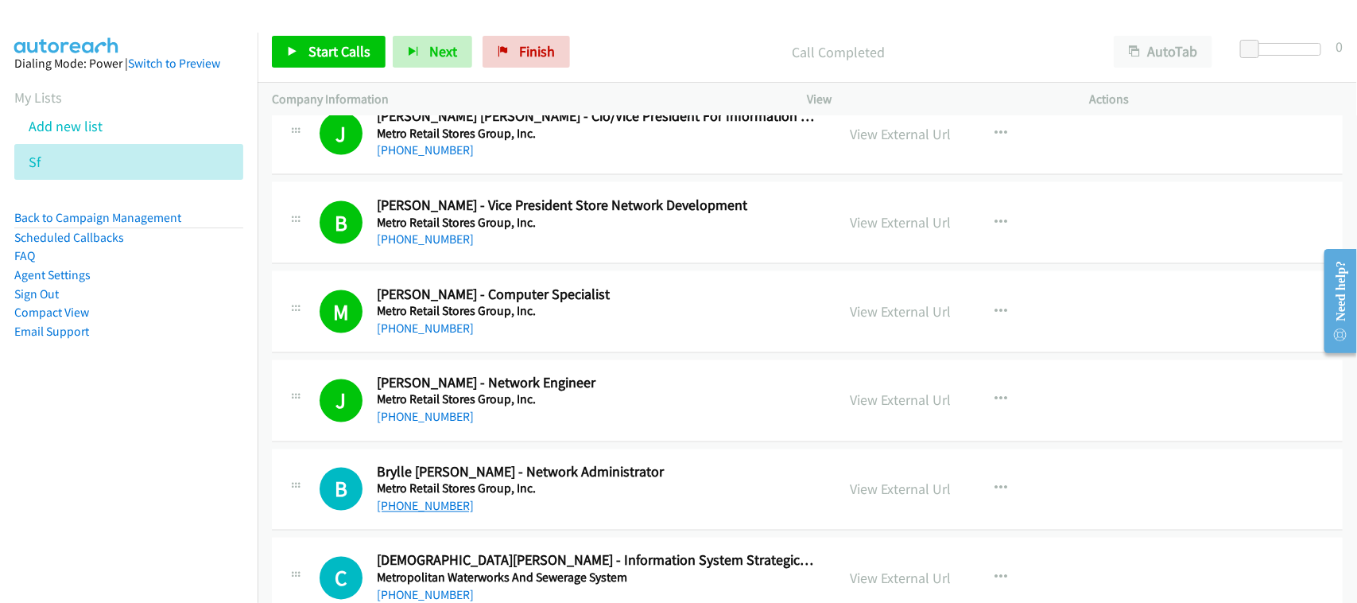
click at [445, 514] on link "[PHONE_NUMBER]" at bounding box center [425, 505] width 97 height 15
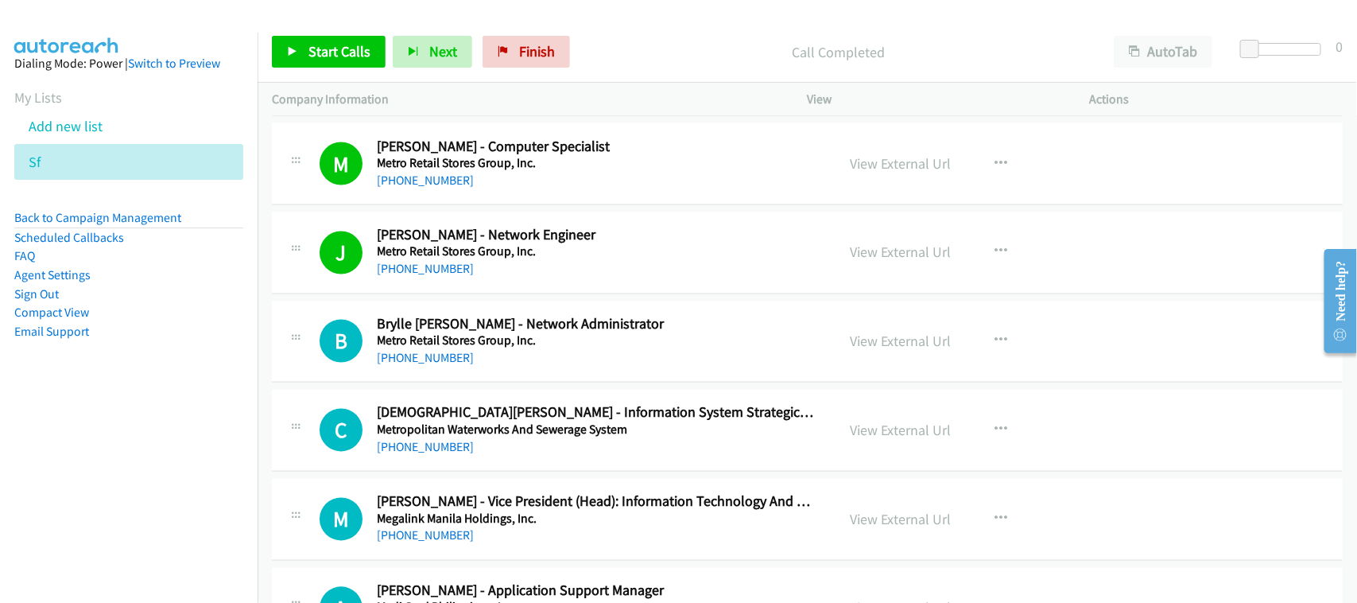
scroll to position [1292, 0]
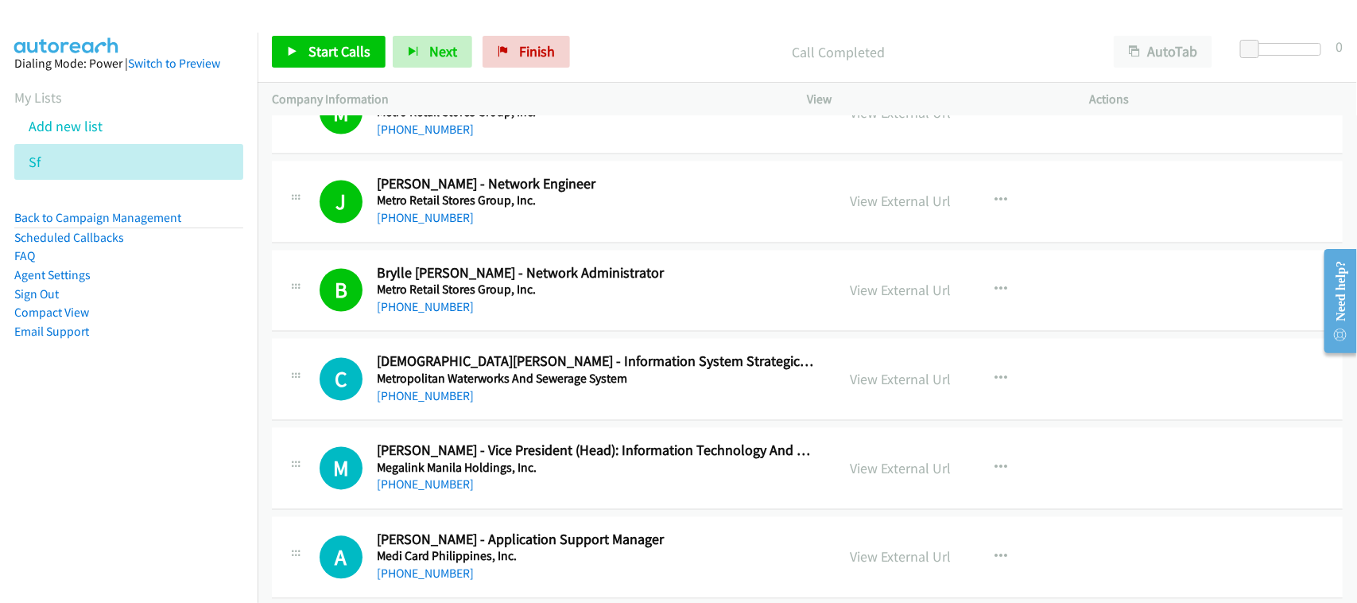
drag, startPoint x: 415, startPoint y: 394, endPoint x: 498, endPoint y: 412, distance: 84.5
click at [415, 394] on link "[PHONE_NUMBER]" at bounding box center [425, 396] width 97 height 15
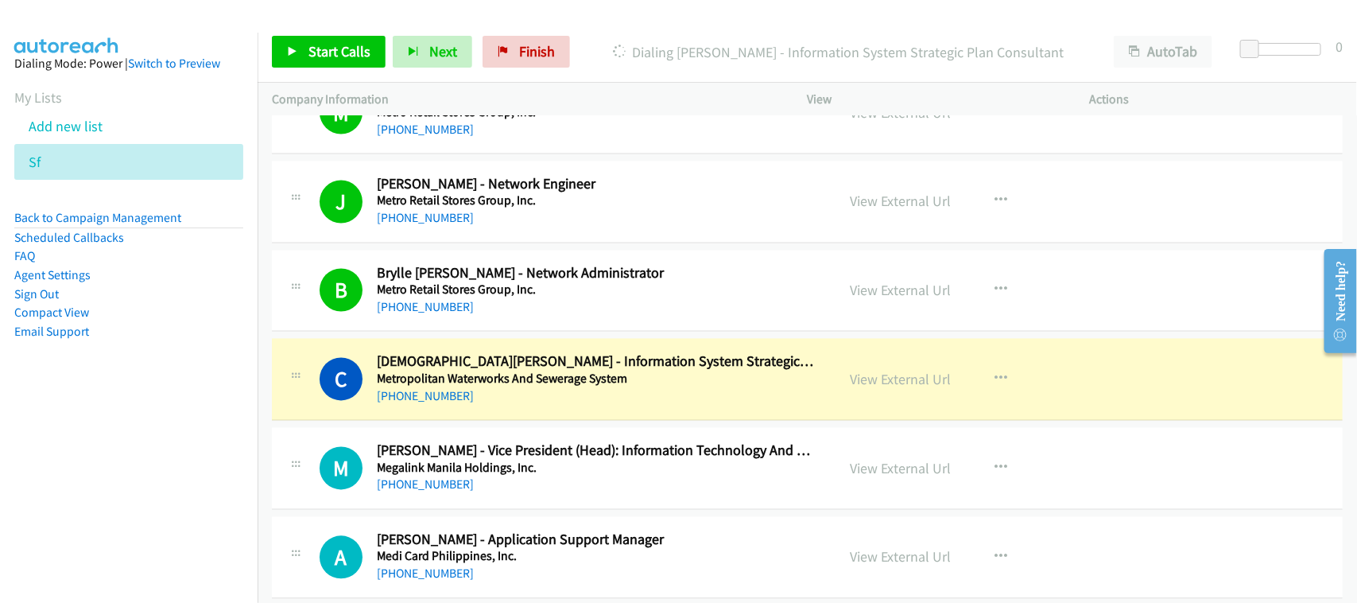
click at [471, 406] on div "[PHONE_NUMBER]" at bounding box center [596, 396] width 438 height 19
click at [874, 372] on link "View External Url" at bounding box center [901, 379] width 101 height 18
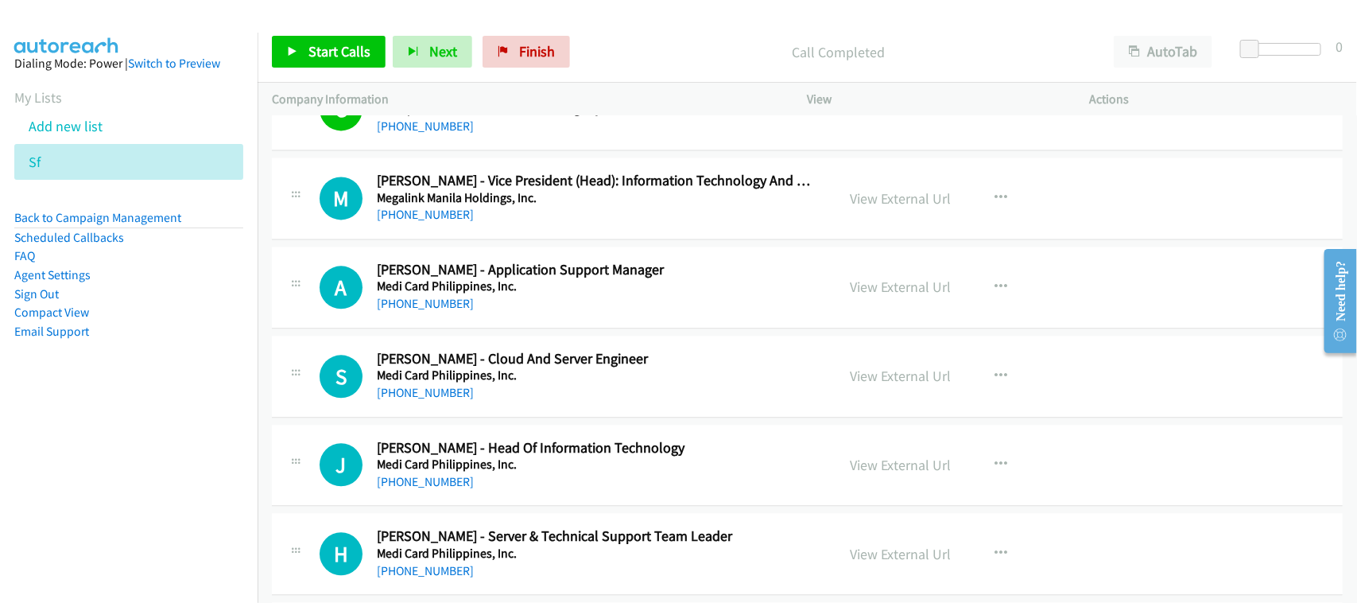
scroll to position [1590, 0]
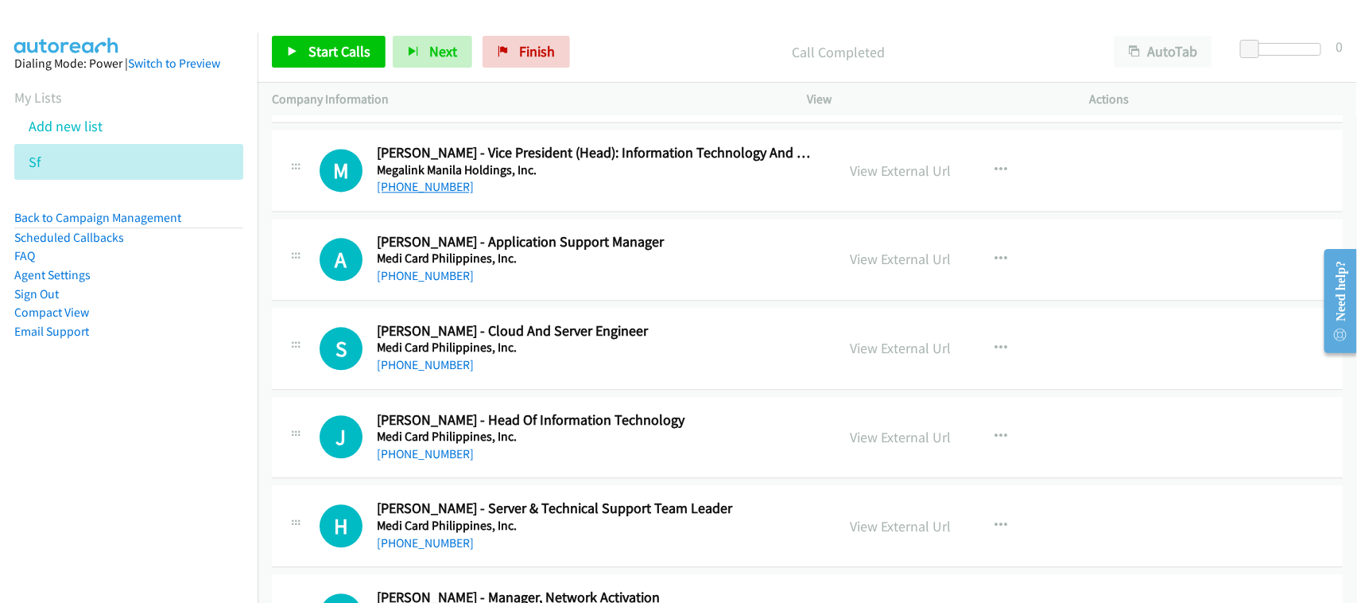
click at [441, 192] on link "[PHONE_NUMBER]" at bounding box center [425, 186] width 97 height 15
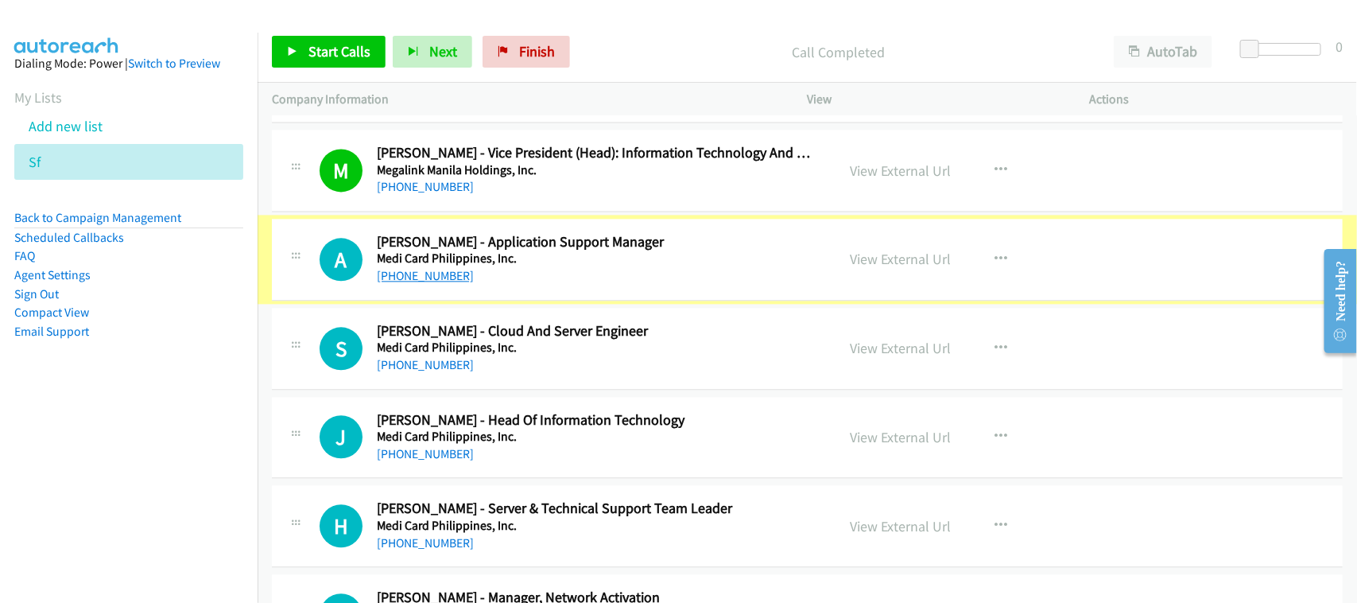
click at [444, 283] on link "[PHONE_NUMBER]" at bounding box center [425, 275] width 97 height 15
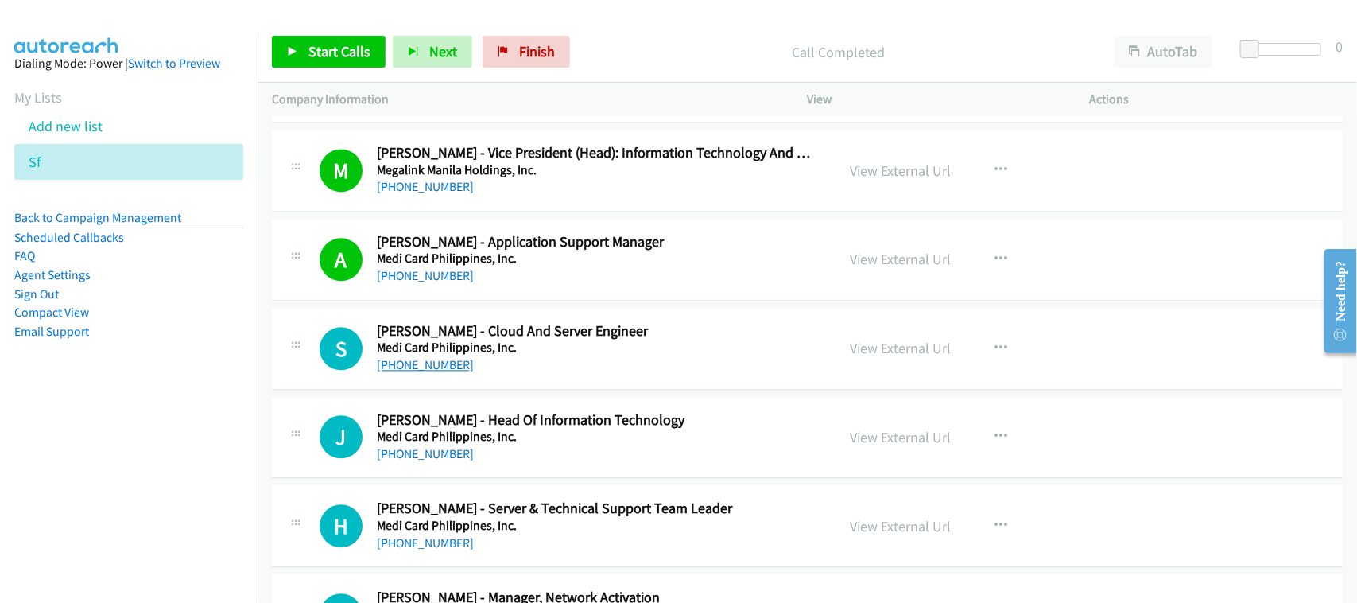
drag, startPoint x: 437, startPoint y: 370, endPoint x: 461, endPoint y: 363, distance: 24.7
click at [437, 370] on link "[PHONE_NUMBER]" at bounding box center [425, 364] width 97 height 15
click at [435, 463] on div "[PHONE_NUMBER]" at bounding box center [596, 453] width 438 height 19
click at [438, 459] on link "[PHONE_NUMBER]" at bounding box center [425, 453] width 97 height 15
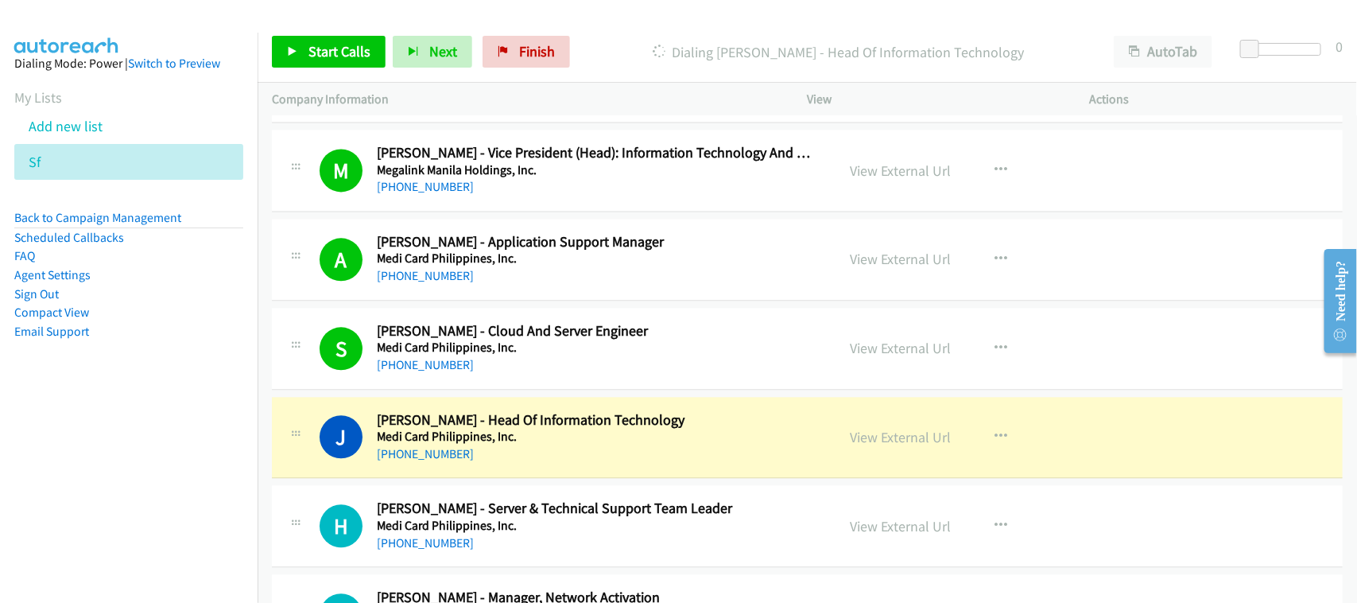
click at [531, 471] on div "J Callback Scheduled [PERSON_NAME] - Head Of Information Technology Medi Card […" at bounding box center [807, 438] width 1071 height 82
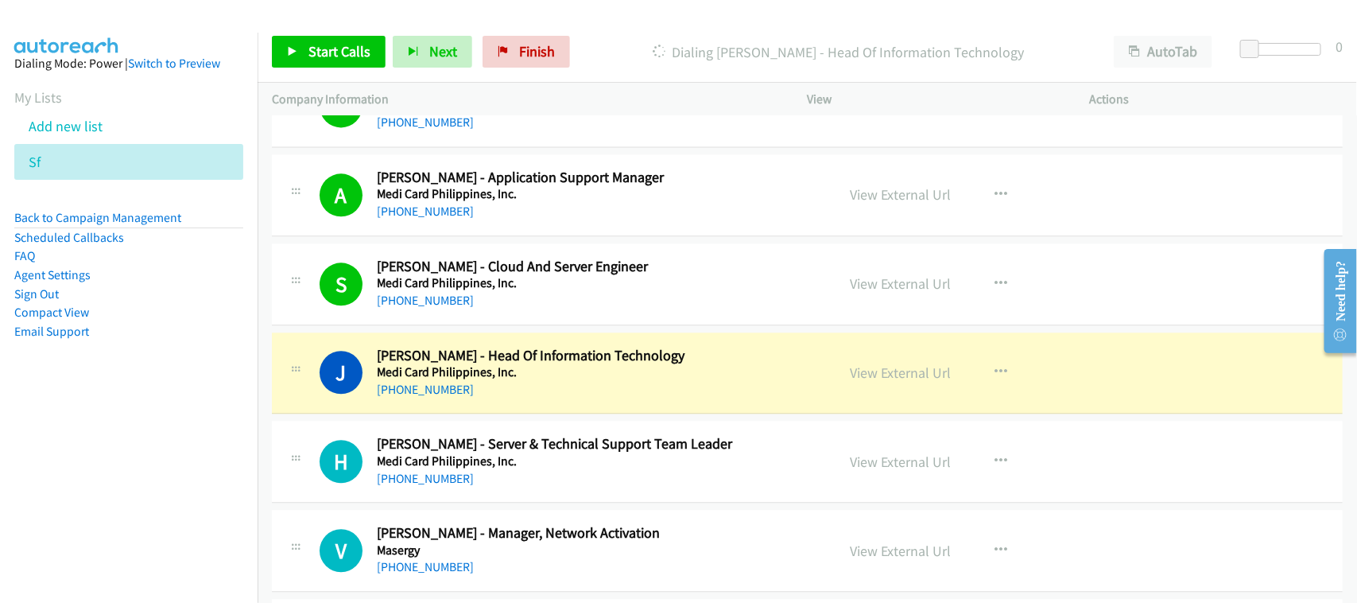
scroll to position [1689, 0]
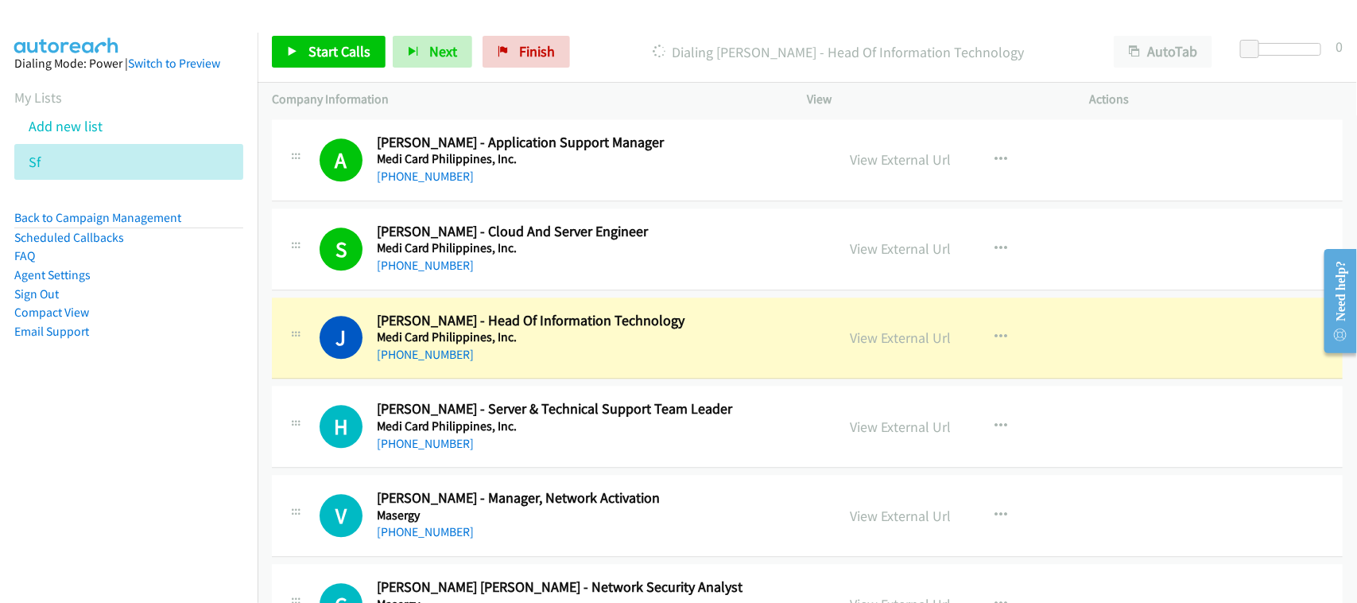
click at [866, 348] on div "View External Url" at bounding box center [901, 337] width 101 height 21
click at [927, 340] on link "View External Url" at bounding box center [901, 337] width 101 height 18
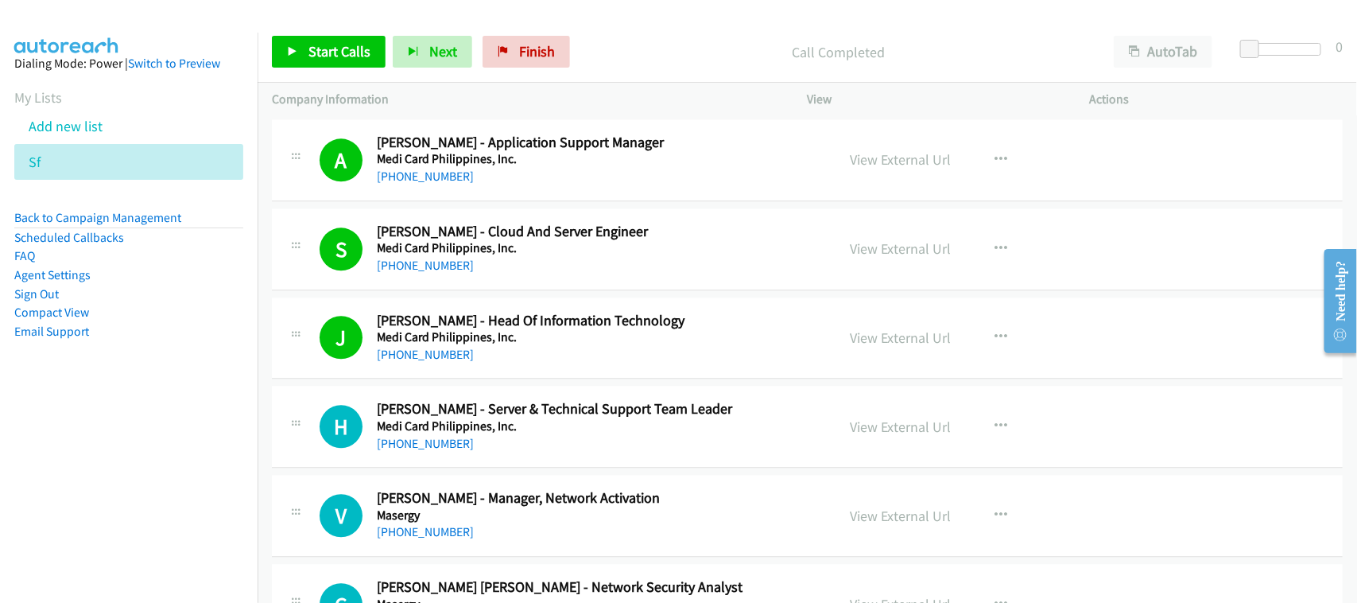
click at [514, 393] on div "H Callback Scheduled [PERSON_NAME] - Server & Technical Support Team Leader Med…" at bounding box center [807, 427] width 1071 height 82
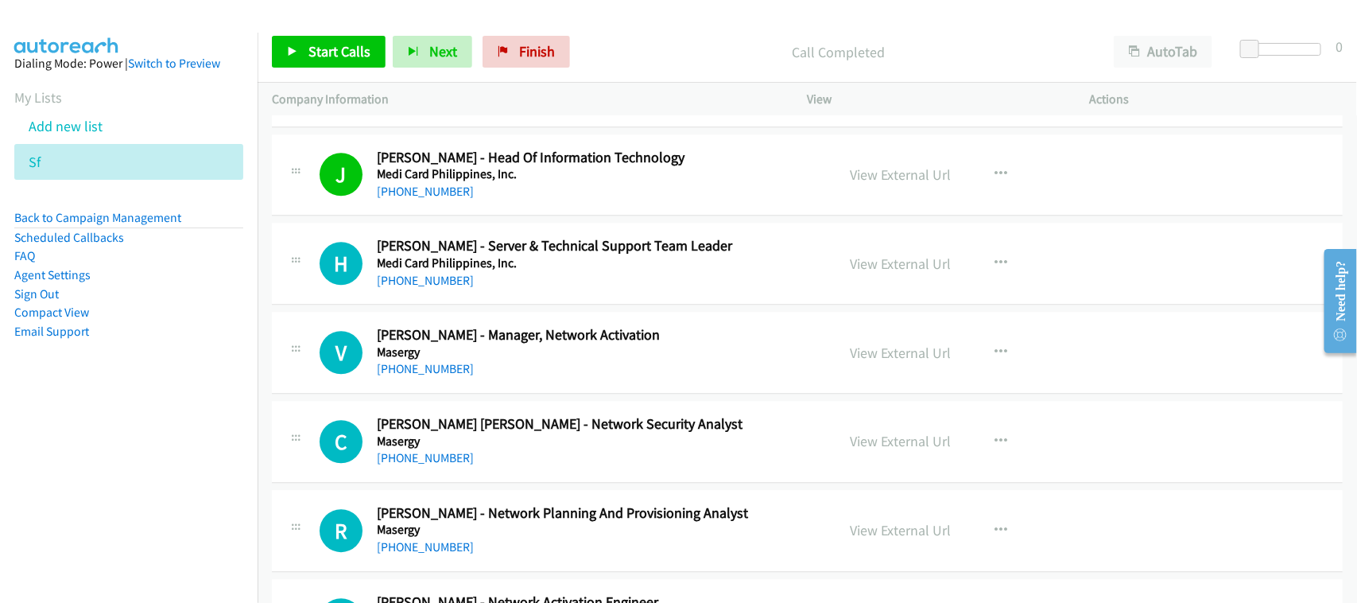
scroll to position [1888, 0]
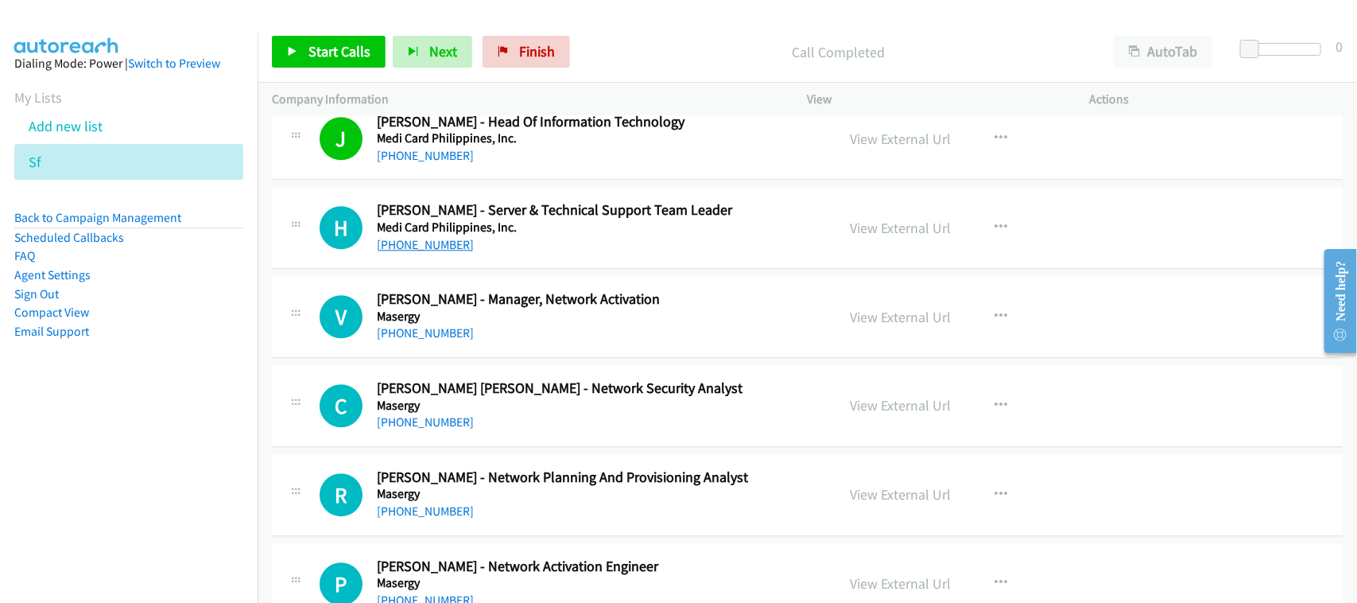
click at [411, 240] on link "[PHONE_NUMBER]" at bounding box center [425, 244] width 97 height 15
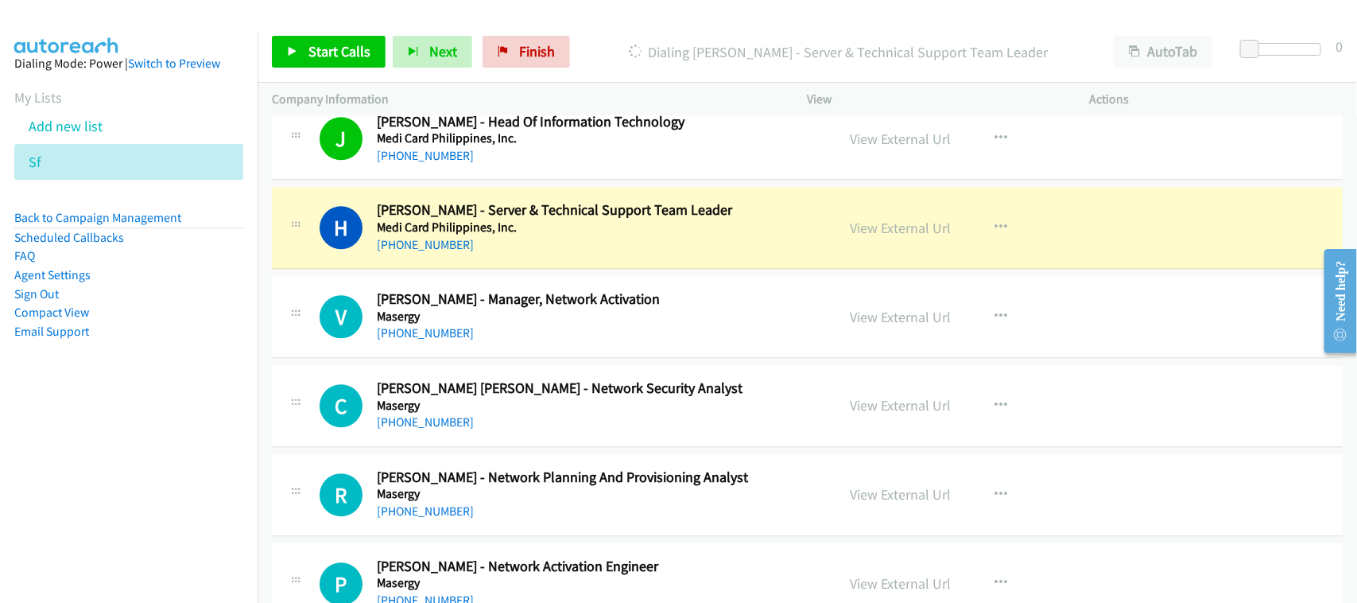
drag, startPoint x: 204, startPoint y: 418, endPoint x: 521, endPoint y: 322, distance: 331.4
click at [201, 414] on nav "Dialing Mode: Power | Switch to Preview My Lists Add new list Sf Back to Campai…" at bounding box center [129, 334] width 258 height 603
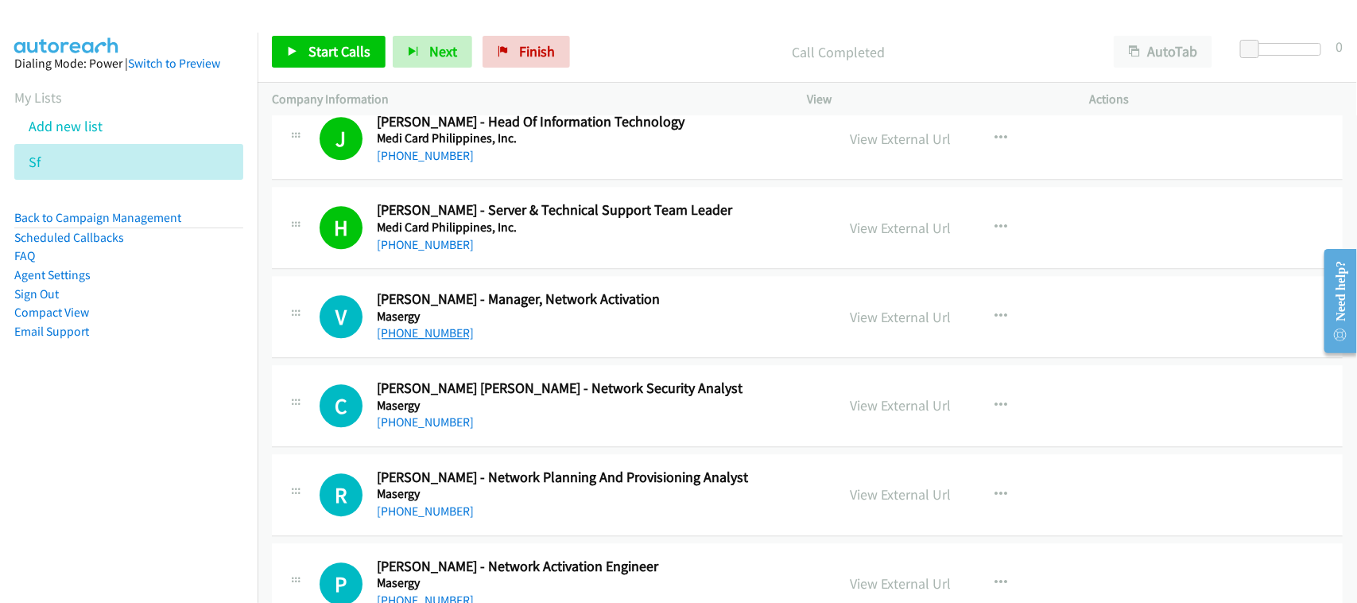
click at [405, 335] on link "[PHONE_NUMBER]" at bounding box center [425, 332] width 97 height 15
click at [530, 427] on div "[PHONE_NUMBER]" at bounding box center [596, 422] width 438 height 19
drag, startPoint x: 426, startPoint y: 431, endPoint x: 503, endPoint y: 431, distance: 77.1
click at [420, 429] on link "[PHONE_NUMBER]" at bounding box center [425, 421] width 97 height 15
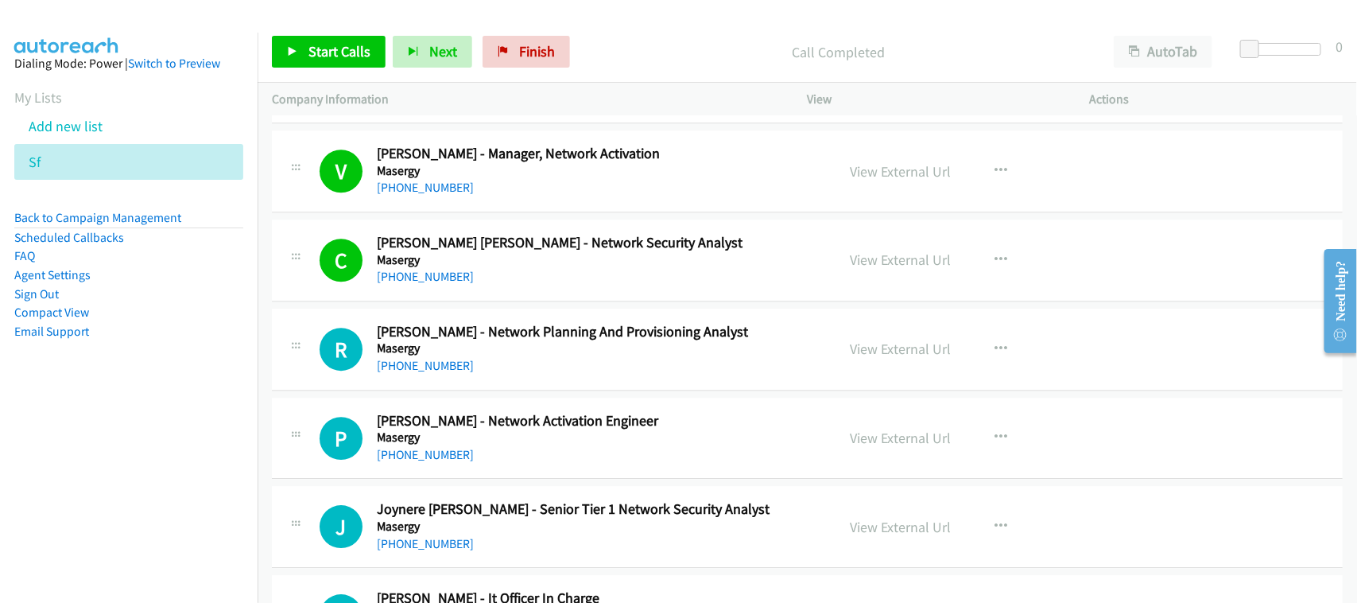
scroll to position [2087, 0]
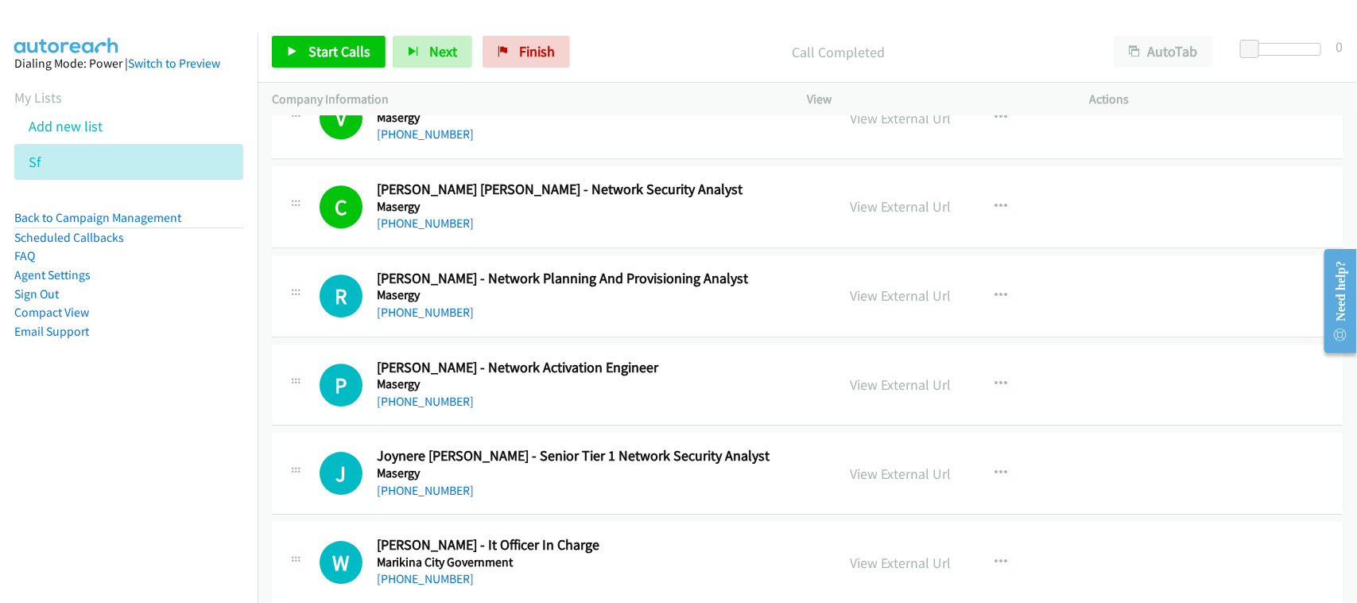
click at [507, 239] on div "C Callback Scheduled [PERSON_NAME] [PERSON_NAME] - Network Security Analyst Mas…" at bounding box center [807, 207] width 1071 height 82
click at [445, 314] on link "[PHONE_NUMBER]" at bounding box center [425, 311] width 97 height 15
click at [436, 399] on link "[PHONE_NUMBER]" at bounding box center [425, 400] width 97 height 15
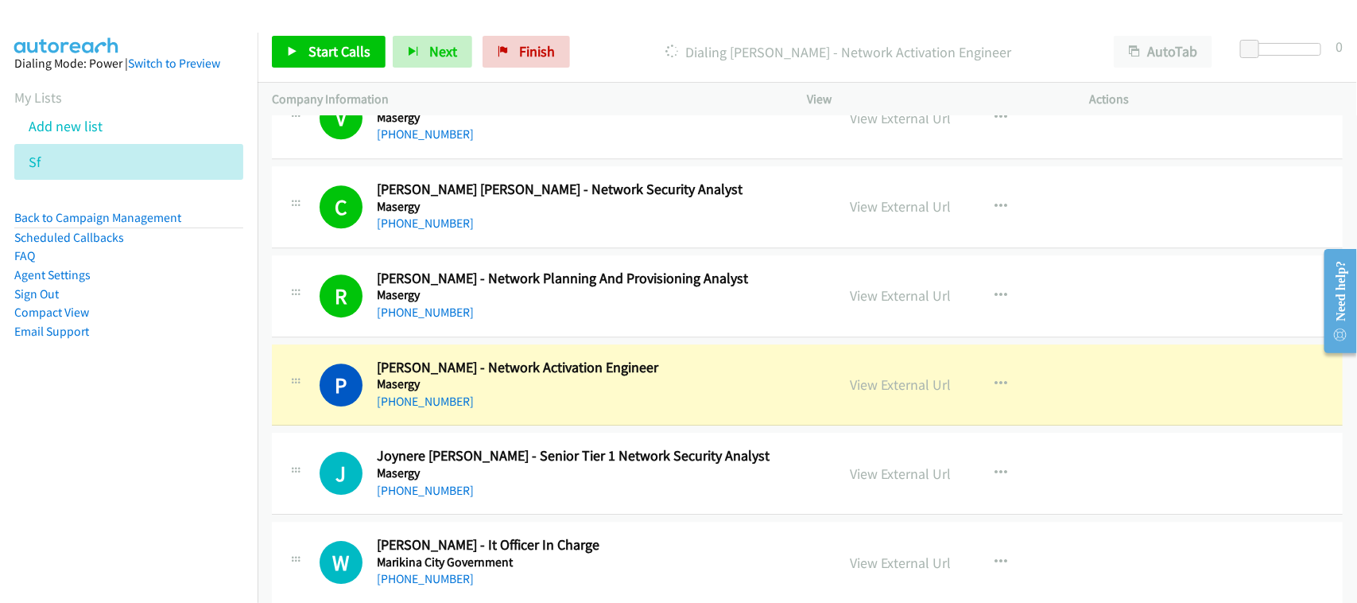
click at [526, 414] on div "P Callback Scheduled [PERSON_NAME] - Network Activation Engineer Masergy [GEOGR…" at bounding box center [807, 385] width 1071 height 82
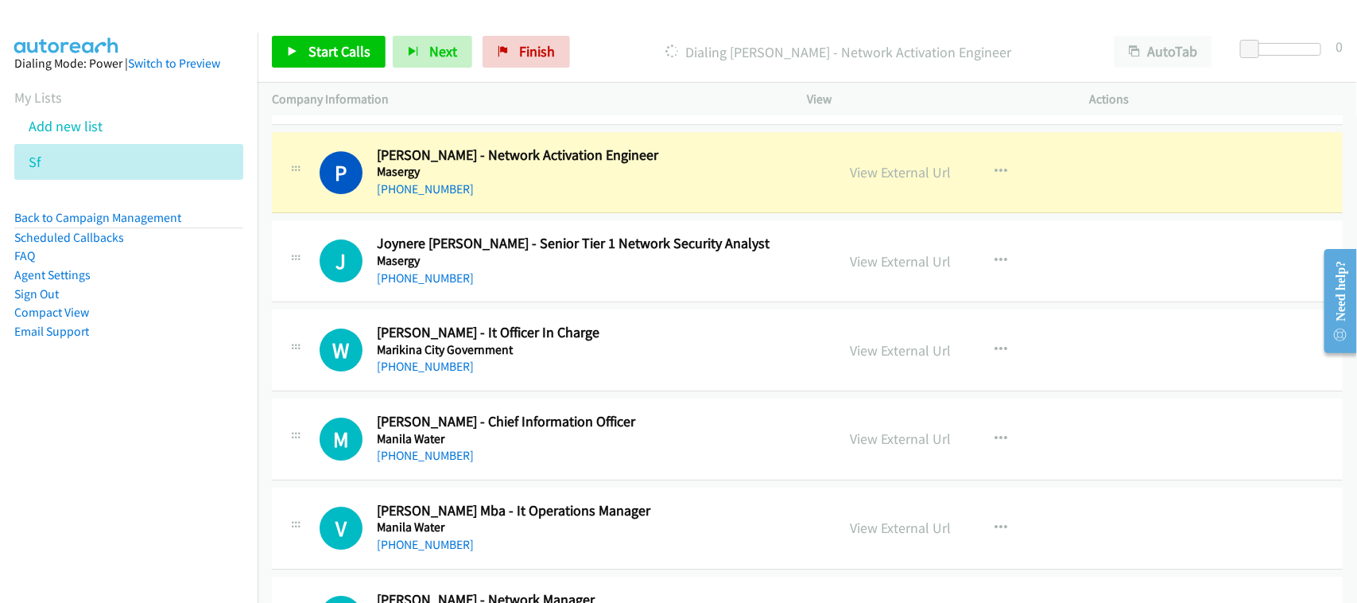
scroll to position [2186, 0]
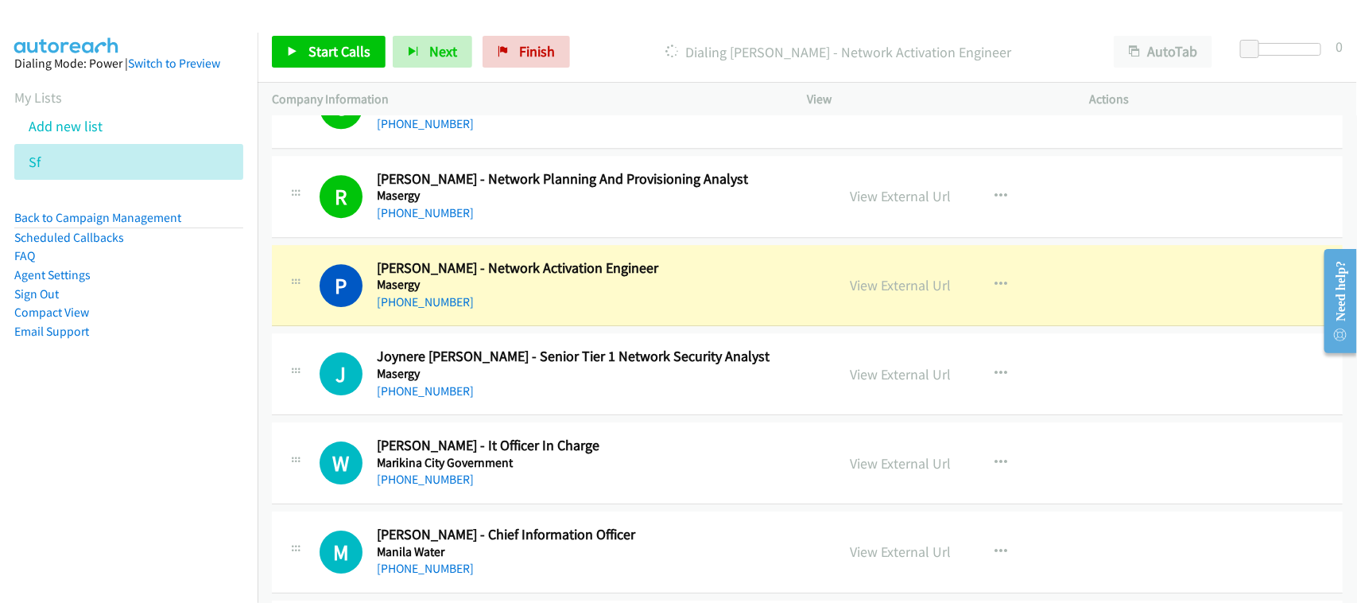
click at [538, 298] on div "[PHONE_NUMBER]" at bounding box center [596, 302] width 438 height 19
click at [871, 284] on link "View External Url" at bounding box center [901, 285] width 101 height 18
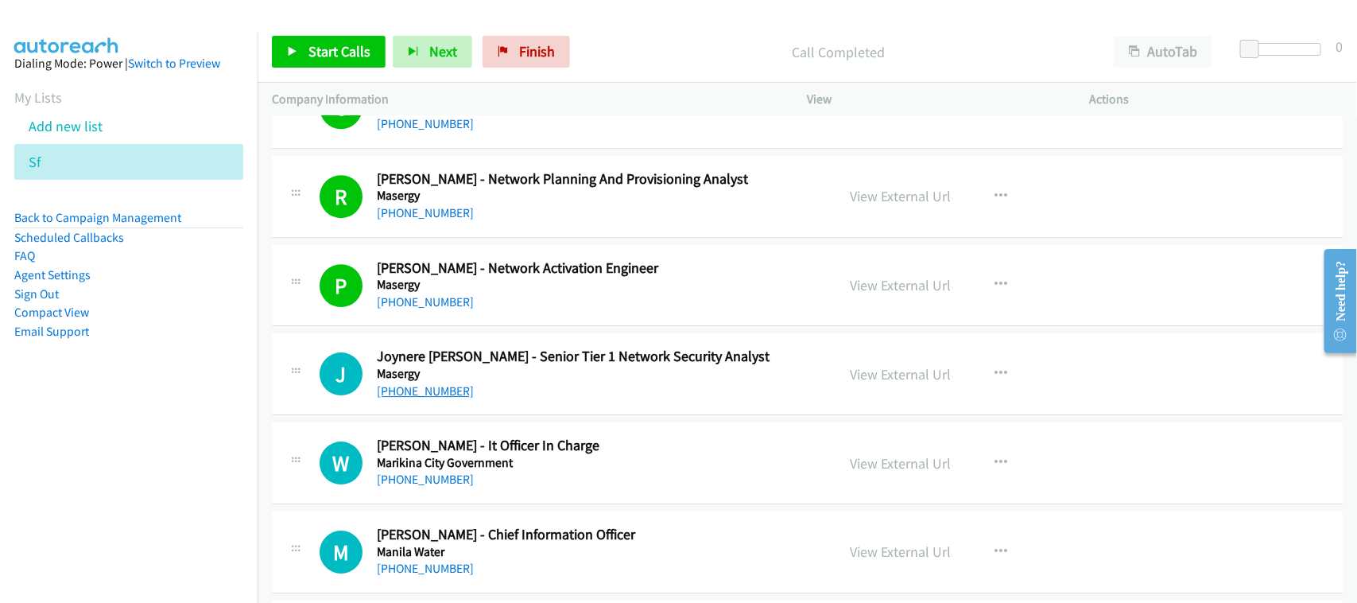
click at [427, 387] on link "[PHONE_NUMBER]" at bounding box center [425, 390] width 97 height 15
drag, startPoint x: 446, startPoint y: 486, endPoint x: 471, endPoint y: 482, distance: 25.7
click at [446, 486] on link "[PHONE_NUMBER]" at bounding box center [425, 478] width 97 height 15
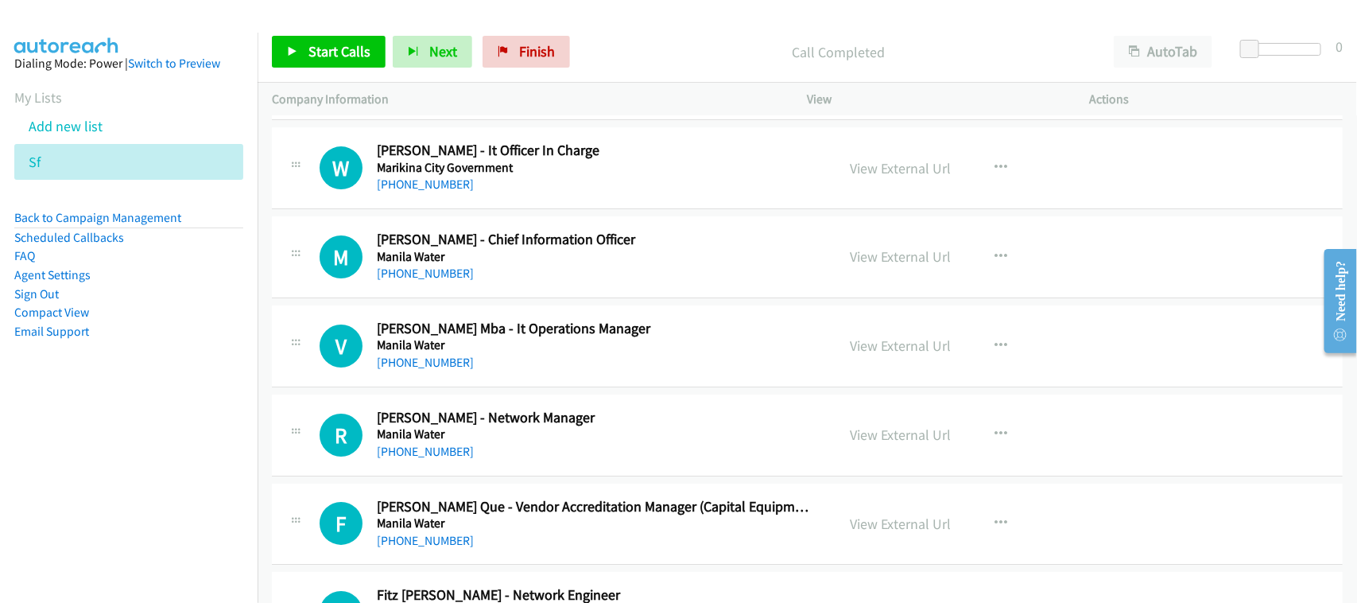
scroll to position [2484, 0]
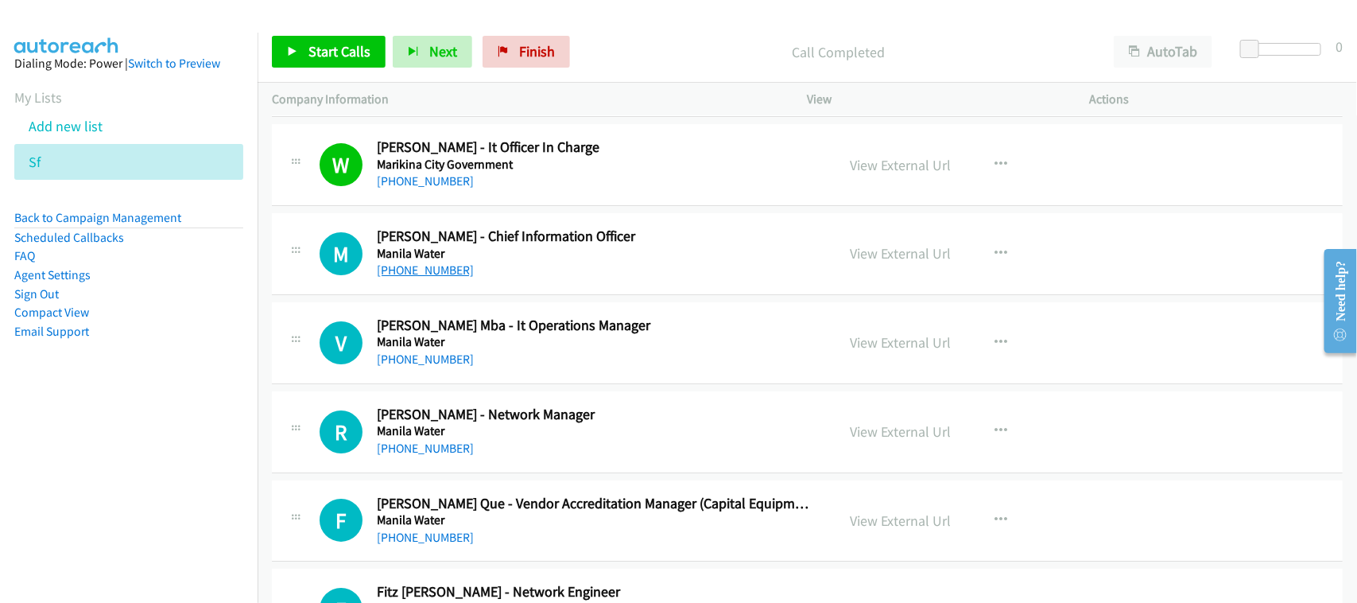
click at [442, 272] on link "[PHONE_NUMBER]" at bounding box center [425, 269] width 97 height 15
click at [424, 363] on link "[PHONE_NUMBER]" at bounding box center [425, 358] width 97 height 15
click at [451, 455] on link "[PHONE_NUMBER]" at bounding box center [425, 447] width 97 height 15
click at [433, 442] on div "[PHONE_NUMBER]" at bounding box center [596, 448] width 438 height 19
click at [424, 451] on link "[PHONE_NUMBER]" at bounding box center [425, 447] width 97 height 15
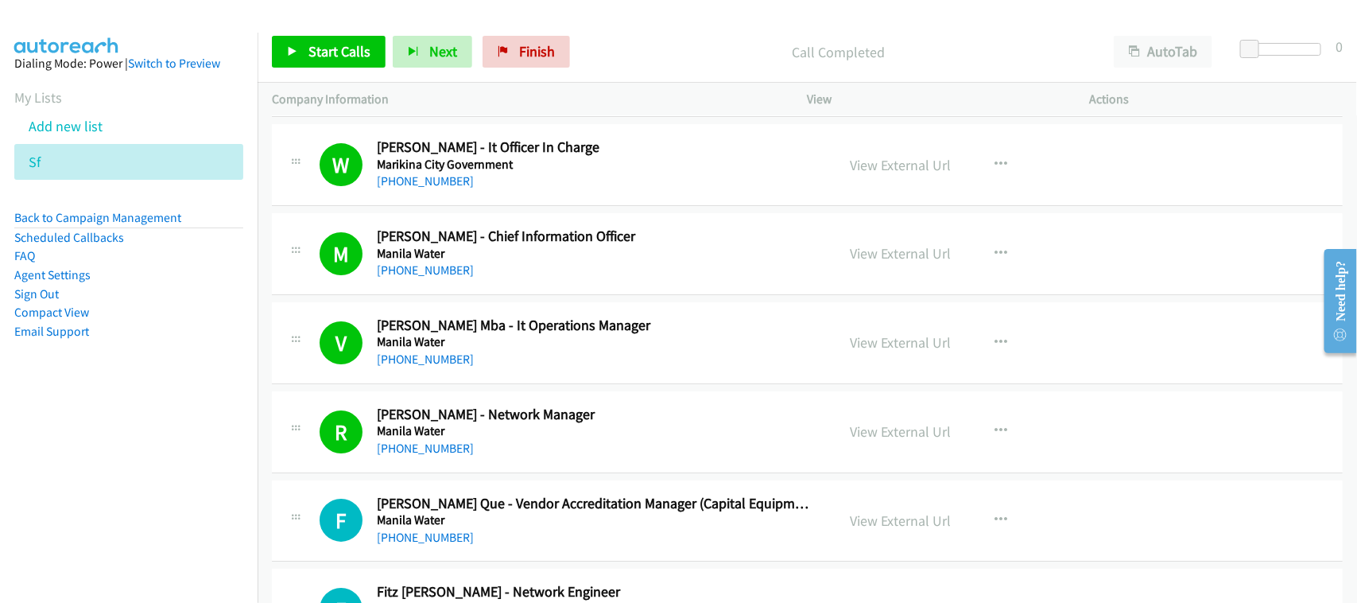
click at [502, 473] on div "R Callback Scheduled [PERSON_NAME] - Network Manager [GEOGRAPHIC_DATA] Water [G…" at bounding box center [807, 432] width 1071 height 82
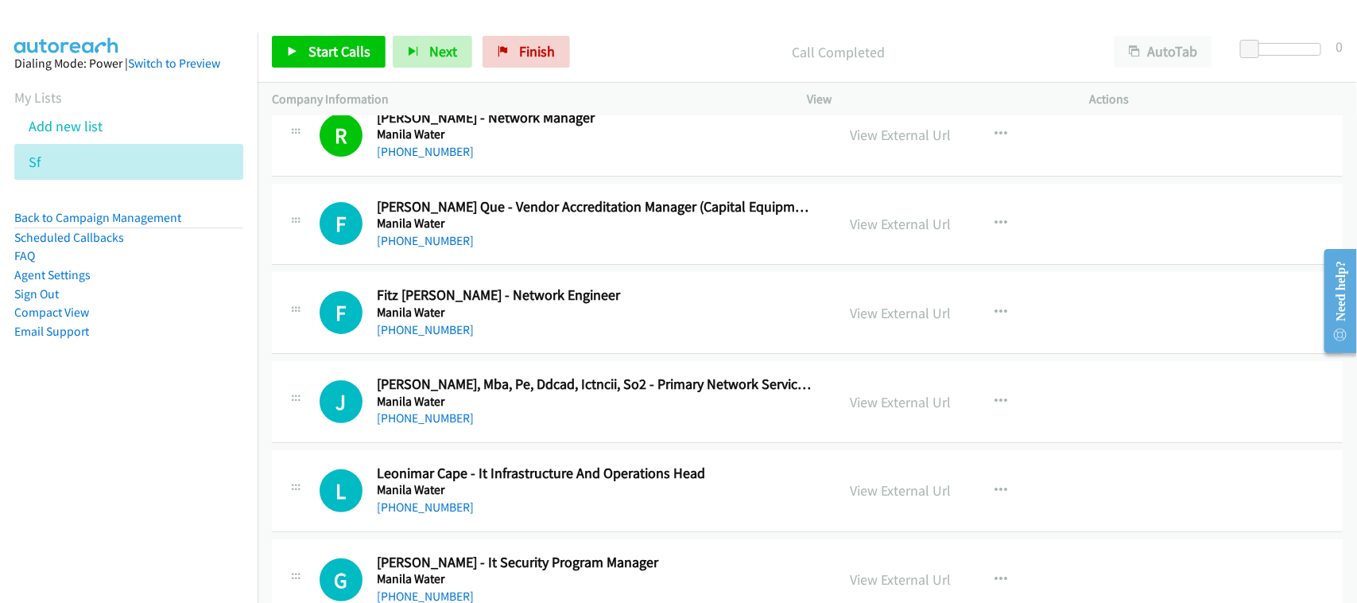
scroll to position [2782, 0]
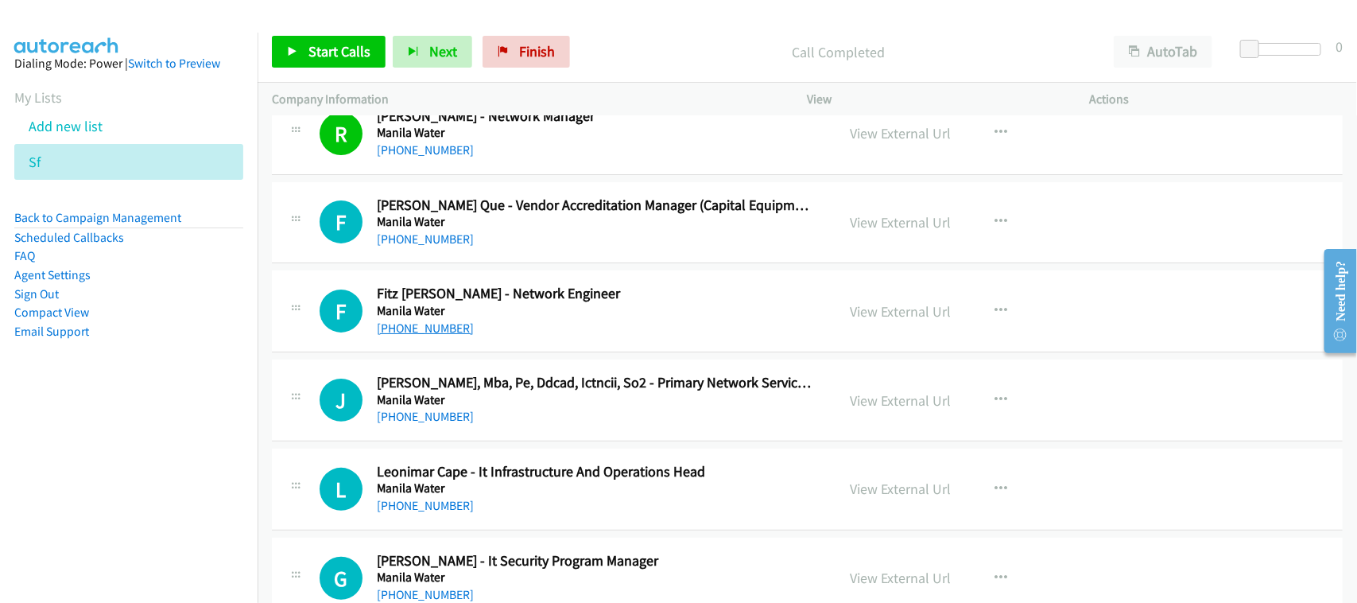
click at [432, 326] on link "[PHONE_NUMBER]" at bounding box center [425, 327] width 97 height 15
click at [479, 392] on h2 "[PERSON_NAME], Mba, Pe, Ddcad, Ictncii, So2 - Primary Network Services Departme…" at bounding box center [596, 383] width 438 height 18
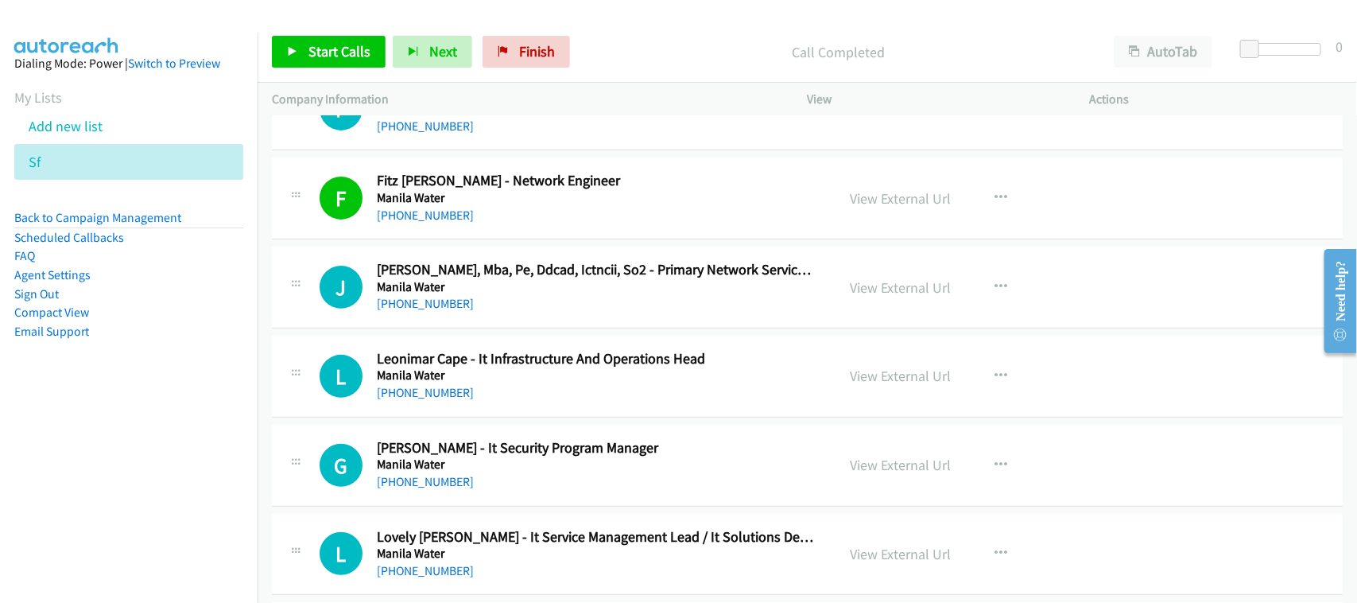
scroll to position [2981, 0]
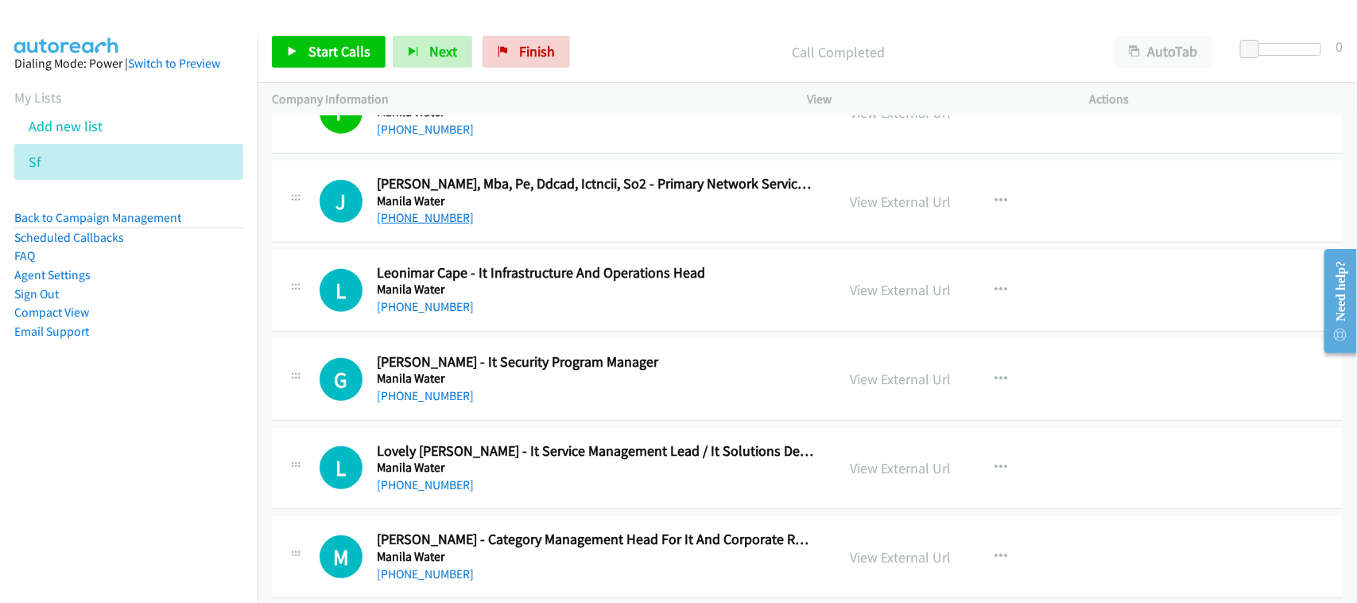
click at [426, 224] on link "[PHONE_NUMBER]" at bounding box center [425, 217] width 97 height 15
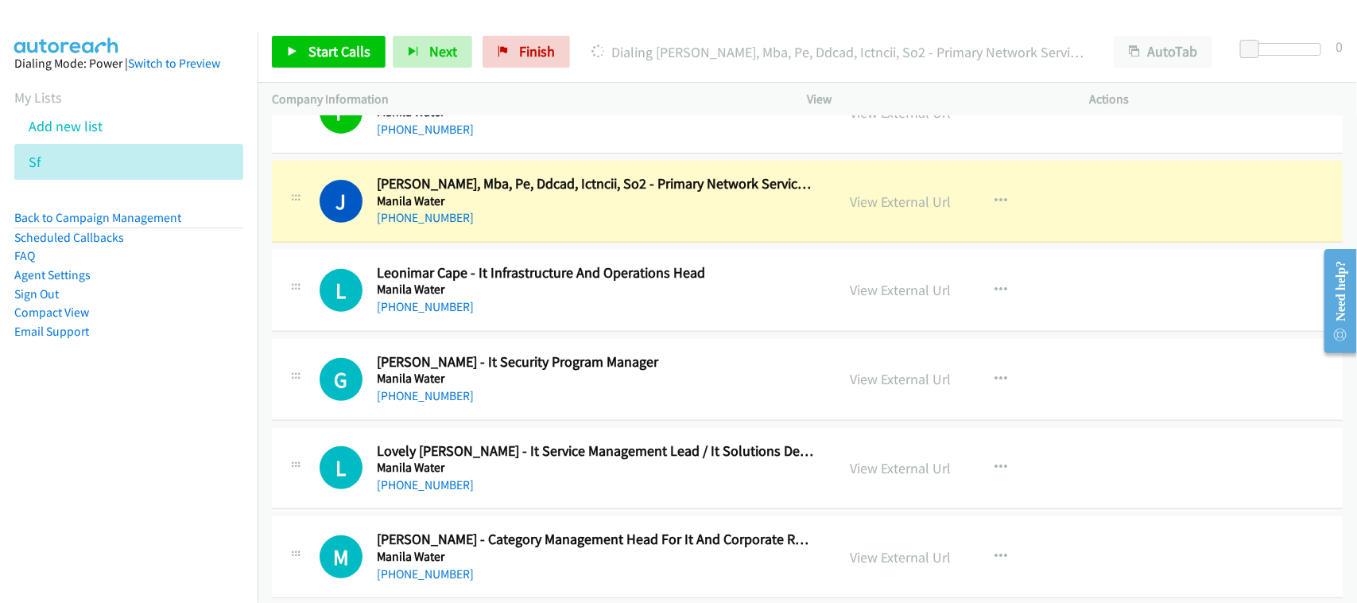
click at [533, 227] on div "[PHONE_NUMBER]" at bounding box center [596, 217] width 438 height 19
click at [870, 204] on link "View External Url" at bounding box center [901, 201] width 101 height 18
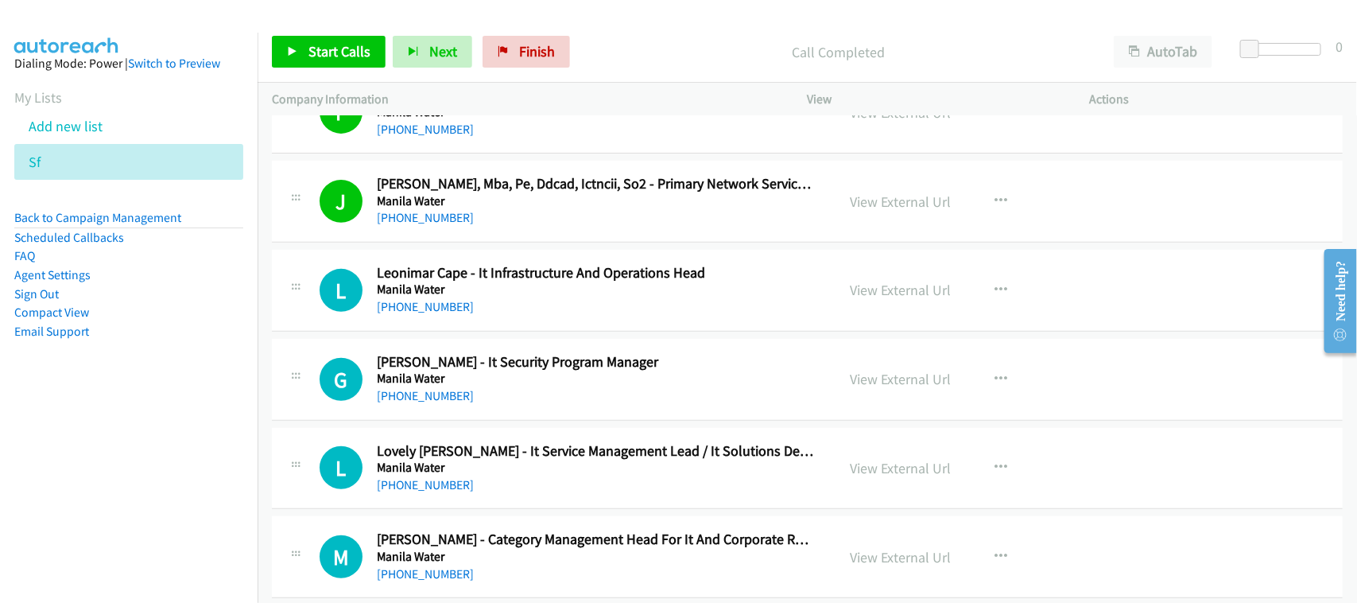
click at [451, 304] on link "[PHONE_NUMBER]" at bounding box center [425, 306] width 97 height 15
click at [444, 386] on h5 "Manila Water" at bounding box center [596, 378] width 438 height 16
click at [440, 399] on link "[PHONE_NUMBER]" at bounding box center [425, 395] width 97 height 15
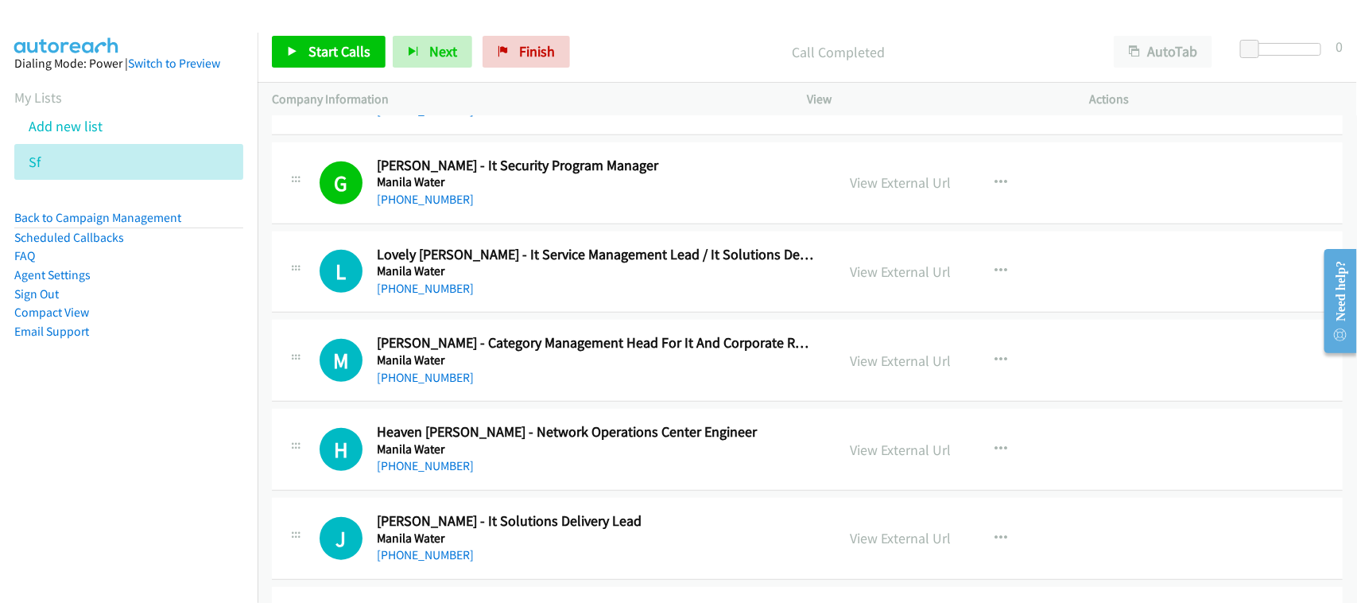
scroll to position [3180, 0]
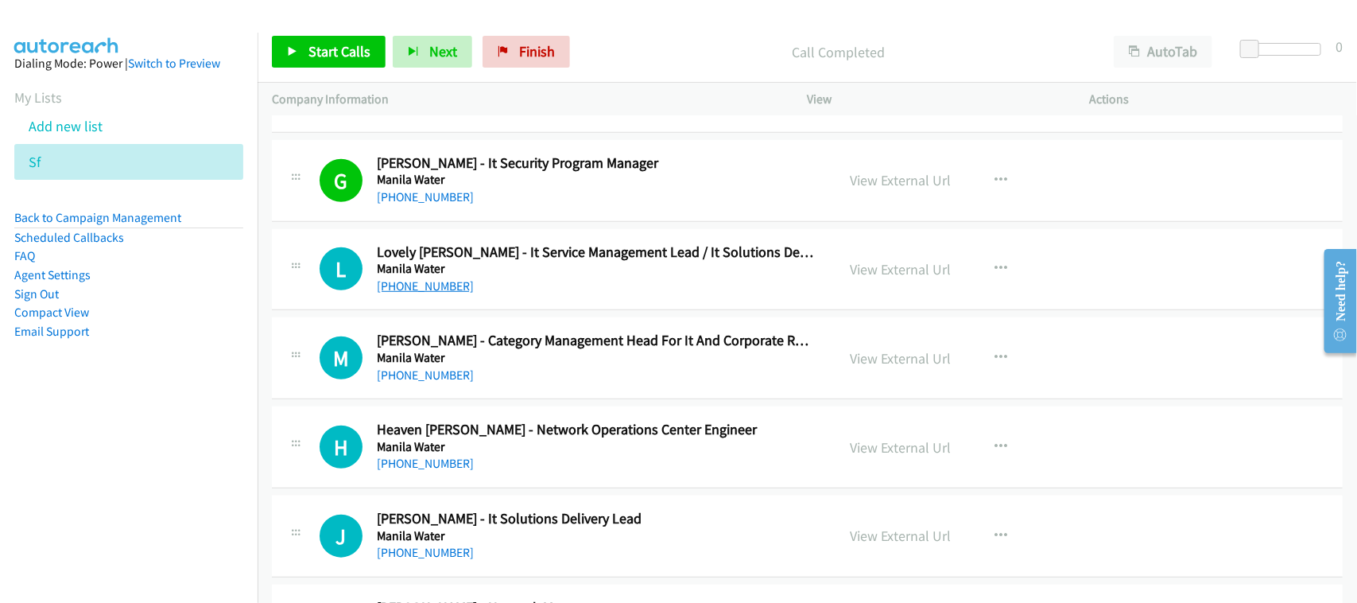
click at [427, 289] on link "[PHONE_NUMBER]" at bounding box center [425, 285] width 97 height 15
click at [498, 378] on div "[PHONE_NUMBER]" at bounding box center [596, 375] width 438 height 19
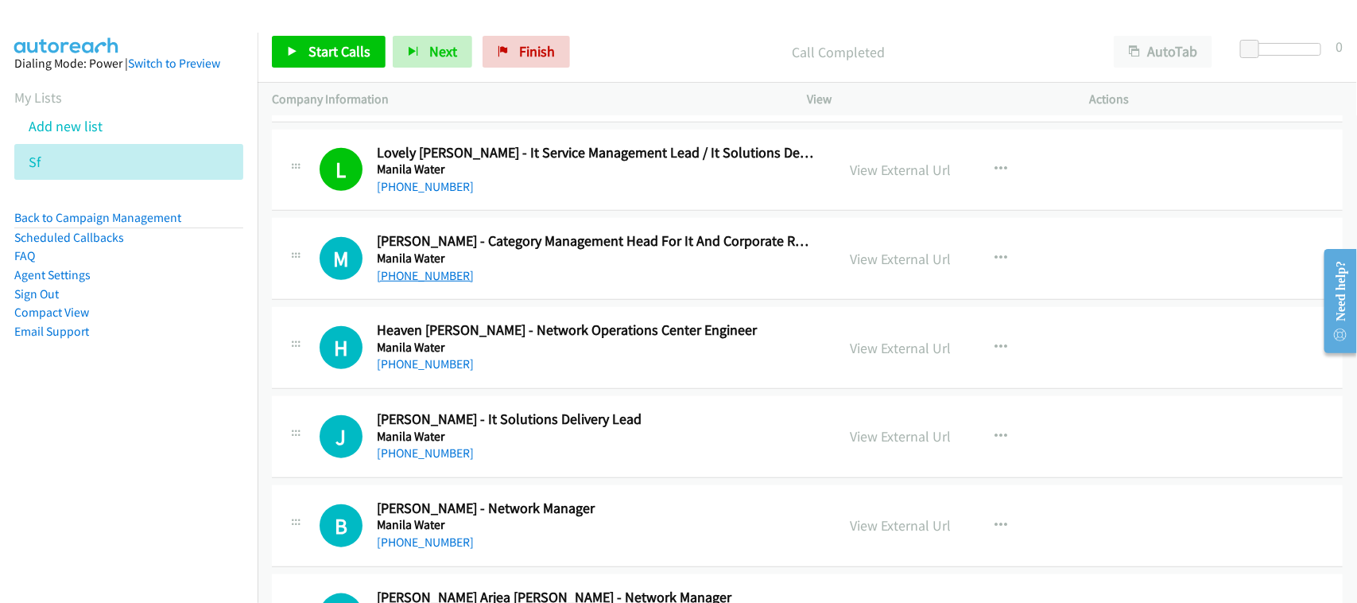
click at [419, 282] on link "[PHONE_NUMBER]" at bounding box center [425, 275] width 97 height 15
click at [378, 383] on div "H Callback Scheduled Heaven [PERSON_NAME] - Network Operations Center Engineer …" at bounding box center [807, 348] width 1071 height 82
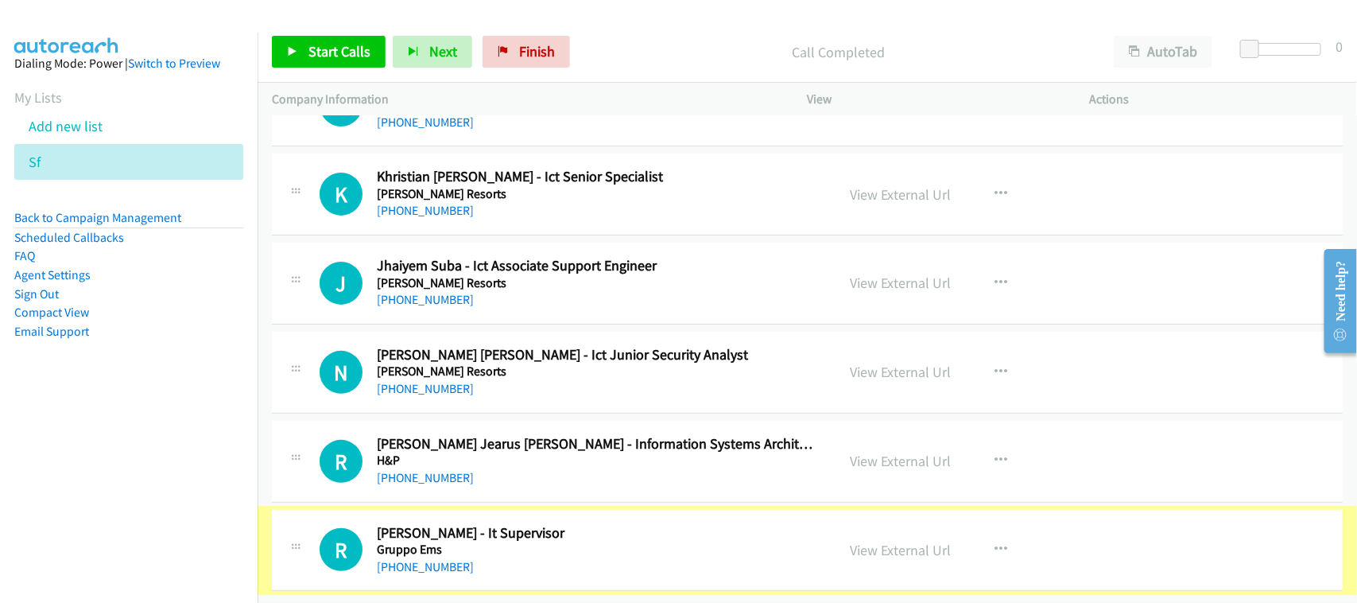
scroll to position [11019, 0]
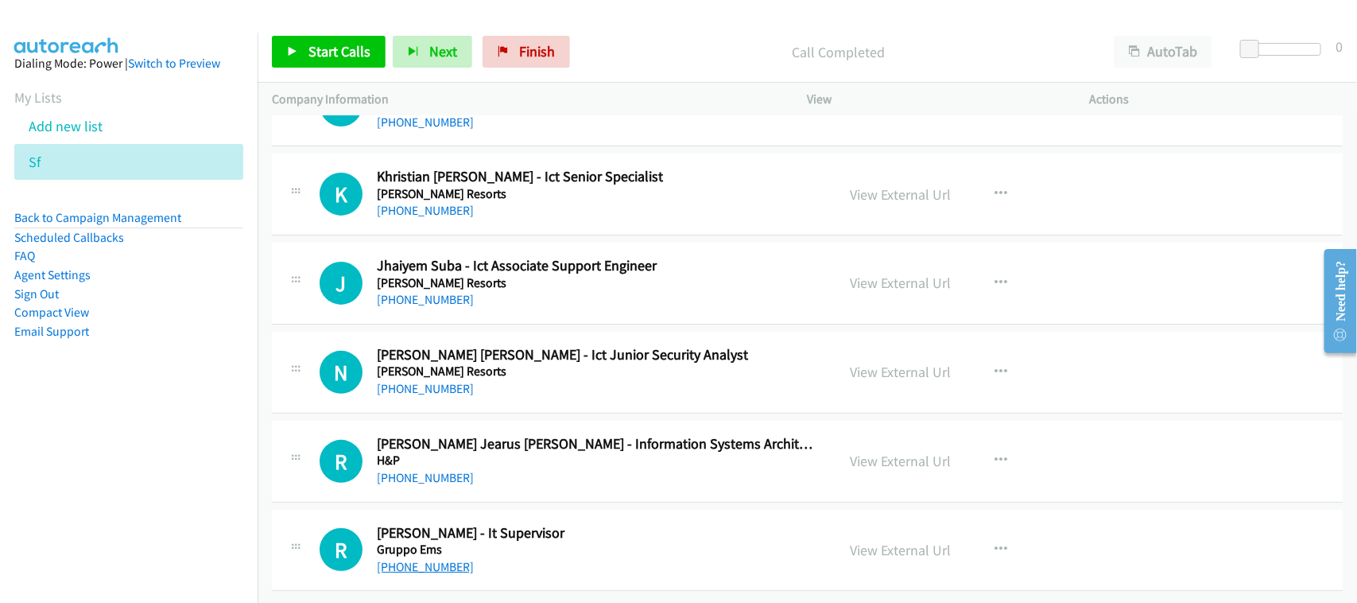
click at [423, 559] on link "[PHONE_NUMBER]" at bounding box center [425, 566] width 97 height 15
click at [213, 448] on nav "Dialing Mode: Power | Switch to Preview My Lists Add new list Sf Back to Campai…" at bounding box center [129, 334] width 258 height 603
click at [438, 470] on link "[PHONE_NUMBER]" at bounding box center [425, 477] width 97 height 15
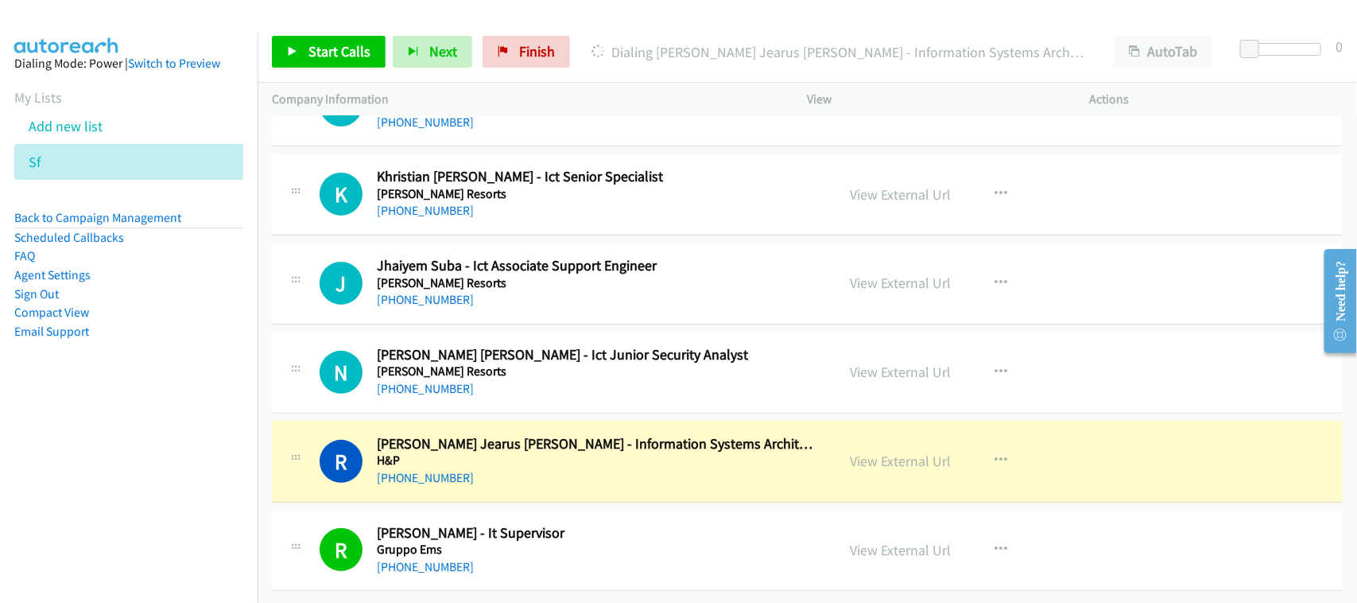
click at [497, 468] on div "[PHONE_NUMBER]" at bounding box center [596, 477] width 438 height 19
click at [530, 468] on div "[PHONE_NUMBER]" at bounding box center [596, 477] width 438 height 19
click at [865, 452] on link "View External Url" at bounding box center [901, 461] width 101 height 18
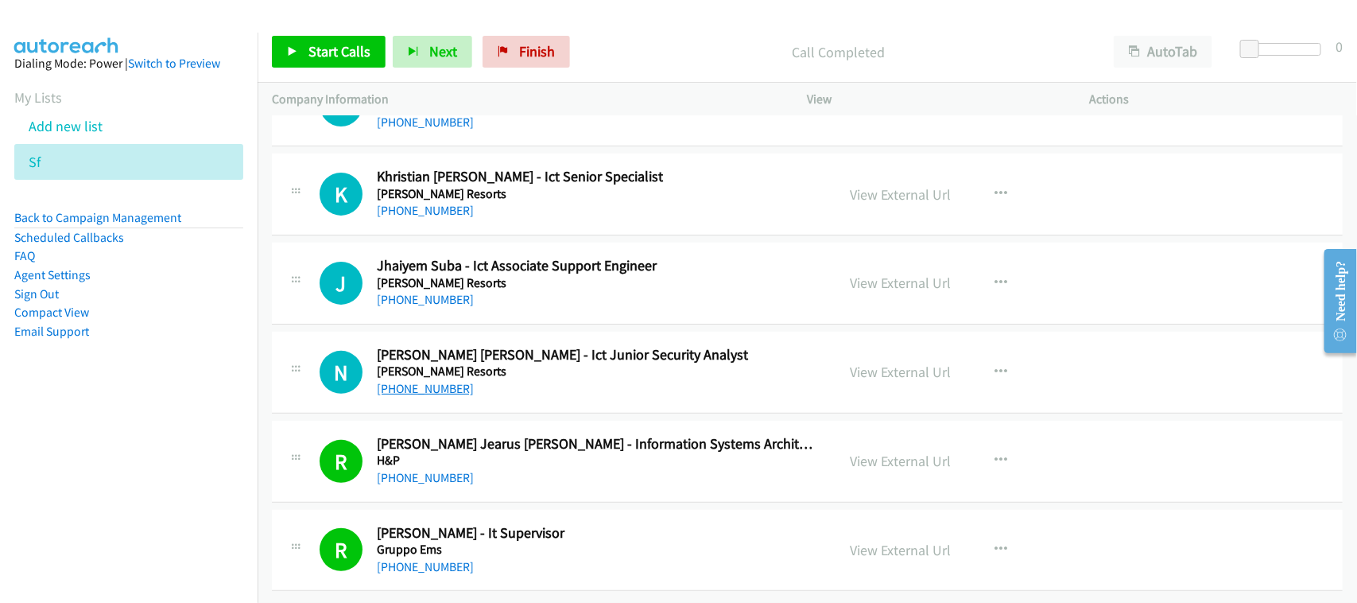
click at [442, 381] on link "[PHONE_NUMBER]" at bounding box center [425, 388] width 97 height 15
drag, startPoint x: 448, startPoint y: 284, endPoint x: 471, endPoint y: 291, distance: 24.9
click at [448, 292] on link "[PHONE_NUMBER]" at bounding box center [425, 299] width 97 height 15
click at [414, 203] on link "[PHONE_NUMBER]" at bounding box center [425, 210] width 97 height 15
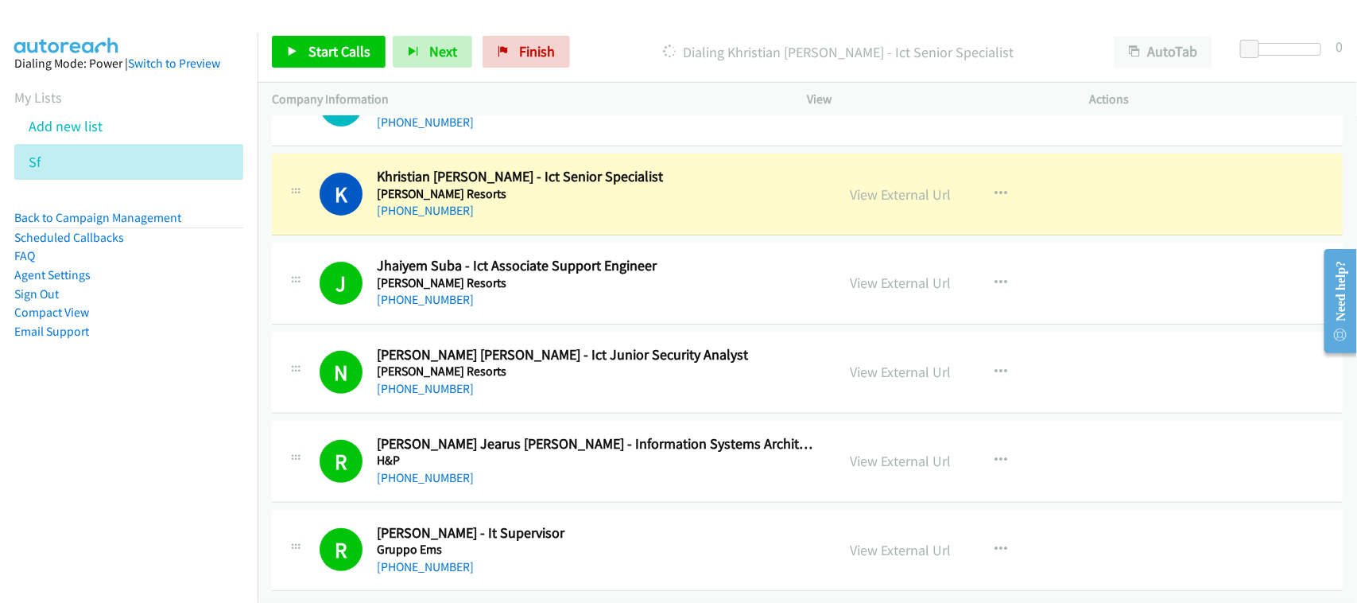
click at [498, 201] on div "[PHONE_NUMBER]" at bounding box center [596, 210] width 438 height 19
click at [869, 185] on link "View External Url" at bounding box center [901, 194] width 101 height 18
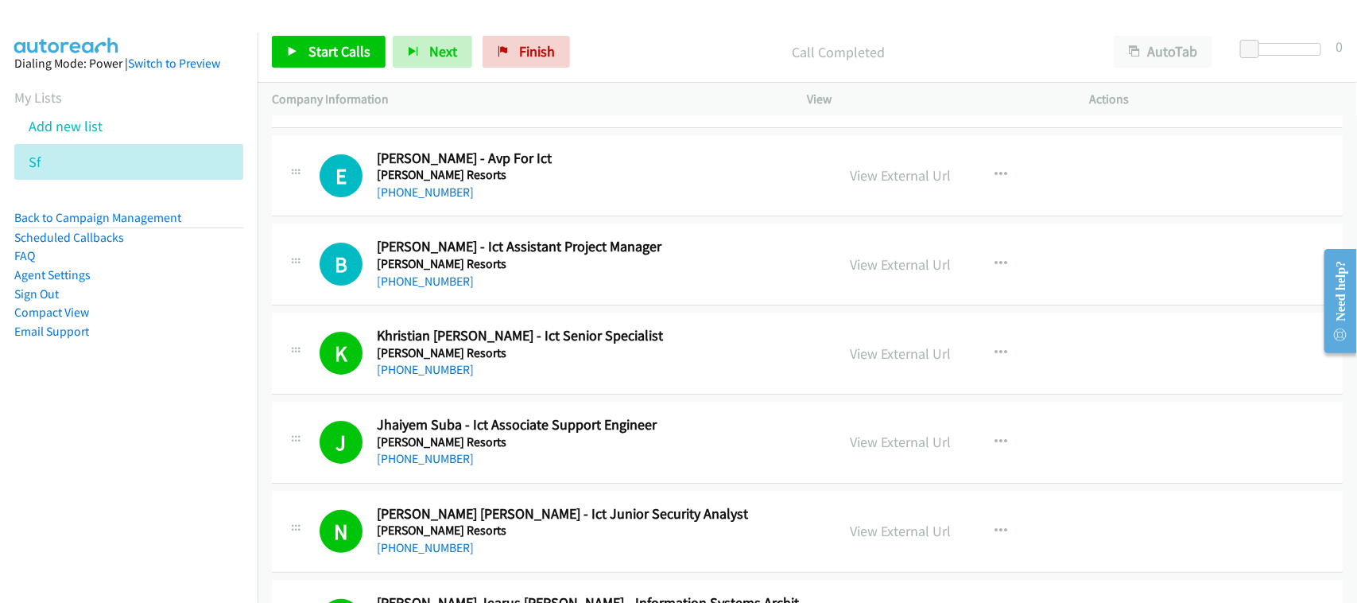
scroll to position [10821, 0]
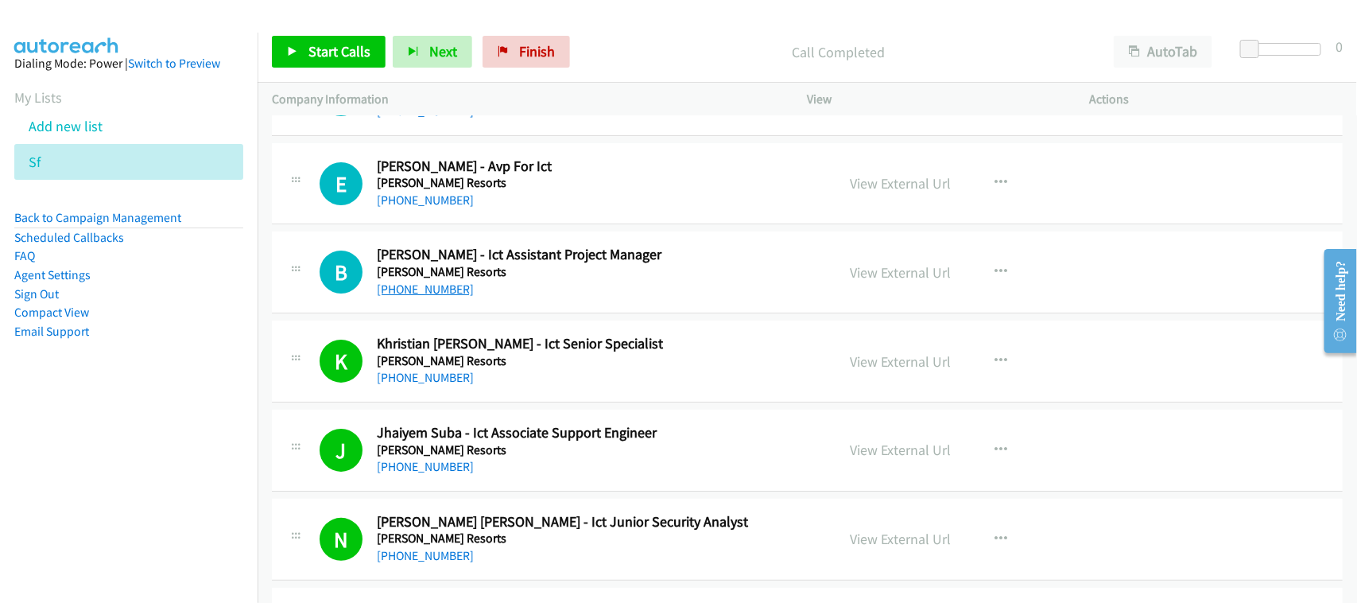
click at [397, 297] on link "[PHONE_NUMBER]" at bounding box center [425, 288] width 97 height 15
click at [479, 225] on div "E Callback Scheduled [PERSON_NAME] - Avp For Ict [PERSON_NAME] Resorts [GEOGRAP…" at bounding box center [807, 184] width 1071 height 82
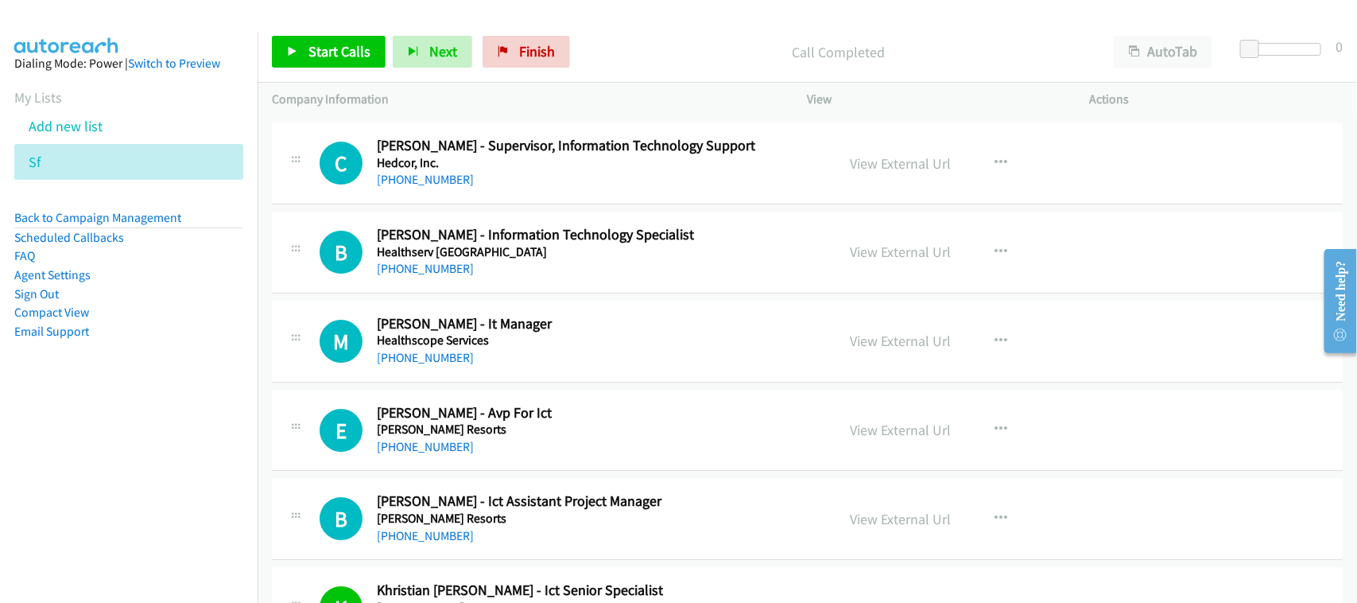
scroll to position [10522, 0]
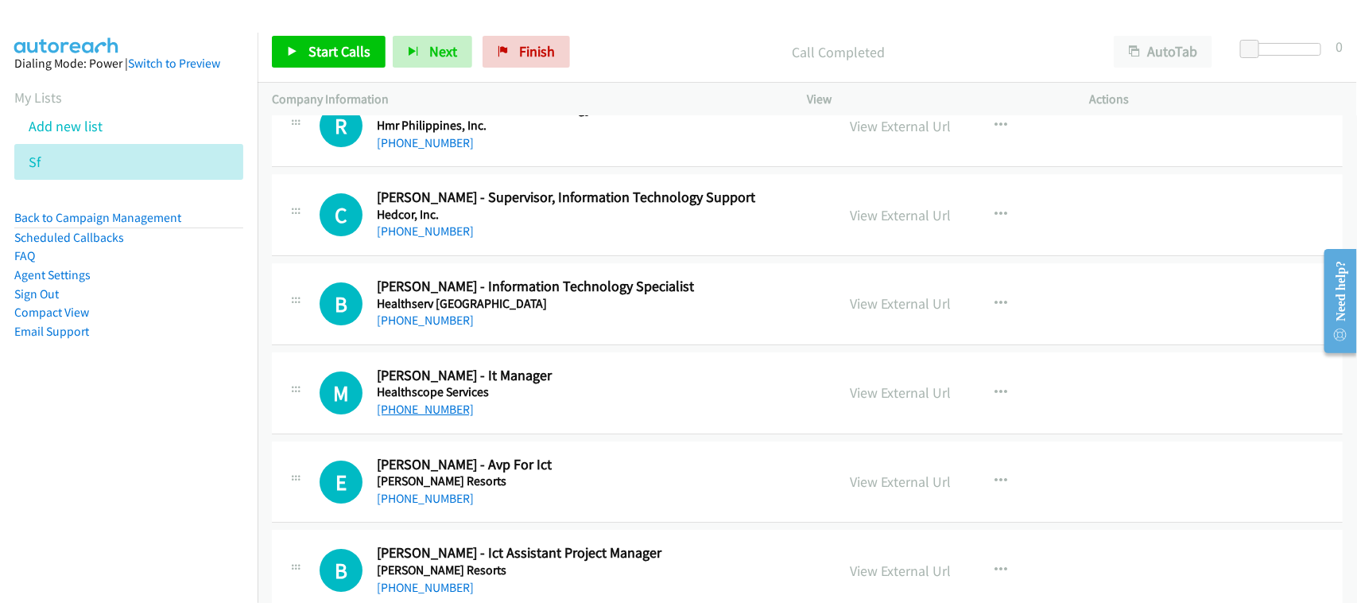
click at [440, 417] on link "[PHONE_NUMBER]" at bounding box center [425, 408] width 97 height 15
click at [495, 349] on td "B Callback Scheduled [PERSON_NAME] - Information Technology Specialist Healthse…" at bounding box center [807, 304] width 1099 height 89
click at [446, 328] on link "[PHONE_NUMBER]" at bounding box center [425, 319] width 97 height 15
click at [413, 506] on link "[PHONE_NUMBER]" at bounding box center [425, 497] width 97 height 15
click at [439, 238] on link "[PHONE_NUMBER]" at bounding box center [425, 230] width 97 height 15
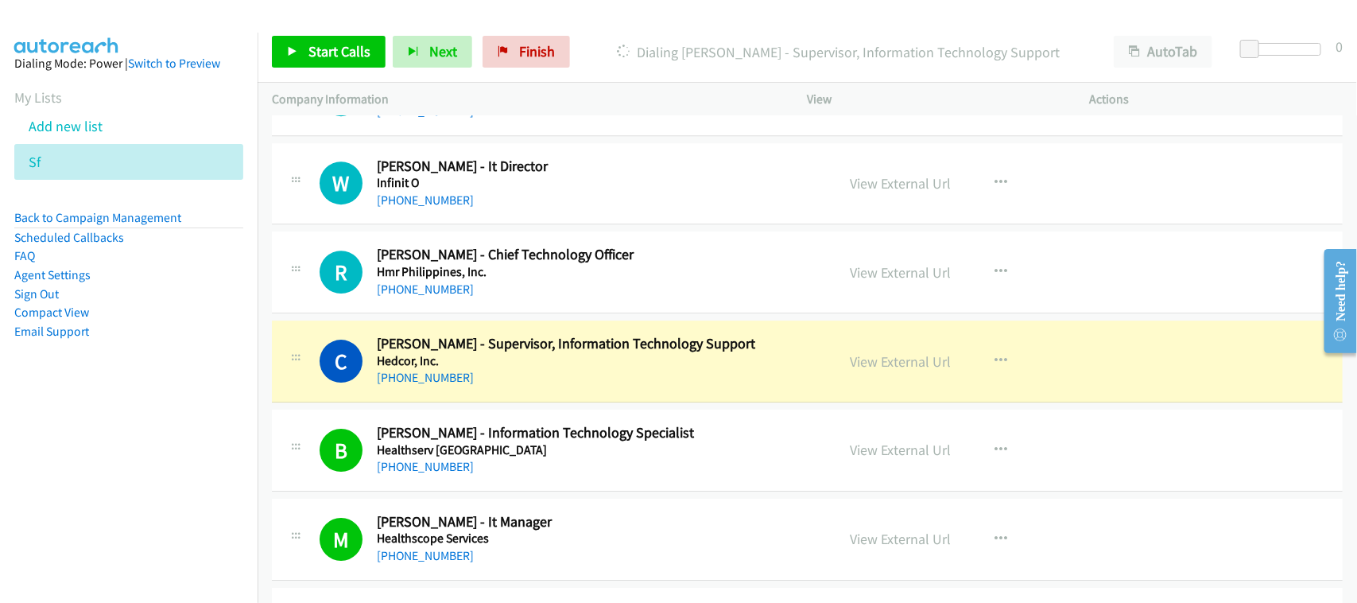
scroll to position [10324, 0]
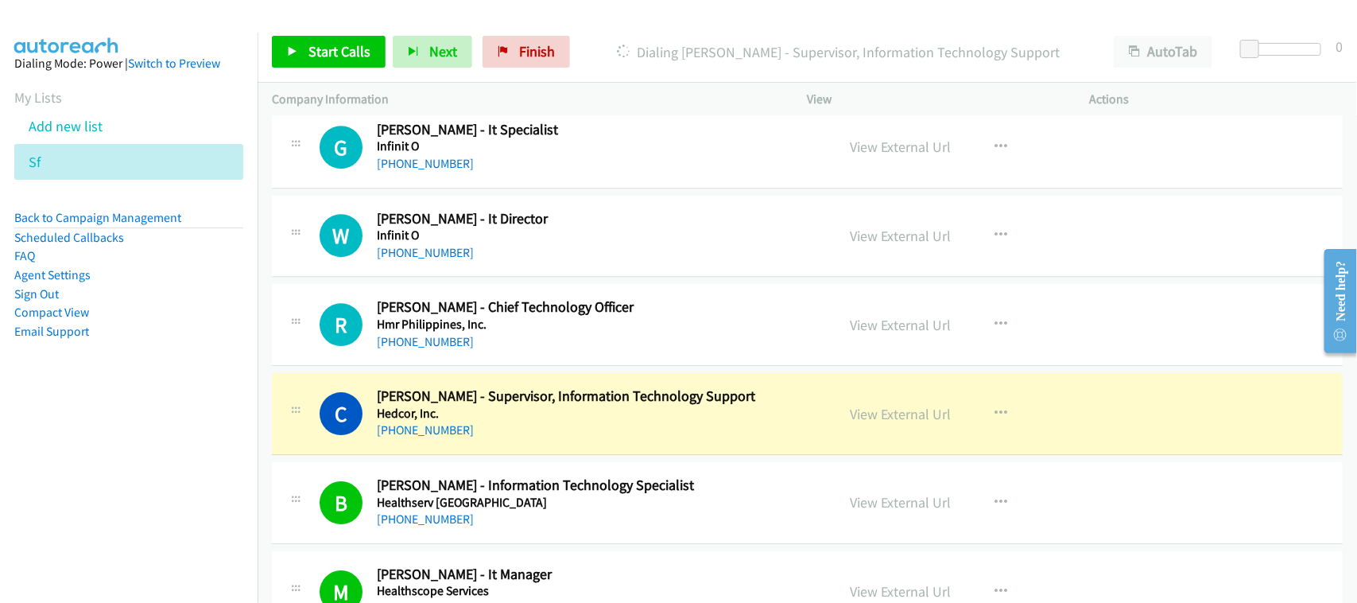
drag, startPoint x: 518, startPoint y: 463, endPoint x: 525, endPoint y: 443, distance: 21.1
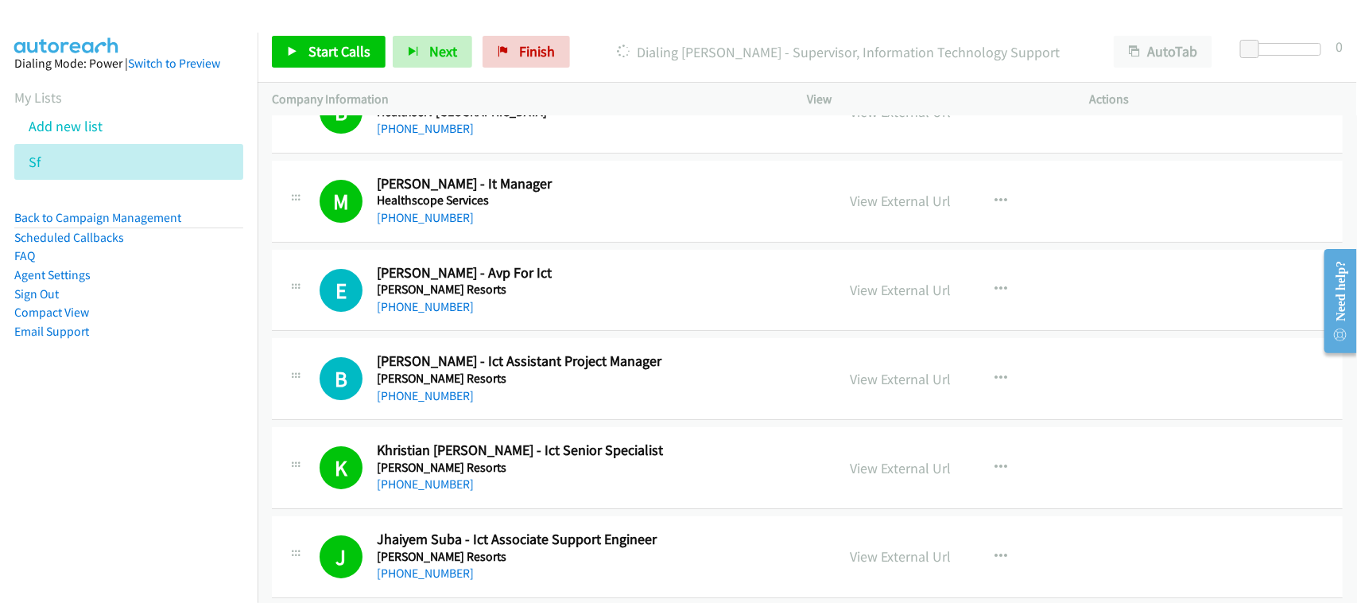
scroll to position [10721, 0]
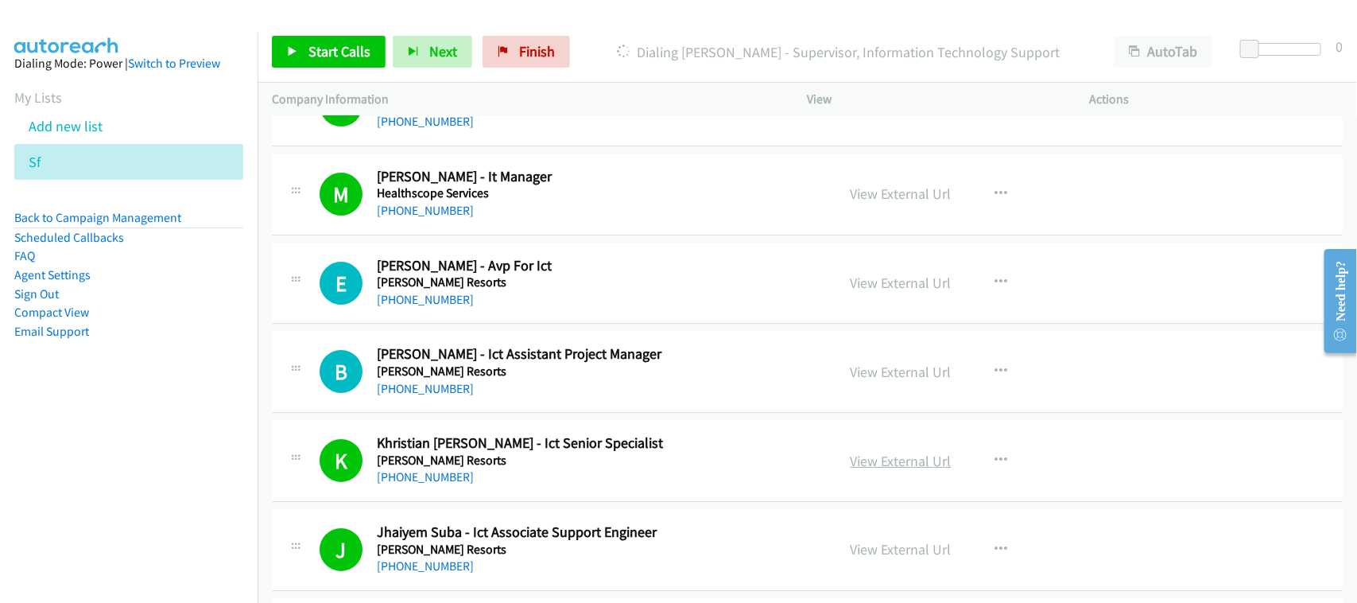
click at [889, 470] on link "View External Url" at bounding box center [901, 461] width 101 height 18
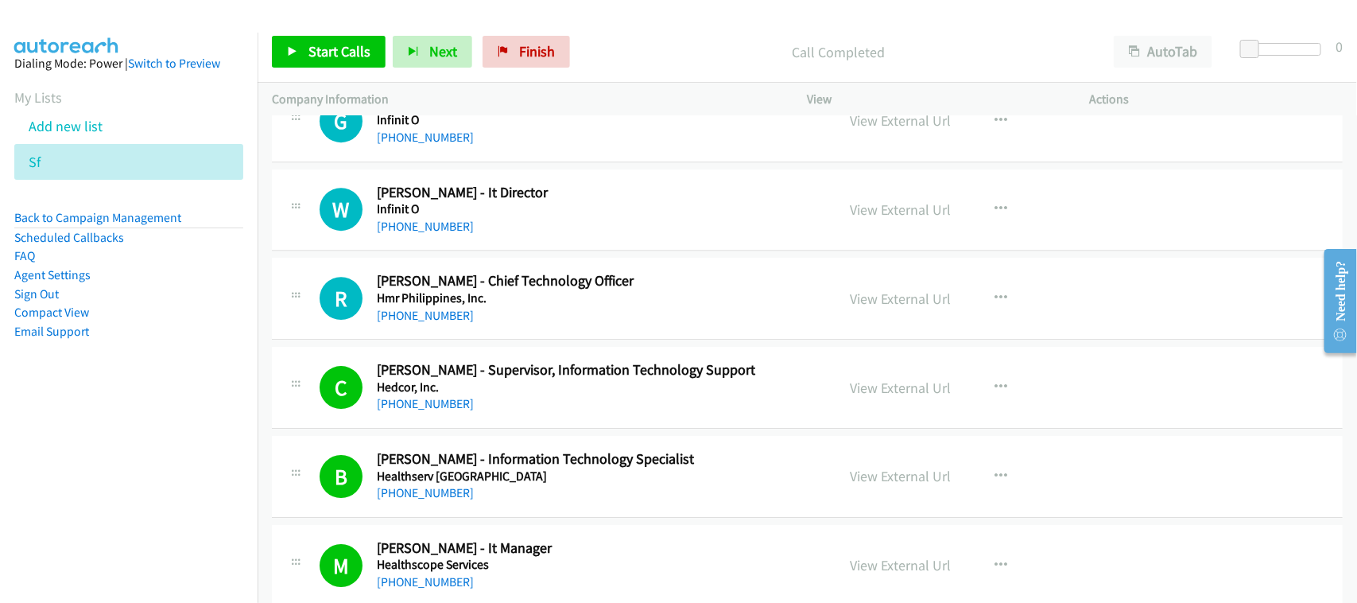
scroll to position [10324, 0]
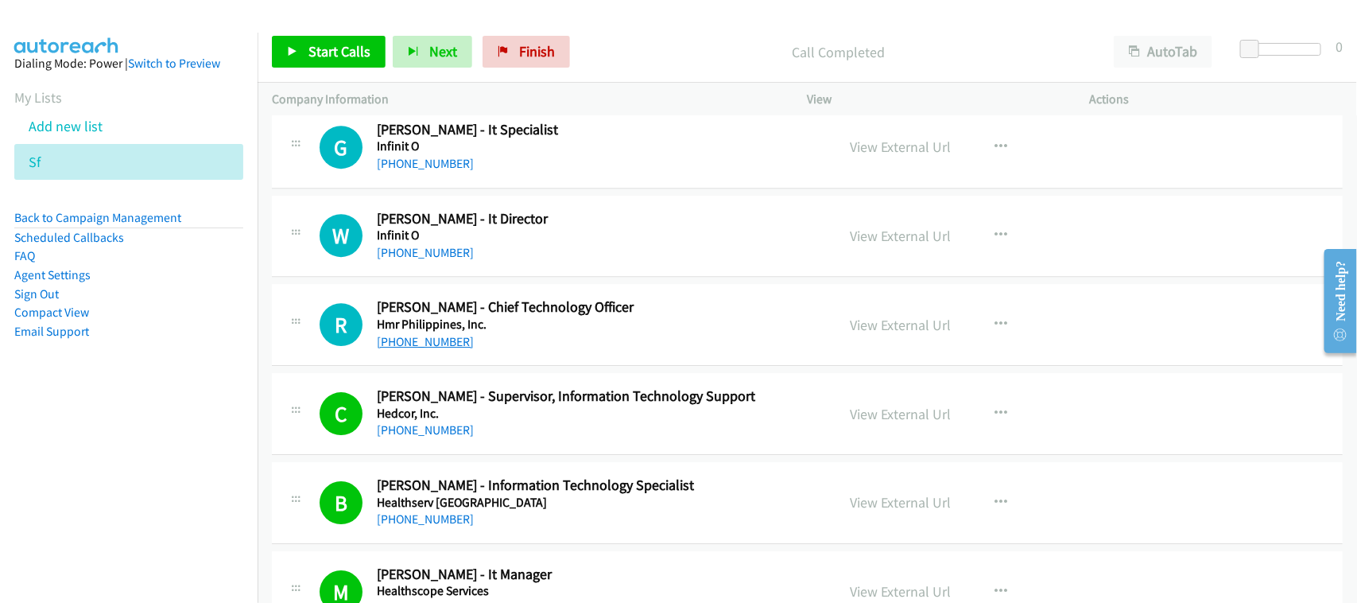
click at [450, 349] on link "[PHONE_NUMBER]" at bounding box center [425, 341] width 97 height 15
click at [408, 277] on div "W Callback Scheduled [PERSON_NAME] - It Director Infinit O [GEOGRAPHIC_DATA]/[G…" at bounding box center [807, 237] width 1071 height 82
click at [411, 262] on div "[PHONE_NUMBER]" at bounding box center [596, 252] width 438 height 19
click at [452, 262] on div "[PHONE_NUMBER]" at bounding box center [596, 252] width 438 height 19
click at [452, 260] on link "[PHONE_NUMBER]" at bounding box center [425, 252] width 97 height 15
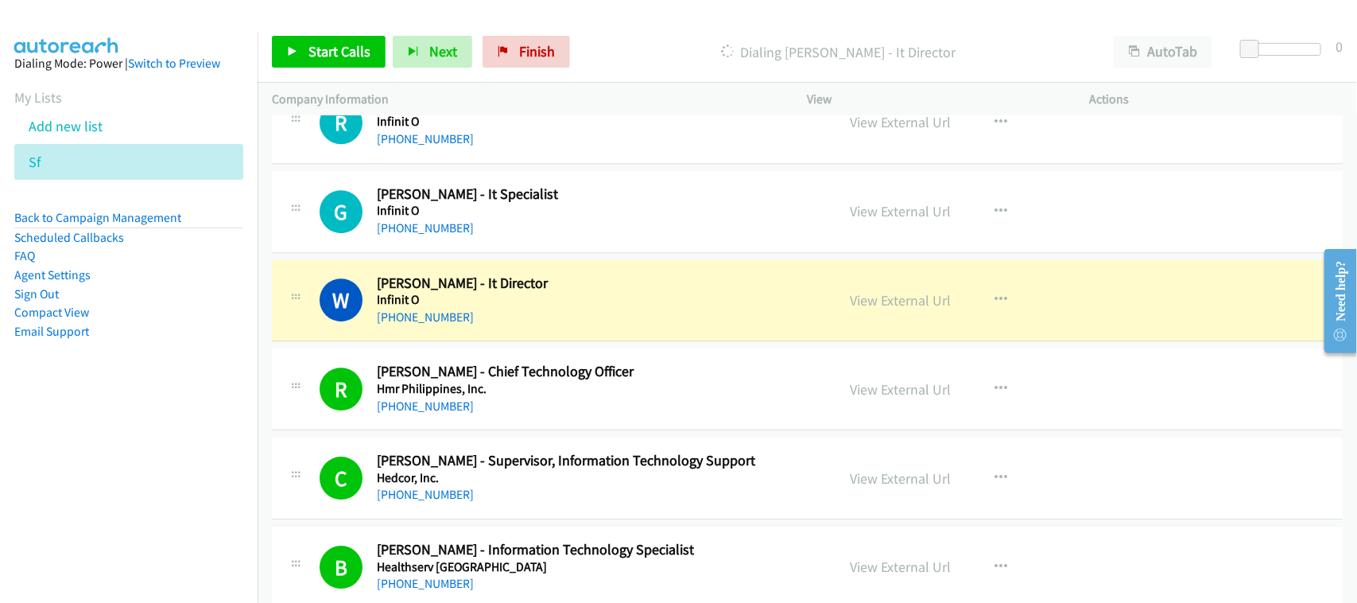
scroll to position [10224, 0]
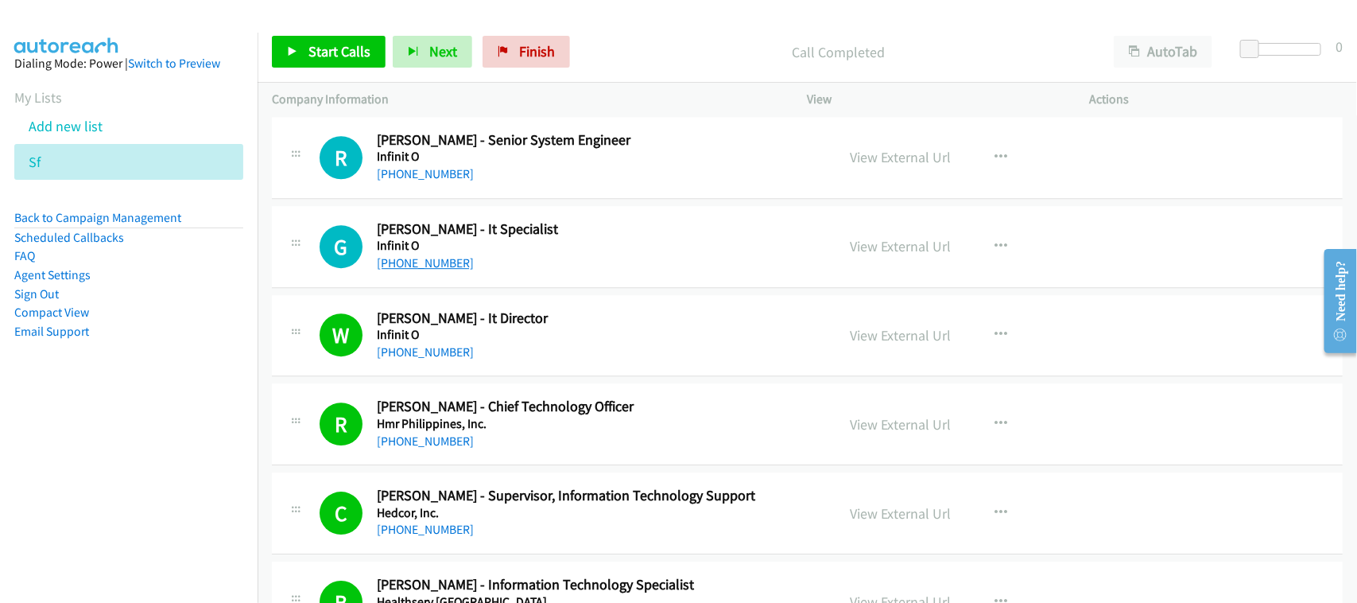
click at [412, 270] on link "[PHONE_NUMBER]" at bounding box center [425, 262] width 97 height 15
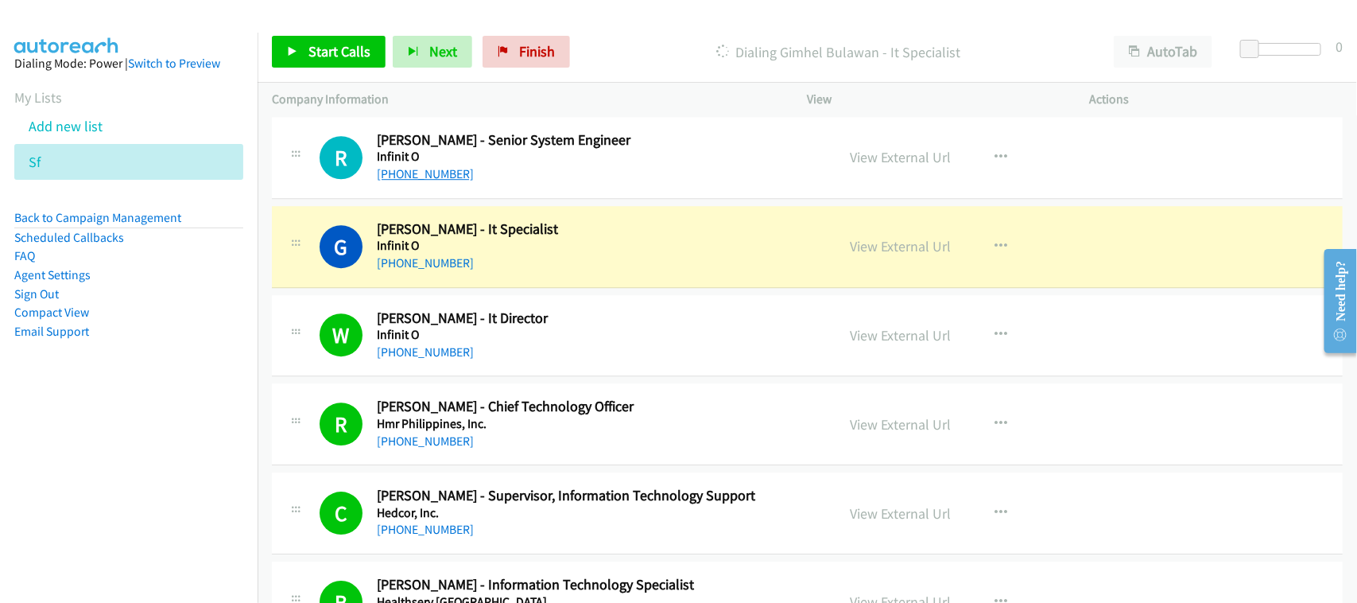
drag, startPoint x: 427, startPoint y: 184, endPoint x: 438, endPoint y: 183, distance: 11.2
click at [427, 181] on link "[PHONE_NUMBER]" at bounding box center [425, 173] width 97 height 15
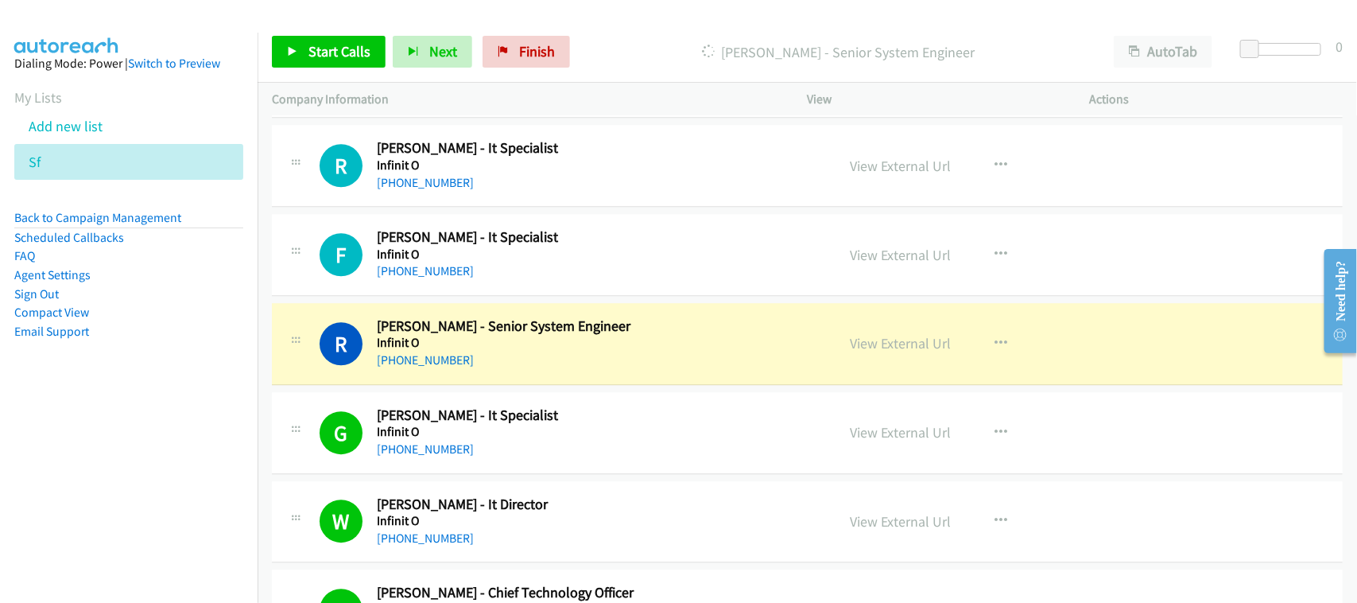
scroll to position [10026, 0]
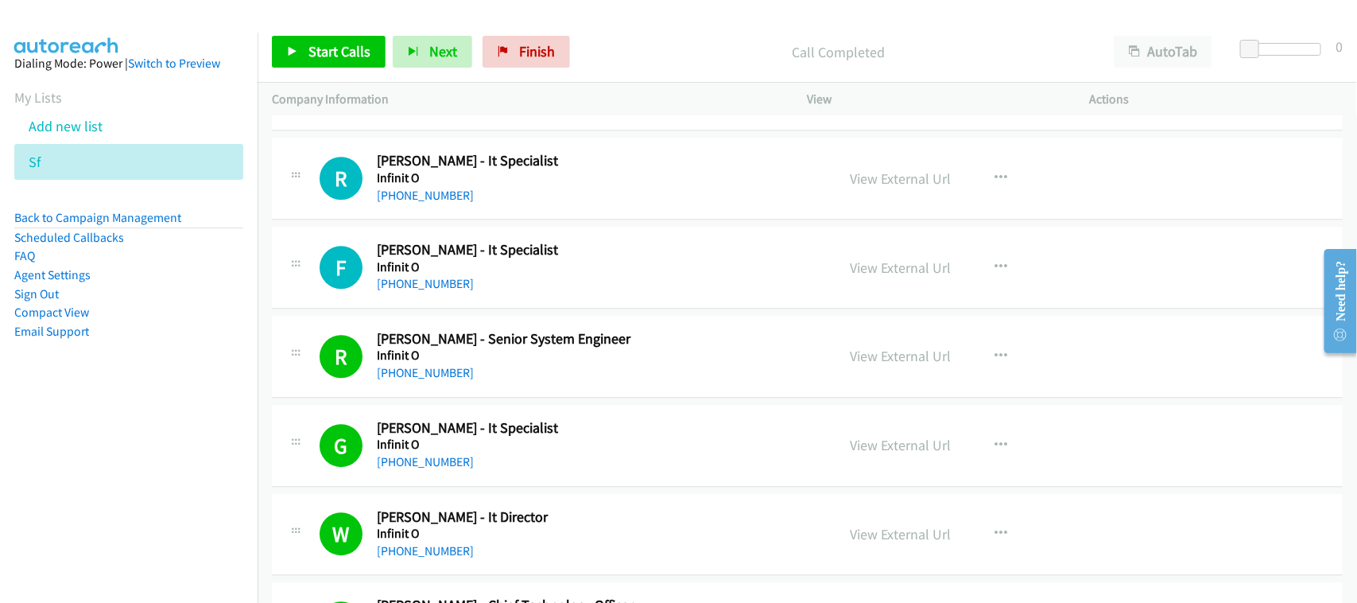
drag, startPoint x: 432, startPoint y: 302, endPoint x: 483, endPoint y: 300, distance: 50.9
click at [432, 291] on link "[PHONE_NUMBER]" at bounding box center [425, 283] width 97 height 15
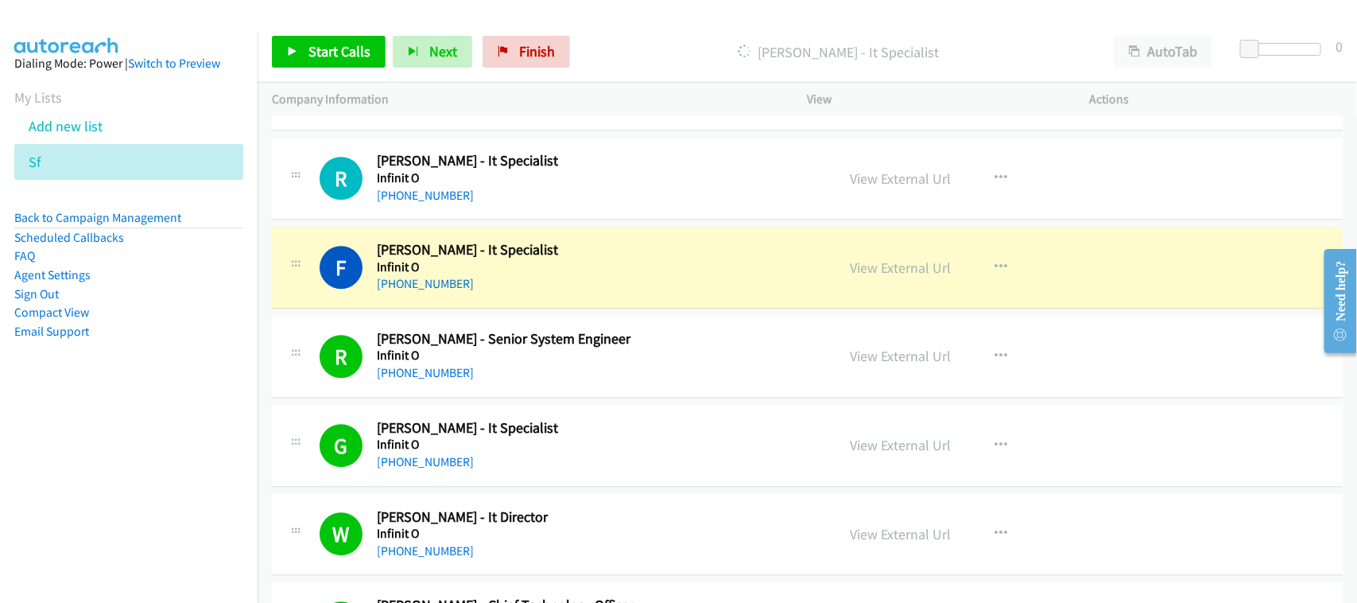
click at [525, 308] on div "F Callback Scheduled [PERSON_NAME] - It Specialist Infinit O [GEOGRAPHIC_DATA]/…" at bounding box center [807, 268] width 1071 height 82
click at [903, 277] on link "View External Url" at bounding box center [901, 267] width 101 height 18
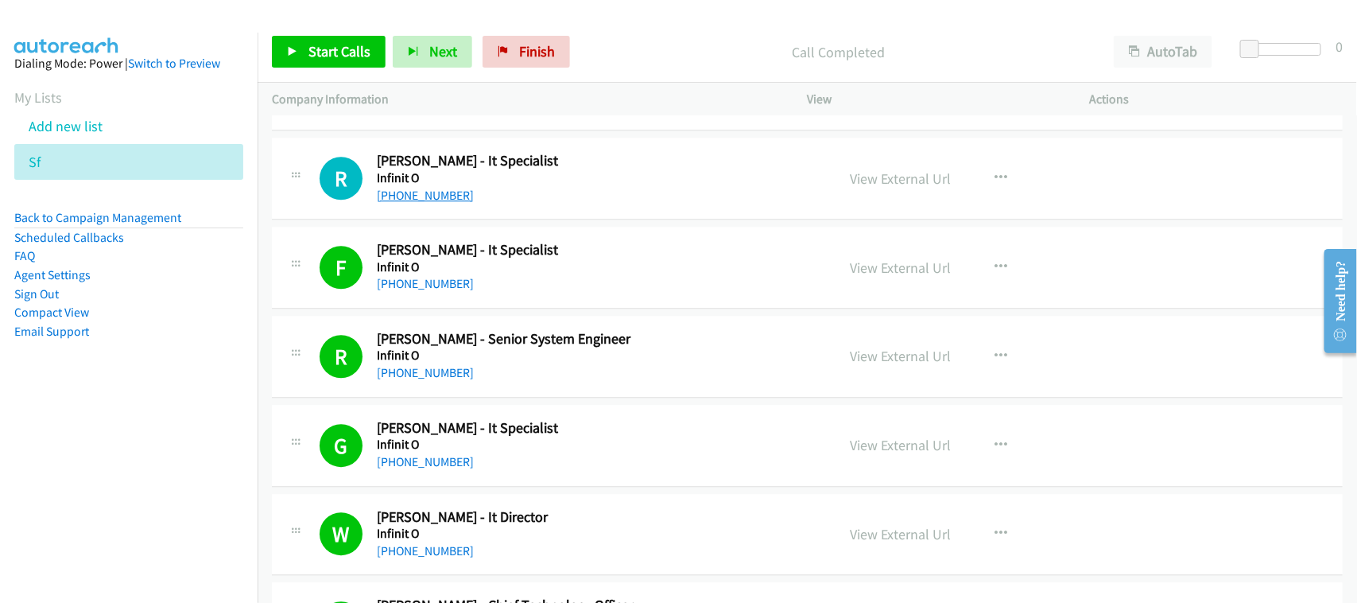
click at [412, 203] on link "[PHONE_NUMBER]" at bounding box center [425, 195] width 97 height 15
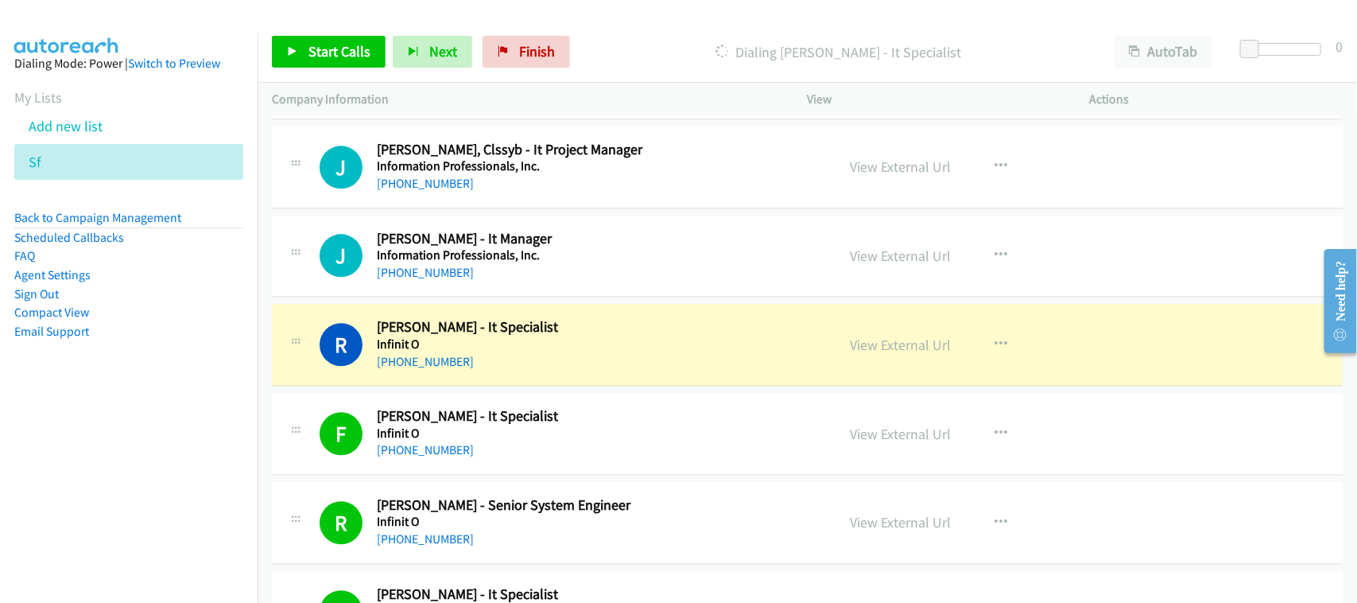
scroll to position [9827, 0]
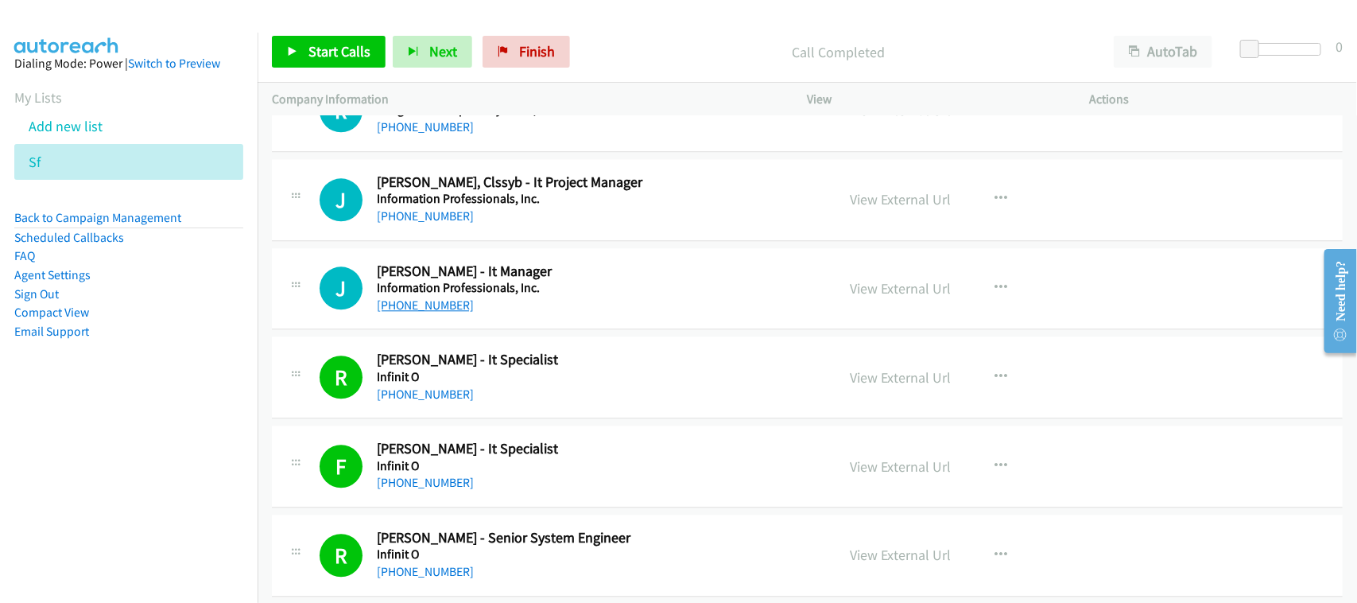
click at [417, 312] on link "[PHONE_NUMBER]" at bounding box center [425, 304] width 97 height 15
drag, startPoint x: 399, startPoint y: 229, endPoint x: 458, endPoint y: 231, distance: 58.9
click at [399, 223] on link "[PHONE_NUMBER]" at bounding box center [425, 215] width 97 height 15
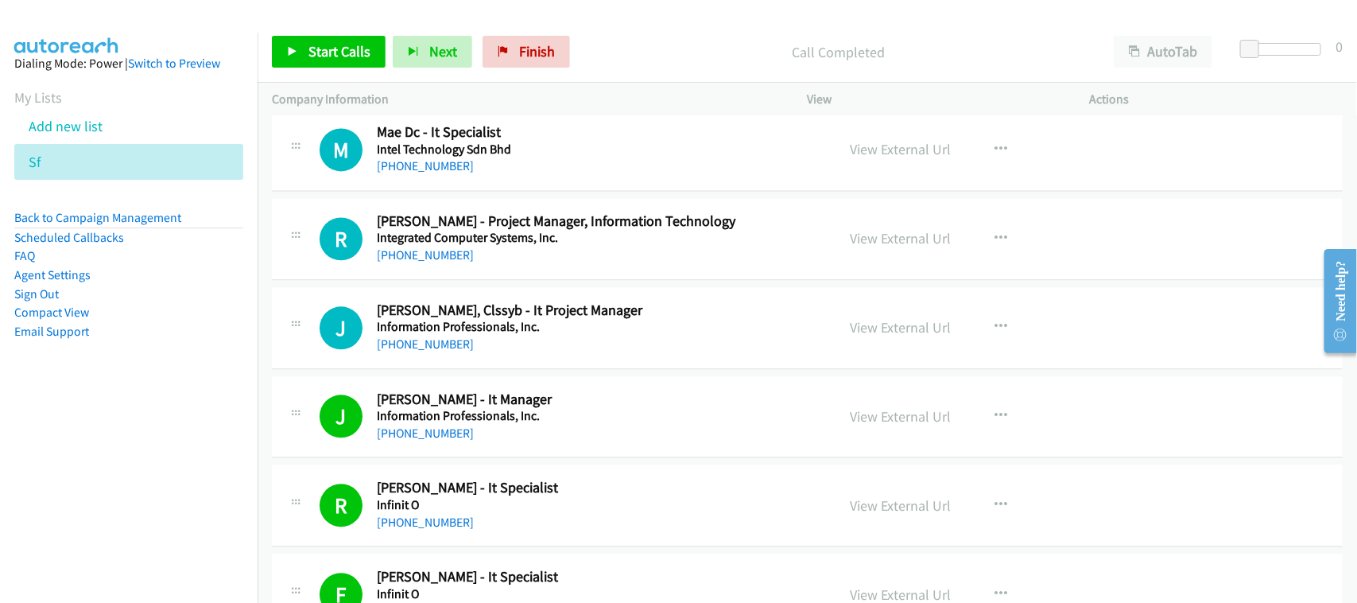
scroll to position [9628, 0]
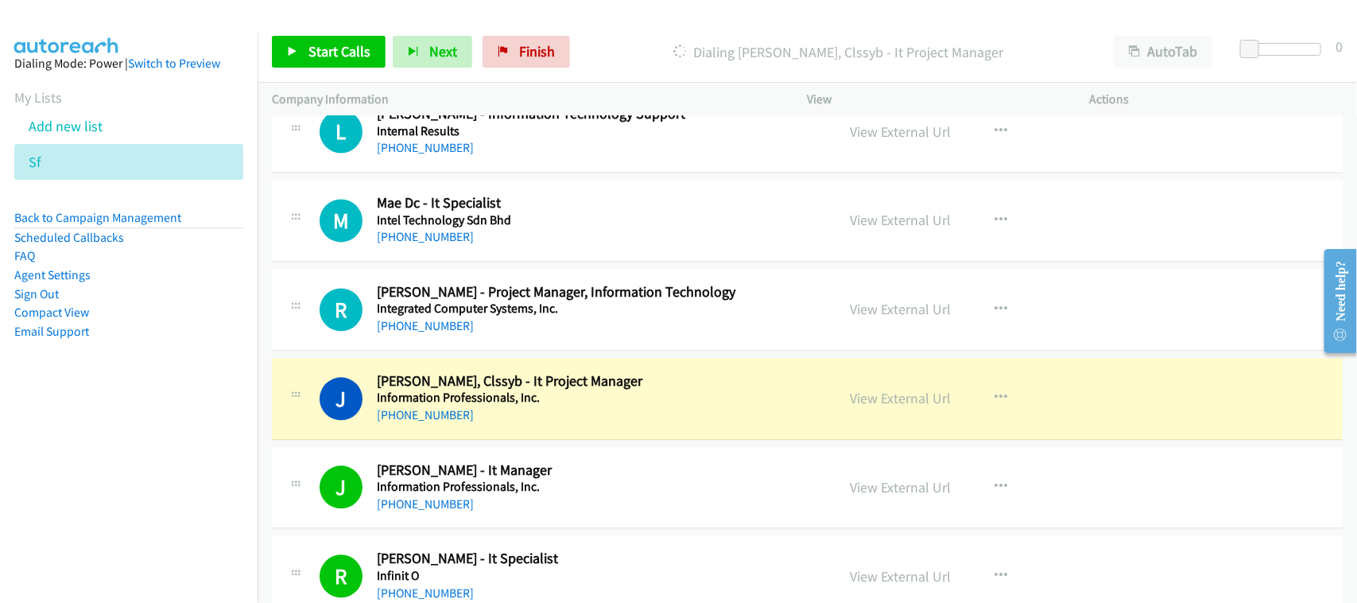
drag, startPoint x: 517, startPoint y: 427, endPoint x: 665, endPoint y: 429, distance: 147.1
click at [517, 424] on div "[PHONE_NUMBER]" at bounding box center [596, 414] width 438 height 19
click at [893, 407] on link "View External Url" at bounding box center [901, 398] width 101 height 18
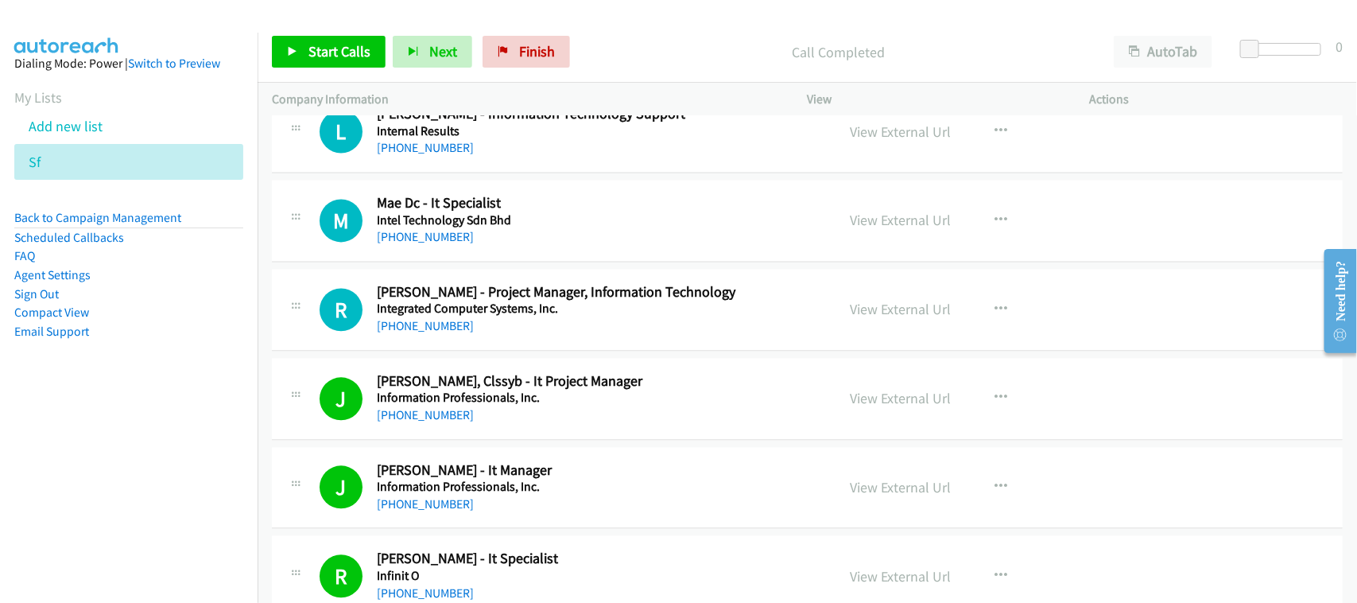
click at [431, 331] on div "[PHONE_NUMBER]" at bounding box center [596, 325] width 438 height 19
click at [433, 332] on link "[PHONE_NUMBER]" at bounding box center [425, 325] width 97 height 15
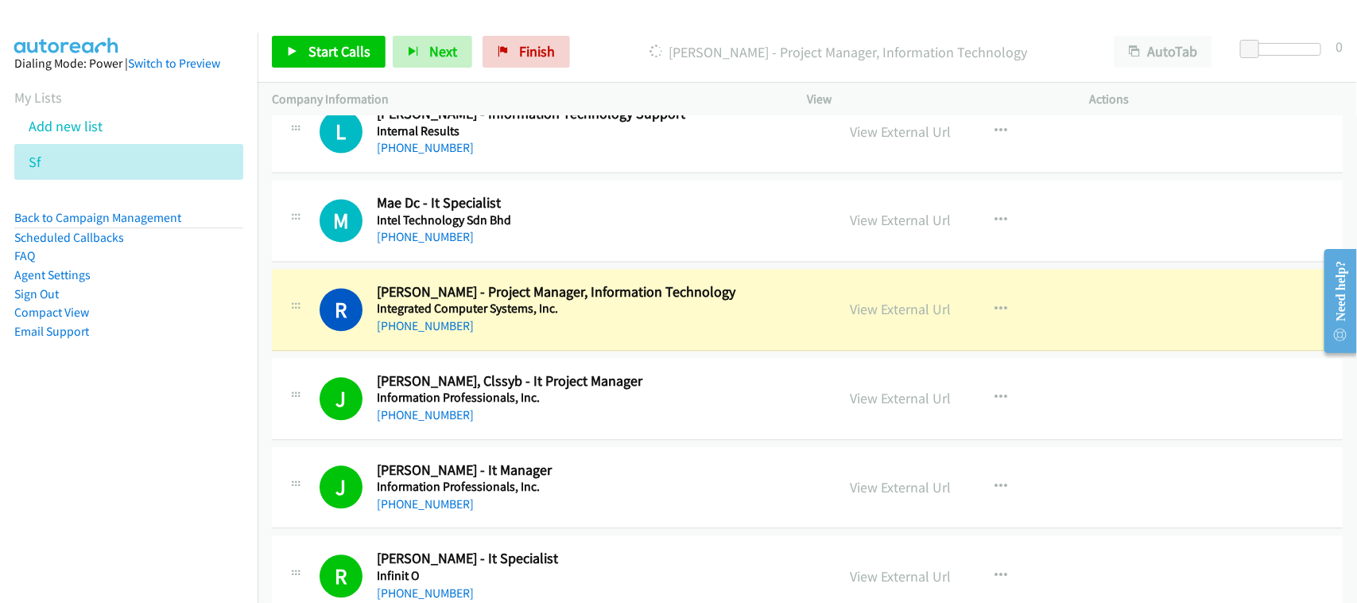
click at [545, 191] on td "M Callback Scheduled Mae Dc - It Specialist Intel Technology Sdn Bhd [GEOGRAPHI…" at bounding box center [807, 220] width 1099 height 89
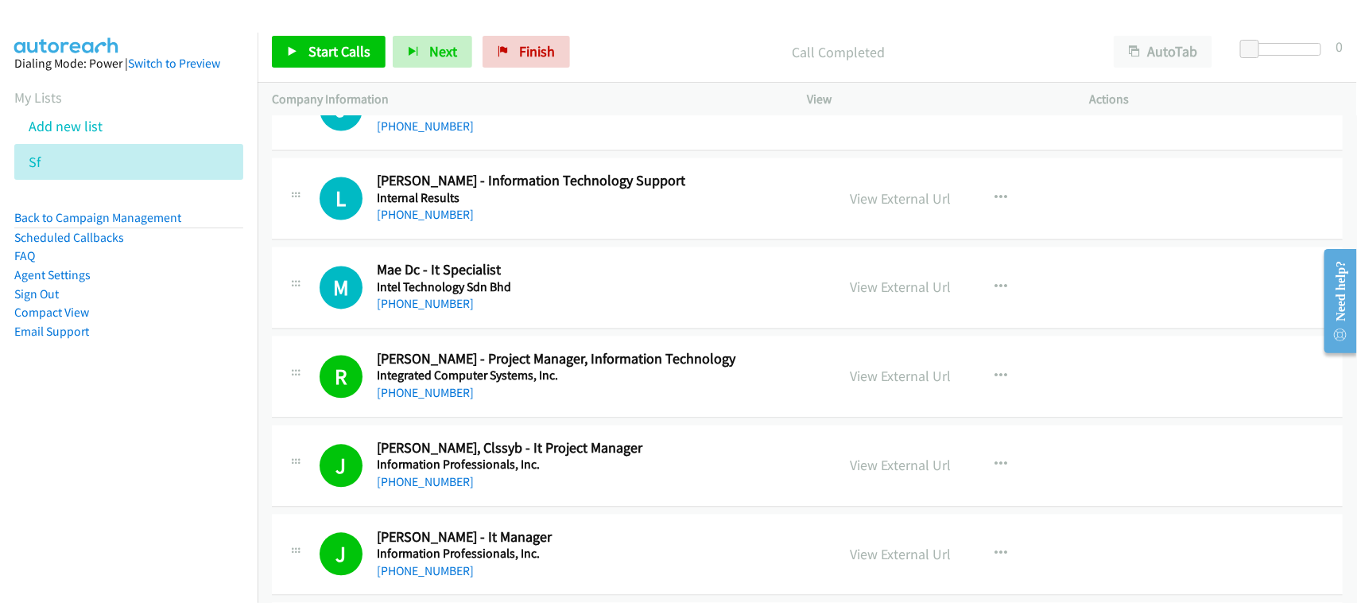
scroll to position [9529, 0]
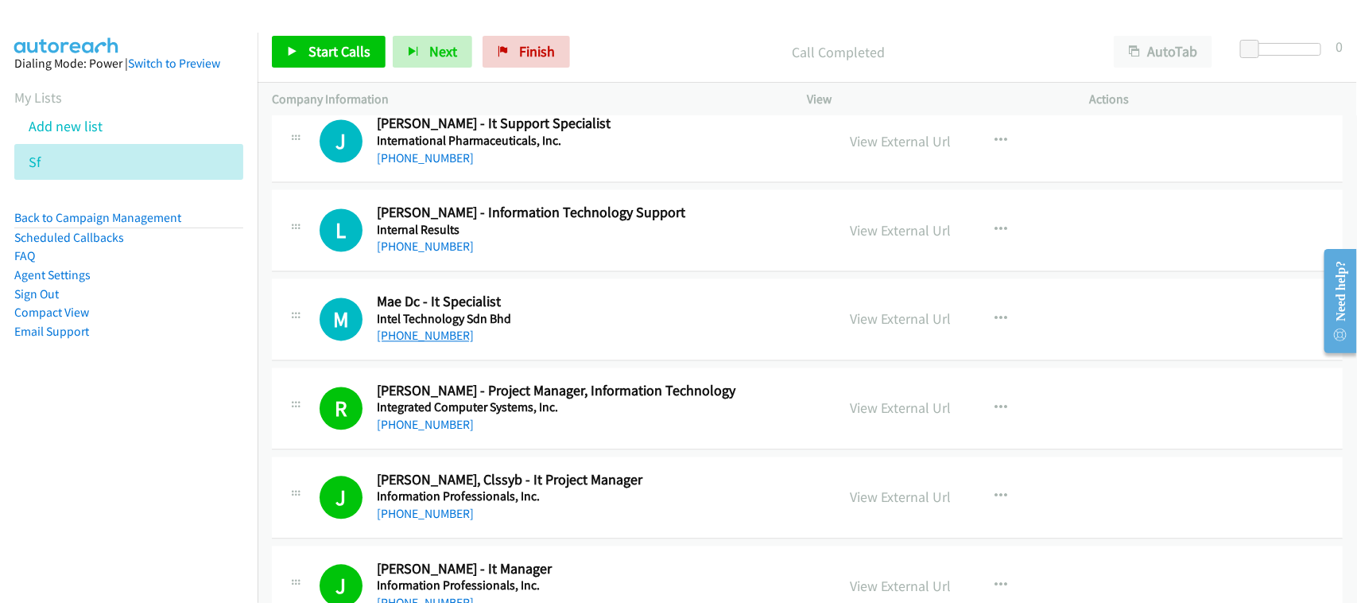
click at [428, 343] on link "[PHONE_NUMBER]" at bounding box center [425, 335] width 97 height 15
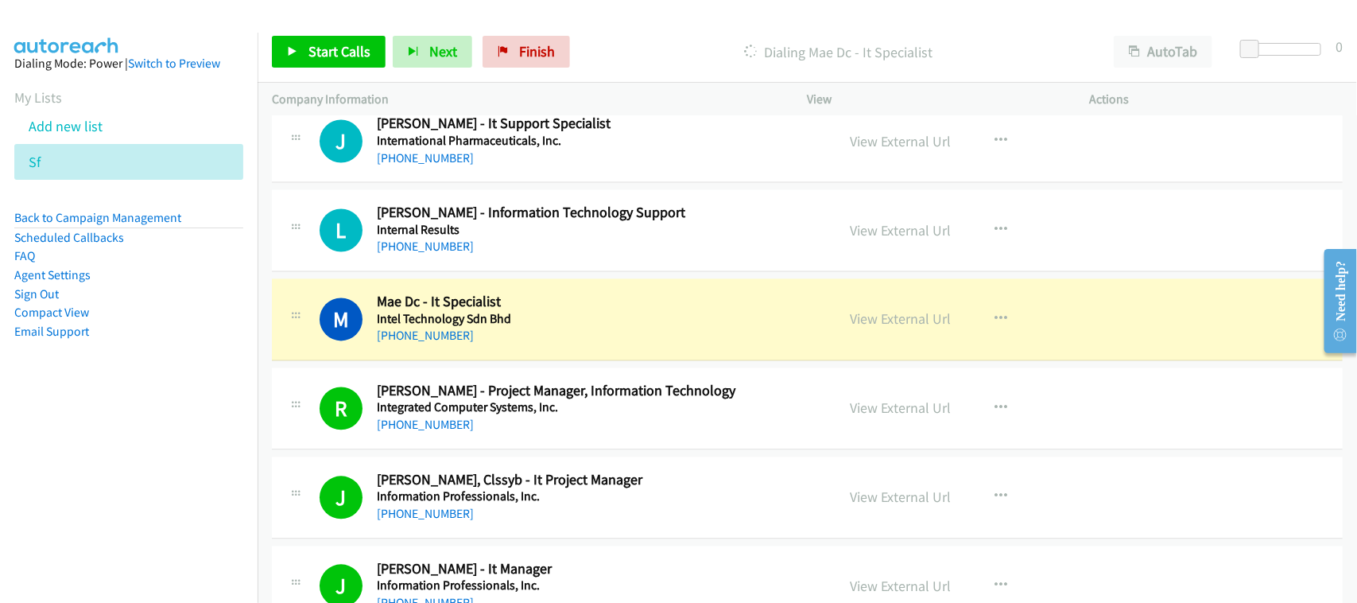
click at [490, 272] on div "L Callback Scheduled [PERSON_NAME] - Information Technology Support Internal Re…" at bounding box center [807, 231] width 1071 height 82
drag, startPoint x: 531, startPoint y: 352, endPoint x: 610, endPoint y: 339, distance: 79.8
click at [531, 346] on div "[PHONE_NUMBER]" at bounding box center [596, 336] width 438 height 19
click at [901, 328] on link "View External Url" at bounding box center [901, 319] width 101 height 18
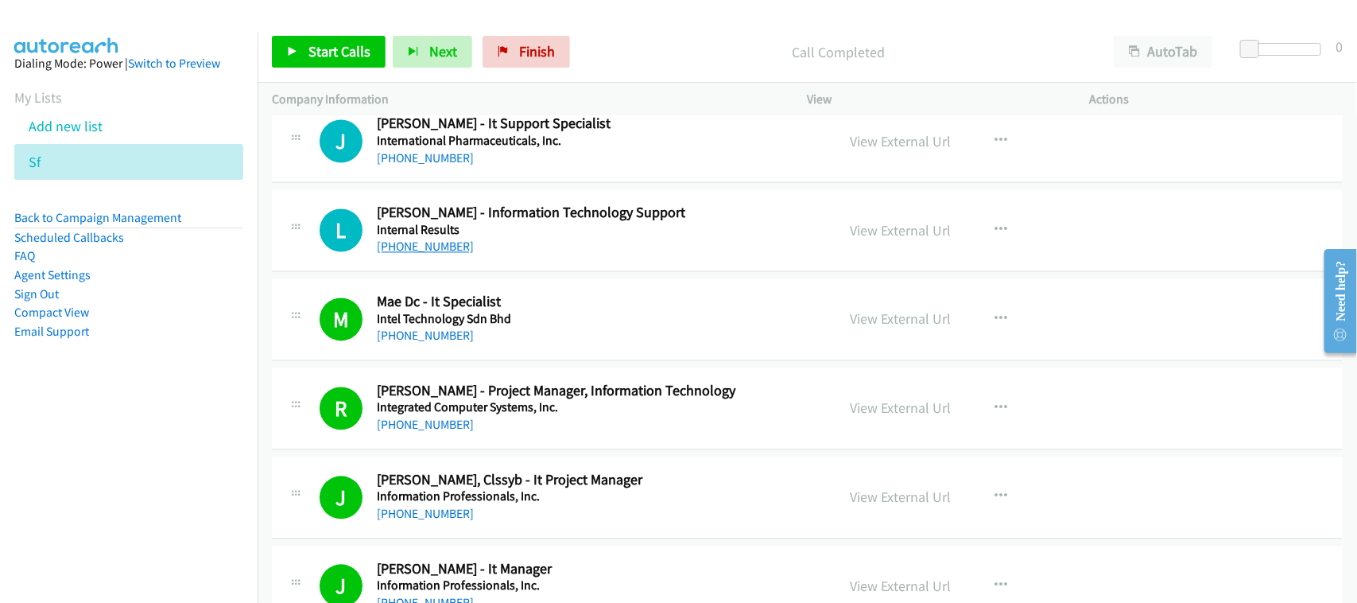
click at [444, 254] on link "[PHONE_NUMBER]" at bounding box center [425, 246] width 97 height 15
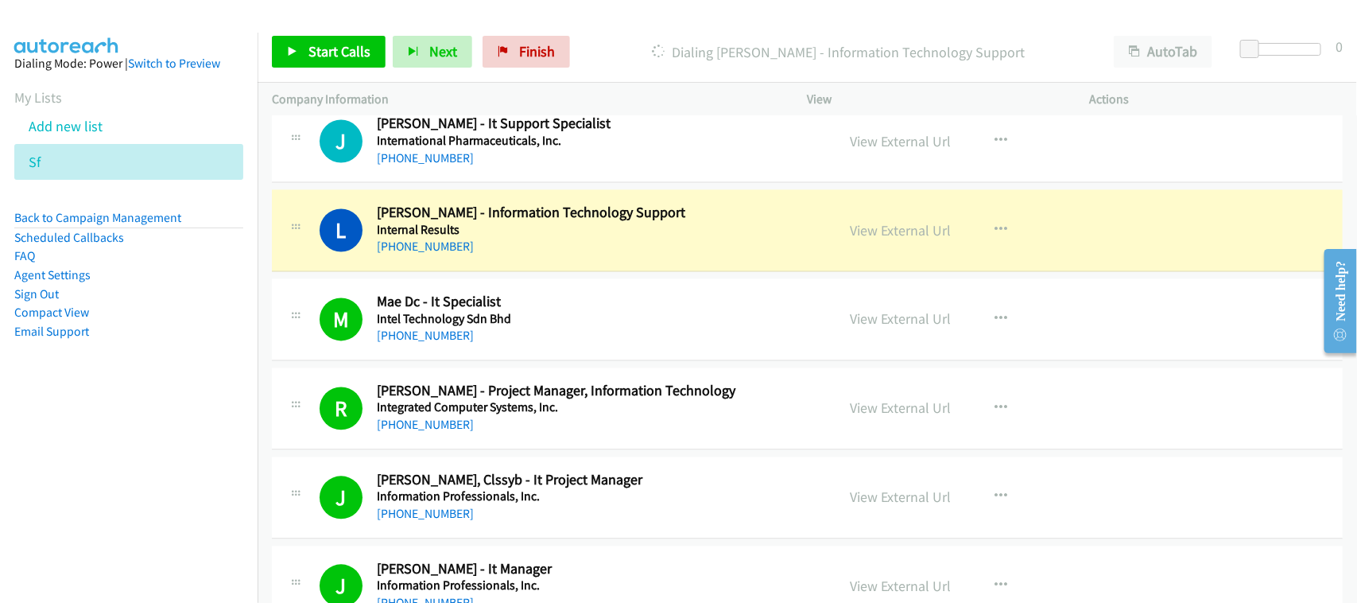
click at [498, 223] on h2 "[PERSON_NAME] - Information Technology Support" at bounding box center [596, 213] width 438 height 18
click at [523, 257] on div "[PHONE_NUMBER]" at bounding box center [596, 247] width 438 height 19
click at [491, 257] on div "[PHONE_NUMBER]" at bounding box center [596, 247] width 438 height 19
click at [502, 272] on div "L Callback Scheduled [PERSON_NAME] - Information Technology Support Internal Re…" at bounding box center [807, 231] width 1071 height 82
click at [851, 240] on link "View External Url" at bounding box center [901, 231] width 101 height 18
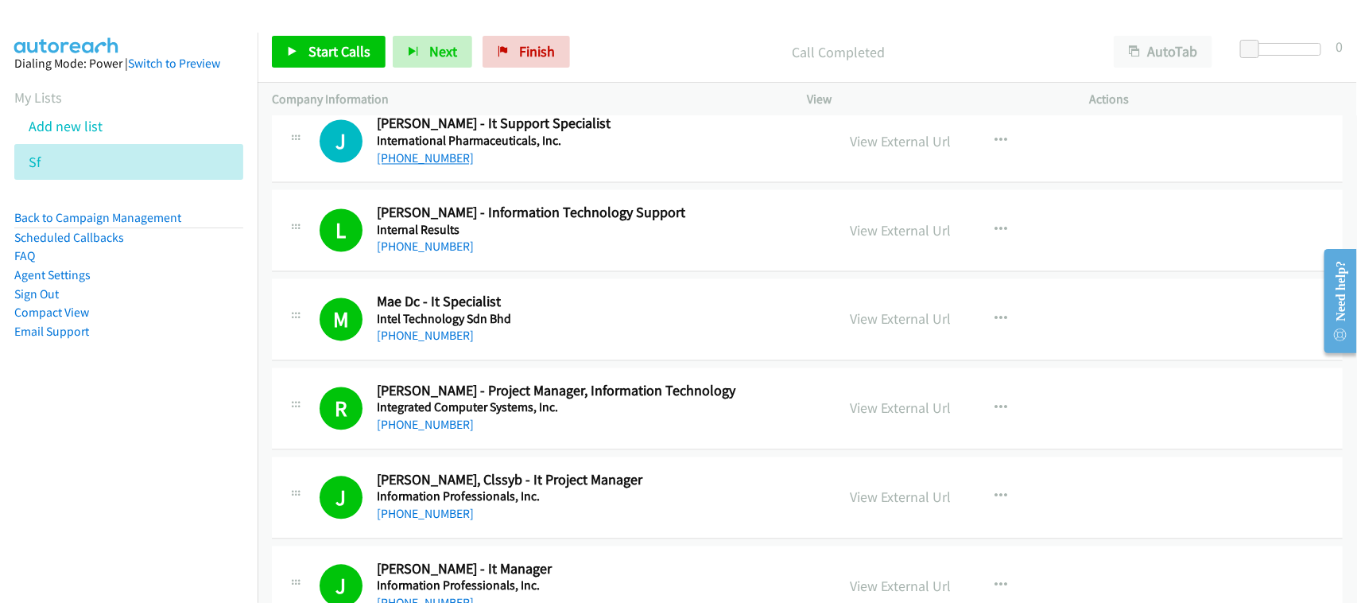
click at [433, 166] on link "[PHONE_NUMBER]" at bounding box center [425, 158] width 97 height 15
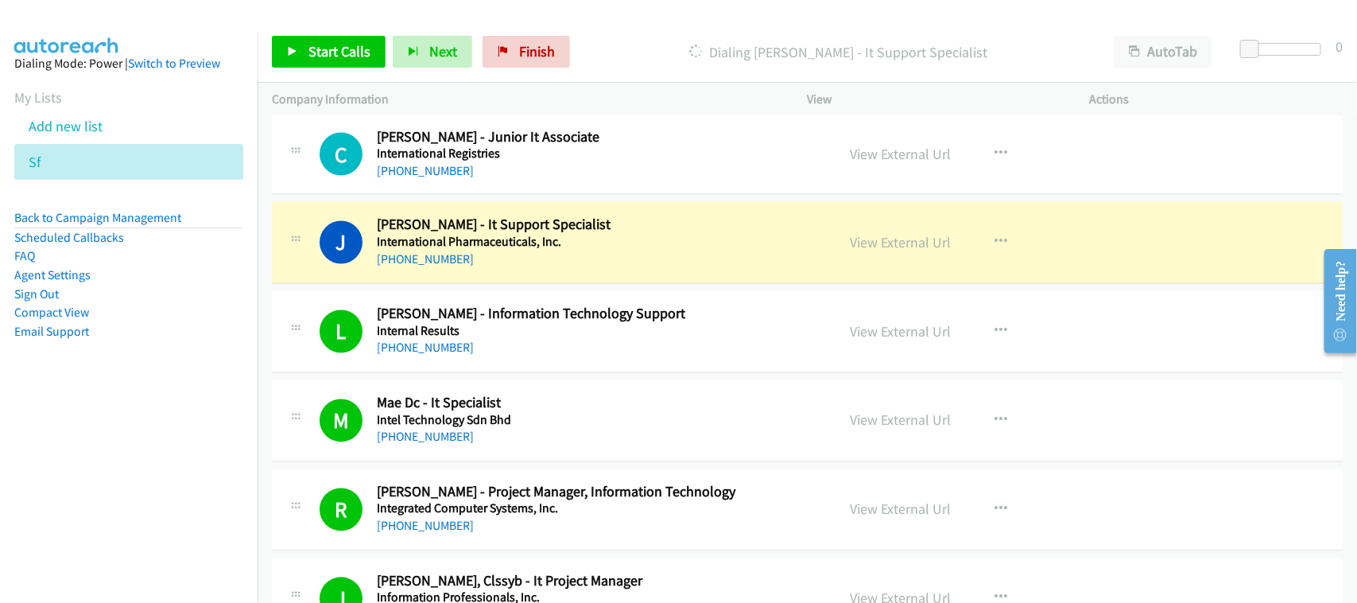
scroll to position [9429, 0]
click at [487, 268] on div "[PHONE_NUMBER]" at bounding box center [596, 258] width 438 height 19
click at [881, 250] on link "View External Url" at bounding box center [901, 241] width 101 height 18
